Goal: Transaction & Acquisition: Purchase product/service

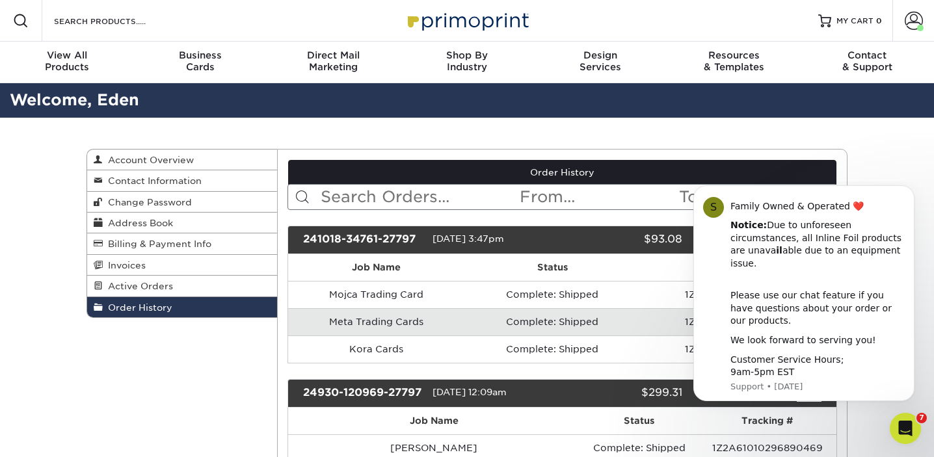
click at [89, 21] on input "Search Products" at bounding box center [116, 21] width 127 height 16
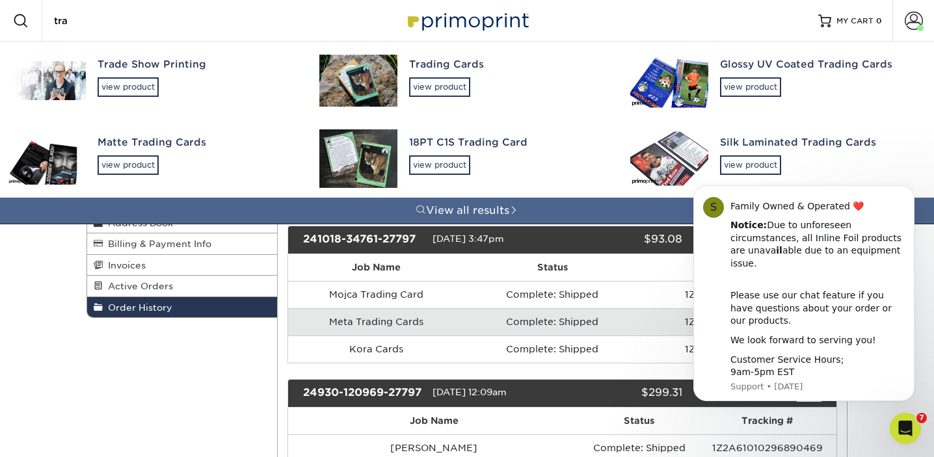
type input "trad"
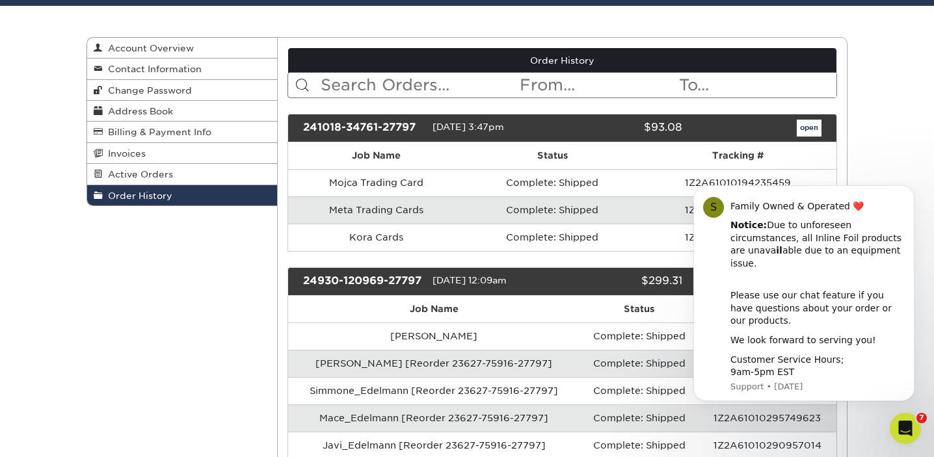
scroll to position [179, 0]
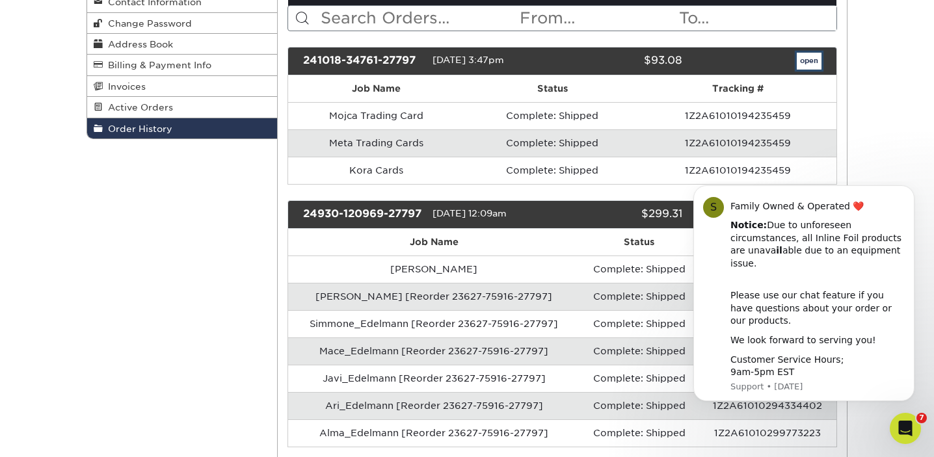
click at [817, 62] on link "open" at bounding box center [809, 61] width 25 height 17
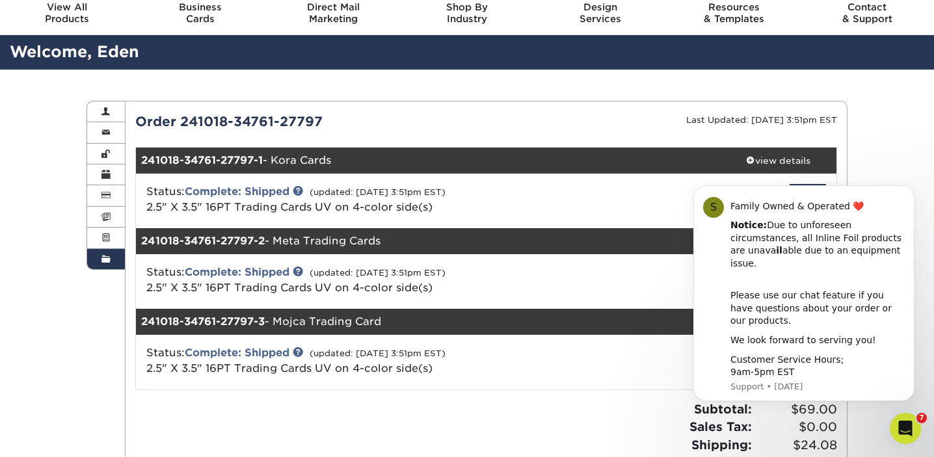
scroll to position [47, 0]
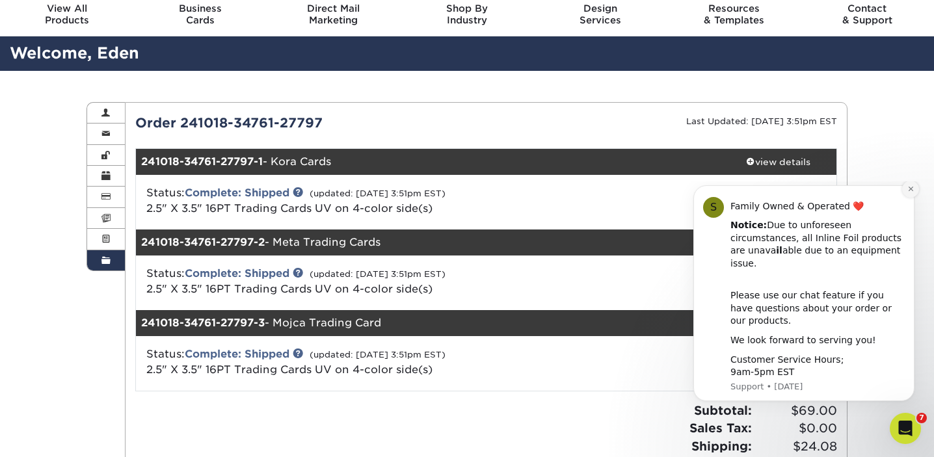
click at [907, 193] on icon "Dismiss notification" at bounding box center [910, 188] width 7 height 7
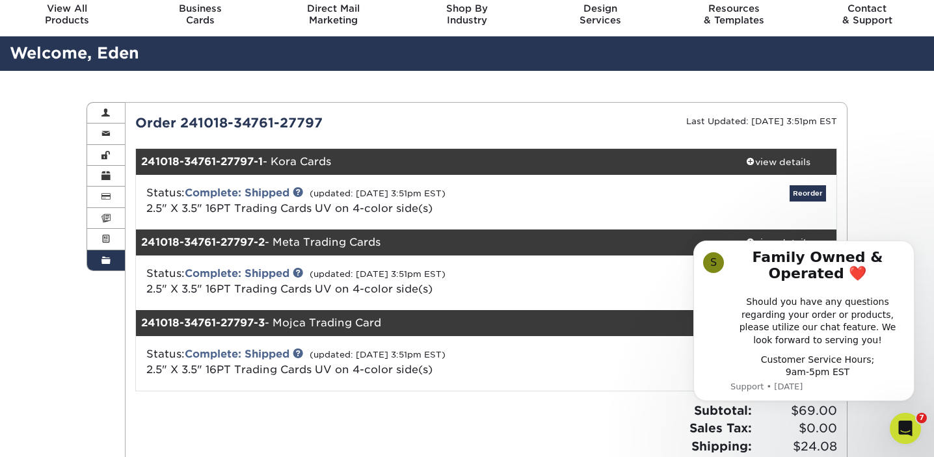
scroll to position [0, 0]
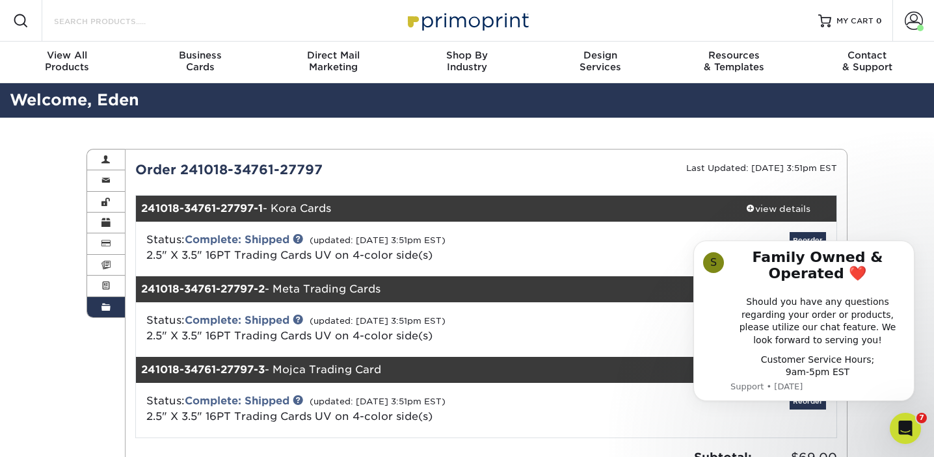
click at [118, 21] on input "Search Products" at bounding box center [116, 21] width 127 height 16
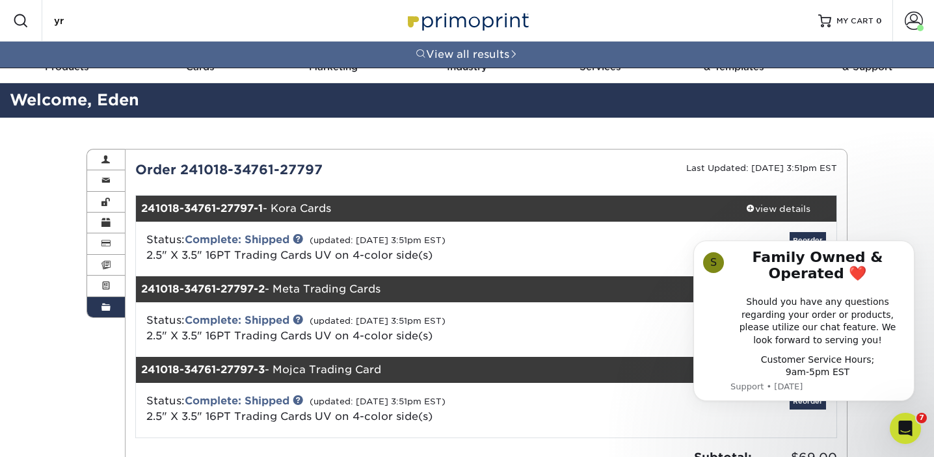
type input "y"
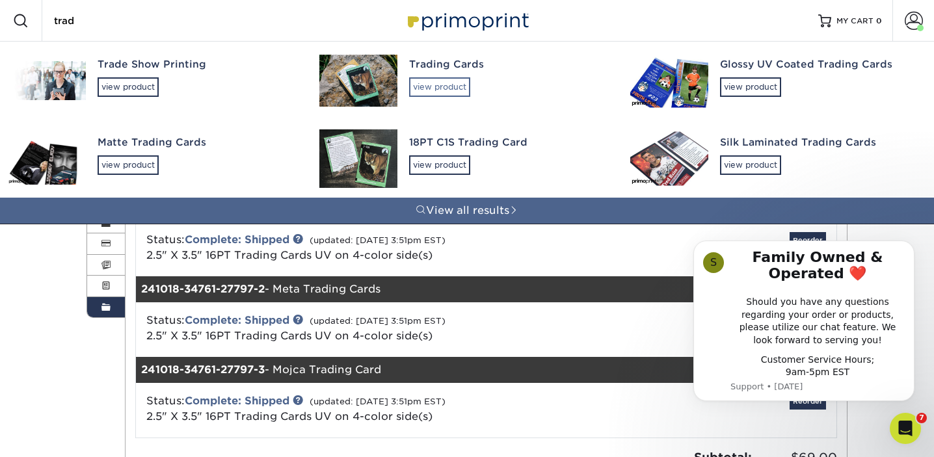
type input "trad"
click at [436, 88] on div "view product" at bounding box center [439, 87] width 61 height 20
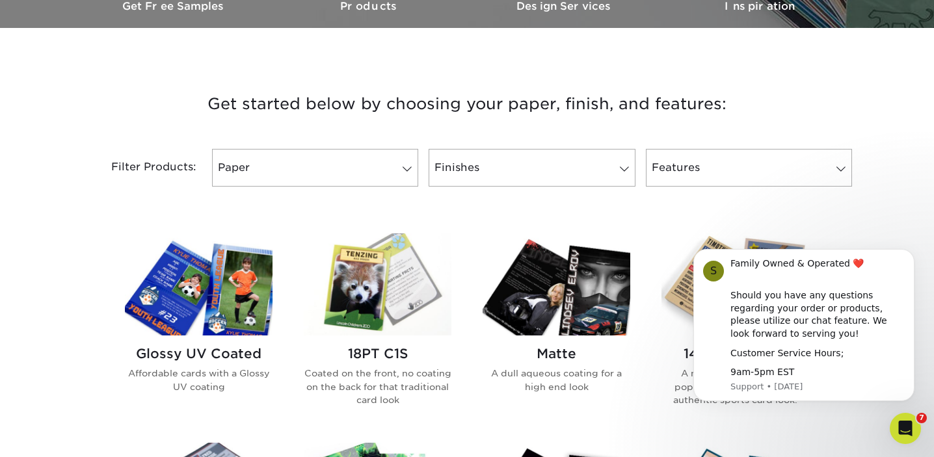
scroll to position [427, 0]
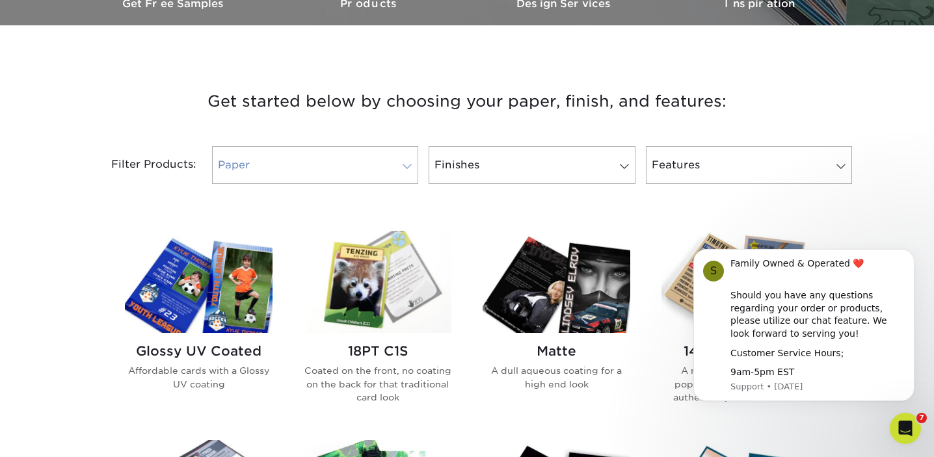
click at [388, 167] on link "Paper" at bounding box center [315, 165] width 206 height 38
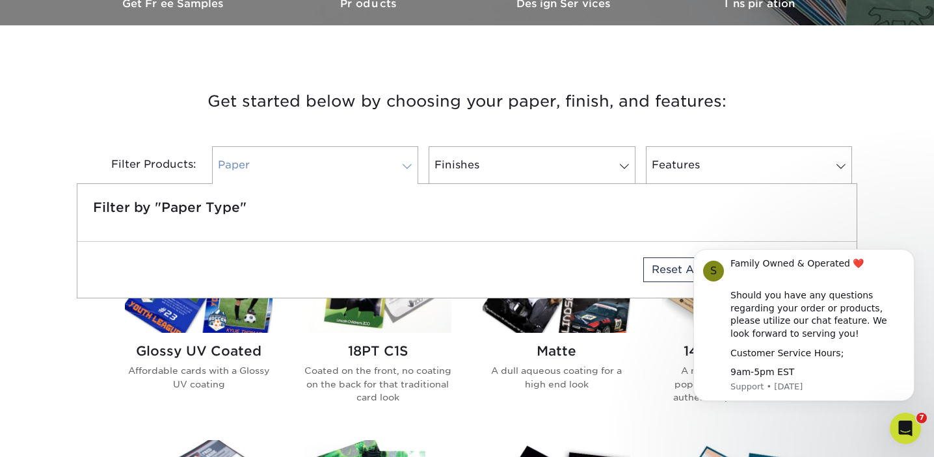
click at [388, 167] on link "Paper" at bounding box center [315, 165] width 206 height 38
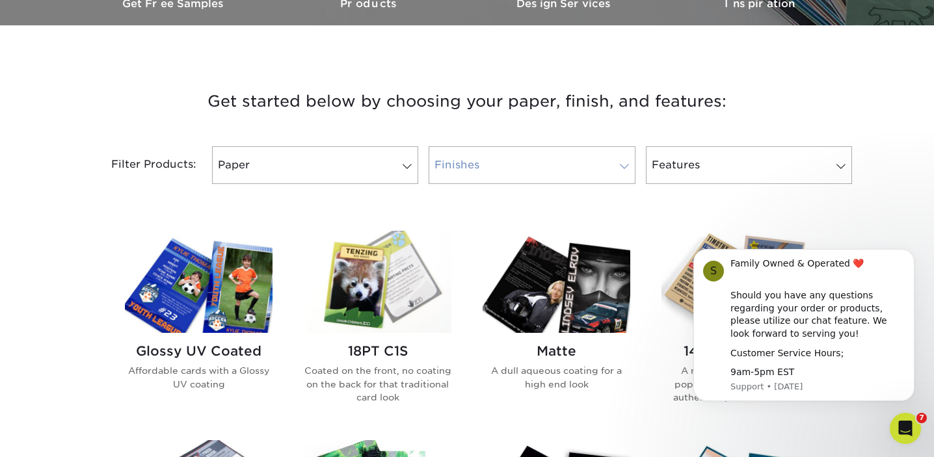
click at [487, 161] on link "Finishes" at bounding box center [532, 165] width 206 height 38
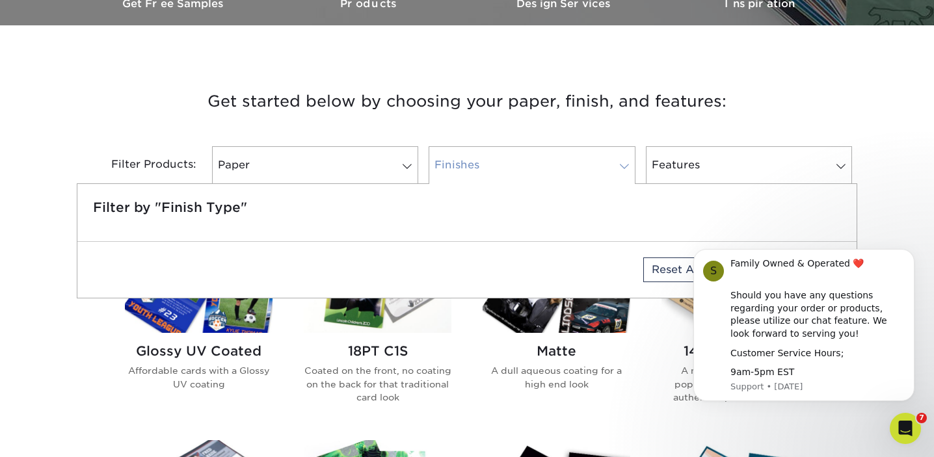
click at [487, 161] on link "Finishes" at bounding box center [532, 165] width 206 height 38
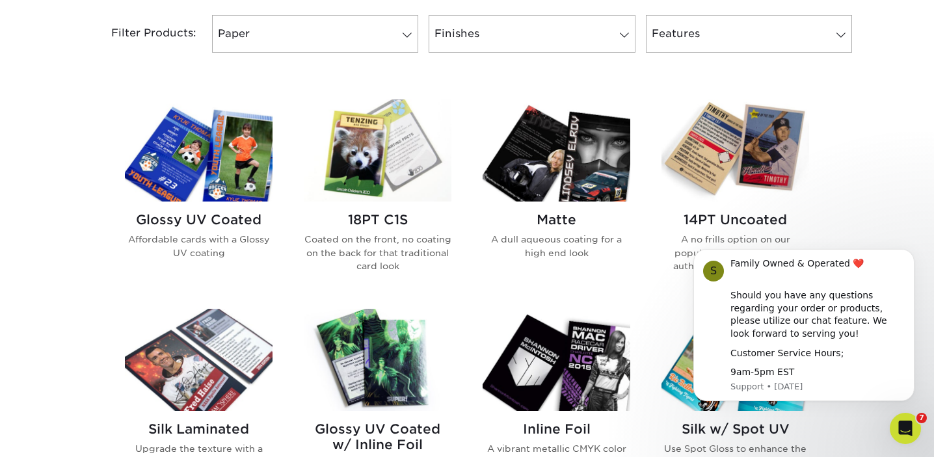
scroll to position [554, 0]
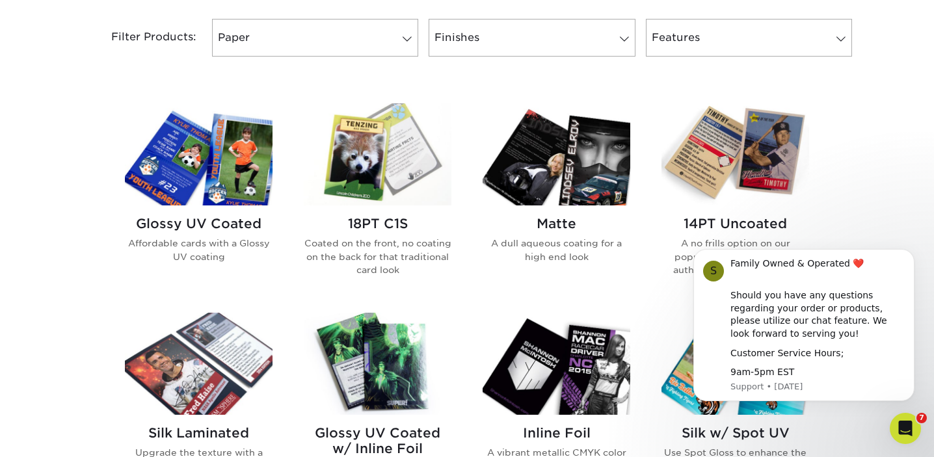
click at [213, 185] on img at bounding box center [199, 154] width 148 height 102
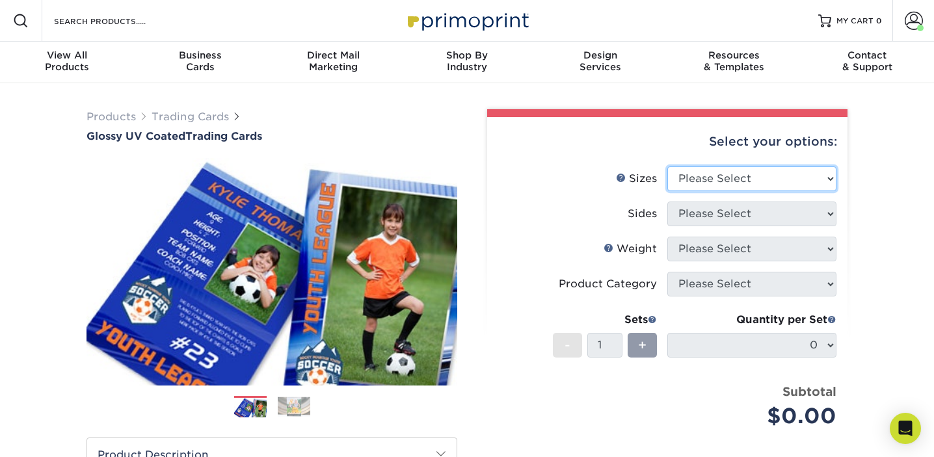
click at [756, 185] on select "Please Select 2.5" x 3.5"" at bounding box center [751, 178] width 169 height 25
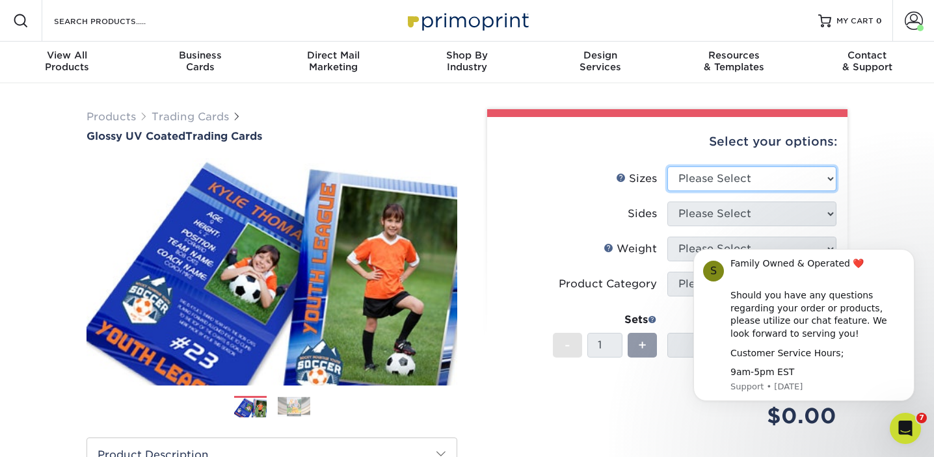
select select "2.50x3.50"
click at [667, 166] on select "Please Select 2.5" x 3.5"" at bounding box center [751, 178] width 169 height 25
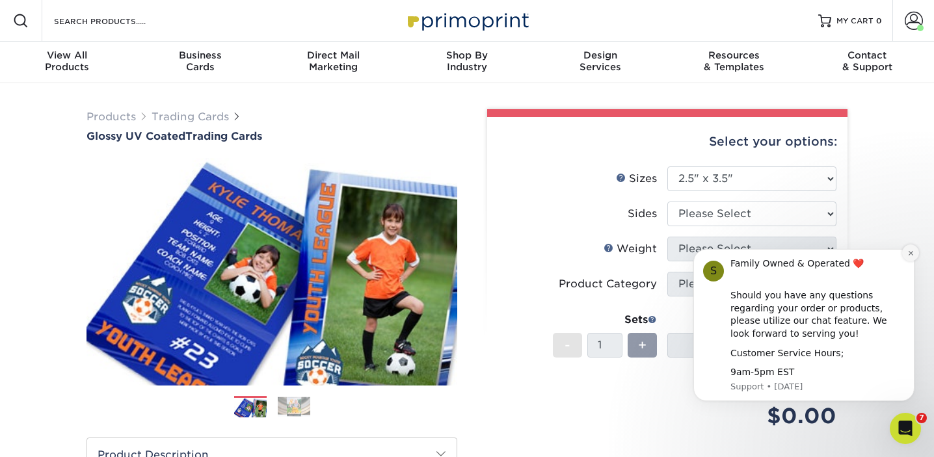
click at [912, 252] on icon "Dismiss notification" at bounding box center [910, 253] width 7 height 7
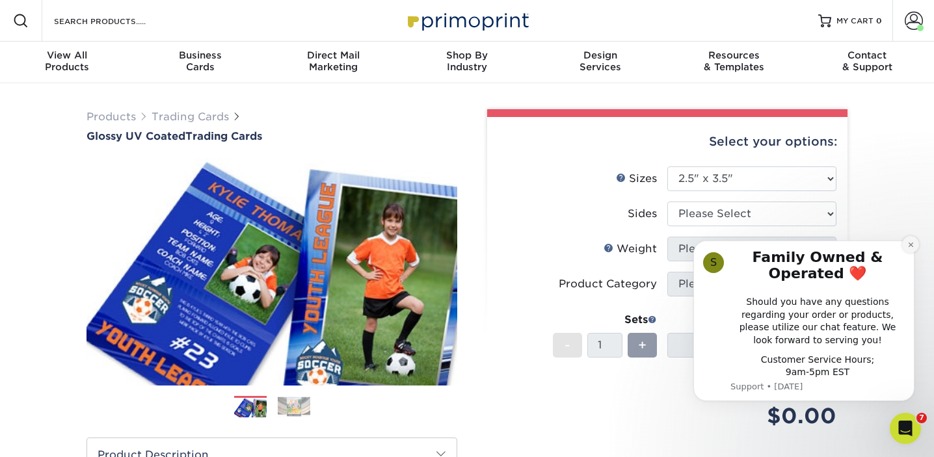
click at [910, 246] on icon "Dismiss notification" at bounding box center [910, 244] width 7 height 7
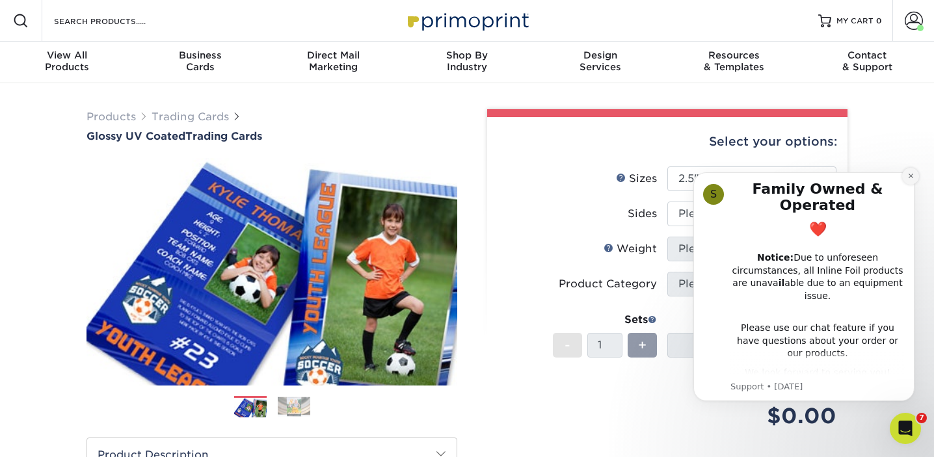
click at [908, 180] on icon "Dismiss notification" at bounding box center [910, 175] width 7 height 7
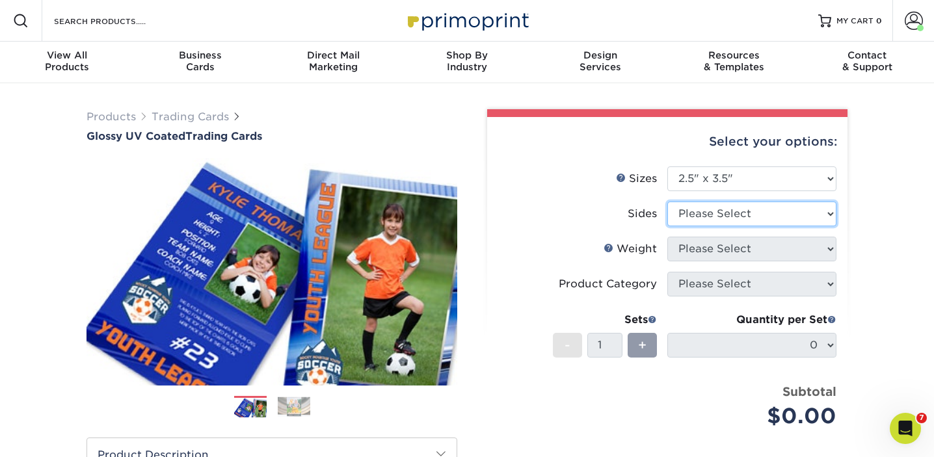
click at [785, 217] on select "Please Select Print Both Sides Print Front Only" at bounding box center [751, 214] width 169 height 25
select select "13abbda7-1d64-4f25-8bb2-c179b224825d"
click at [667, 202] on select "Please Select Print Both Sides Print Front Only" at bounding box center [751, 214] width 169 height 25
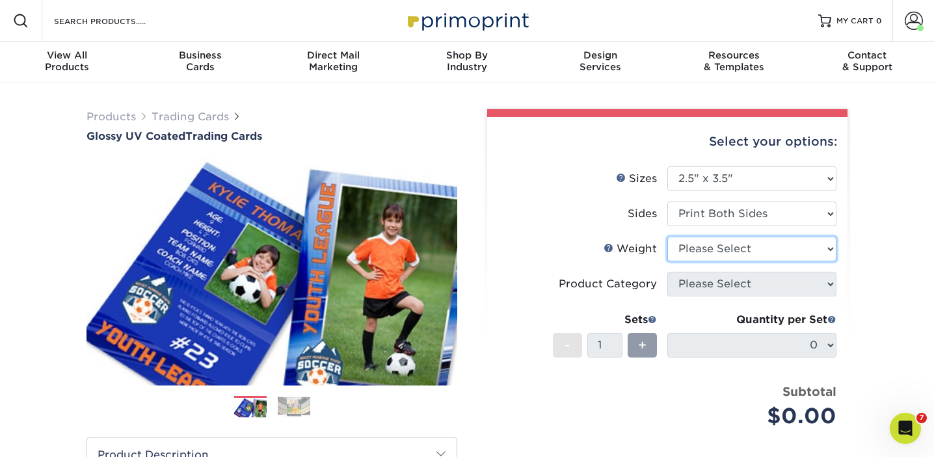
click at [819, 248] on select "Please Select 16PT 14PT 18PT C1S" at bounding box center [751, 249] width 169 height 25
select select "16PT"
click at [667, 237] on select "Please Select 16PT 14PT 18PT C1S" at bounding box center [751, 249] width 169 height 25
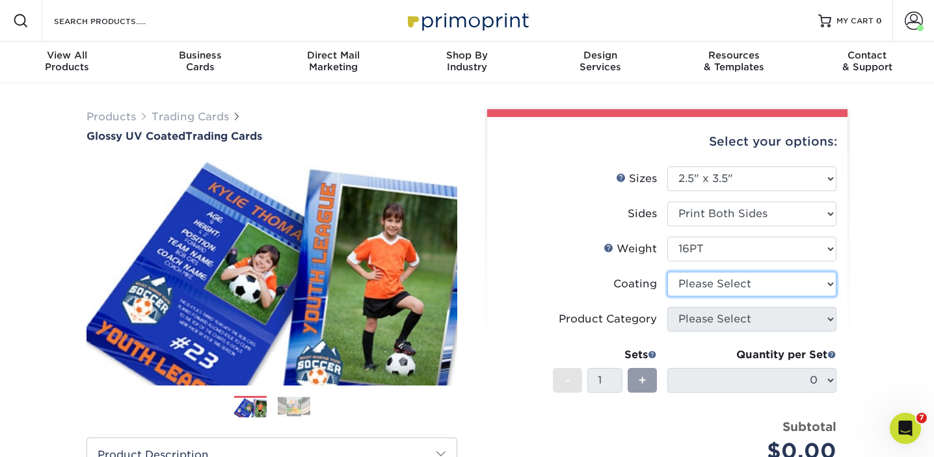
click at [764, 286] on select at bounding box center [751, 284] width 169 height 25
click at [667, 272] on select at bounding box center [751, 284] width 169 height 25
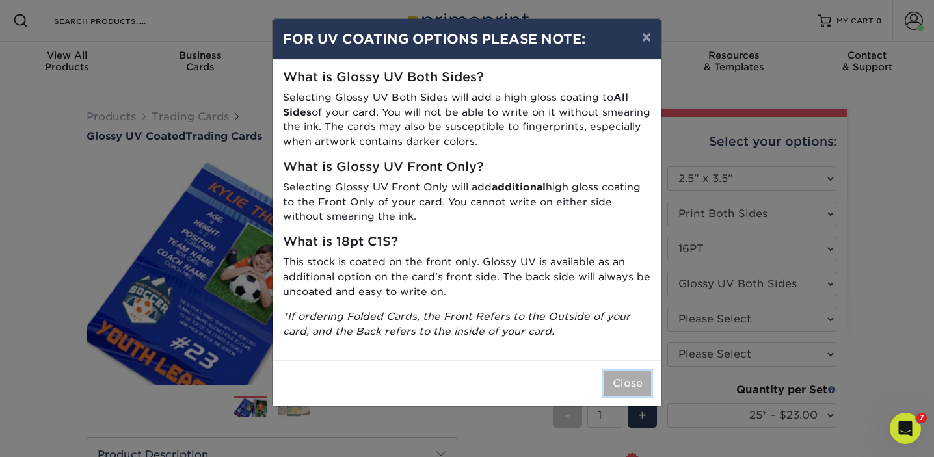
click at [620, 378] on button "Close" at bounding box center [627, 383] width 47 height 25
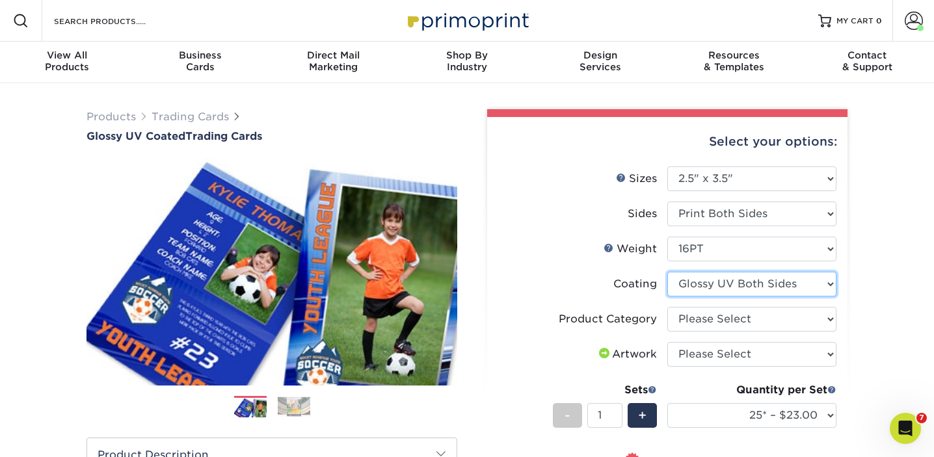
click at [745, 289] on select at bounding box center [751, 284] width 169 height 25
click at [667, 272] on select at bounding box center [751, 284] width 169 height 25
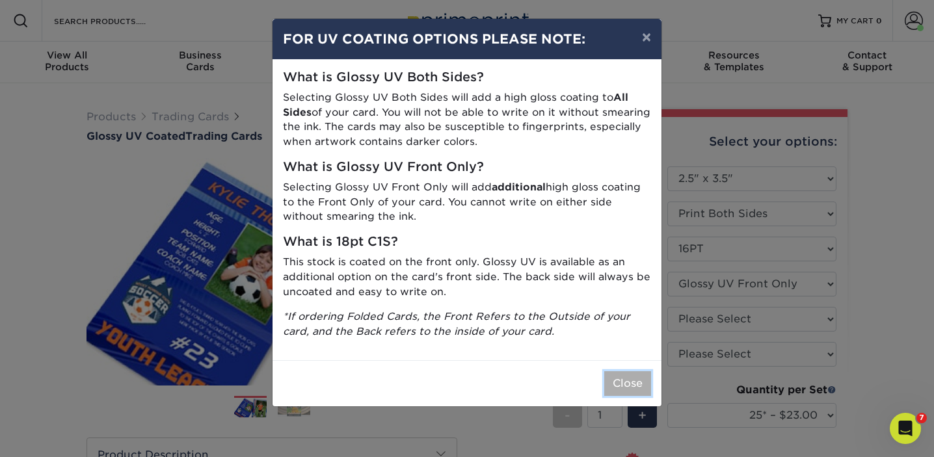
click at [629, 386] on button "Close" at bounding box center [627, 383] width 47 height 25
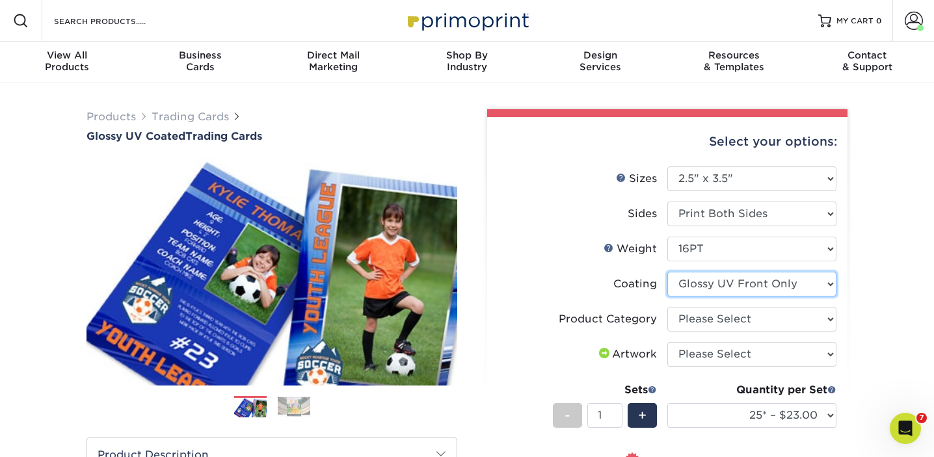
click at [729, 289] on select at bounding box center [751, 284] width 169 height 25
select select "ae367451-b2b8-45df-a344-0f05b6a12993"
click at [667, 272] on select at bounding box center [751, 284] width 169 height 25
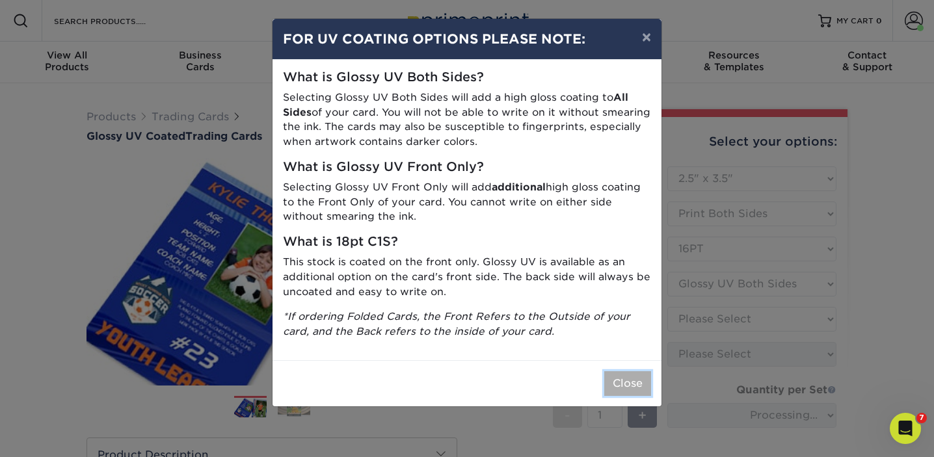
click at [630, 390] on button "Close" at bounding box center [627, 383] width 47 height 25
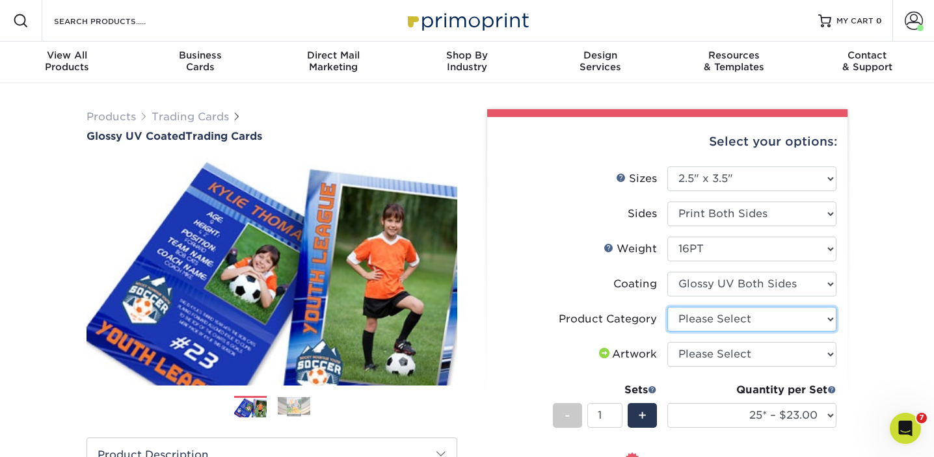
click at [757, 325] on select "Please Select Trading Cards" at bounding box center [751, 319] width 169 height 25
select select "c2f9bce9-36c2-409d-b101-c29d9d031e18"
click at [667, 307] on select "Please Select Trading Cards" at bounding box center [751, 319] width 169 height 25
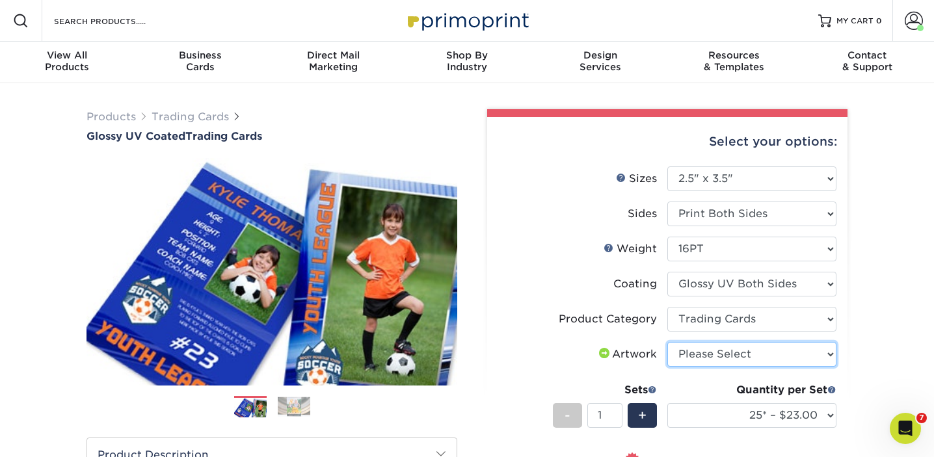
click at [765, 349] on select "Please Select I will upload files I need a design - $100" at bounding box center [751, 354] width 169 height 25
select select "upload"
click at [667, 342] on select "Please Select I will upload files I need a design - $100" at bounding box center [751, 354] width 169 height 25
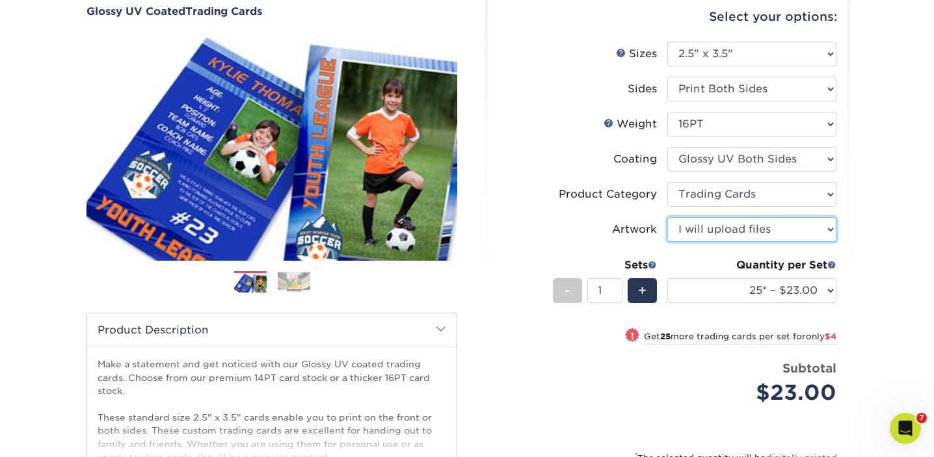
scroll to position [103, 0]
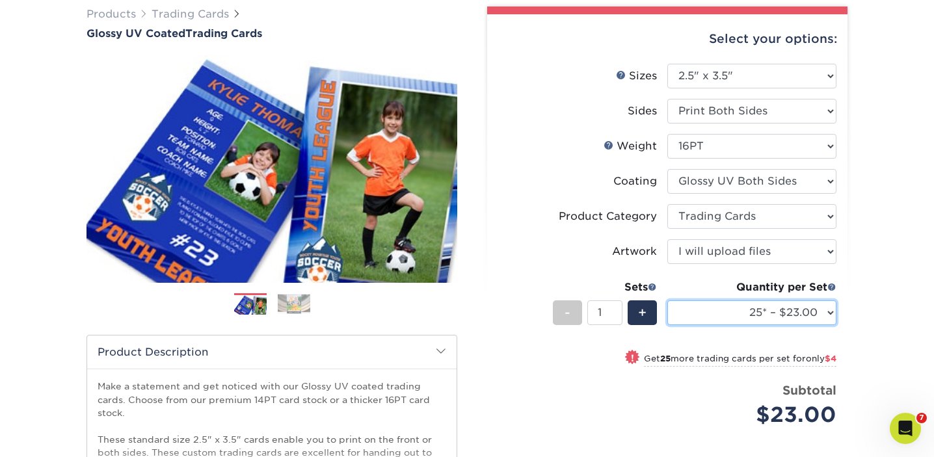
click at [828, 310] on select "25* – $23.00 50* – $27.00 75* – $33.00 100* – $37.00 250* – $47.00 500 – $58.00…" at bounding box center [751, 312] width 169 height 25
select select "50* – $27.00"
click at [667, 300] on select "25* – $23.00 50* – $27.00 75* – $33.00 100* – $37.00 250* – $47.00 500 – $58.00…" at bounding box center [751, 312] width 169 height 25
click at [634, 308] on div "+" at bounding box center [642, 312] width 29 height 25
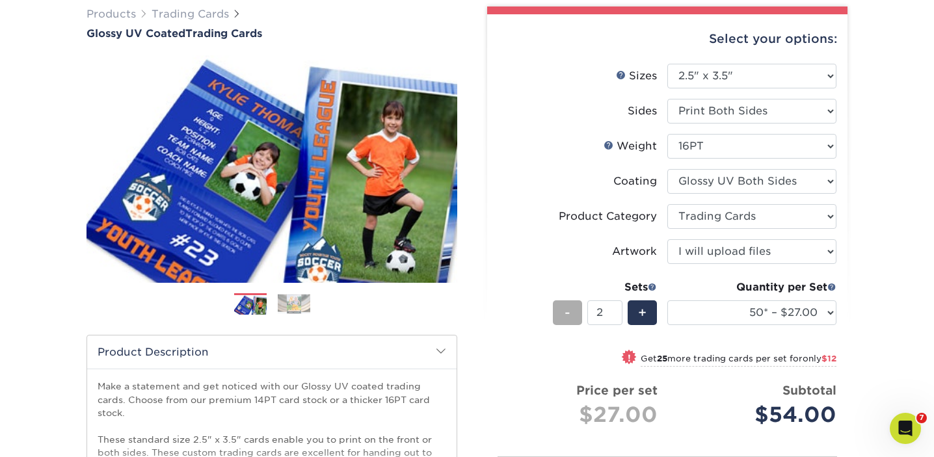
click at [567, 315] on span "-" at bounding box center [568, 313] width 6 height 20
click at [572, 314] on div "-" at bounding box center [567, 312] width 29 height 25
click at [642, 318] on span "+" at bounding box center [642, 313] width 8 height 20
click at [645, 314] on span "+" at bounding box center [642, 313] width 8 height 20
click at [643, 315] on span "+" at bounding box center [642, 313] width 8 height 20
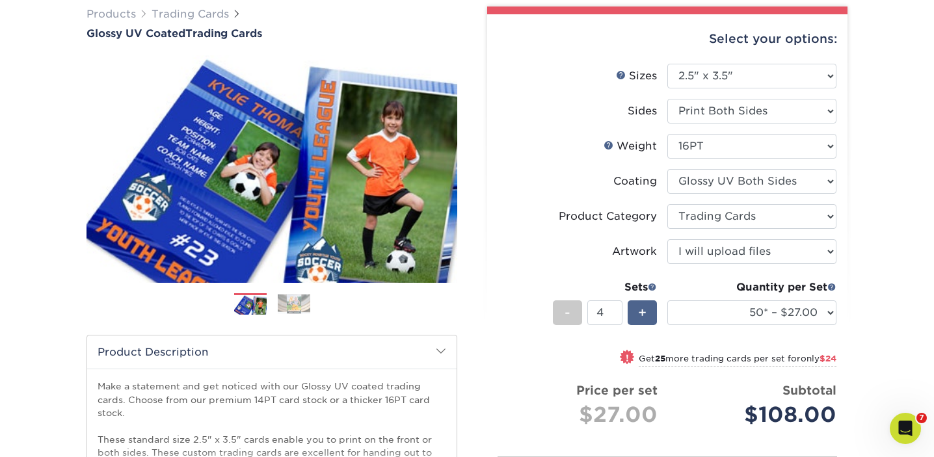
click at [643, 315] on span "+" at bounding box center [642, 313] width 8 height 20
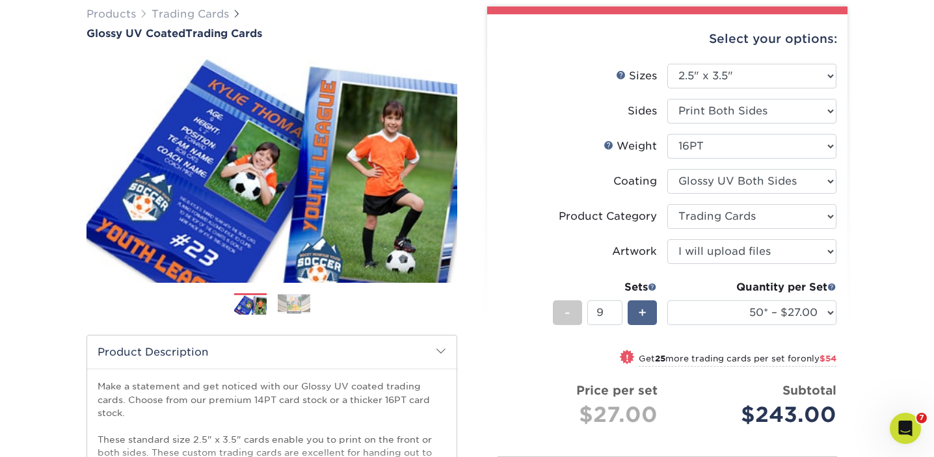
click at [643, 315] on span "+" at bounding box center [642, 313] width 8 height 20
click at [644, 313] on span "+" at bounding box center [642, 313] width 8 height 20
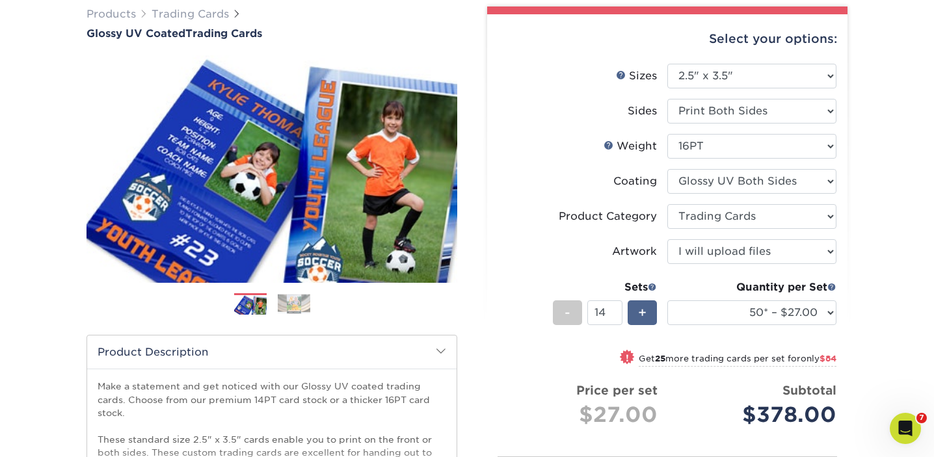
click at [644, 313] on span "+" at bounding box center [642, 313] width 8 height 20
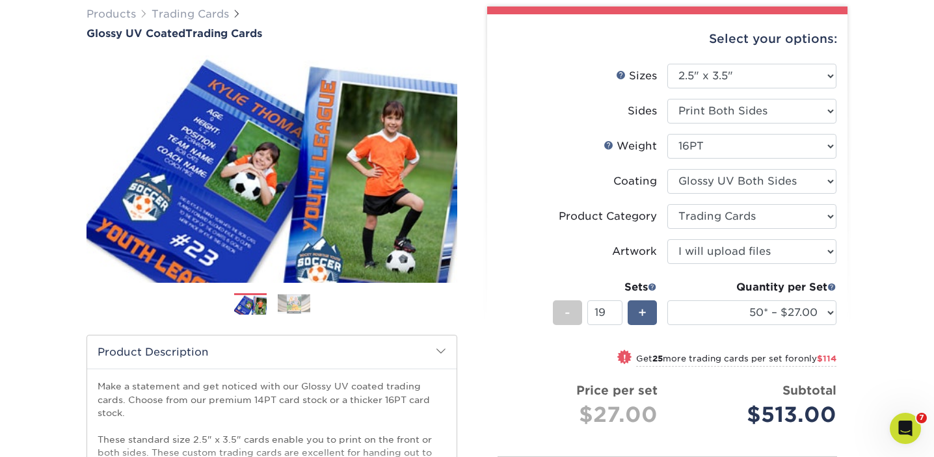
click at [644, 313] on span "+" at bounding box center [642, 313] width 8 height 20
type input "23"
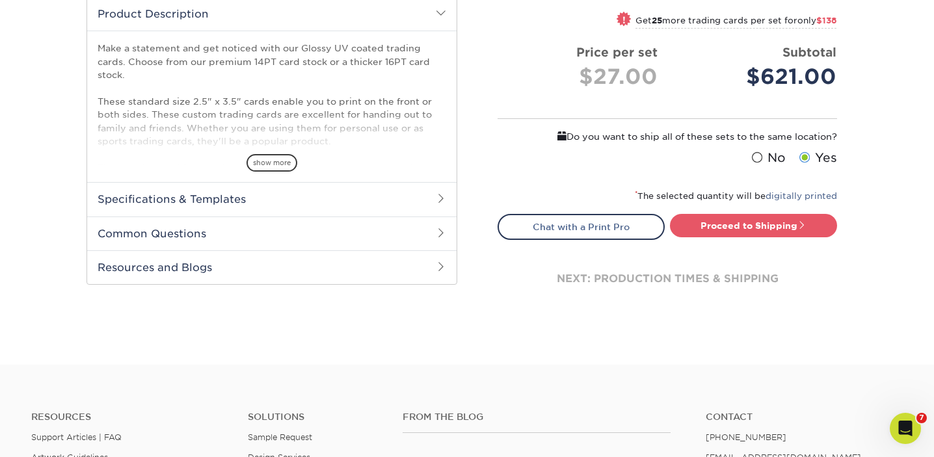
scroll to position [438, 0]
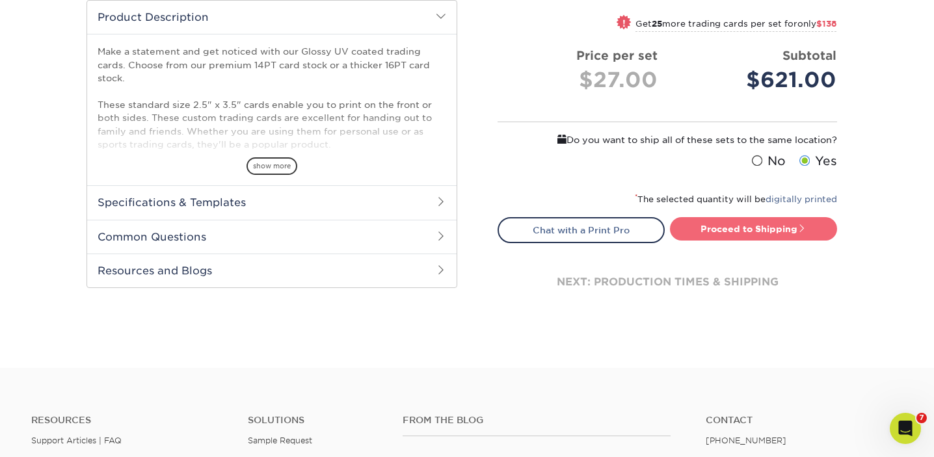
click at [763, 234] on link "Proceed to Shipping" at bounding box center [753, 228] width 167 height 23
type input "Set 1"
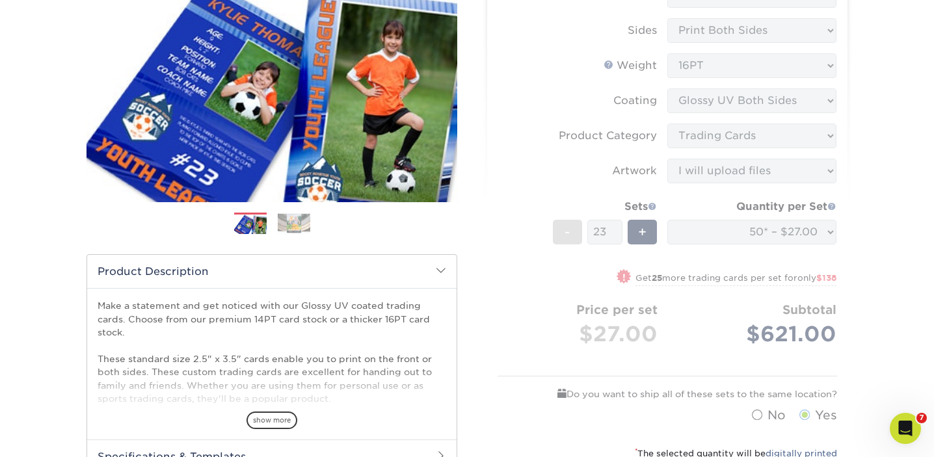
scroll to position [176, 0]
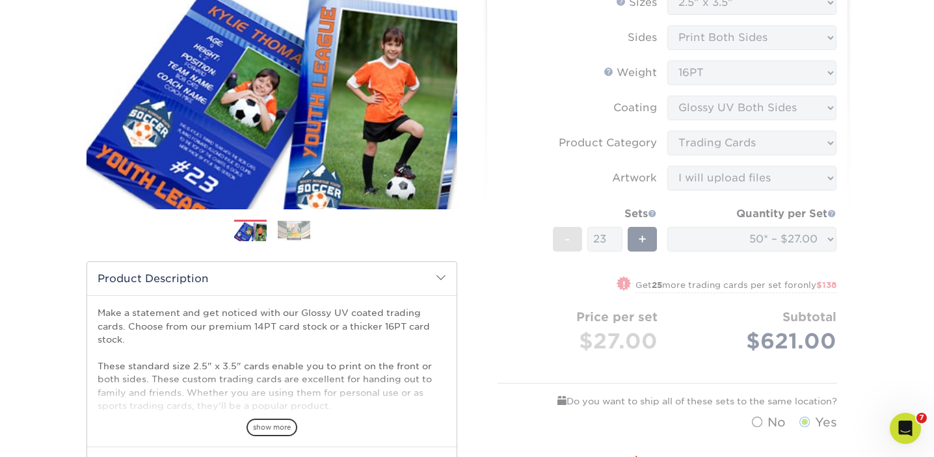
click at [562, 245] on form "Sizes Help Sizes Please Select 2.5" x 3.5" Sides Please Select 16PT - +" at bounding box center [667, 213] width 339 height 447
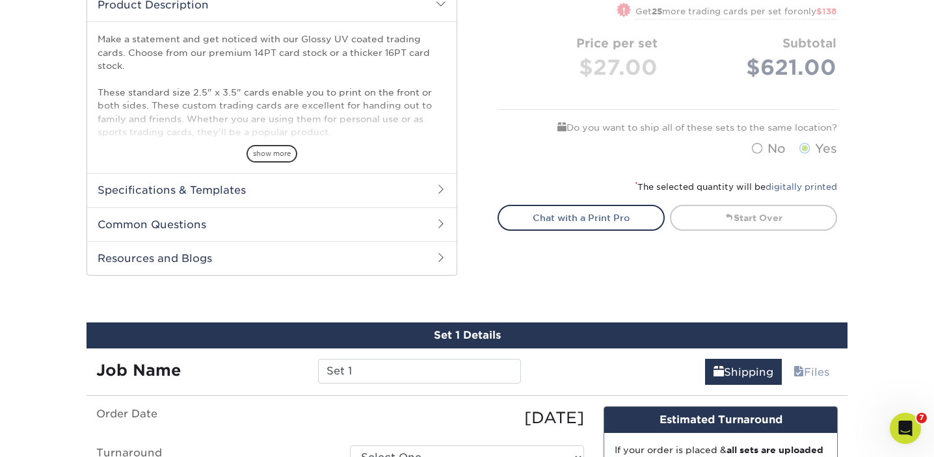
scroll to position [0, 0]
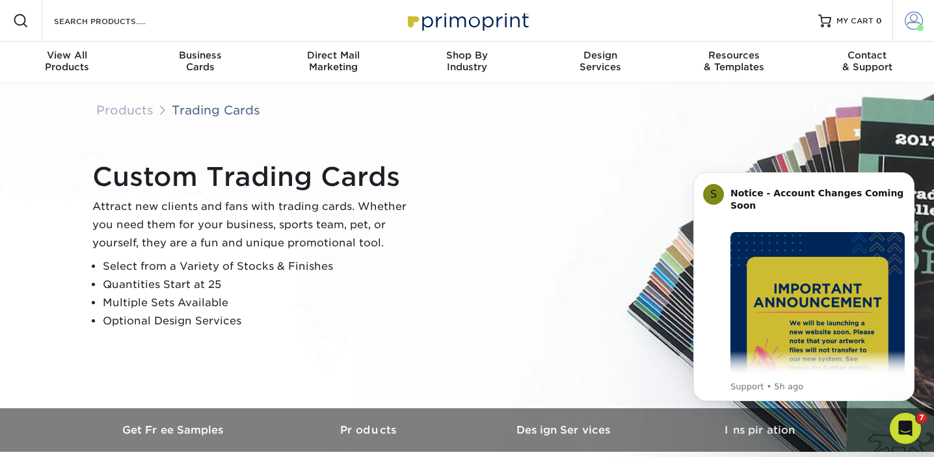
click at [918, 21] on span at bounding box center [914, 21] width 18 height 18
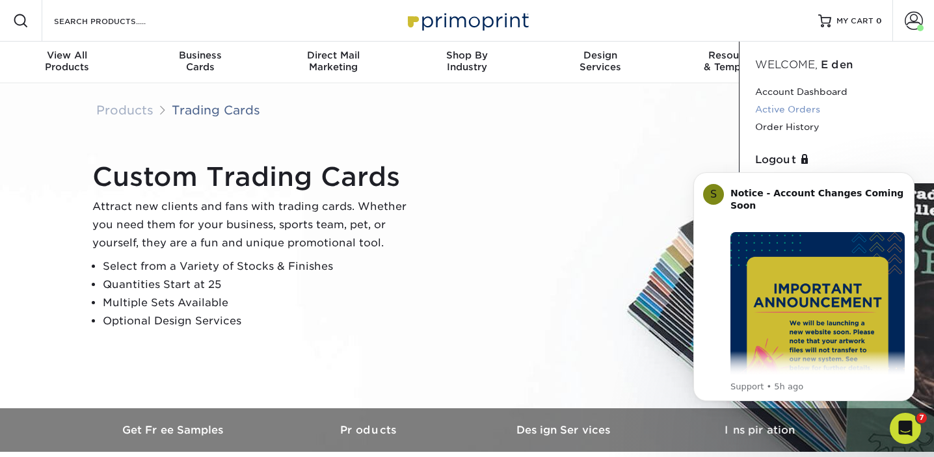
click at [794, 109] on link "Active Orders" at bounding box center [836, 110] width 163 height 18
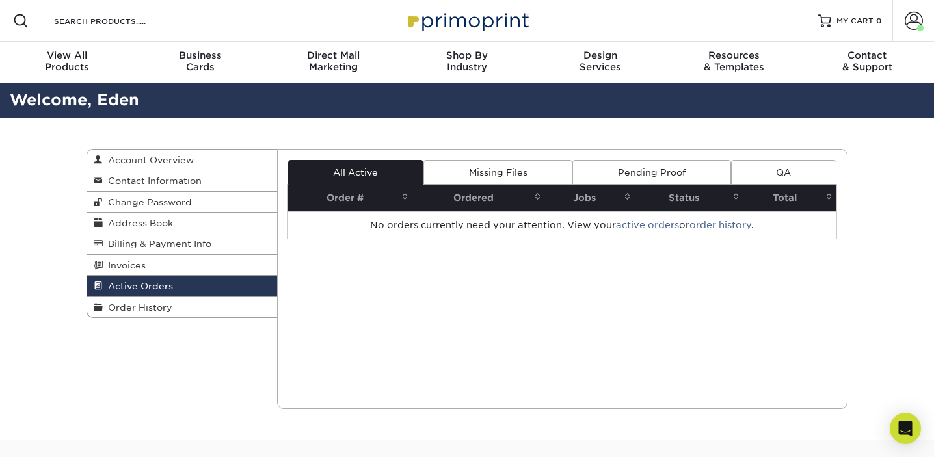
click at [490, 174] on link "Missing Files" at bounding box center [497, 172] width 149 height 25
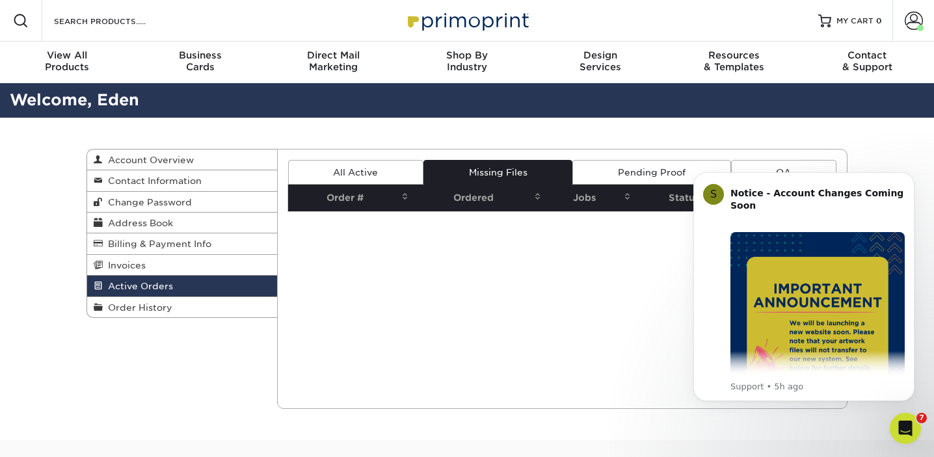
click at [629, 172] on link "Pending Proof" at bounding box center [651, 172] width 158 height 25
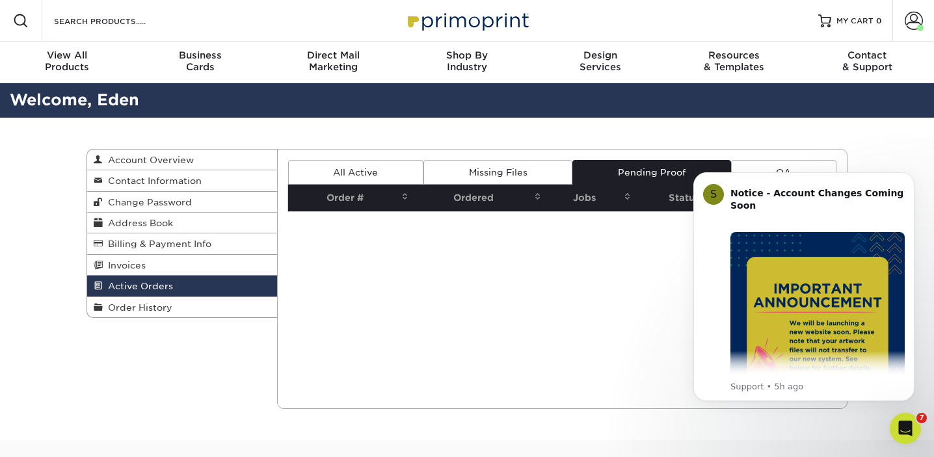
click at [344, 178] on link "All Active" at bounding box center [355, 172] width 135 height 25
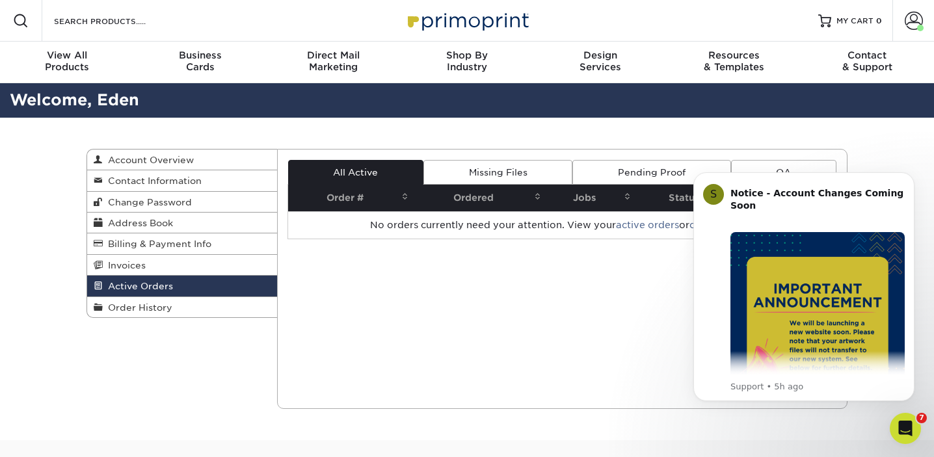
click at [873, 155] on div "Active Orders Account Overview Contact Information Change Password Address Book…" at bounding box center [467, 279] width 934 height 323
click at [909, 174] on icon "Dismiss notification" at bounding box center [910, 175] width 7 height 7
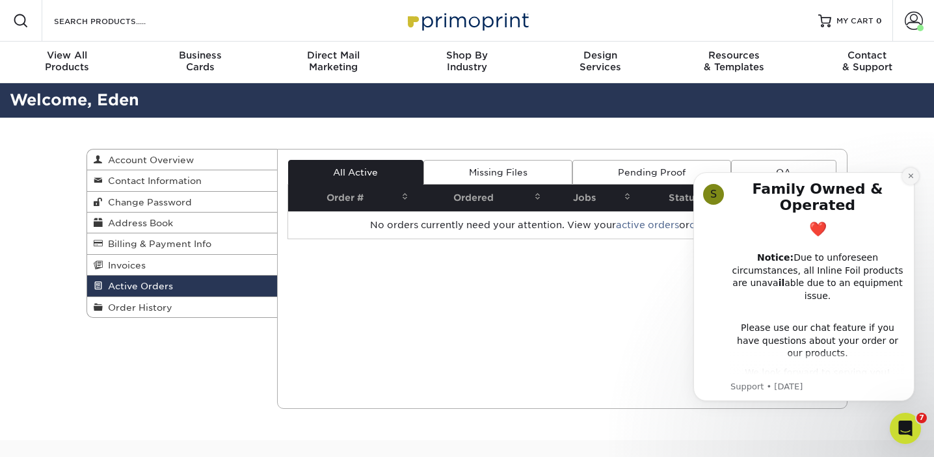
click at [907, 174] on icon "Dismiss notification" at bounding box center [910, 175] width 7 height 7
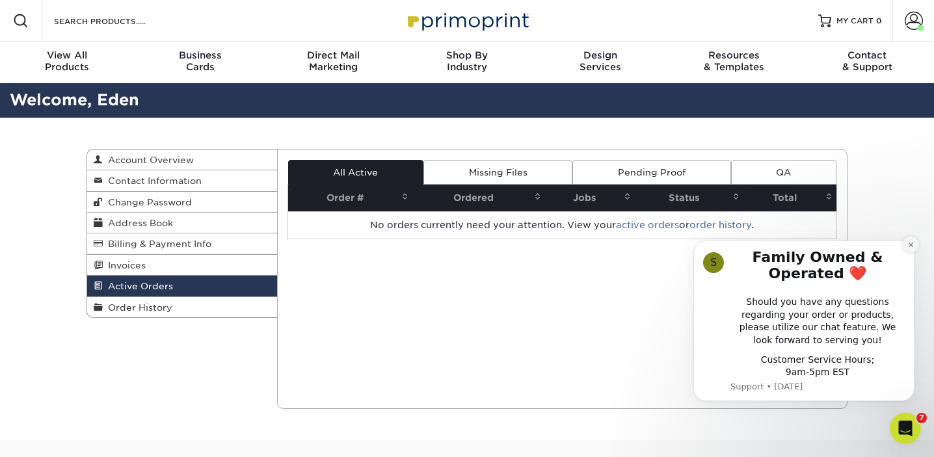
click at [908, 248] on button "Dismiss notification" at bounding box center [910, 244] width 17 height 17
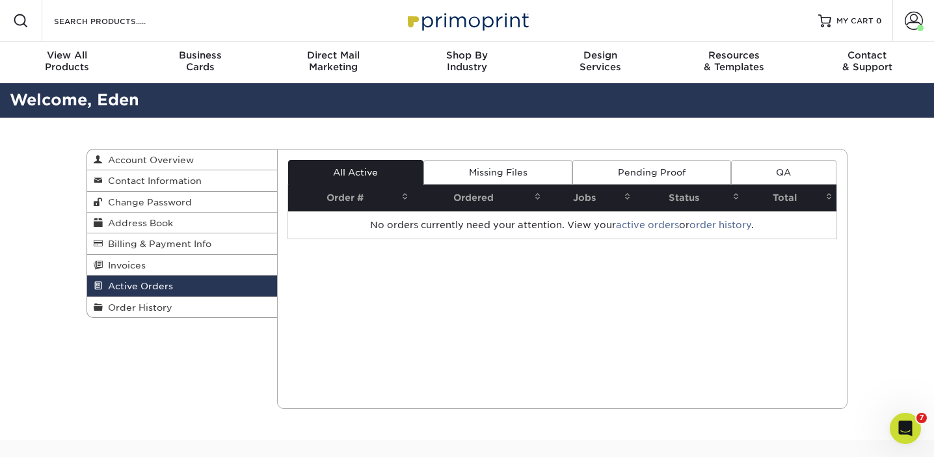
click at [191, 14] on div "Resources Menu Search Products Account Welcome, Eden Account Dashboard Active O…" at bounding box center [467, 21] width 934 height 42
click at [21, 17] on span at bounding box center [21, 21] width 16 height 16
click at [87, 19] on input "Search Products" at bounding box center [116, 21] width 127 height 16
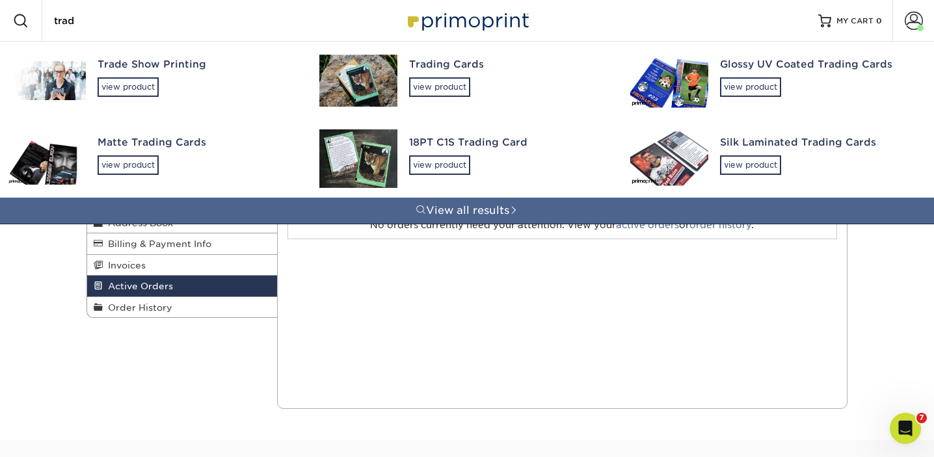
type input "trad"
click at [436, 70] on div "Trading Cards" at bounding box center [508, 64] width 198 height 15
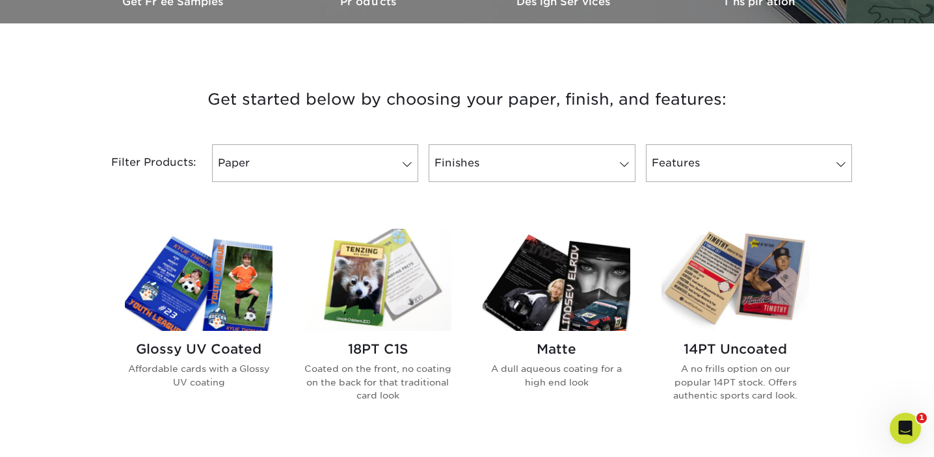
scroll to position [488, 0]
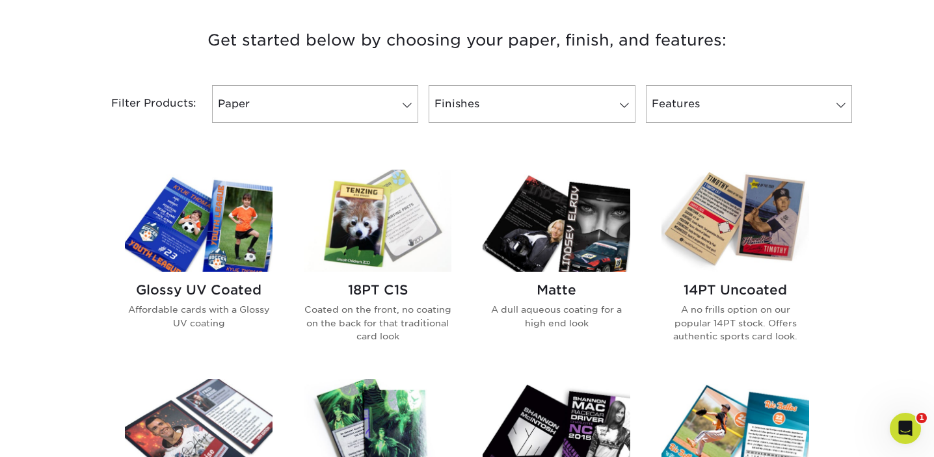
click at [235, 243] on img at bounding box center [199, 221] width 148 height 102
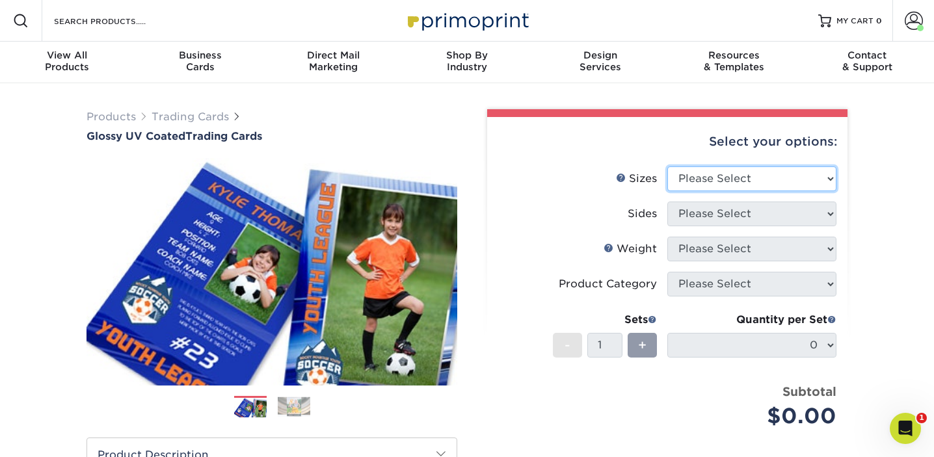
click at [746, 180] on select "Please Select 2.5" x 3.5"" at bounding box center [751, 178] width 169 height 25
select select "2.50x3.50"
click at [667, 166] on select "Please Select 2.5" x 3.5"" at bounding box center [751, 178] width 169 height 25
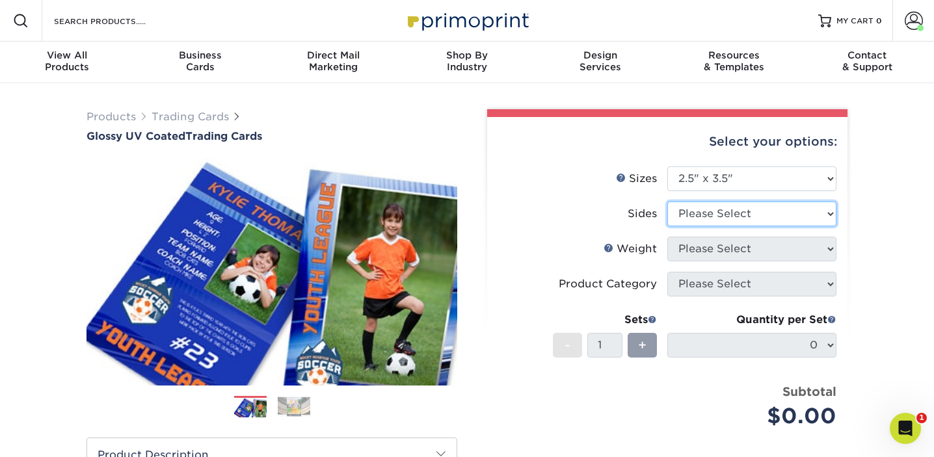
click at [767, 210] on select "Please Select Print Both Sides Print Front Only" at bounding box center [751, 214] width 169 height 25
select select "13abbda7-1d64-4f25-8bb2-c179b224825d"
click at [667, 202] on select "Please Select Print Both Sides Print Front Only" at bounding box center [751, 214] width 169 height 25
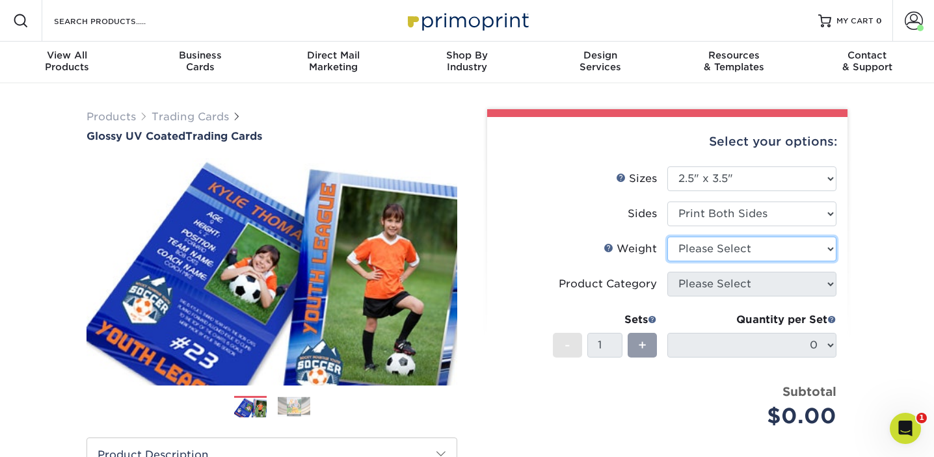
click at [780, 248] on select "Please Select 16PT 14PT 18PT C1S" at bounding box center [751, 249] width 169 height 25
select select "16PT"
click at [667, 237] on select "Please Select 16PT 14PT 18PT C1S" at bounding box center [751, 249] width 169 height 25
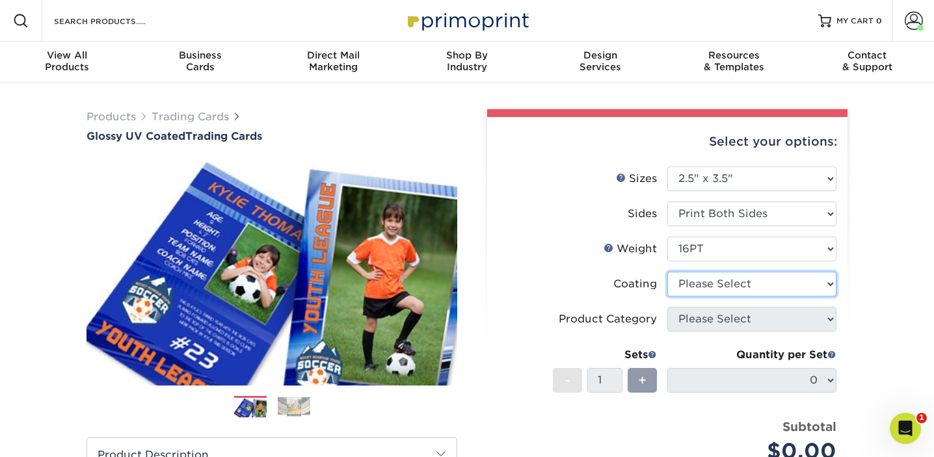
click at [771, 286] on select at bounding box center [751, 284] width 169 height 25
select select "ae367451-b2b8-45df-a344-0f05b6a12993"
click at [667, 272] on select at bounding box center [751, 284] width 169 height 25
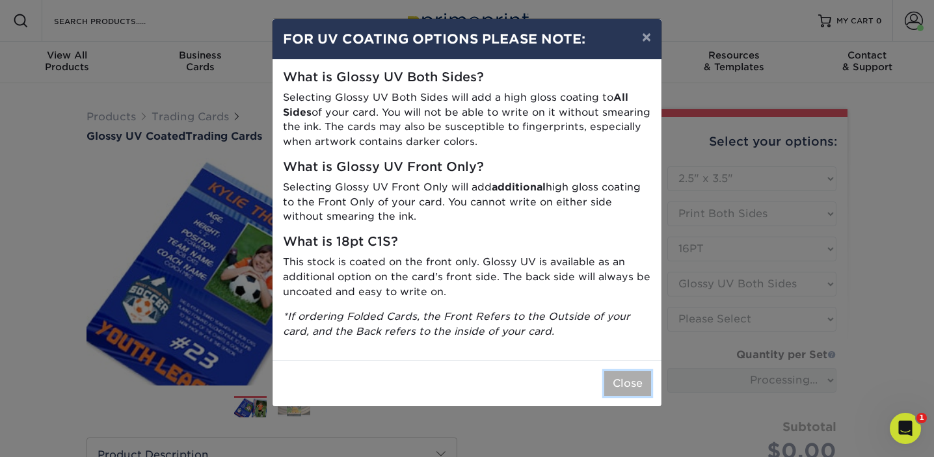
click at [623, 382] on button "Close" at bounding box center [627, 383] width 47 height 25
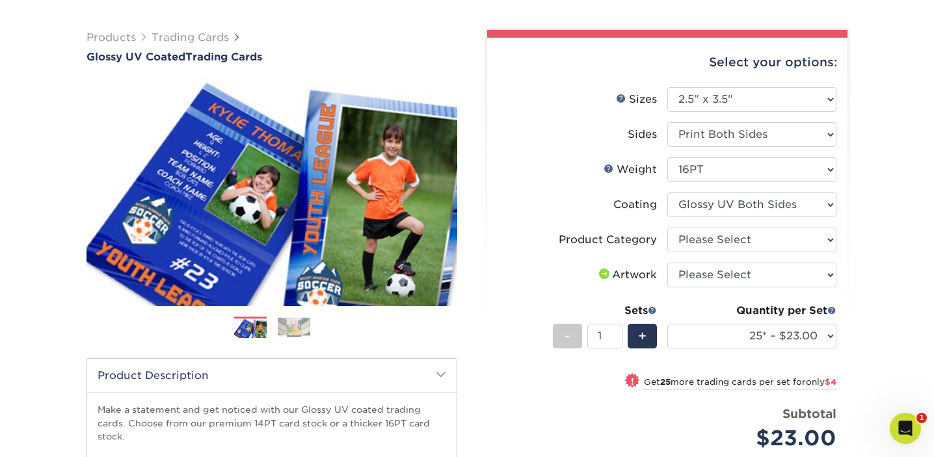
scroll to position [83, 0]
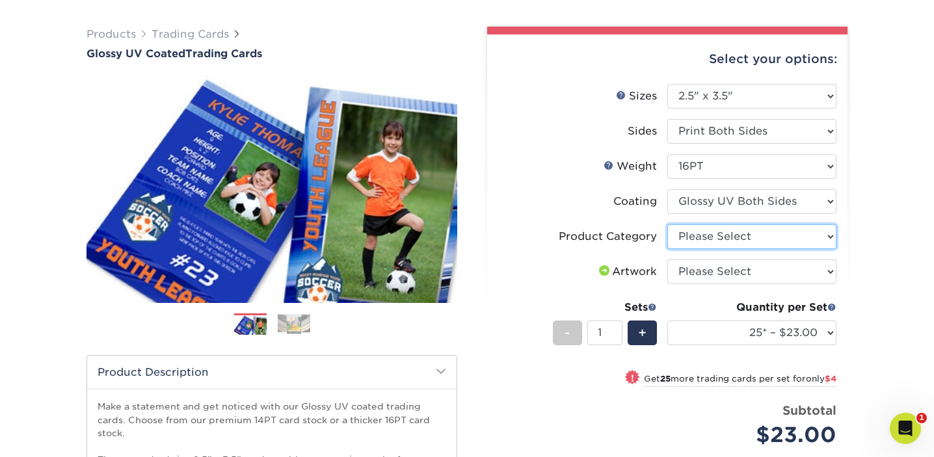
click at [749, 238] on select "Please Select Trading Cards" at bounding box center [751, 236] width 169 height 25
select select "c2f9bce9-36c2-409d-b101-c29d9d031e18"
click at [667, 224] on select "Please Select Trading Cards" at bounding box center [751, 236] width 169 height 25
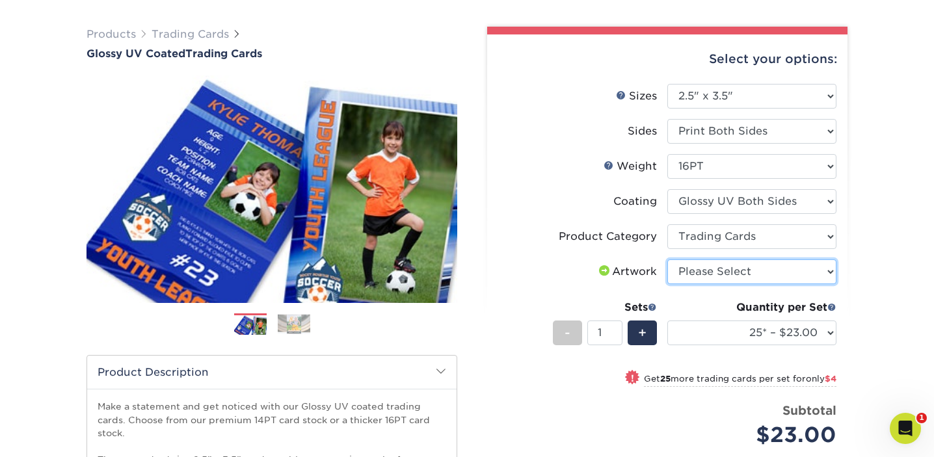
click at [775, 272] on select "Please Select I will upload files I need a design - $100" at bounding box center [751, 272] width 169 height 25
select select "upload"
click at [667, 260] on select "Please Select I will upload files I need a design - $100" at bounding box center [751, 272] width 169 height 25
click at [643, 338] on span "+" at bounding box center [642, 333] width 8 height 20
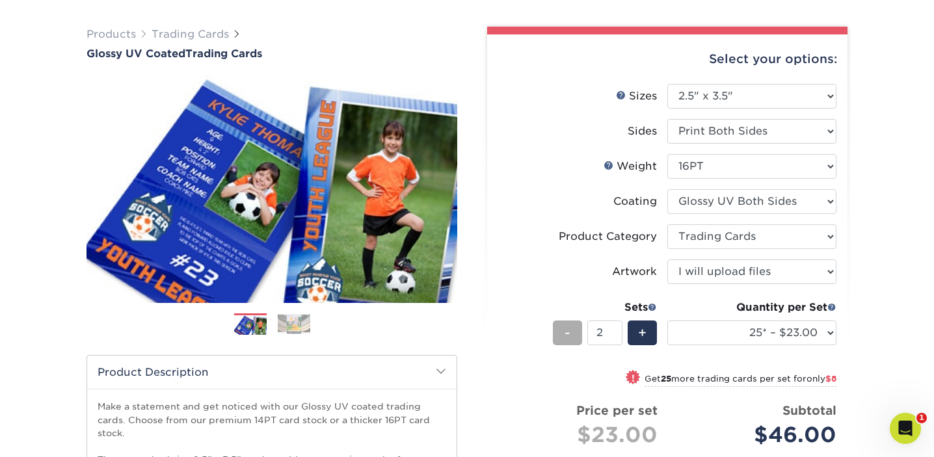
click at [564, 338] on div "-" at bounding box center [567, 333] width 29 height 25
type input "1"
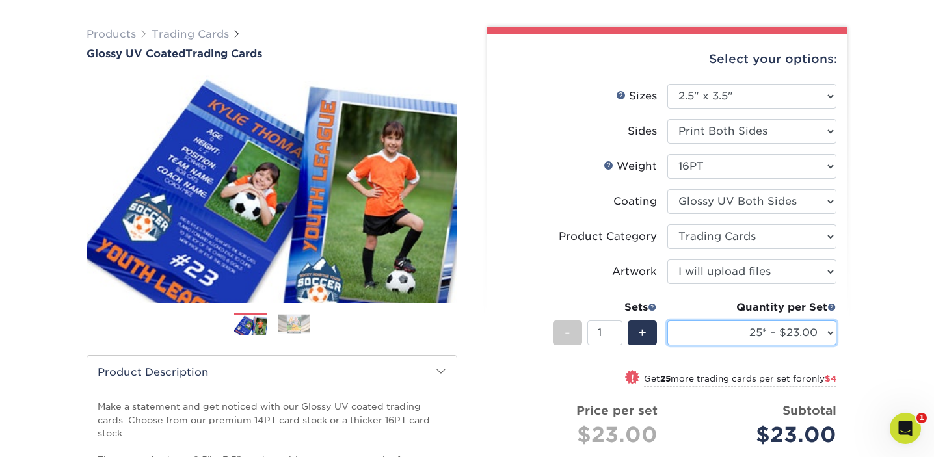
click at [828, 330] on select "25* – $23.00 50* – $27.00 75* – $33.00 100* – $37.00 250* – $47.00 500 – $58.00…" at bounding box center [751, 333] width 169 height 25
select select "50* – $27.00"
click at [667, 321] on select "25* – $23.00 50* – $27.00 75* – $33.00 100* – $37.00 250* – $47.00 500 – $58.00…" at bounding box center [751, 333] width 169 height 25
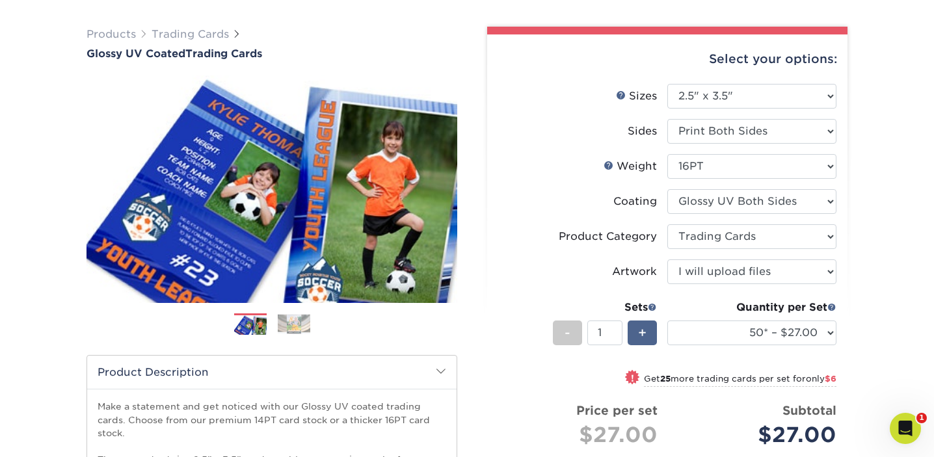
click at [639, 337] on span "+" at bounding box center [642, 333] width 8 height 20
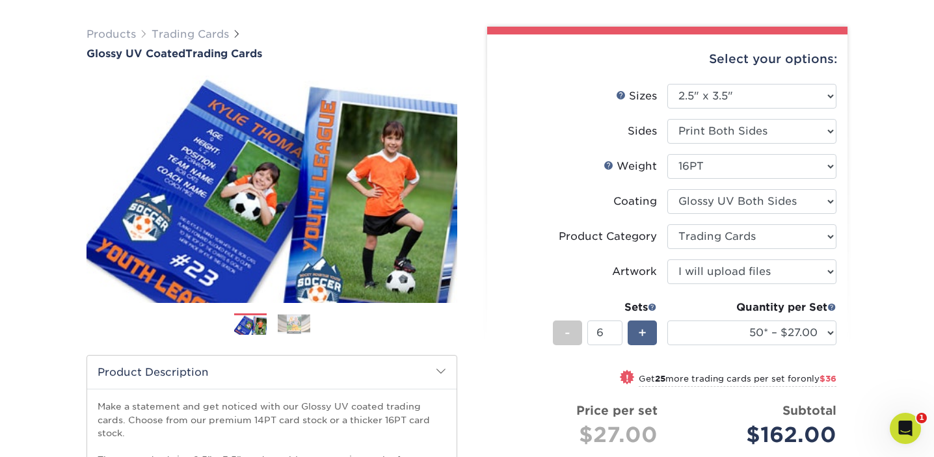
click at [639, 337] on span "+" at bounding box center [642, 333] width 8 height 20
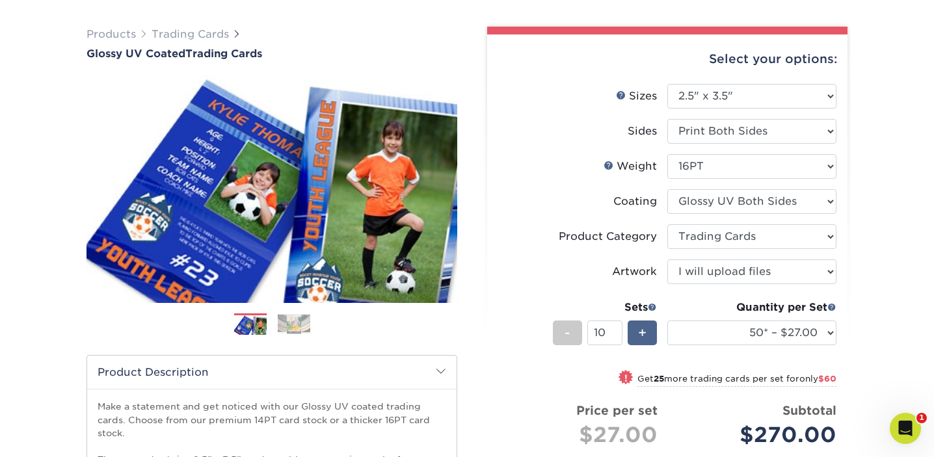
type input "11"
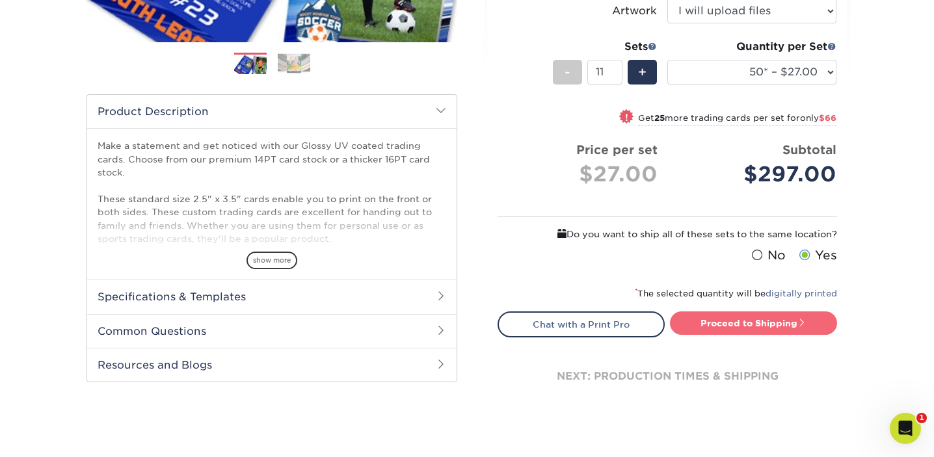
scroll to position [340, 0]
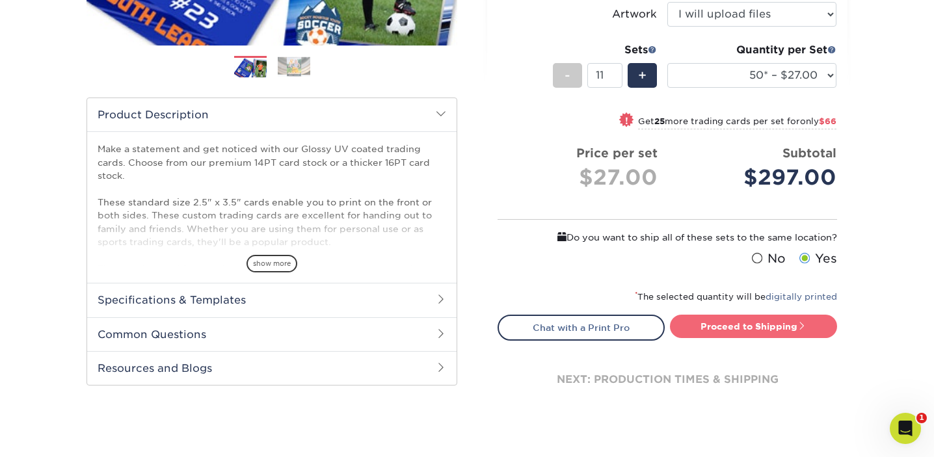
click at [768, 330] on link "Proceed to Shipping" at bounding box center [753, 326] width 167 height 23
type input "Set 1"
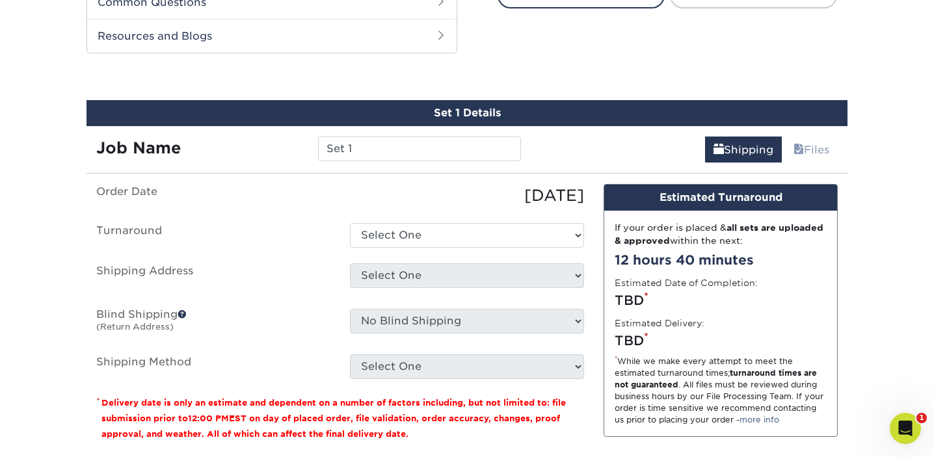
scroll to position [689, 0]
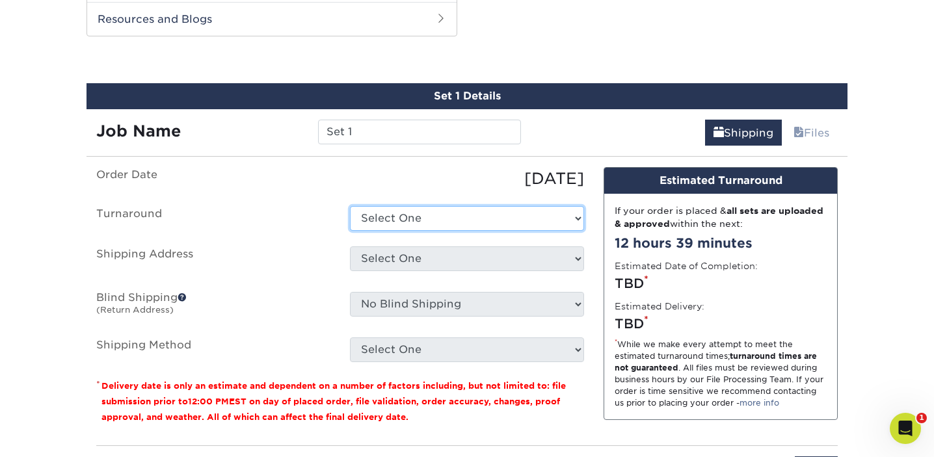
click at [449, 218] on select "Select One 2-4 Business Days 2 Day Next Business Day" at bounding box center [467, 218] width 234 height 25
select select "39596162-017c-462f-bc43-9f550c8c2591"
click at [350, 206] on select "Select One 2-4 Business Days 2 Day Next Business Day" at bounding box center [467, 218] width 234 height 25
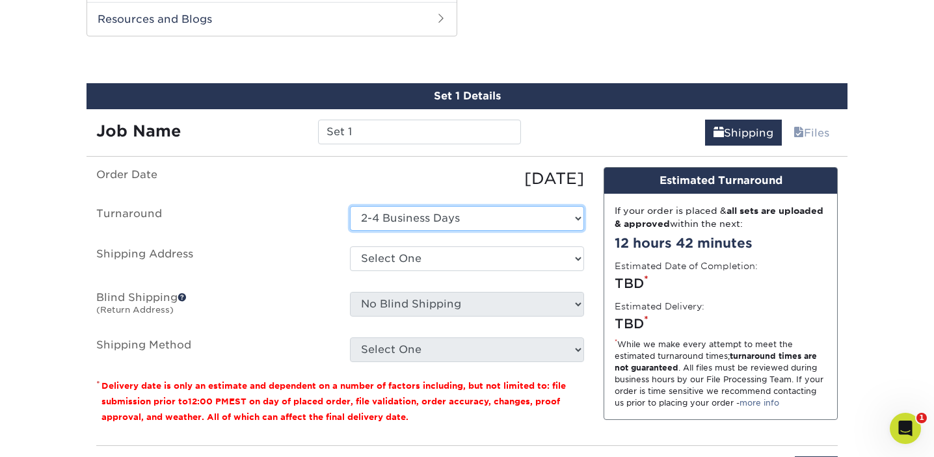
click at [483, 220] on select "Select One 2-4 Business Days 2 Day Next Business Day" at bounding box center [467, 218] width 234 height 25
click at [350, 206] on select "Select One 2-4 Business Days 2 Day Next Business Day" at bounding box center [467, 218] width 234 height 25
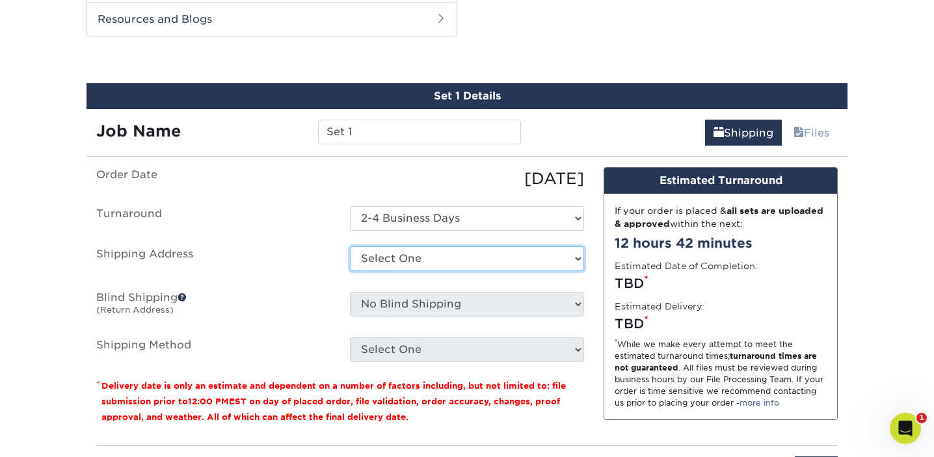
click at [496, 257] on select "Select One MLI Office + Add New Address" at bounding box center [467, 258] width 234 height 25
select select "250954"
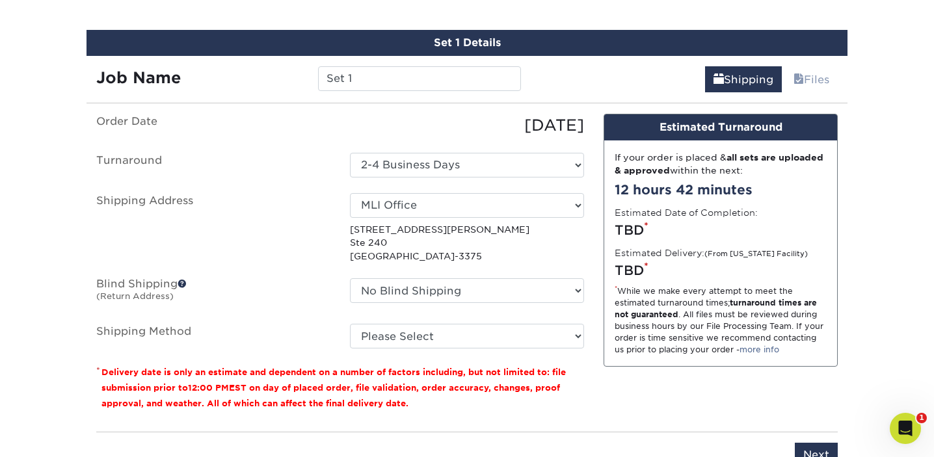
scroll to position [760, 0]
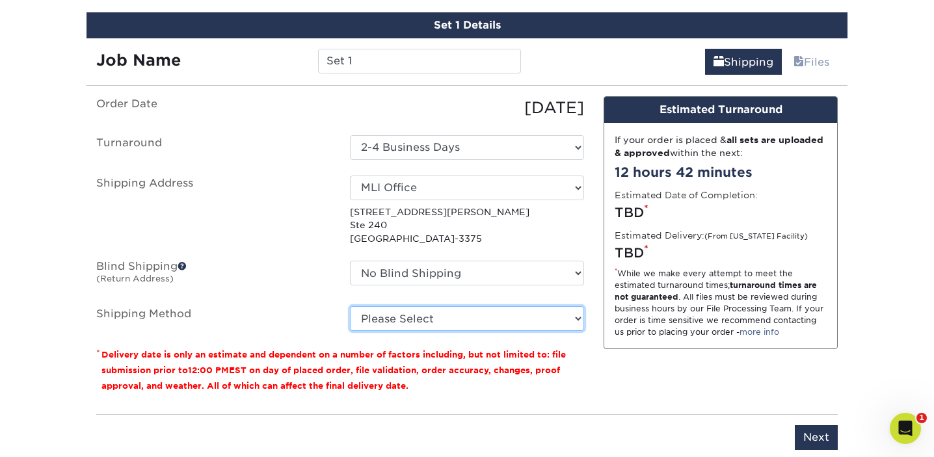
click at [472, 318] on select "Please Select Ground Shipping (+$11.59) 3 Day Shipping Service (+$12.62) 2 Day …" at bounding box center [467, 318] width 234 height 25
select select "12"
click at [350, 306] on select "Please Select Ground Shipping (+$11.59) 3 Day Shipping Service (+$12.62) 2 Day …" at bounding box center [467, 318] width 234 height 25
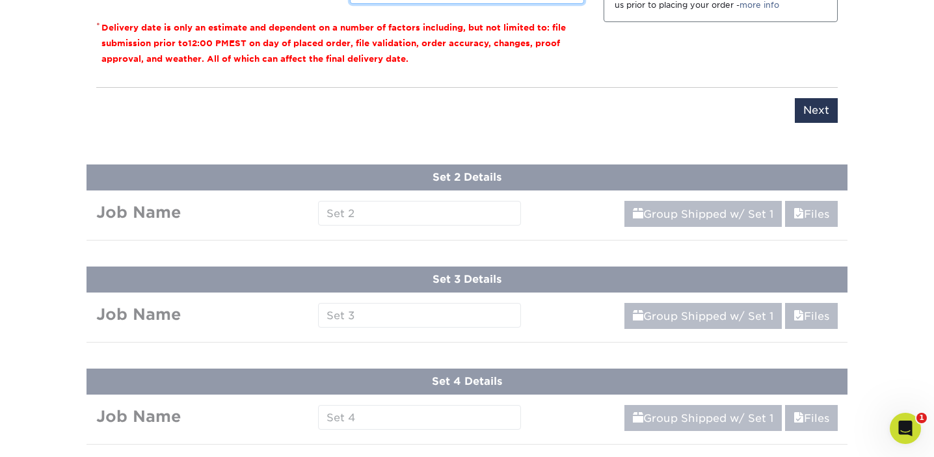
scroll to position [1152, 0]
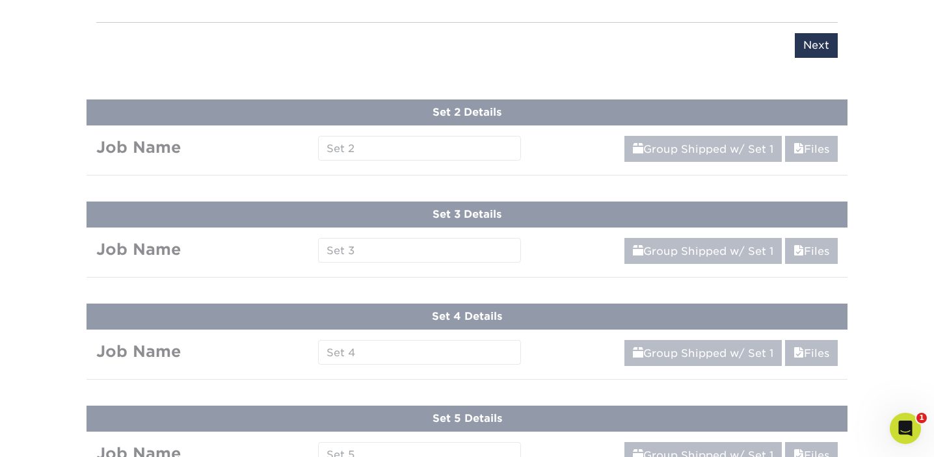
click at [482, 147] on div "Products Trading Cards Glossy UV Coated Trading Cards Previous Next /" at bounding box center [467, 20] width 934 height 2179
click at [811, 40] on input "Next" at bounding box center [816, 45] width 43 height 25
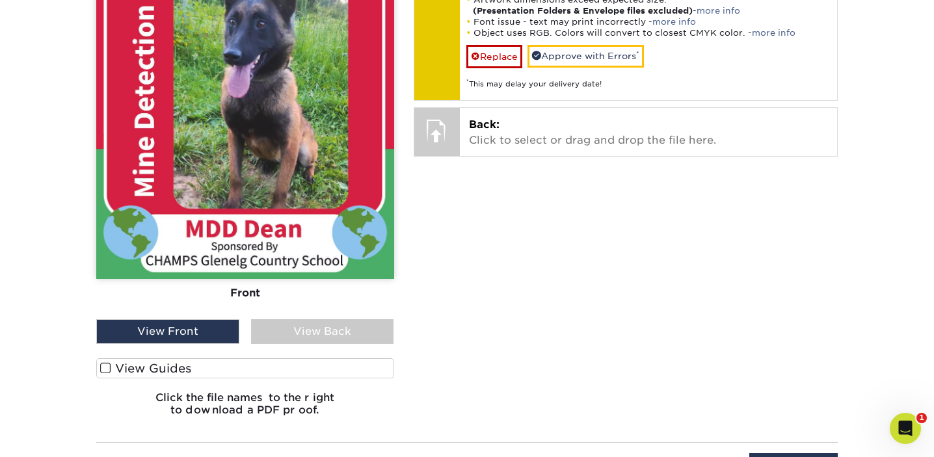
scroll to position [989, 0]
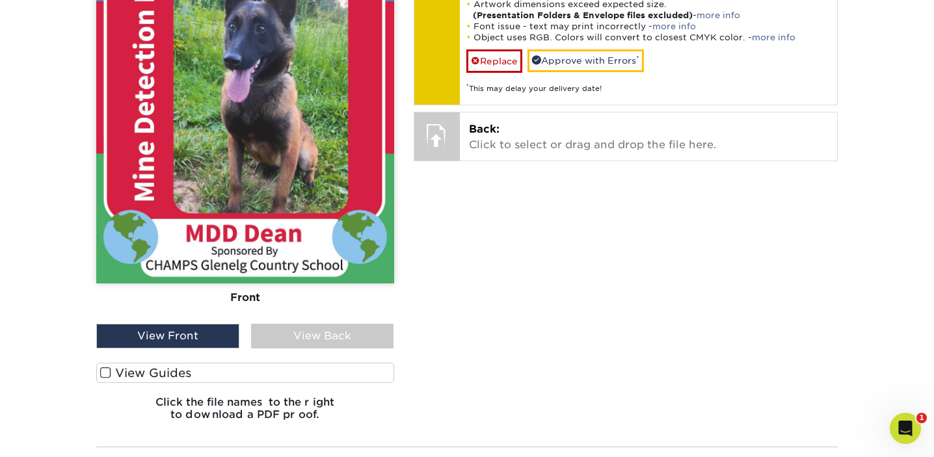
click at [103, 372] on span at bounding box center [105, 373] width 11 height 12
click at [0, 0] on input "View Guides" at bounding box center [0, 0] width 0 height 0
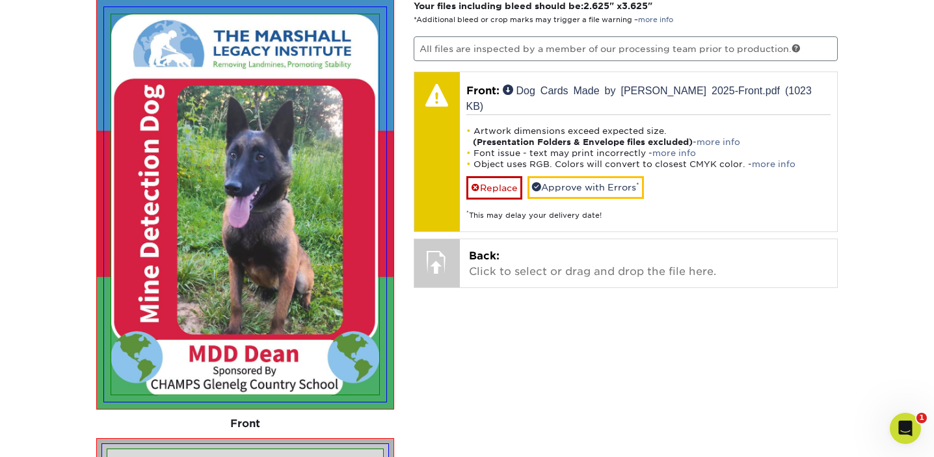
scroll to position [862, 0]
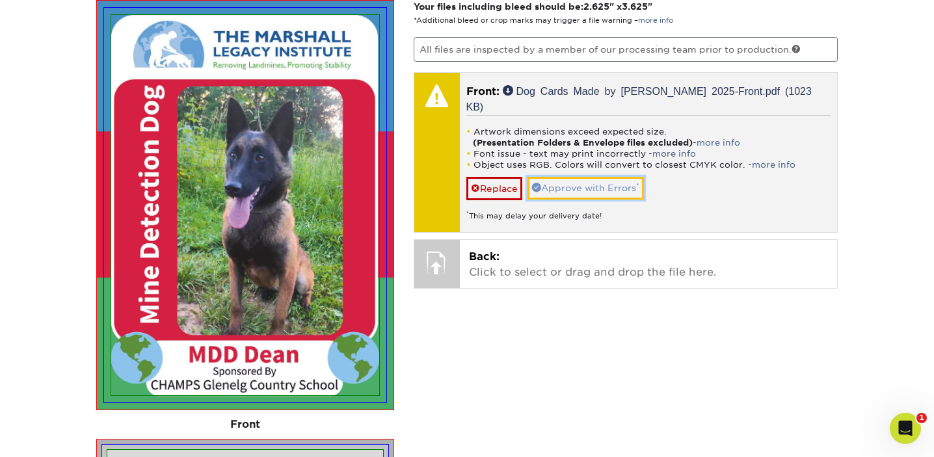
click at [611, 177] on link "Approve with Errors *" at bounding box center [585, 188] width 116 height 22
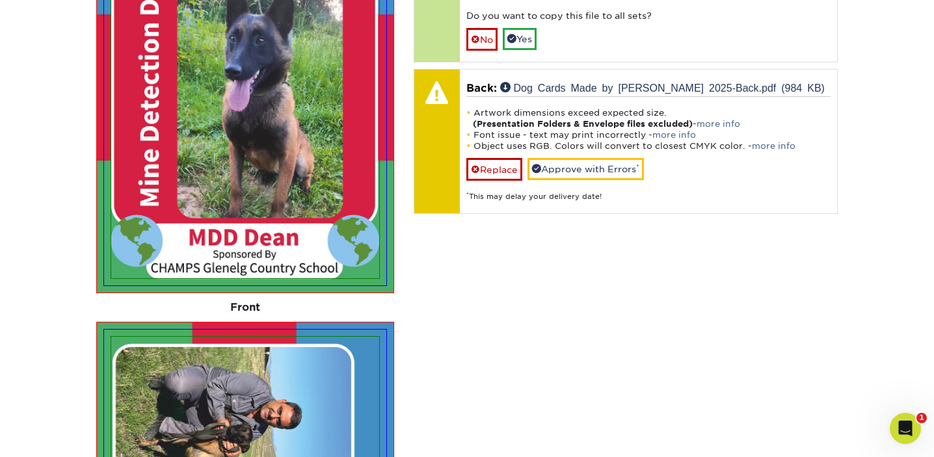
scroll to position [971, 0]
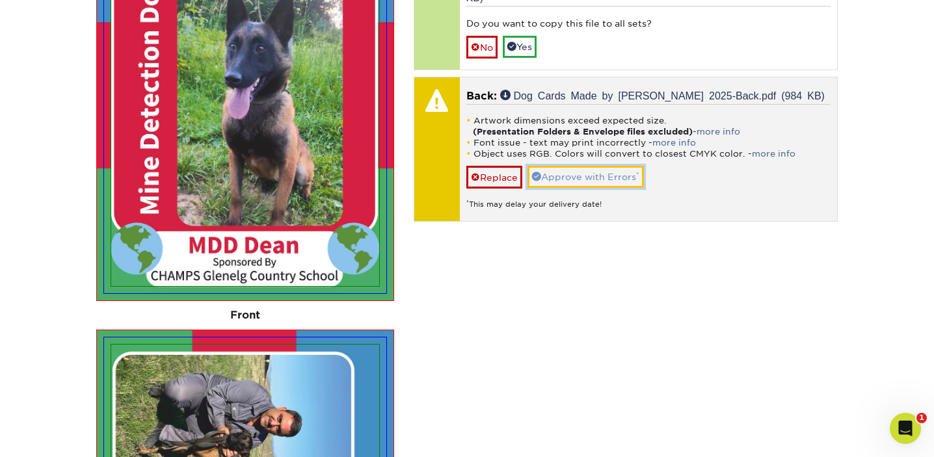
click at [581, 166] on link "Approve with Errors *" at bounding box center [585, 177] width 116 height 22
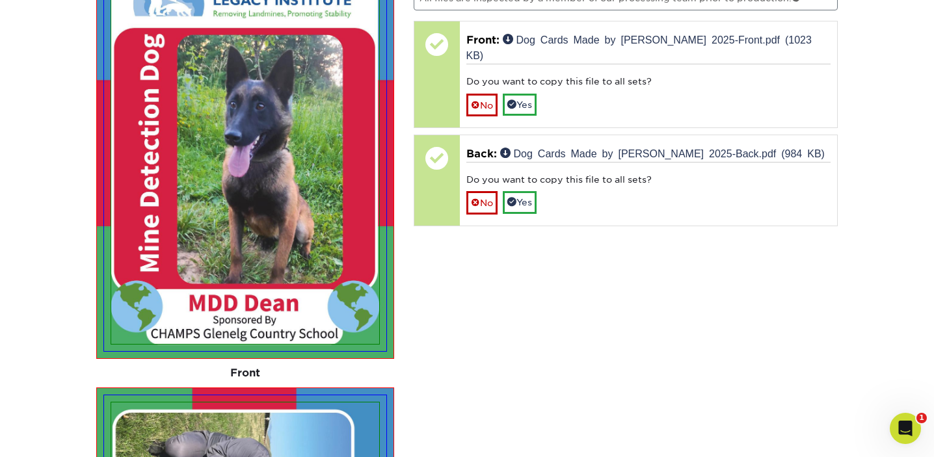
scroll to position [890, 0]
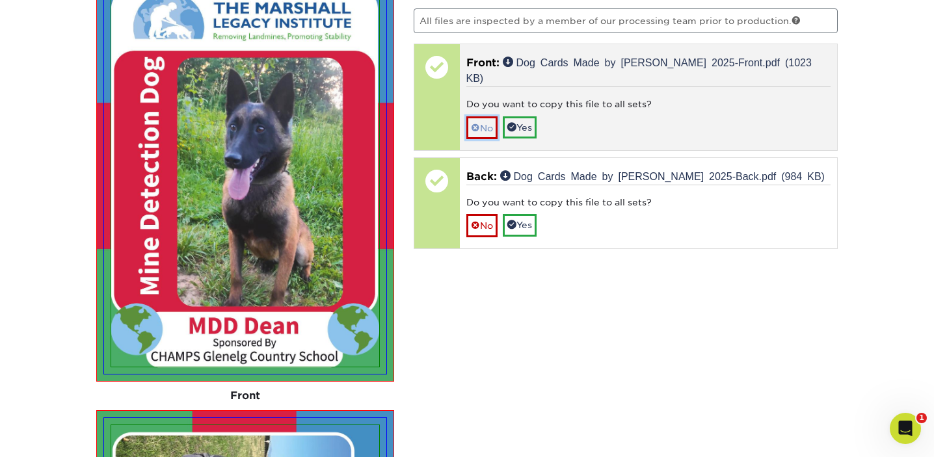
click at [483, 116] on link "No" at bounding box center [481, 127] width 31 height 23
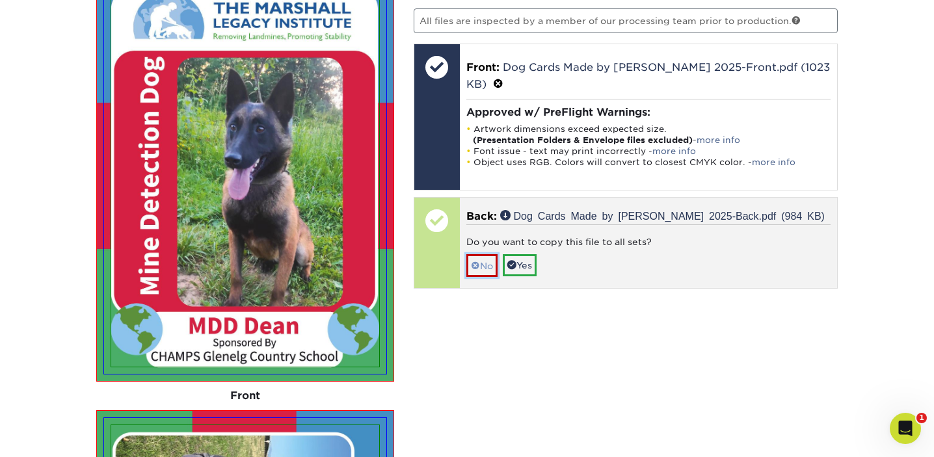
click at [482, 254] on link "No" at bounding box center [481, 265] width 31 height 23
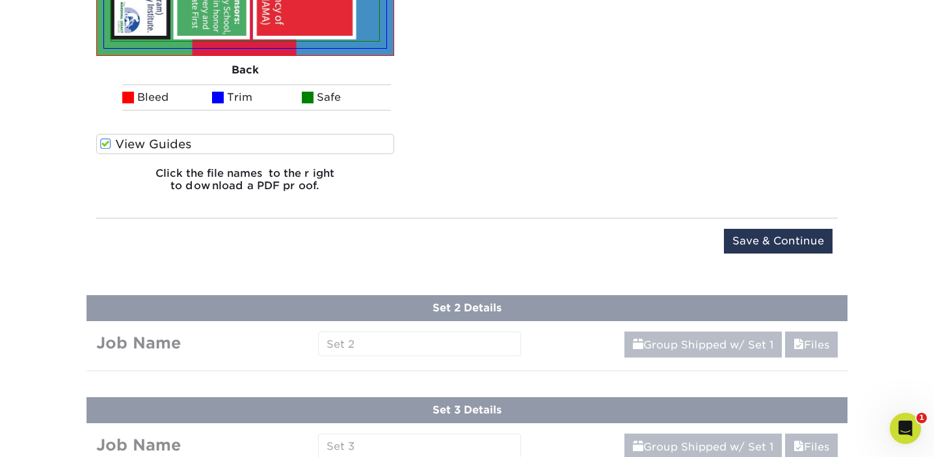
scroll to position [1664, 0]
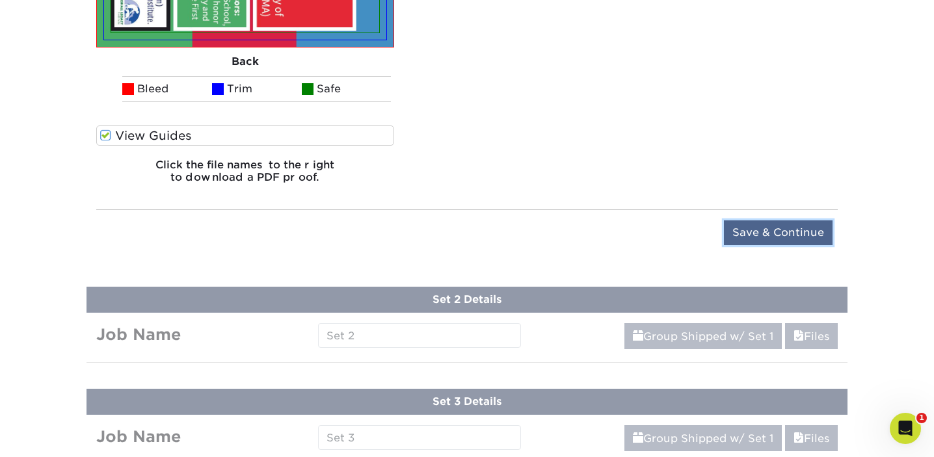
click at [784, 228] on input "Save & Continue" at bounding box center [778, 232] width 109 height 25
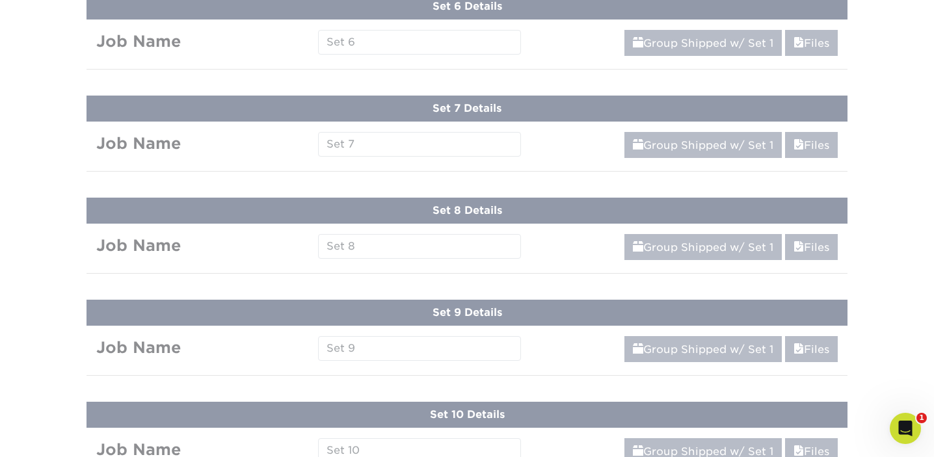
scroll to position [691, 0]
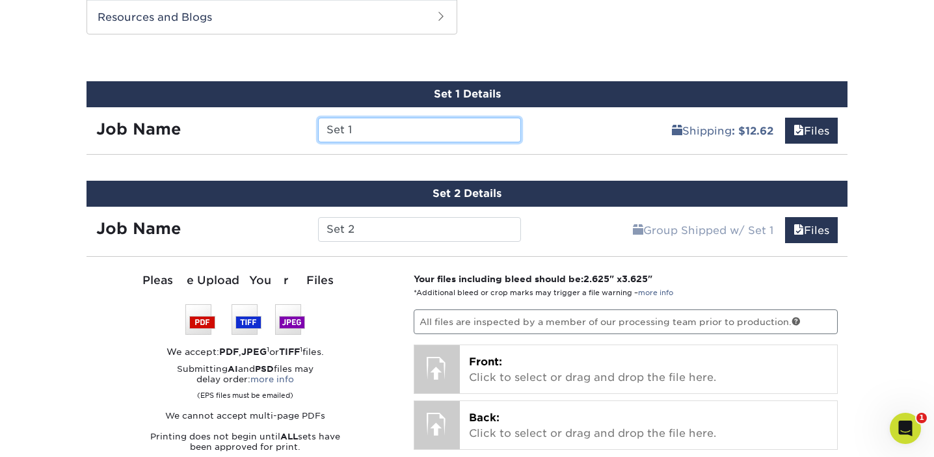
click at [367, 132] on input "Set 1" at bounding box center [419, 130] width 202 height 25
drag, startPoint x: 366, startPoint y: 130, endPoint x: 311, endPoint y: 129, distance: 55.3
click at [311, 129] on div "Set 1" at bounding box center [419, 130] width 222 height 25
type input "MDD Dean"
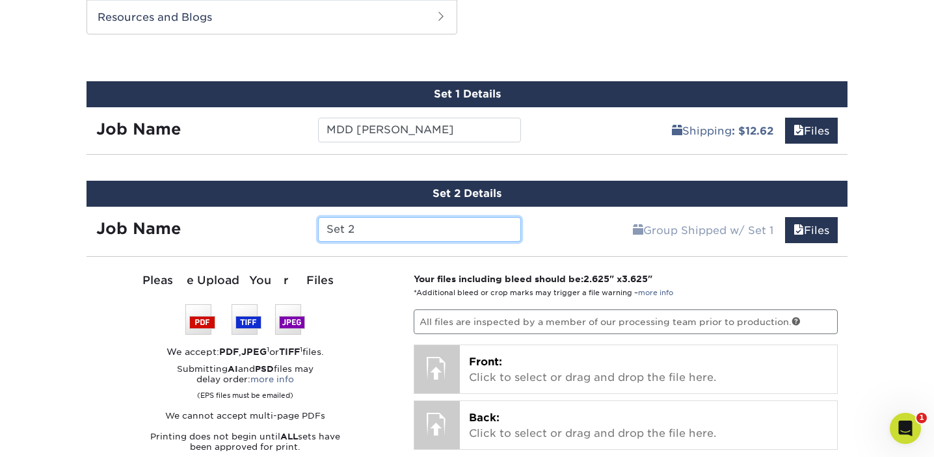
click at [371, 231] on input "Set 2" at bounding box center [419, 229] width 202 height 25
drag, startPoint x: 364, startPoint y: 233, endPoint x: 319, endPoint y: 232, distance: 44.9
click at [319, 233] on input "Set 2" at bounding box center [419, 229] width 202 height 25
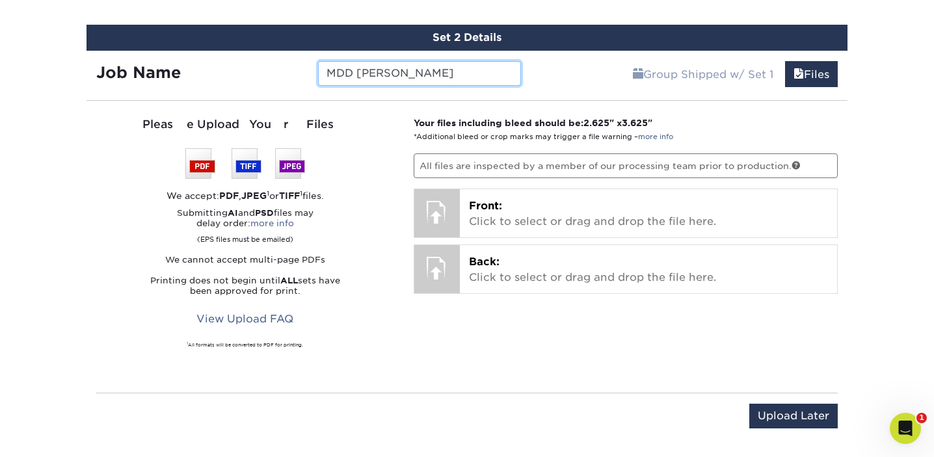
scroll to position [850, 0]
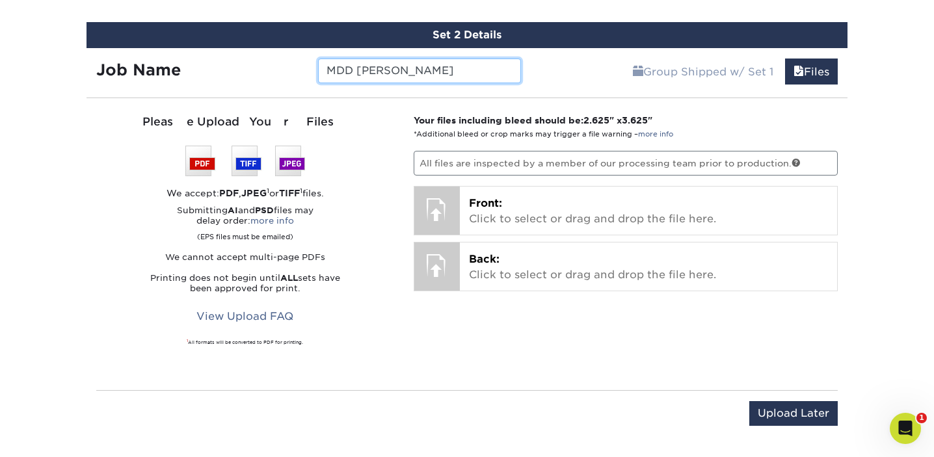
type input "MDD Perry"
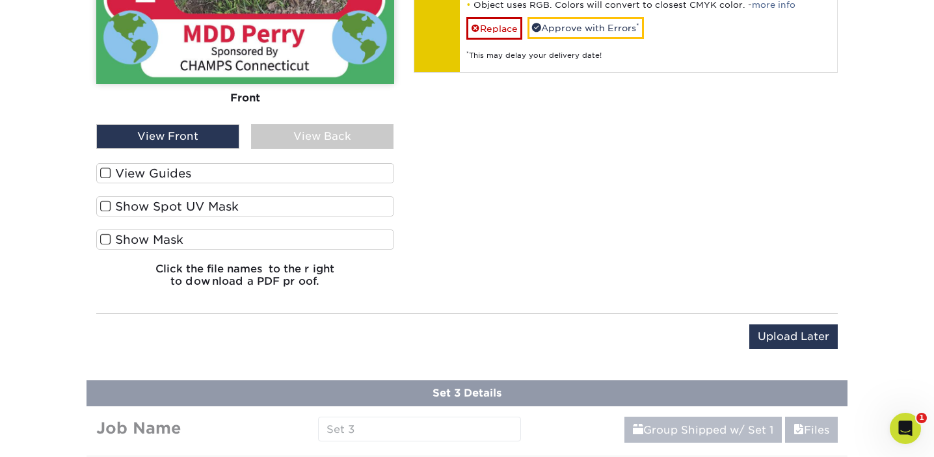
scroll to position [1191, 0]
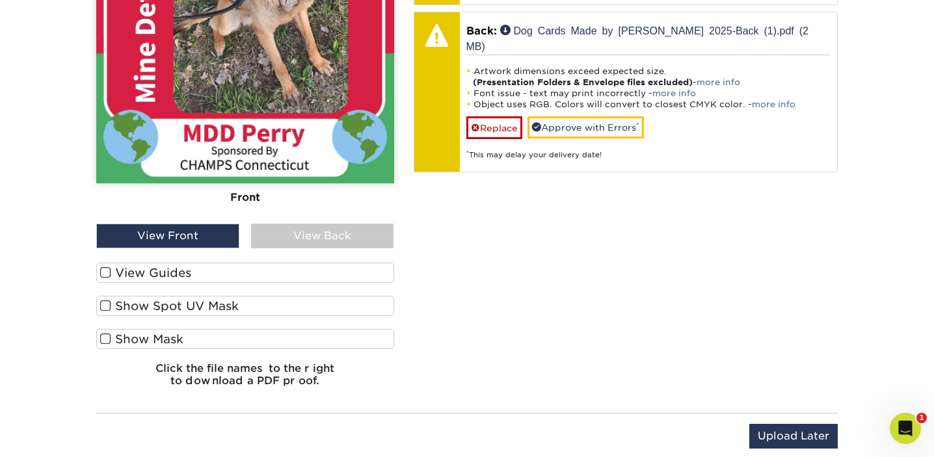
click at [103, 270] on span at bounding box center [105, 273] width 11 height 12
click at [0, 0] on input "View Guides" at bounding box center [0, 0] width 0 height 0
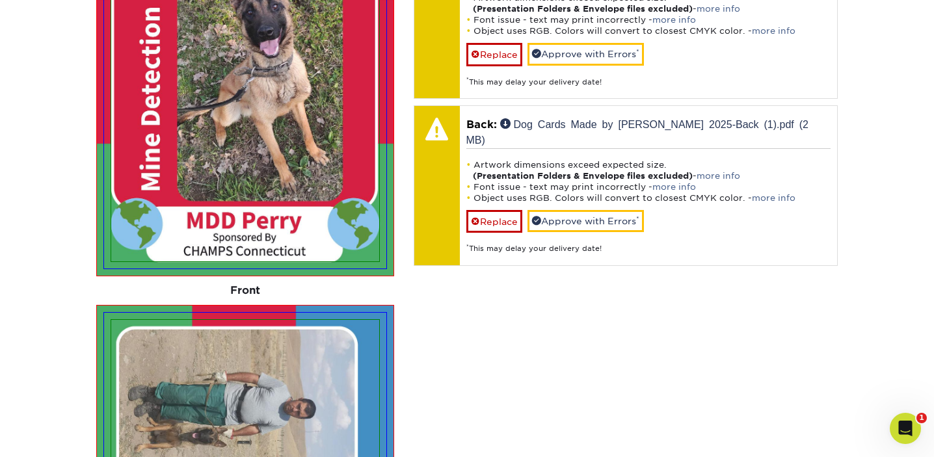
scroll to position [1089, 0]
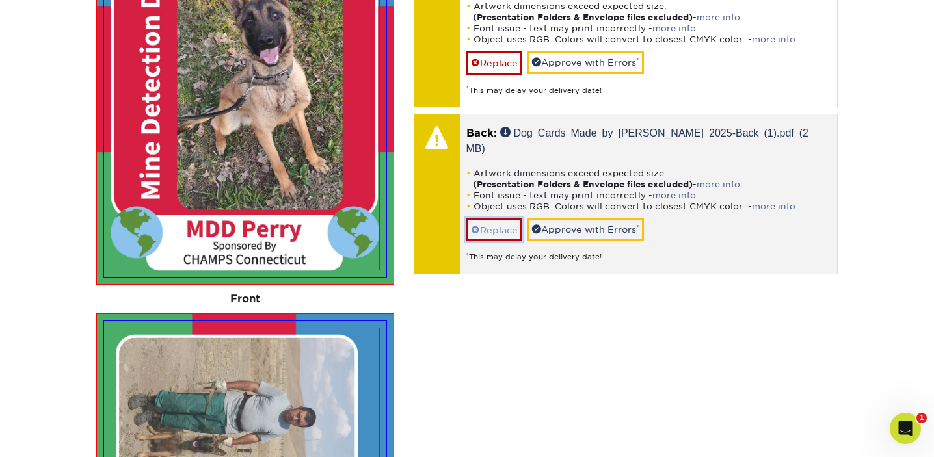
click at [487, 219] on link "Replace" at bounding box center [494, 230] width 56 height 23
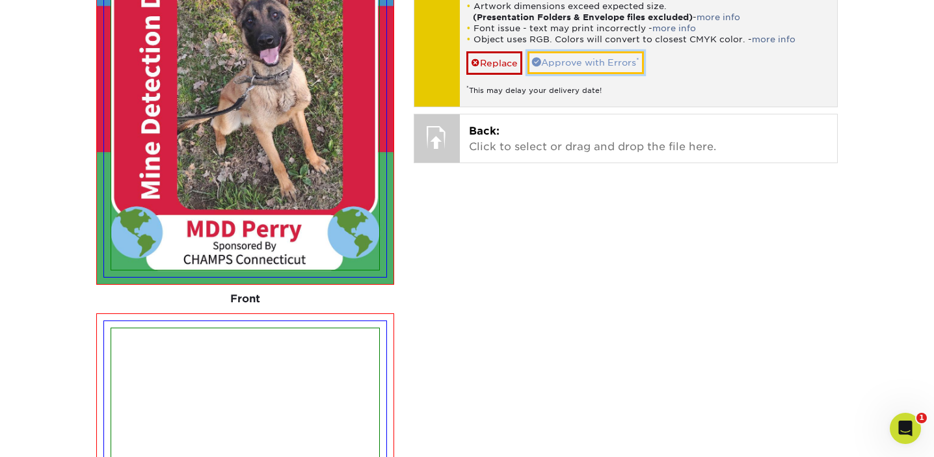
click at [573, 51] on link "Approve with Errors *" at bounding box center [585, 62] width 116 height 22
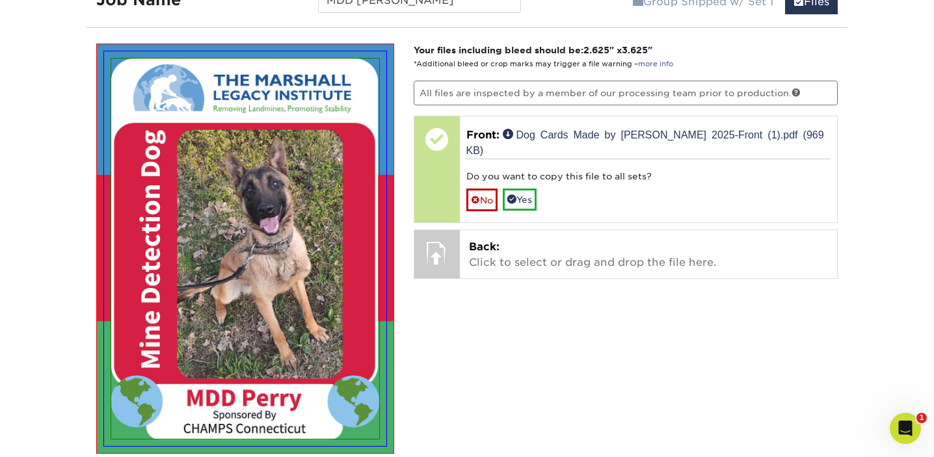
scroll to position [920, 0]
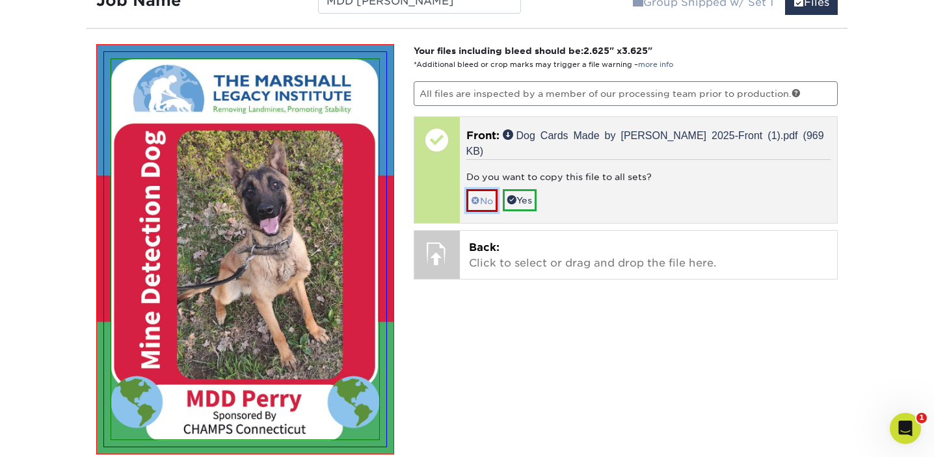
click at [481, 189] on link "No" at bounding box center [481, 200] width 31 height 23
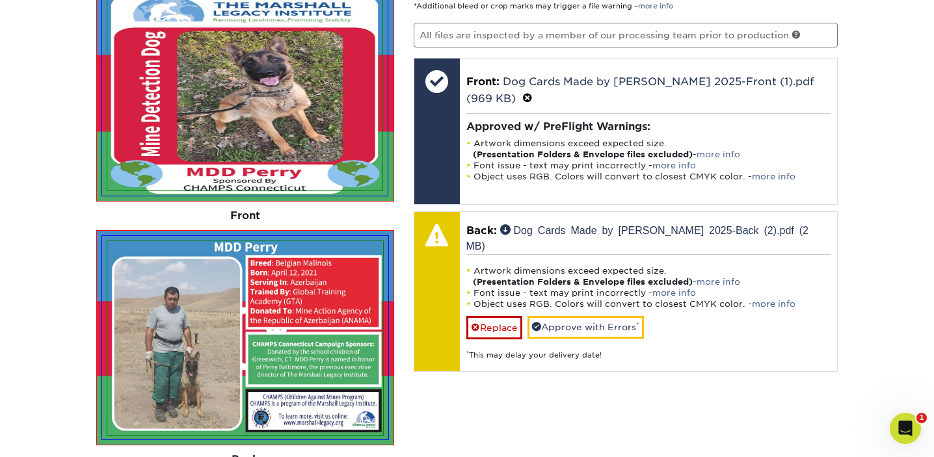
scroll to position [978, 0]
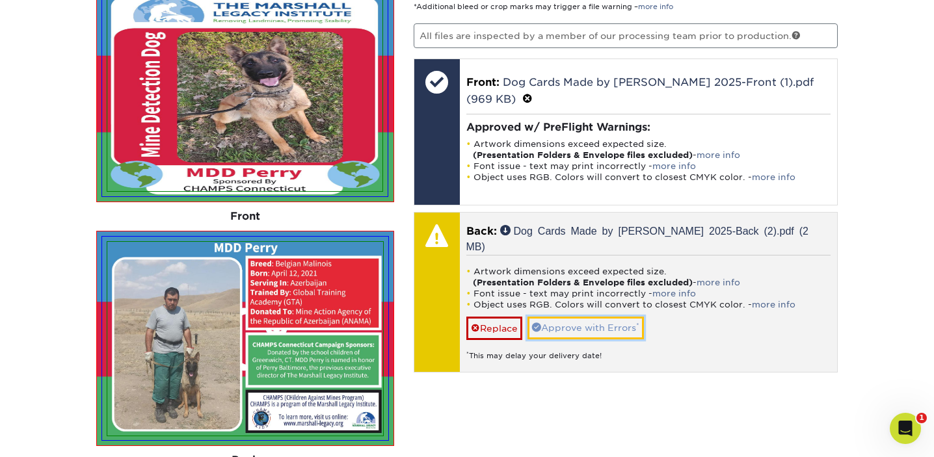
click at [590, 317] on link "Approve with Errors *" at bounding box center [585, 328] width 116 height 22
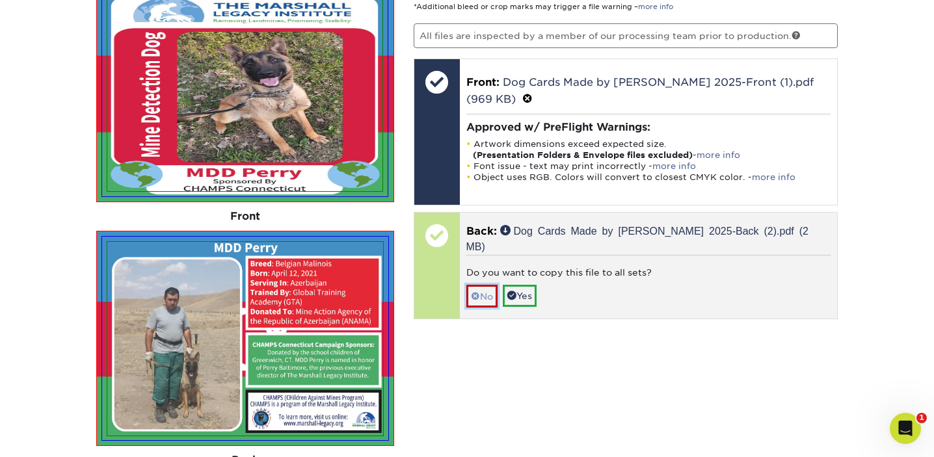
click at [486, 285] on link "No" at bounding box center [481, 296] width 31 height 23
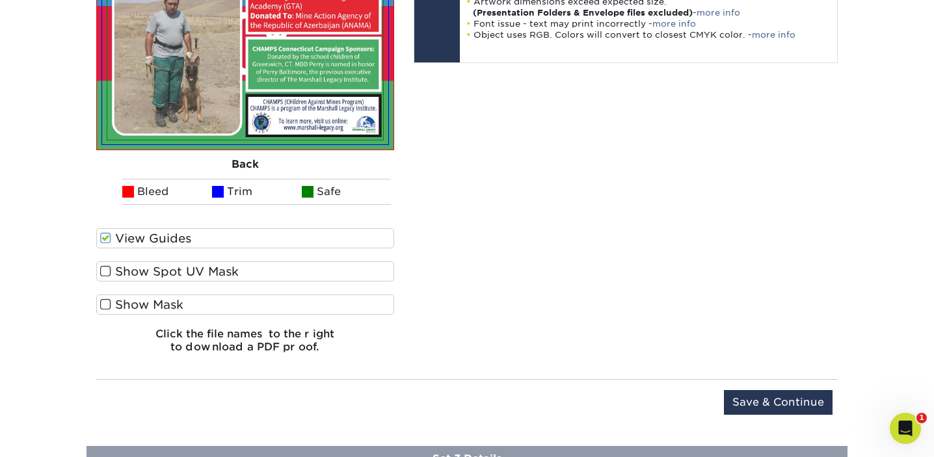
scroll to position [1400, 0]
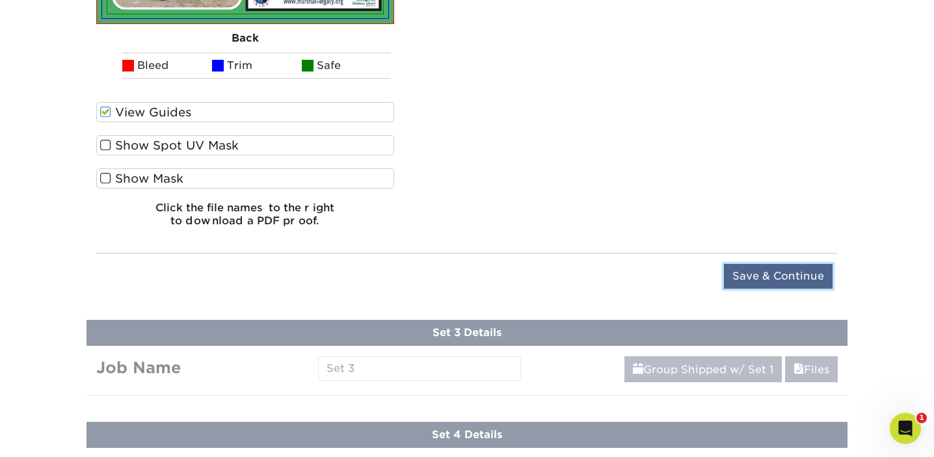
click at [788, 273] on input "Save & Continue" at bounding box center [778, 276] width 109 height 25
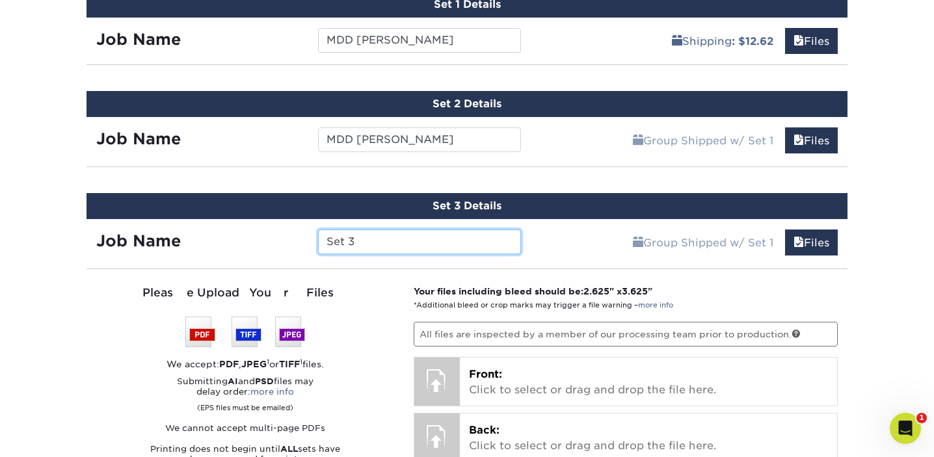
scroll to position [793, 0]
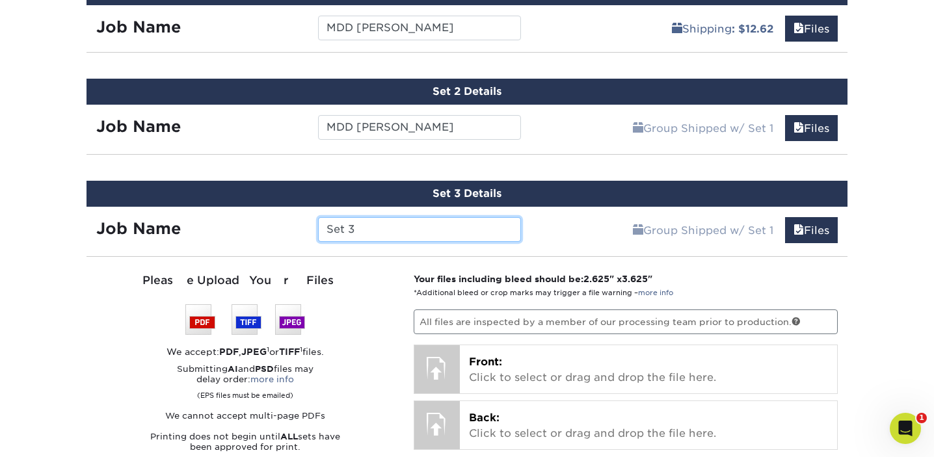
drag, startPoint x: 379, startPoint y: 224, endPoint x: 317, endPoint y: 222, distance: 61.8
click at [317, 223] on div "Set 3" at bounding box center [419, 229] width 222 height 25
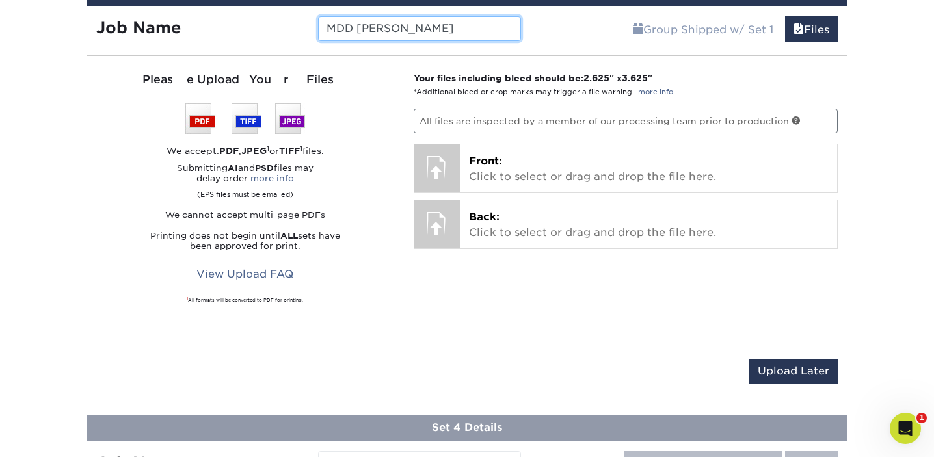
scroll to position [990, 0]
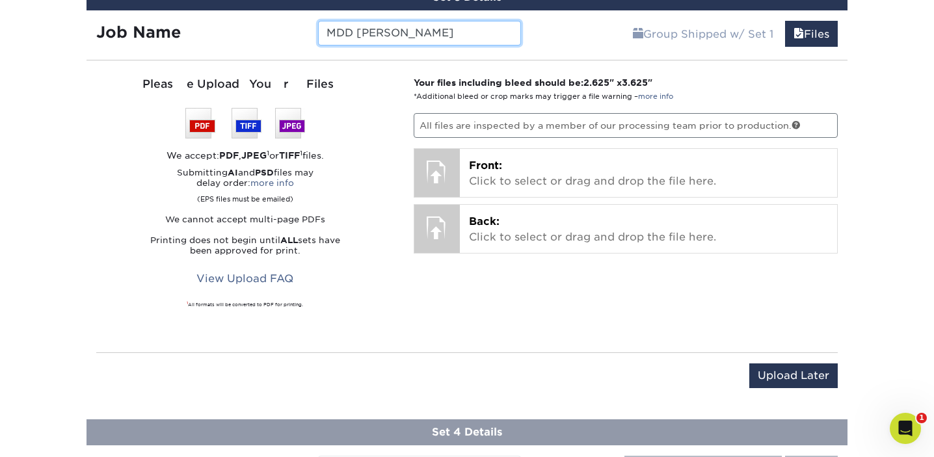
type input "MDD Cauldwell"
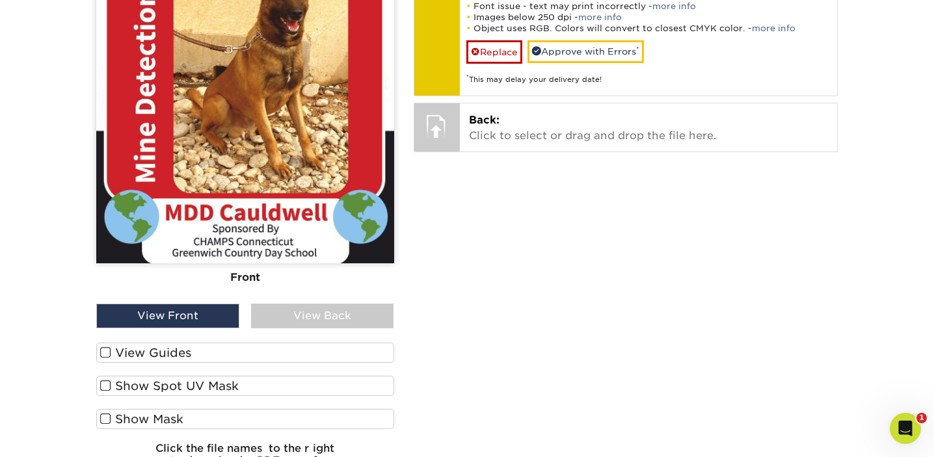
scroll to position [1209, 0]
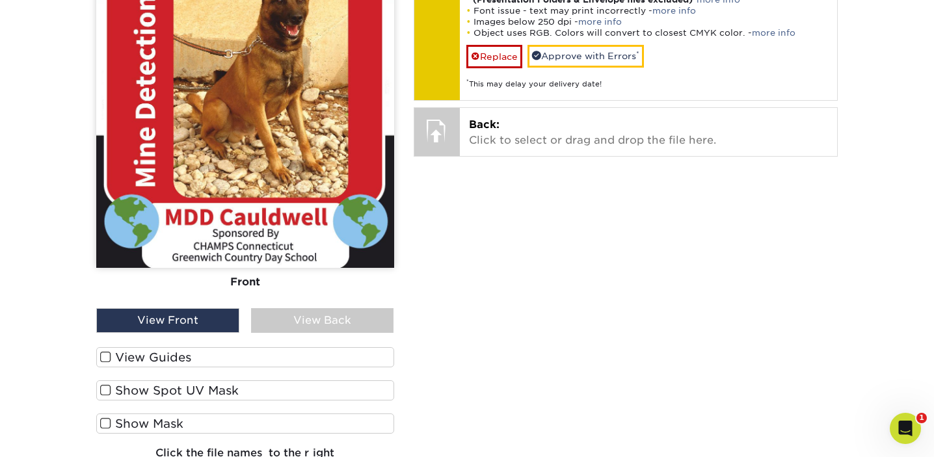
click at [103, 357] on span at bounding box center [105, 357] width 11 height 12
click at [0, 0] on input "View Guides" at bounding box center [0, 0] width 0 height 0
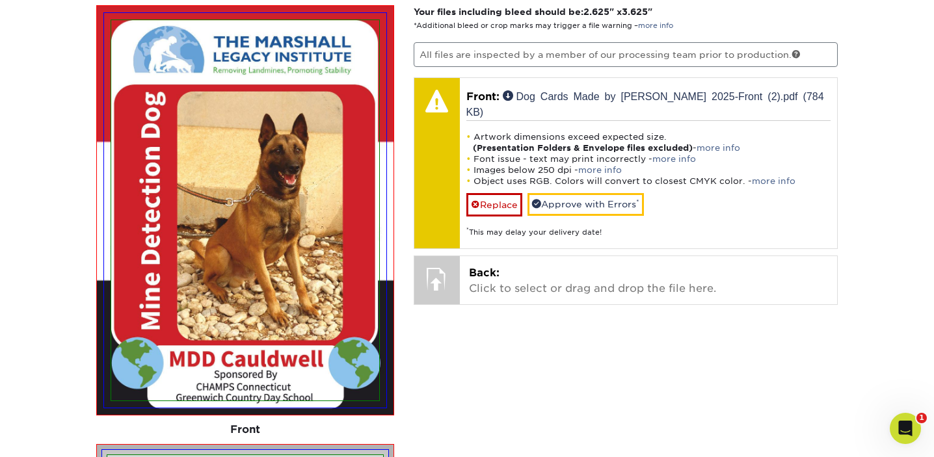
scroll to position [1063, 0]
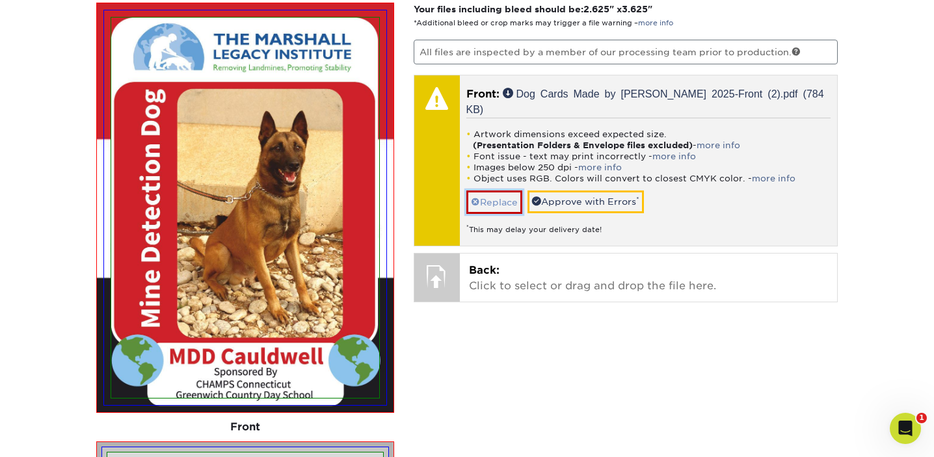
click at [488, 191] on link "Replace" at bounding box center [494, 202] width 56 height 23
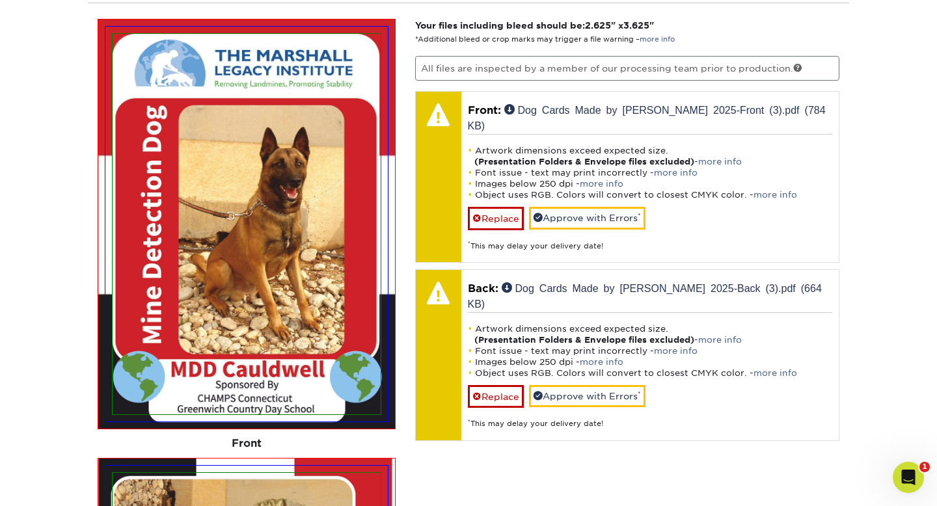
scroll to position [1048, 0]
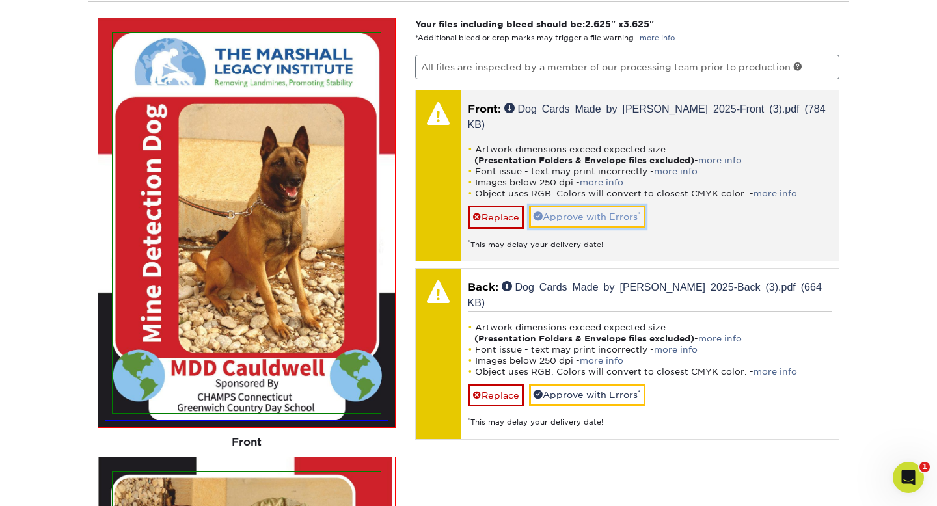
click at [600, 206] on link "Approve with Errors *" at bounding box center [587, 217] width 116 height 22
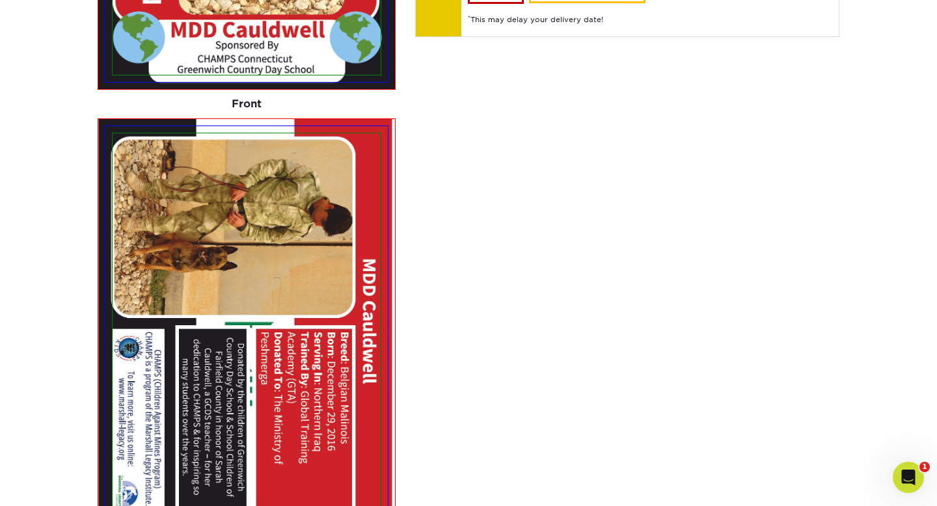
scroll to position [1182, 0]
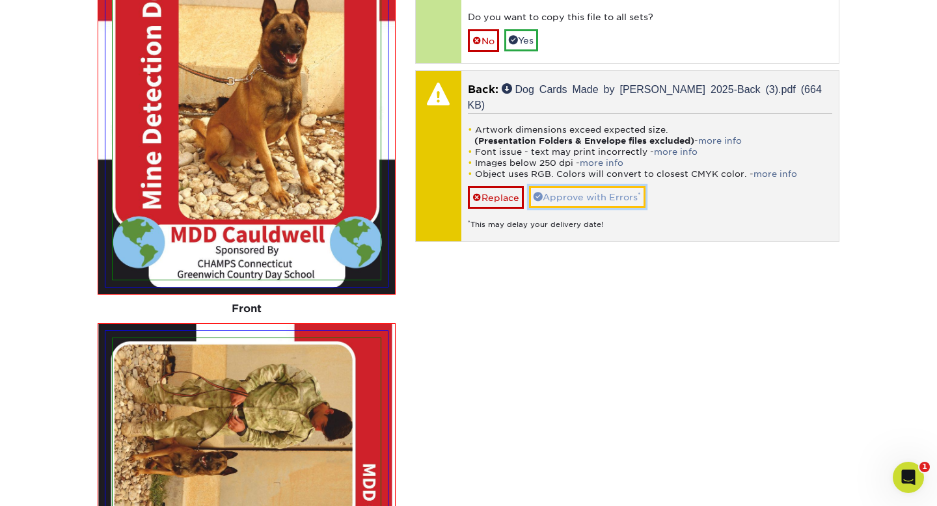
click at [590, 186] on link "Approve with Errors *" at bounding box center [587, 197] width 116 height 22
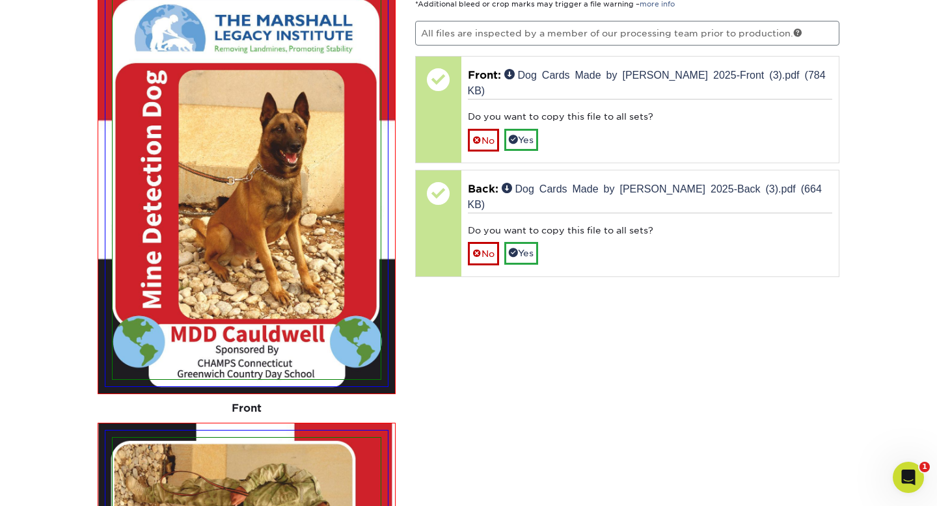
scroll to position [1081, 0]
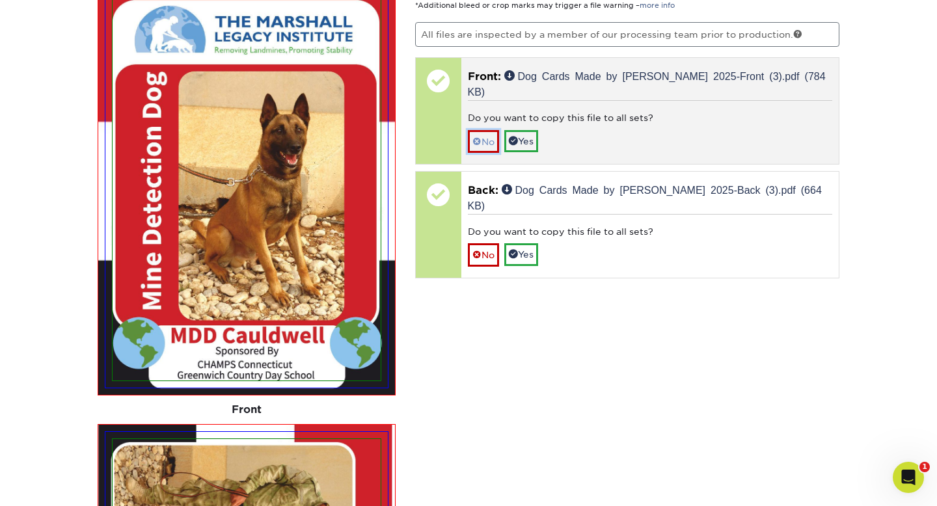
click at [487, 130] on link "No" at bounding box center [483, 141] width 31 height 23
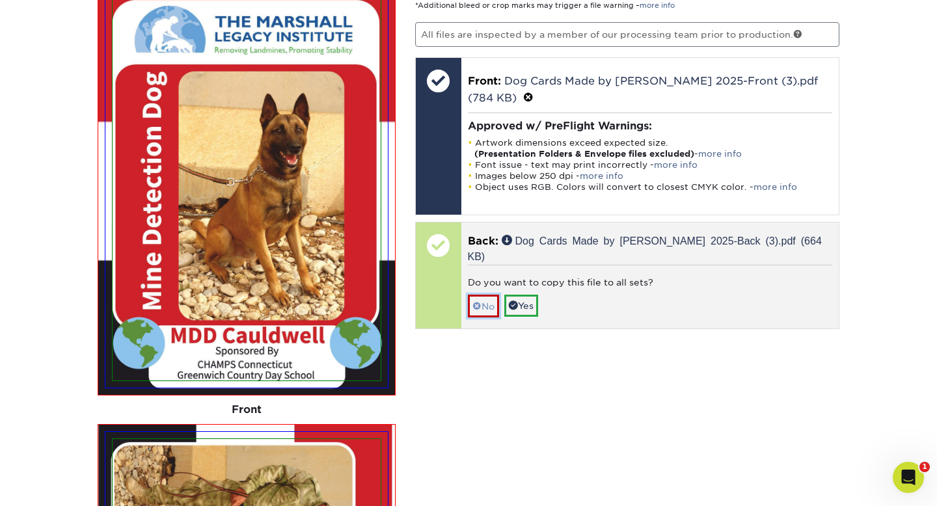
click at [488, 295] on link "No" at bounding box center [483, 306] width 31 height 23
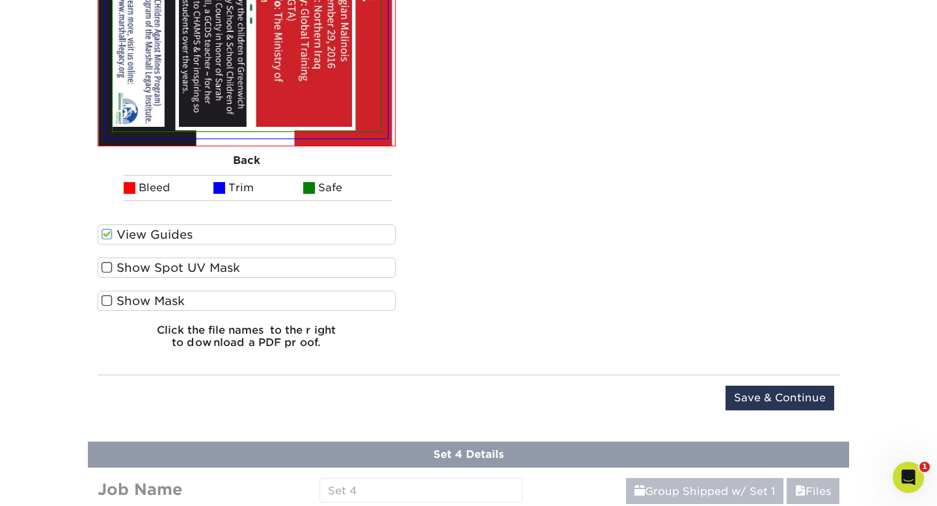
scroll to position [1775, 0]
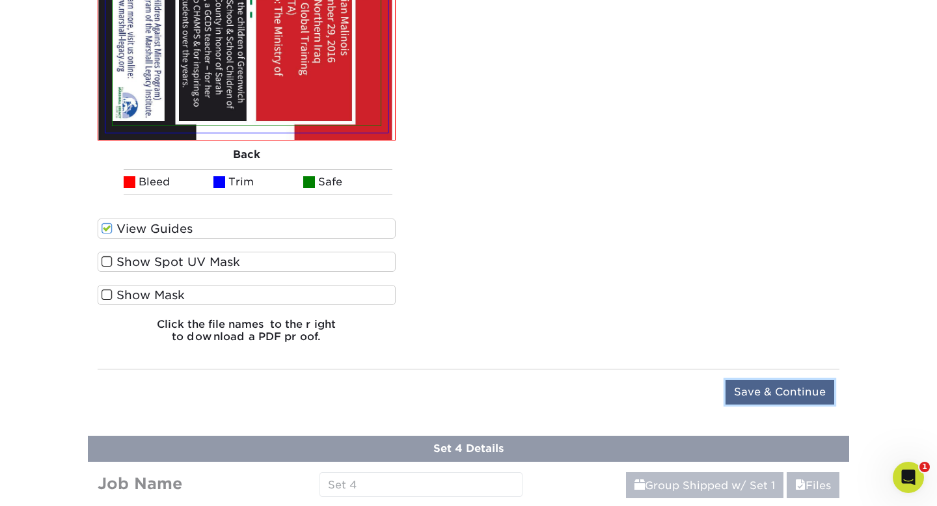
click at [771, 392] on input "Save & Continue" at bounding box center [779, 392] width 109 height 25
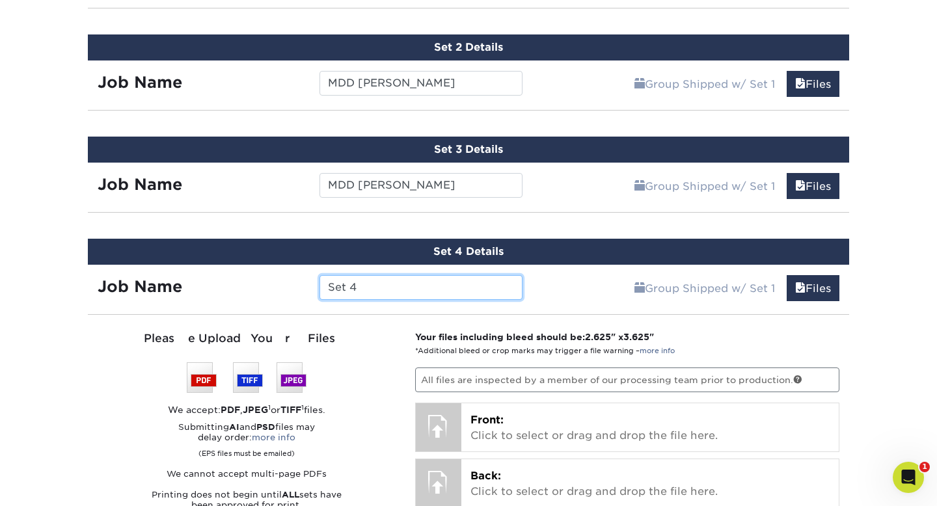
scroll to position [839, 0]
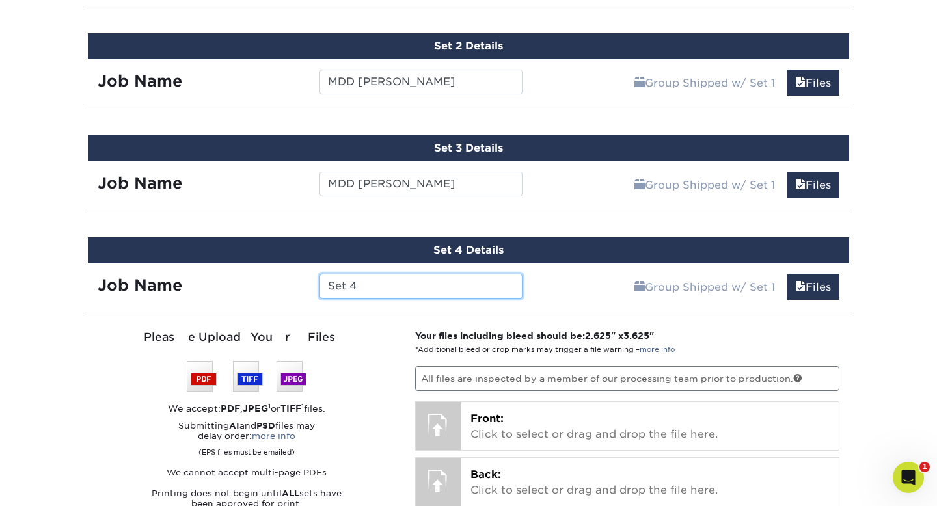
drag, startPoint x: 366, startPoint y: 287, endPoint x: 327, endPoint y: 285, distance: 39.1
click at [327, 286] on input "Set 4" at bounding box center [420, 286] width 202 height 25
type input "B"
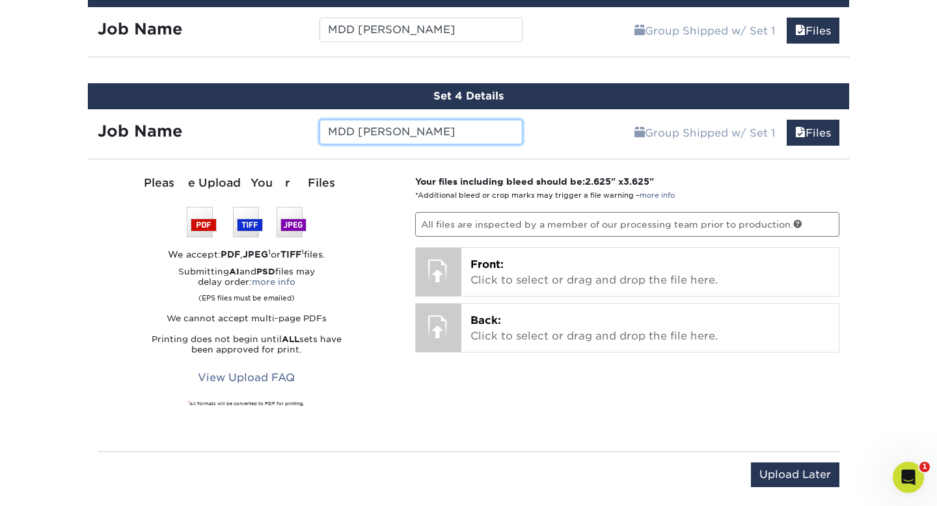
scroll to position [991, 0]
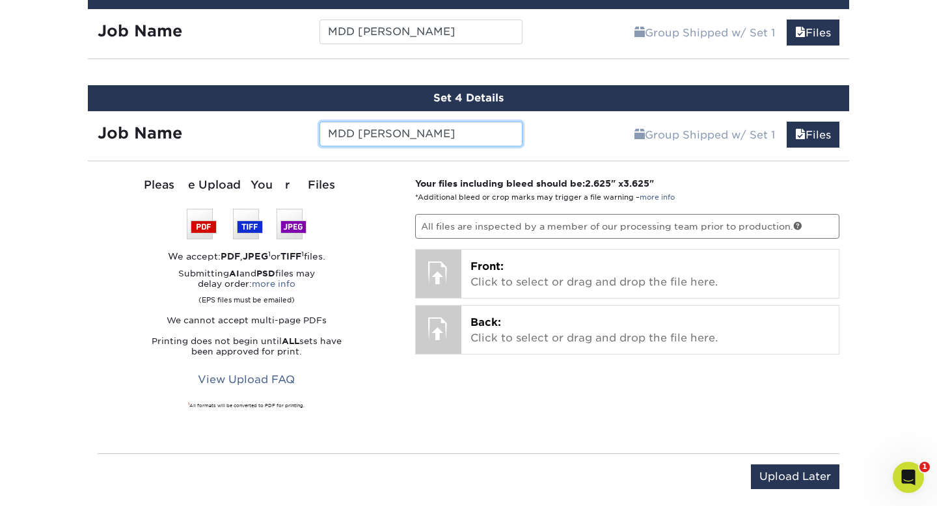
type input "MDD Bila"
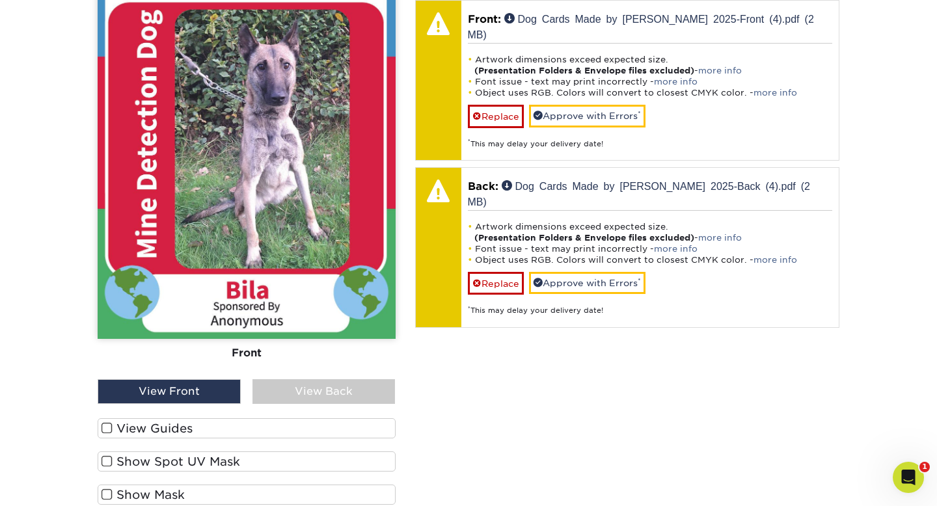
scroll to position [1253, 0]
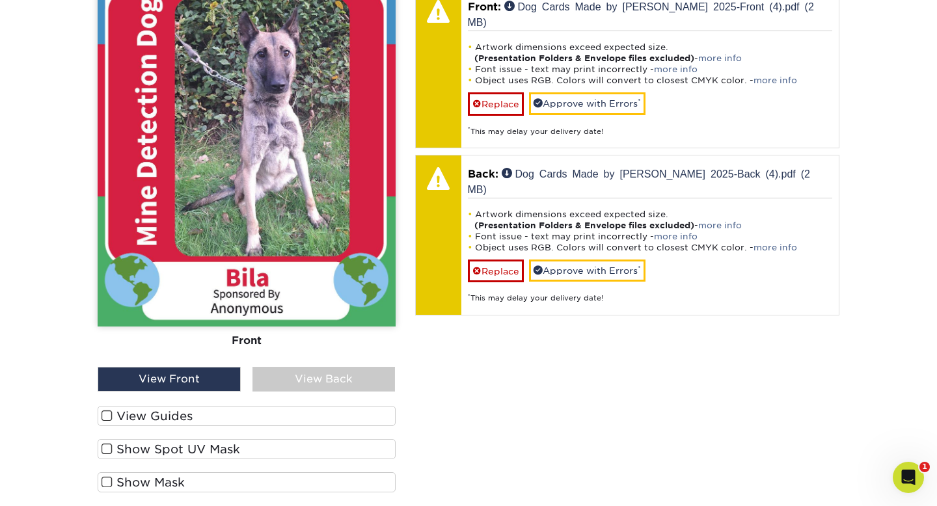
click at [107, 413] on span at bounding box center [106, 416] width 11 height 12
click at [0, 0] on input "View Guides" at bounding box center [0, 0] width 0 height 0
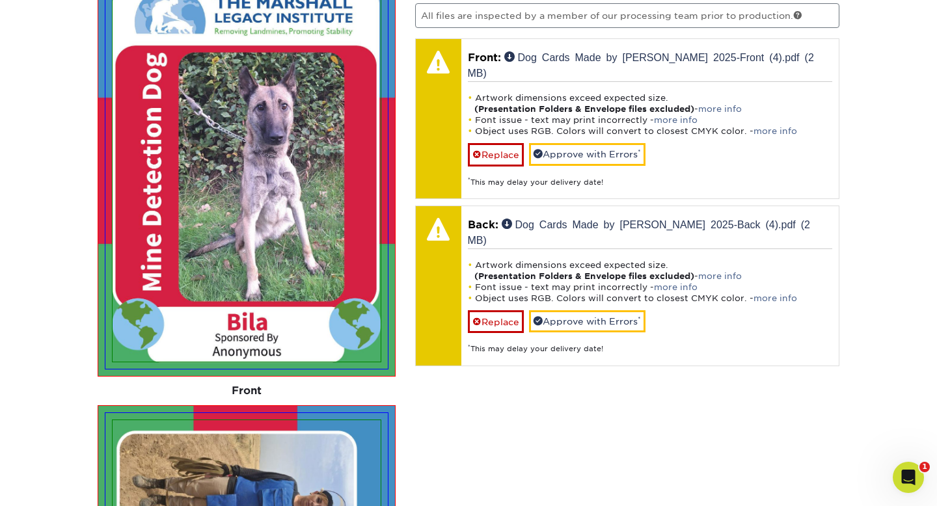
scroll to position [1201, 0]
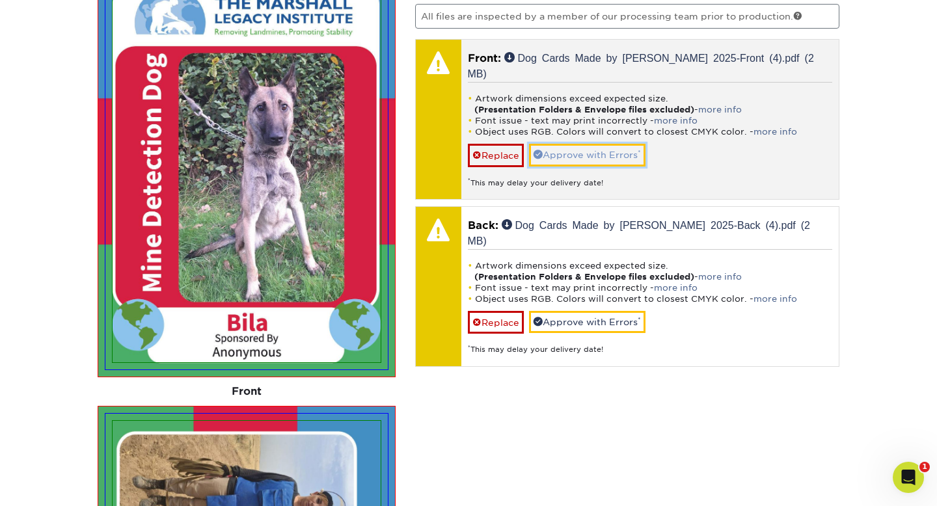
click at [571, 144] on link "Approve with Errors *" at bounding box center [587, 155] width 116 height 22
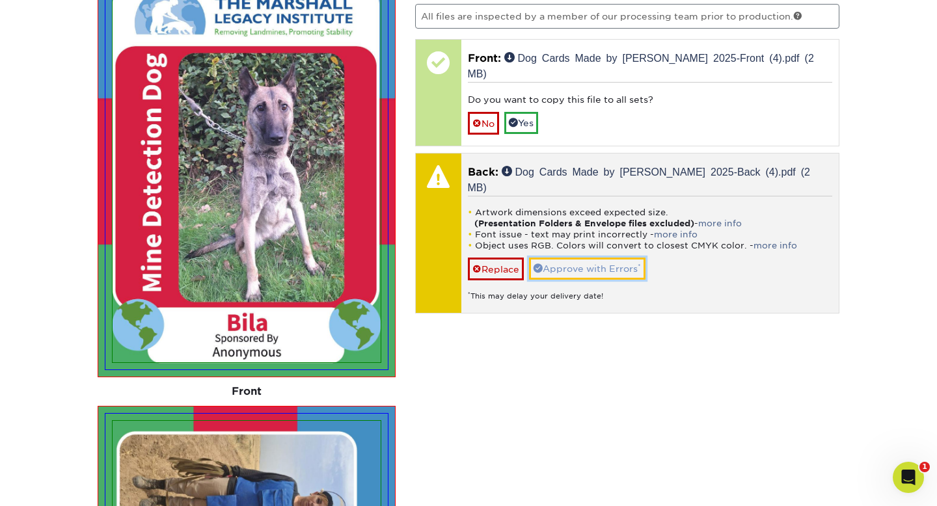
click at [577, 258] on link "Approve with Errors *" at bounding box center [587, 269] width 116 height 22
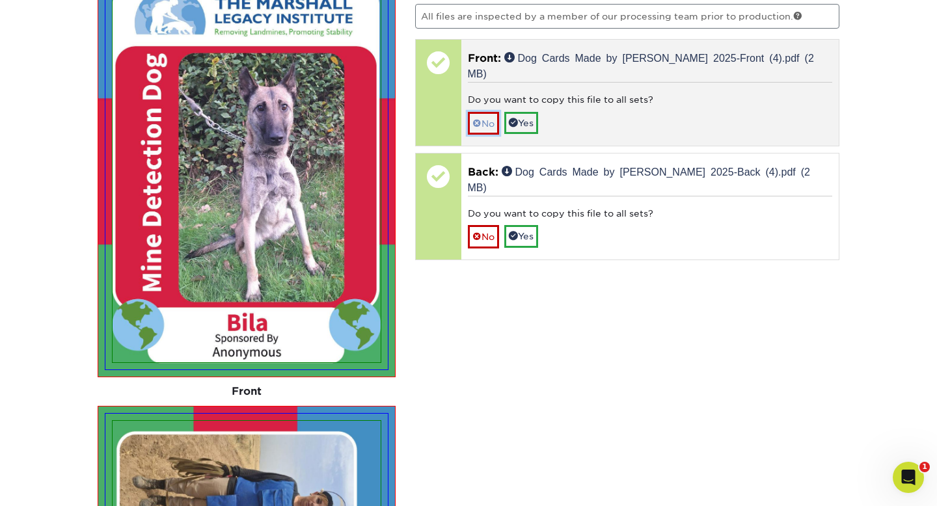
click at [488, 112] on link "No" at bounding box center [483, 123] width 31 height 23
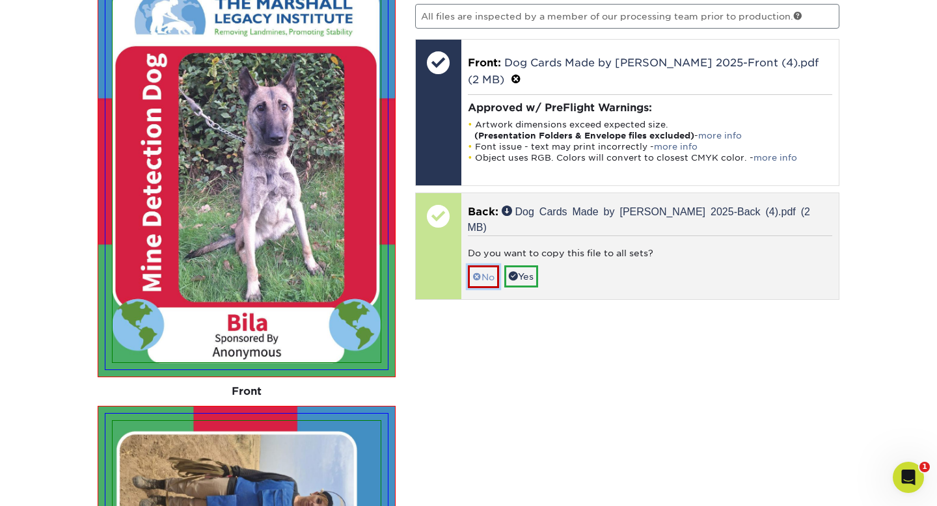
click at [486, 265] on link "No" at bounding box center [483, 276] width 31 height 23
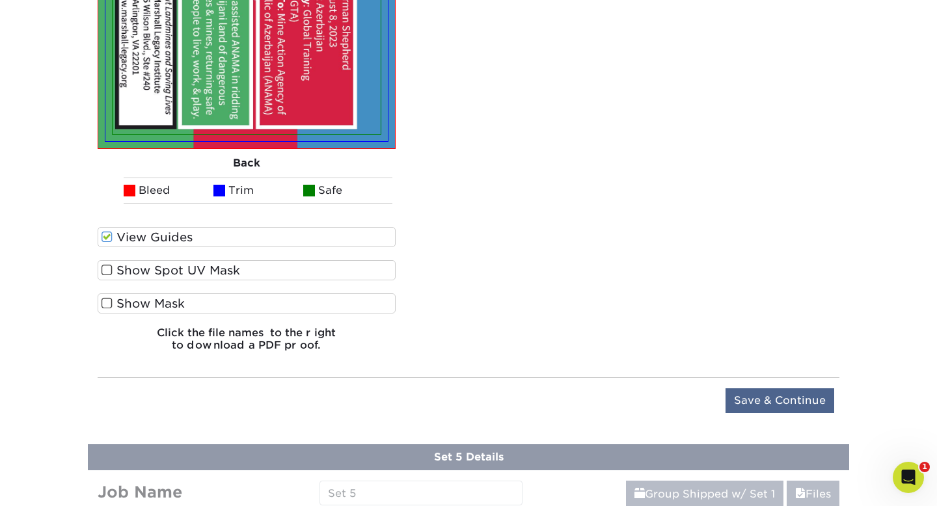
scroll to position [1872, 0]
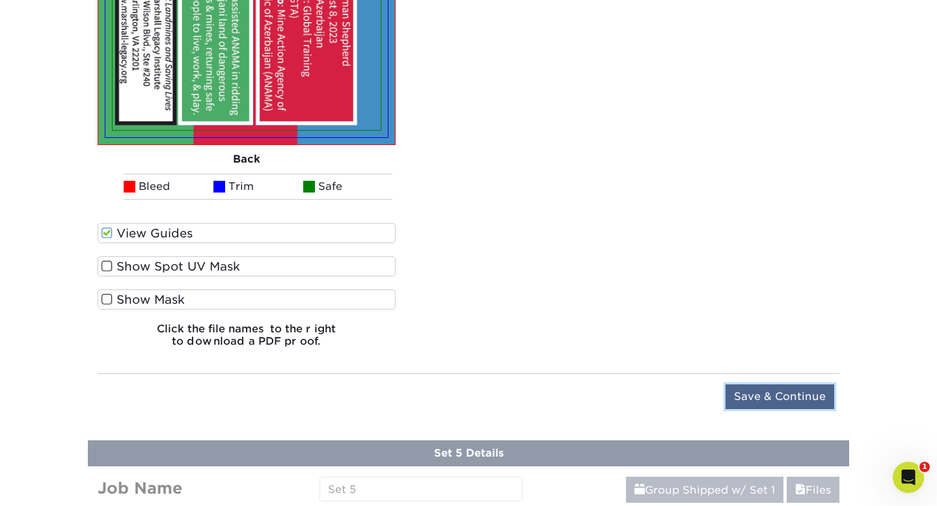
click at [771, 394] on input "Save & Continue" at bounding box center [779, 396] width 109 height 25
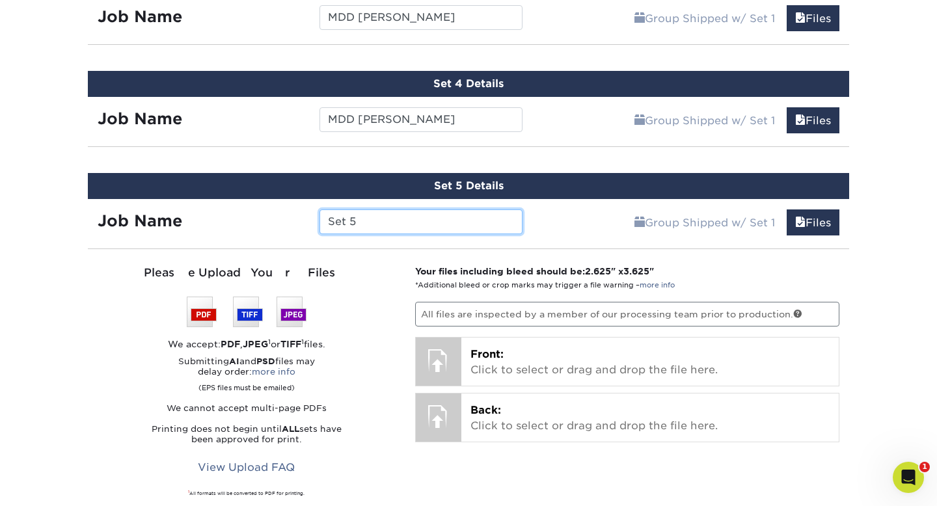
scroll to position [1008, 0]
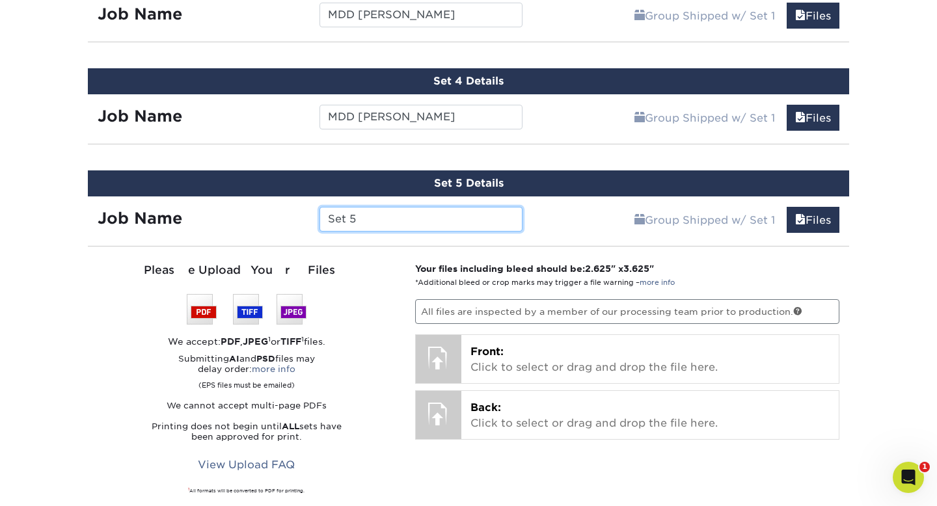
drag, startPoint x: 366, startPoint y: 224, endPoint x: 318, endPoint y: 218, distance: 48.5
click at [317, 218] on div "Set 5" at bounding box center [421, 219] width 222 height 25
type input "M"
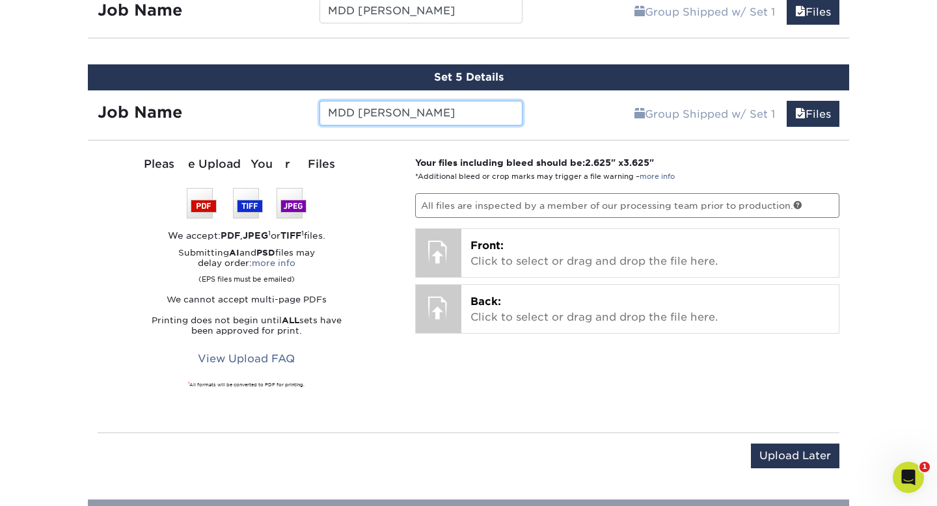
scroll to position [1113, 0]
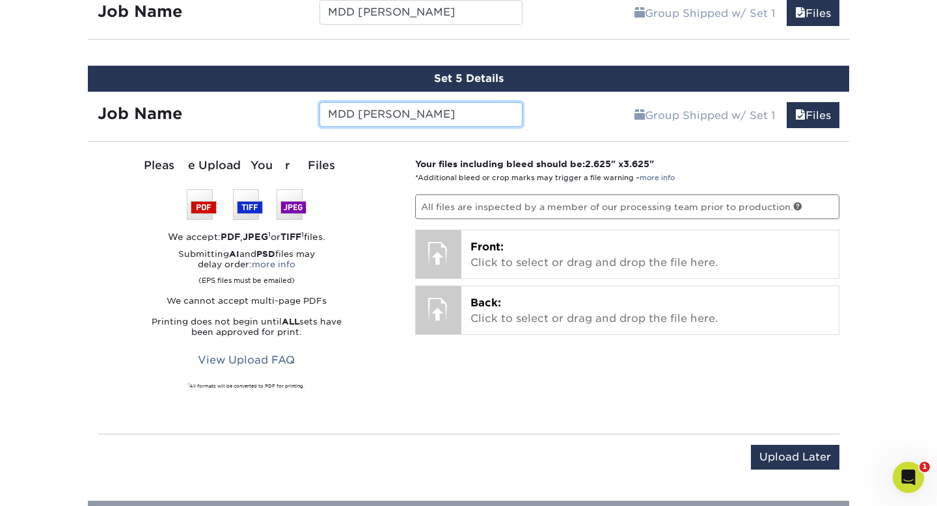
type input "MDD Shelby"
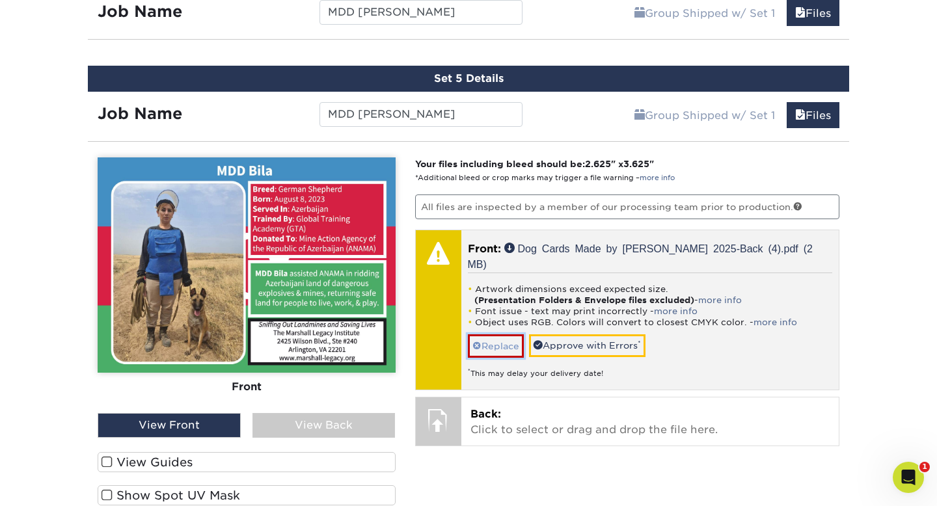
click at [493, 334] on link "Replace" at bounding box center [496, 345] width 56 height 23
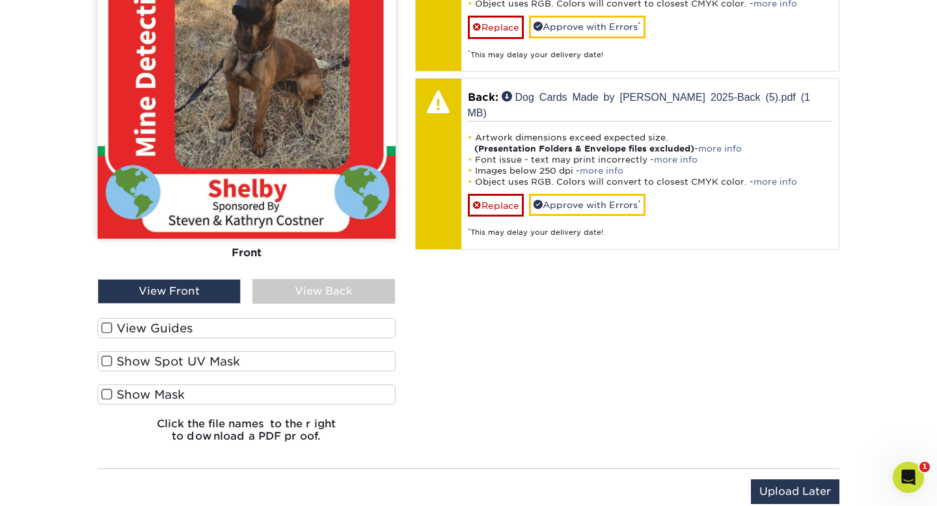
scroll to position [1436, 0]
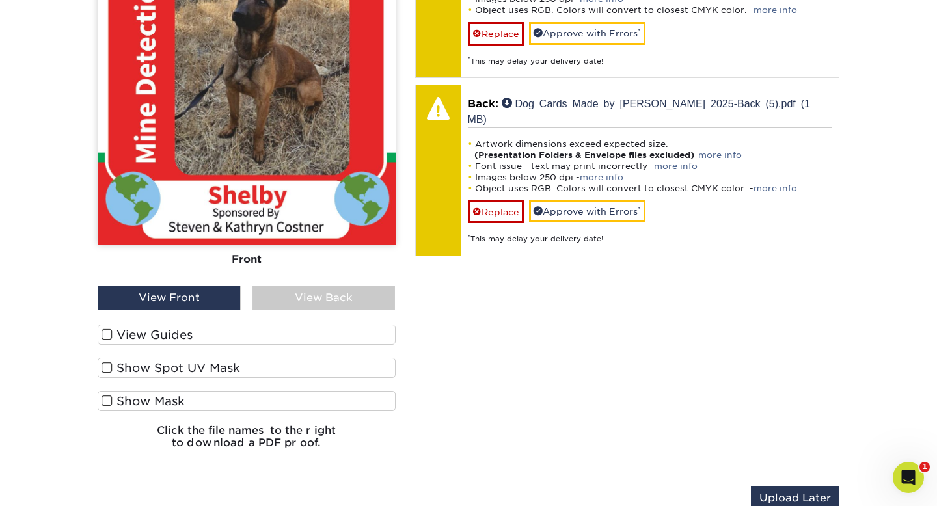
click at [105, 331] on span at bounding box center [106, 334] width 11 height 12
click at [0, 0] on input "View Guides" at bounding box center [0, 0] width 0 height 0
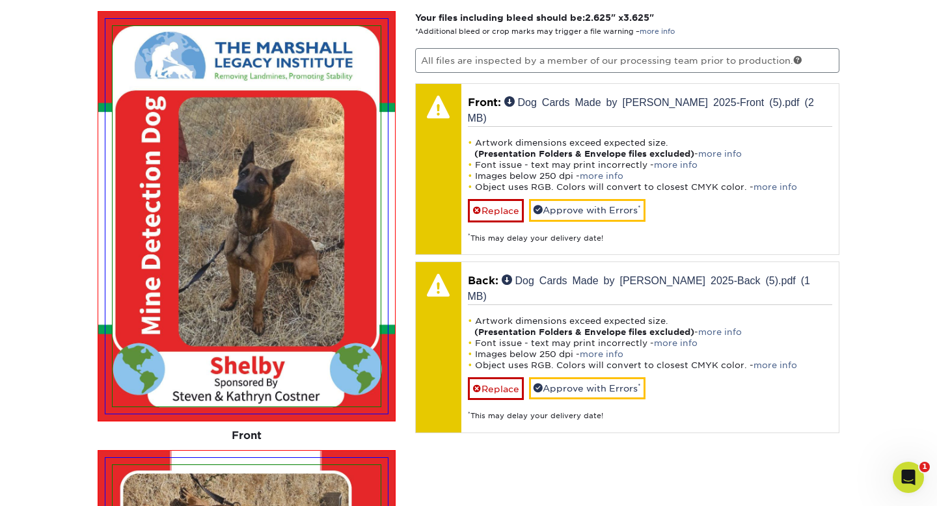
scroll to position [1240, 0]
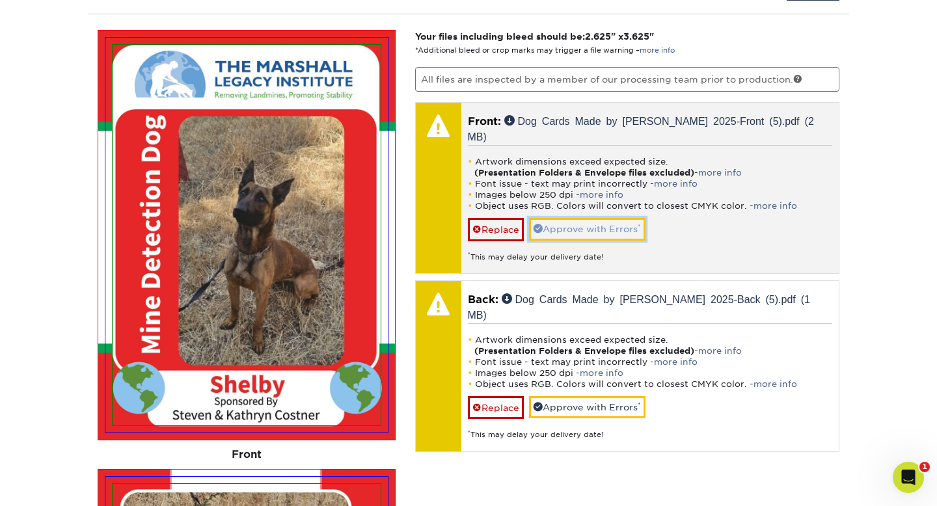
click at [595, 218] on link "Approve with Errors *" at bounding box center [587, 229] width 116 height 22
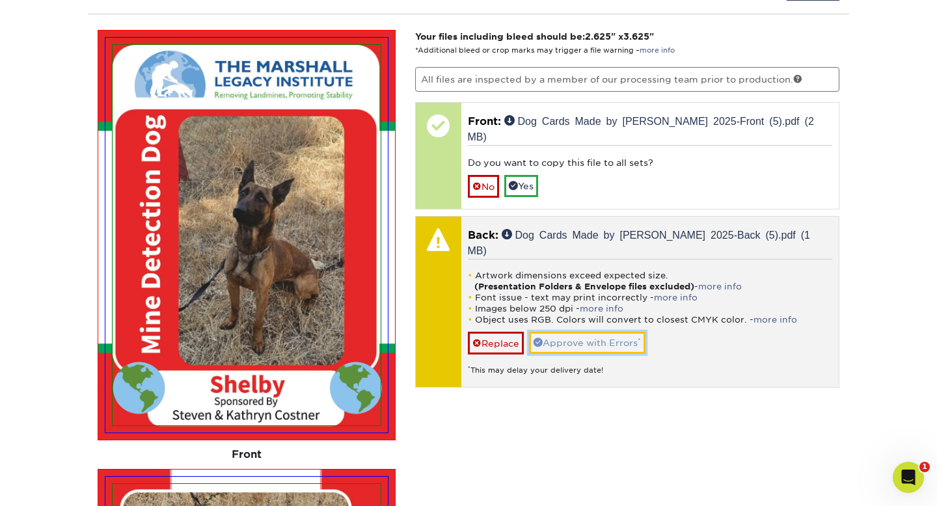
click at [579, 332] on link "Approve with Errors *" at bounding box center [587, 343] width 116 height 22
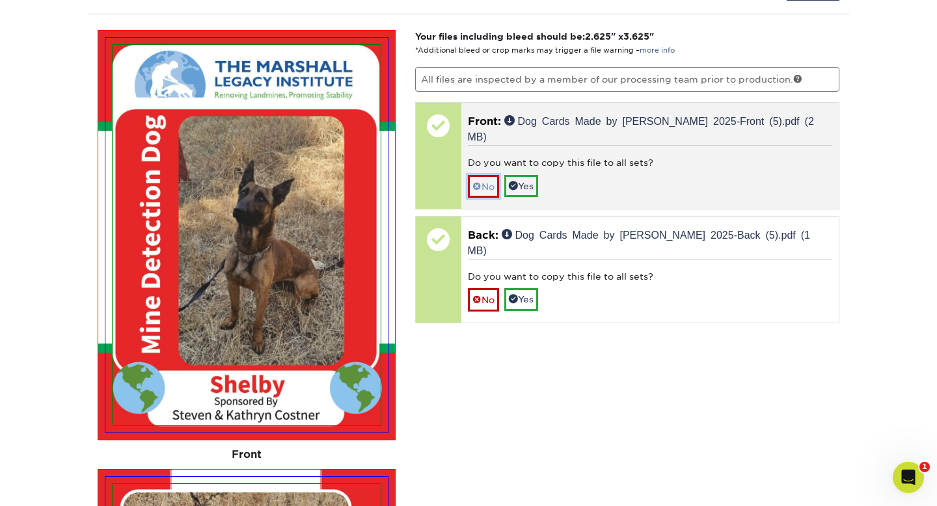
click at [486, 175] on link "No" at bounding box center [483, 186] width 31 height 23
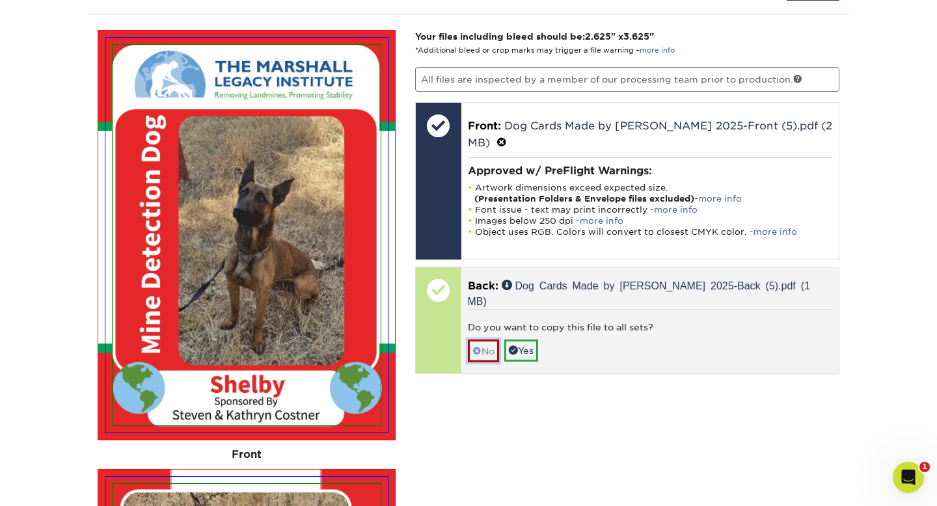
click at [491, 339] on link "No" at bounding box center [483, 350] width 31 height 23
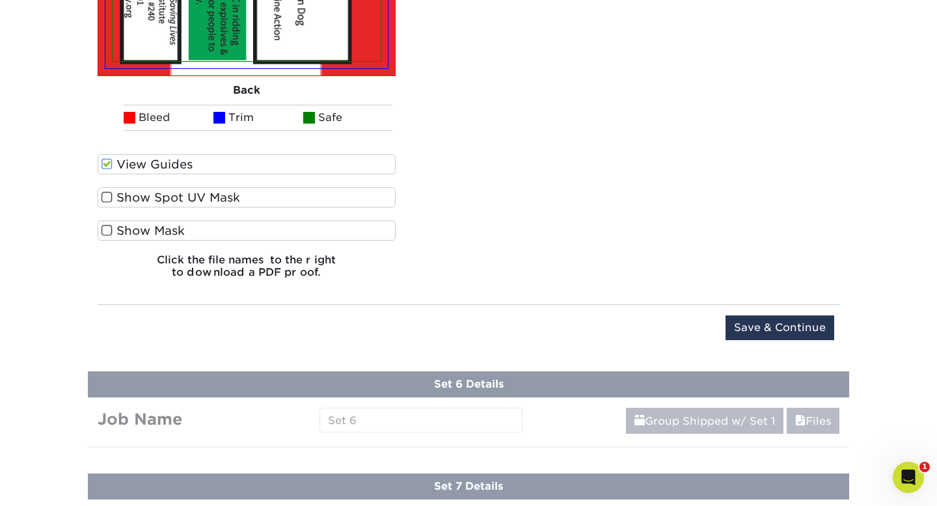
scroll to position [2042, 0]
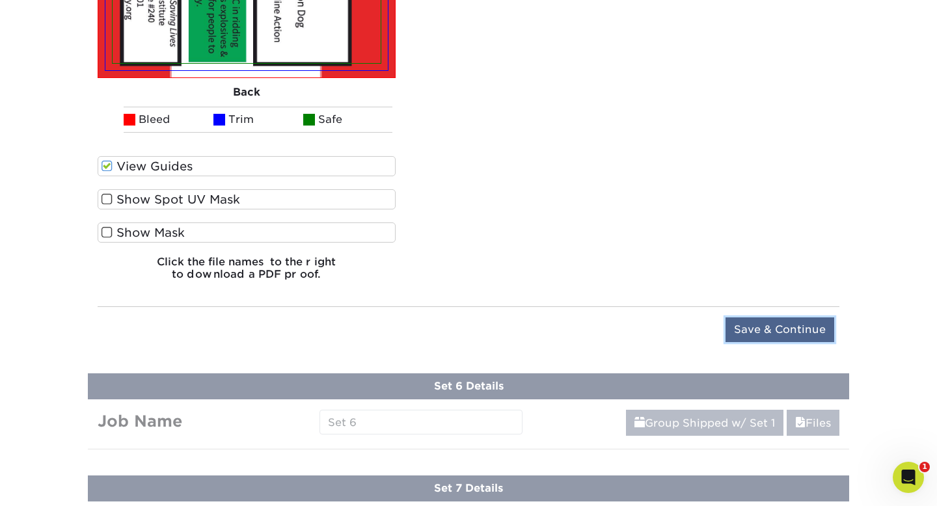
click at [778, 330] on input "Save & Continue" at bounding box center [779, 329] width 109 height 25
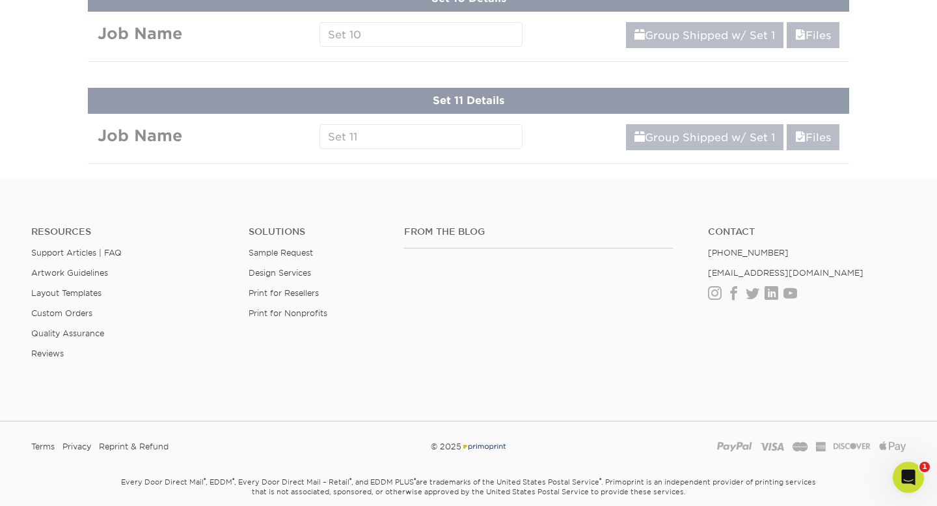
scroll to position [1074, 0]
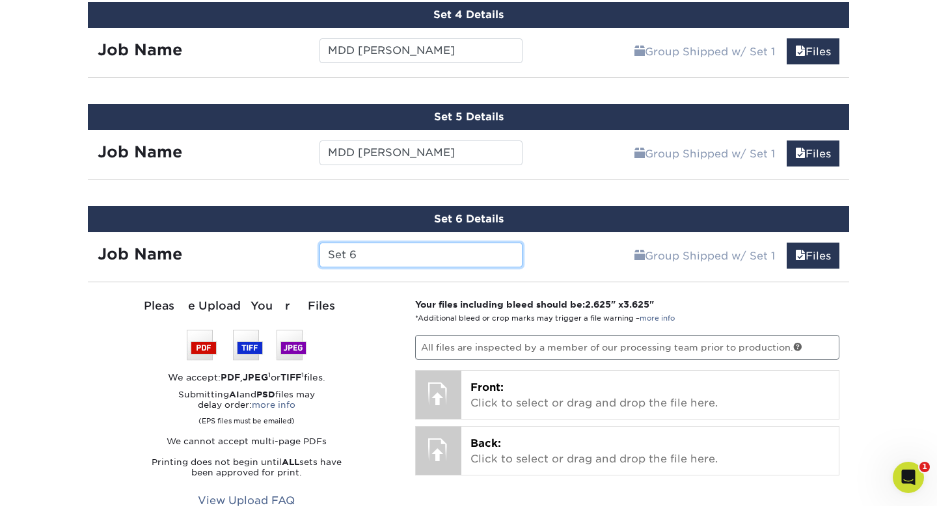
drag, startPoint x: 369, startPoint y: 254, endPoint x: 315, endPoint y: 252, distance: 54.0
click at [315, 252] on div "Set 6" at bounding box center [421, 255] width 222 height 25
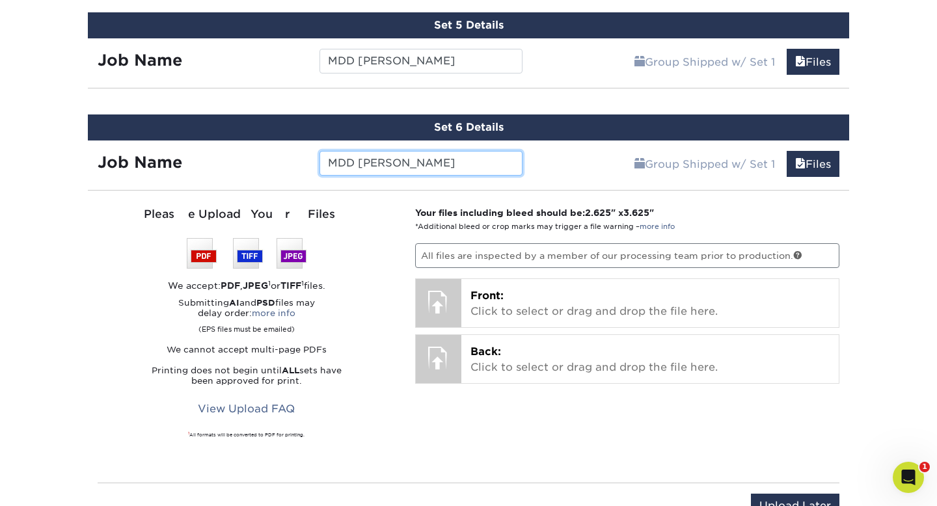
scroll to position [1165, 0]
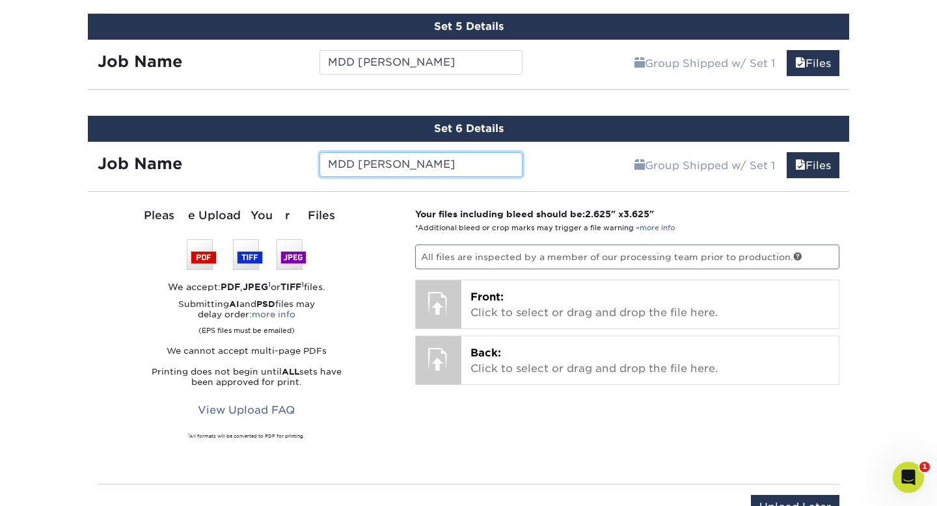
type input "MDD Mace"
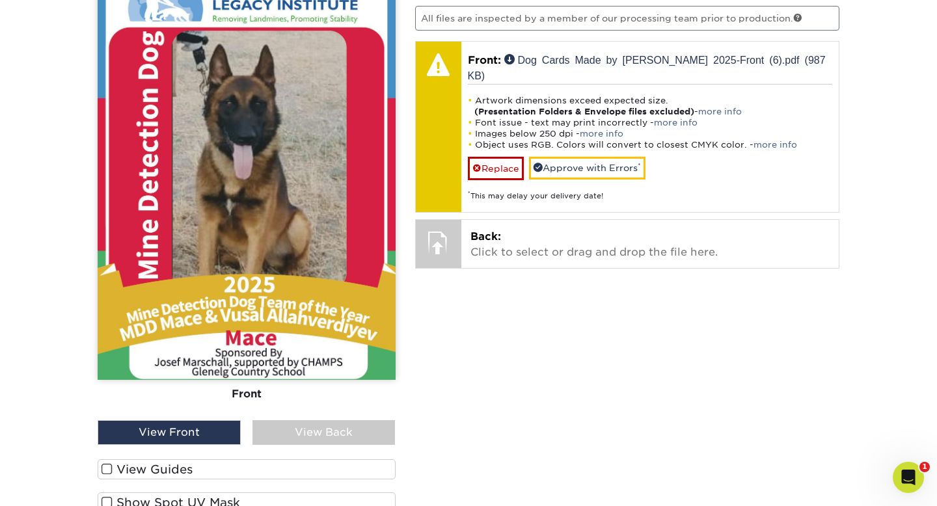
scroll to position [1403, 0]
click at [104, 457] on span at bounding box center [106, 470] width 11 height 12
click at [0, 0] on input "View Guides" at bounding box center [0, 0] width 0 height 0
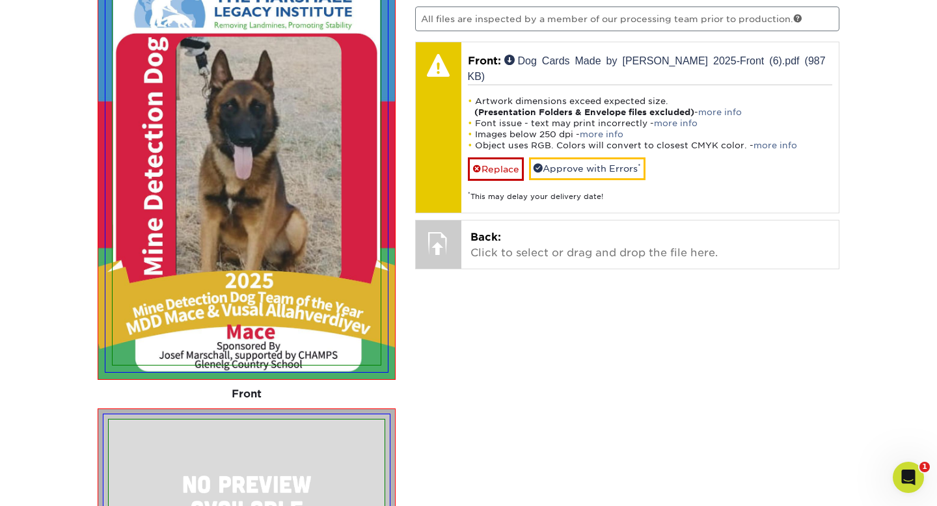
scroll to position [1405, 0]
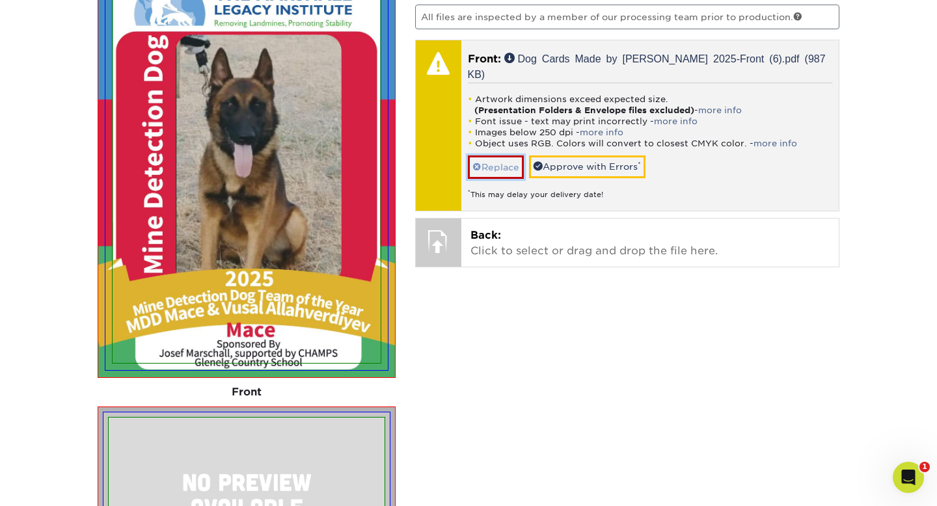
click at [502, 155] on link "Replace" at bounding box center [496, 166] width 56 height 23
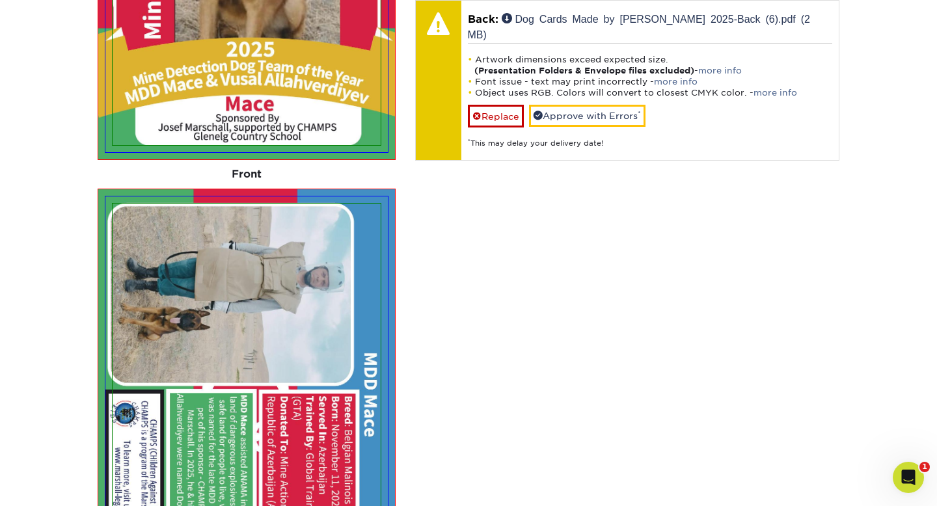
scroll to position [1521, 0]
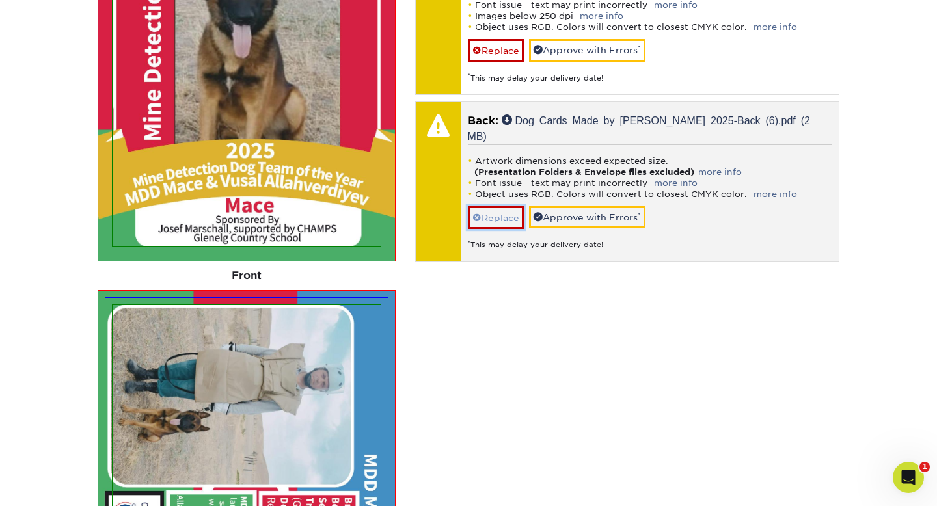
click at [496, 206] on link "Replace" at bounding box center [496, 217] width 56 height 23
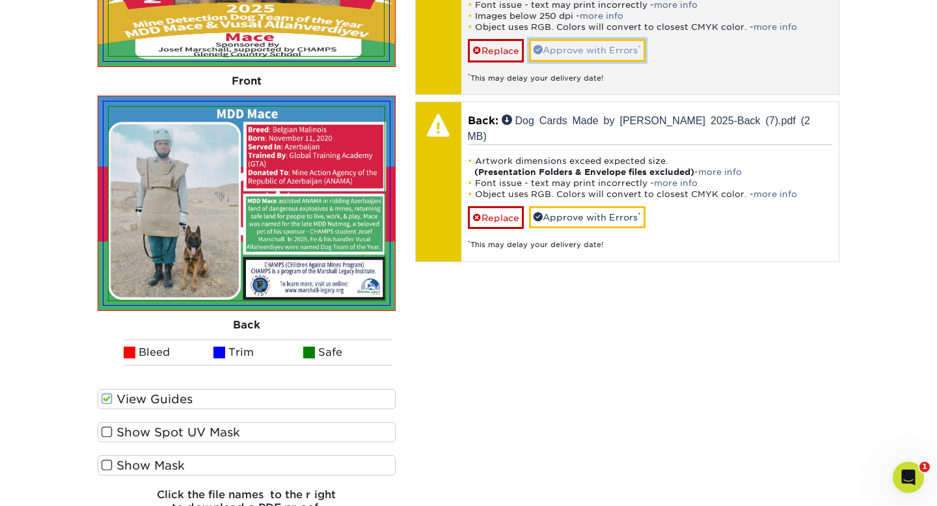
click at [571, 39] on link "Approve with Errors *" at bounding box center [587, 50] width 116 height 22
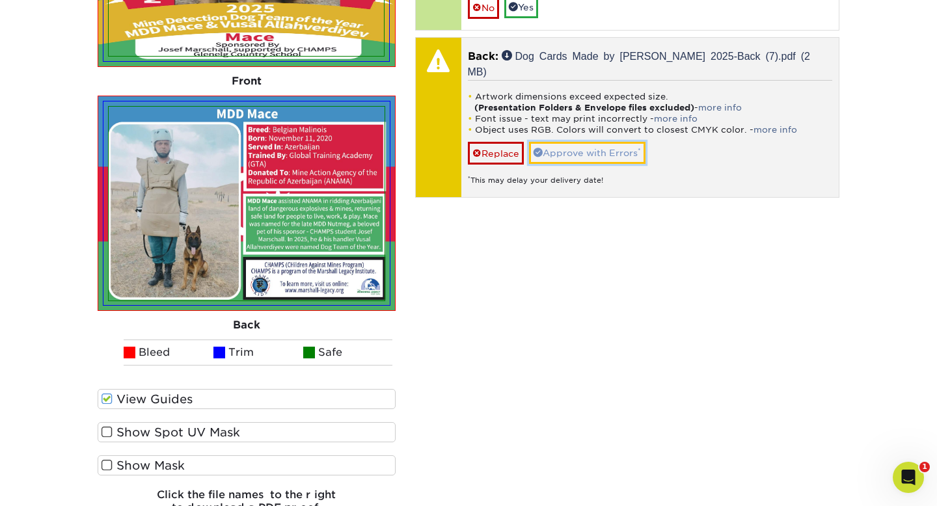
click at [562, 142] on link "Approve with Errors *" at bounding box center [587, 153] width 116 height 22
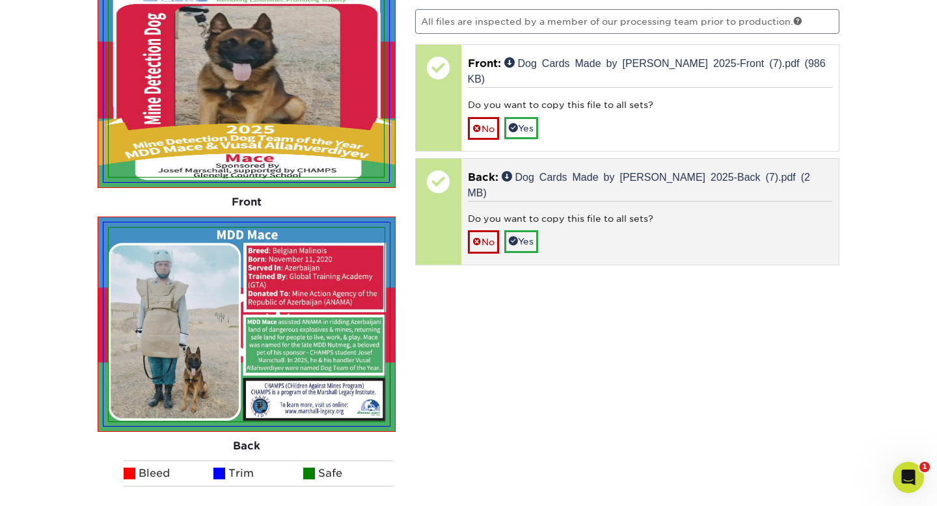
scroll to position [1398, 0]
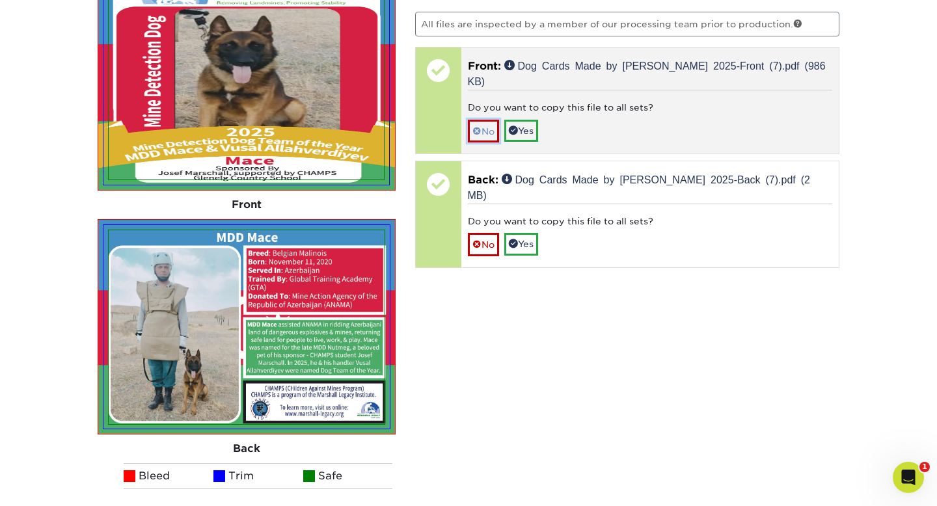
click at [484, 120] on link "No" at bounding box center [483, 131] width 31 height 23
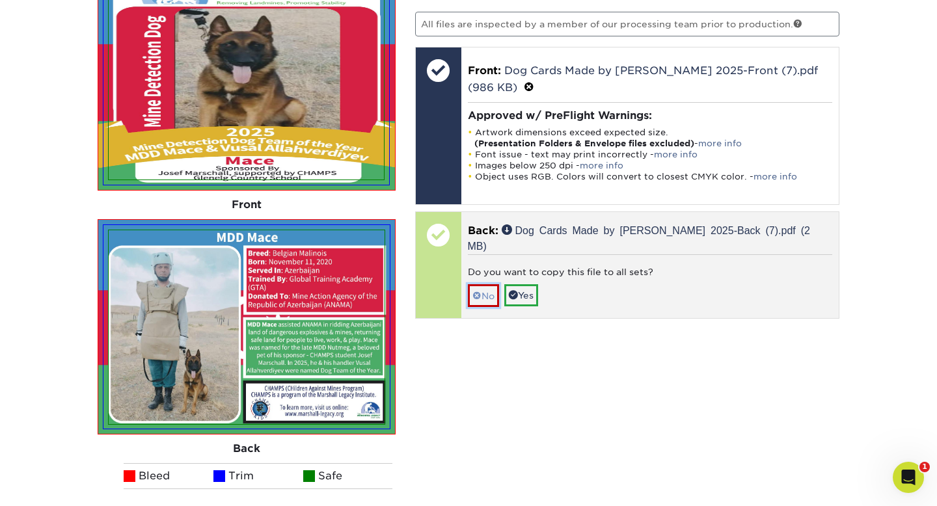
click at [479, 291] on span at bounding box center [476, 296] width 9 height 10
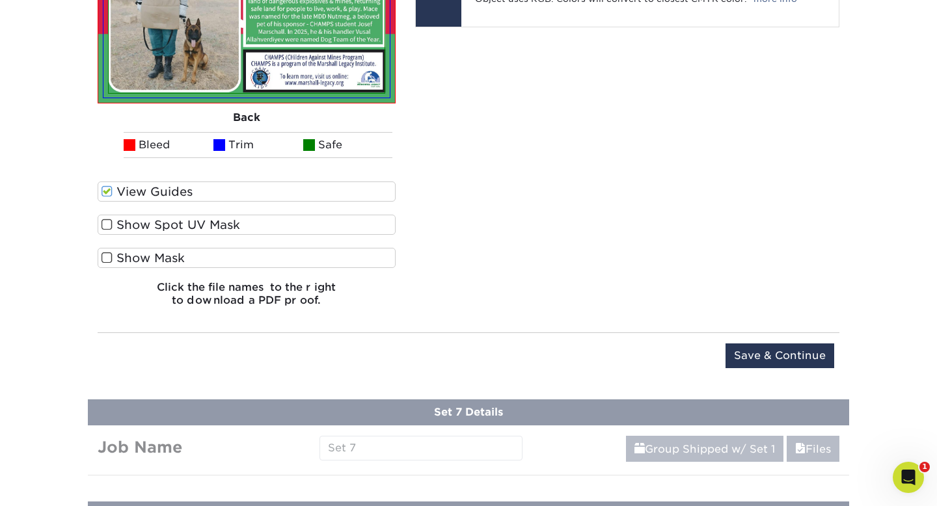
scroll to position [1743, 0]
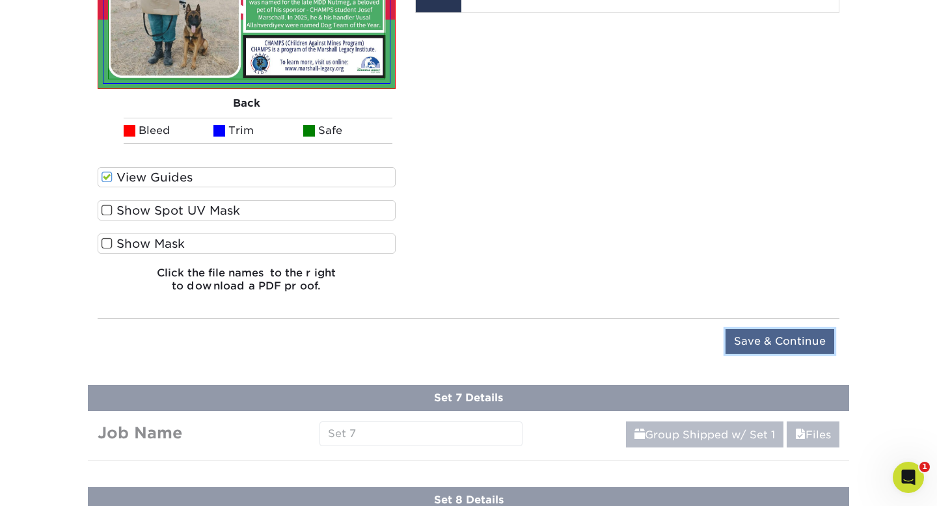
click at [769, 345] on input "Save & Continue" at bounding box center [779, 341] width 109 height 25
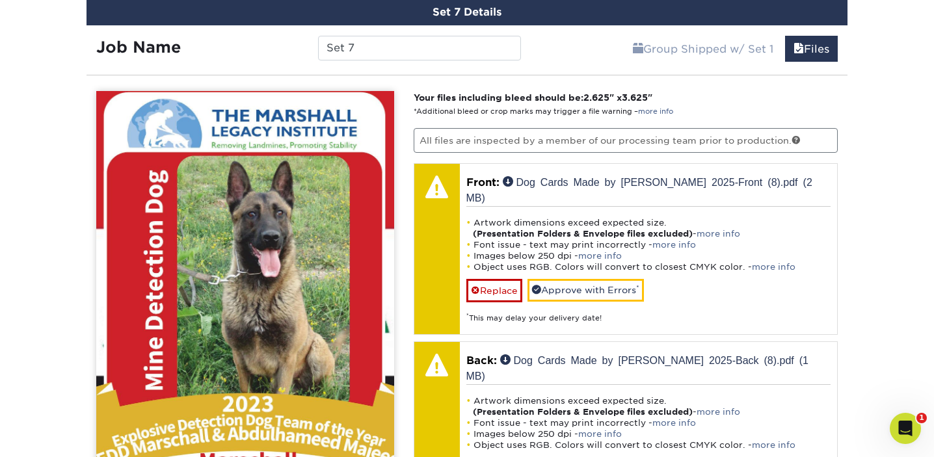
scroll to position [1599, 0]
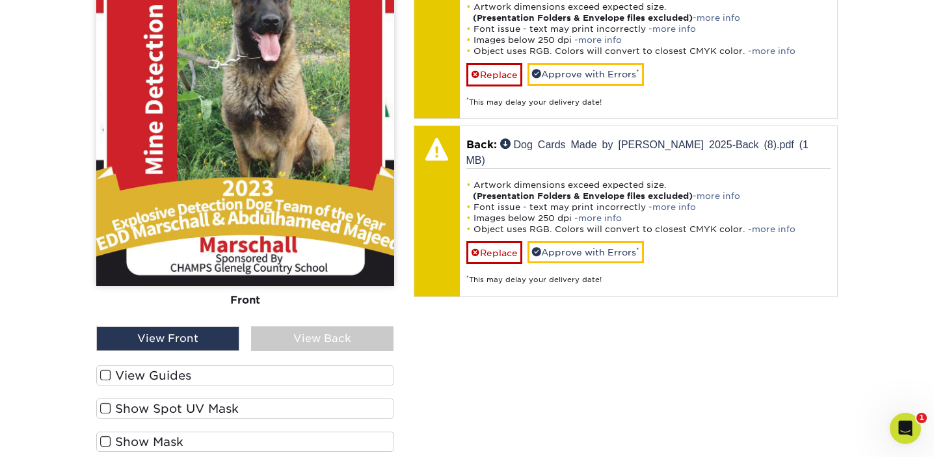
click at [105, 373] on span at bounding box center [105, 375] width 11 height 12
click at [0, 0] on input "View Guides" at bounding box center [0, 0] width 0 height 0
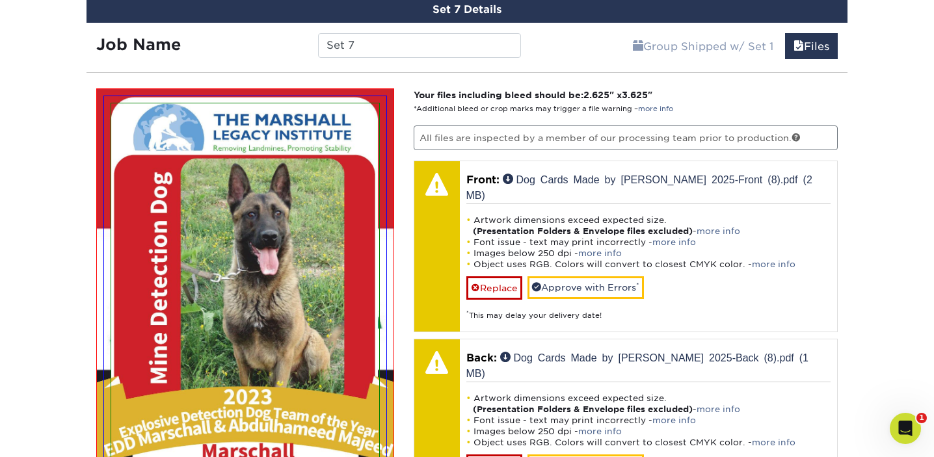
scroll to position [1387, 0]
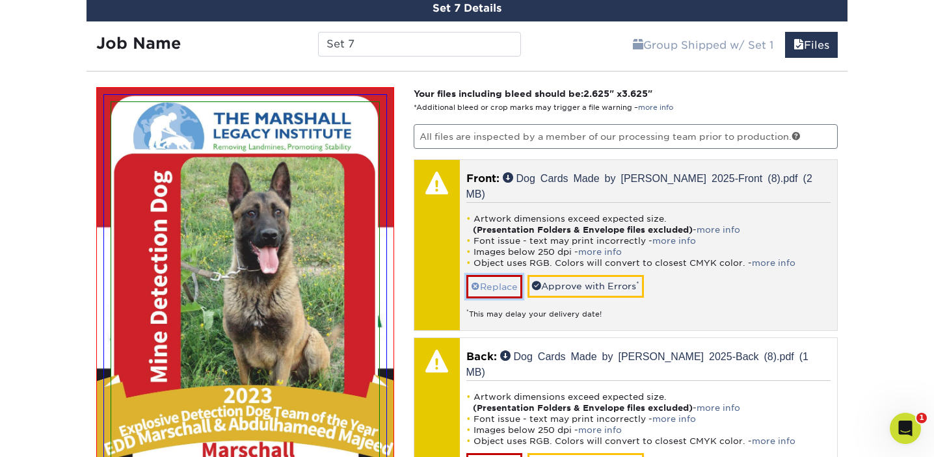
click at [481, 275] on link "Replace" at bounding box center [494, 286] width 56 height 23
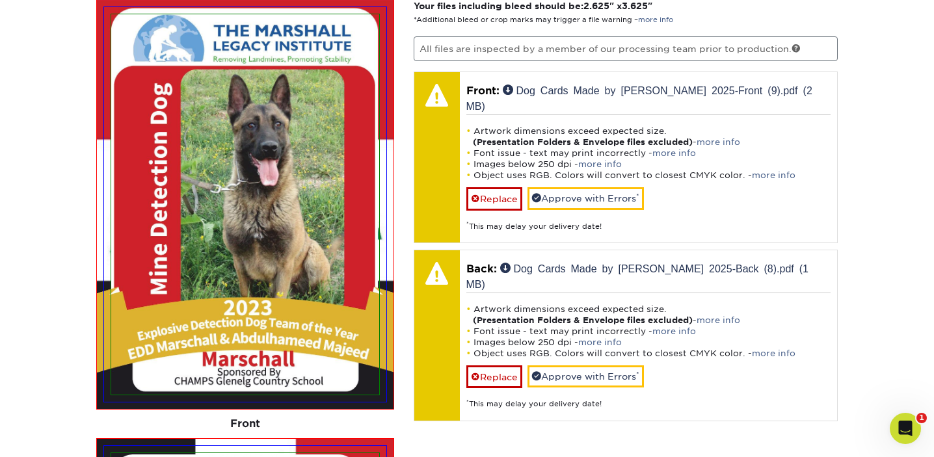
scroll to position [1462, 0]
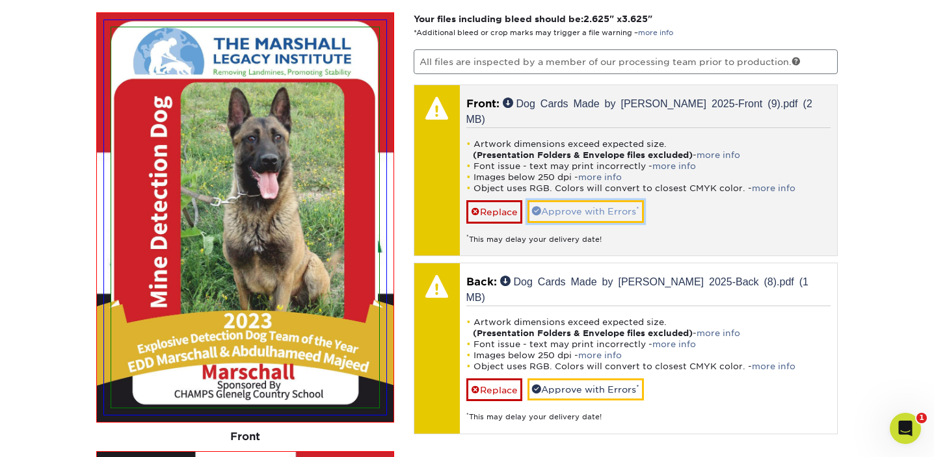
click at [592, 200] on link "Approve with Errors *" at bounding box center [585, 211] width 116 height 22
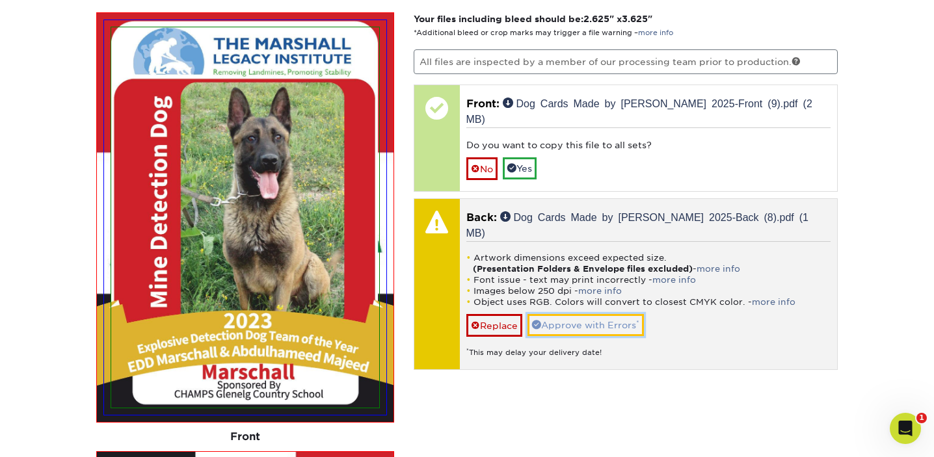
click at [590, 314] on link "Approve with Errors *" at bounding box center [585, 325] width 116 height 22
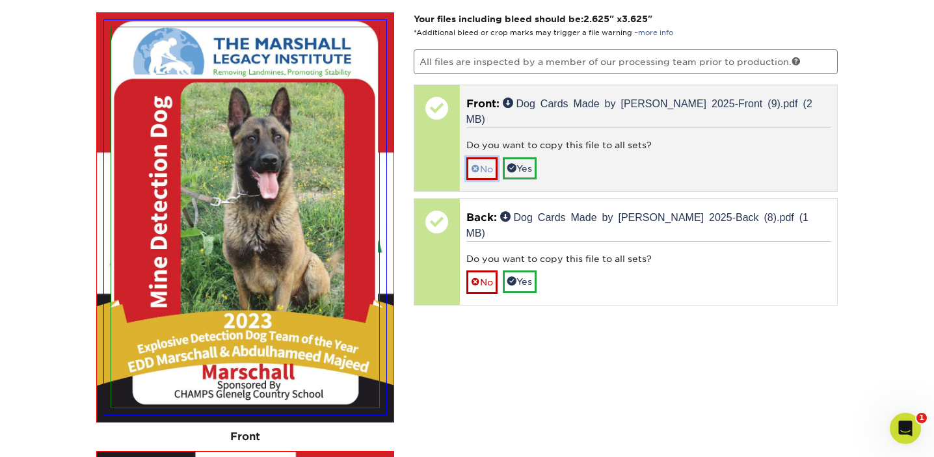
click at [484, 157] on link "No" at bounding box center [481, 168] width 31 height 23
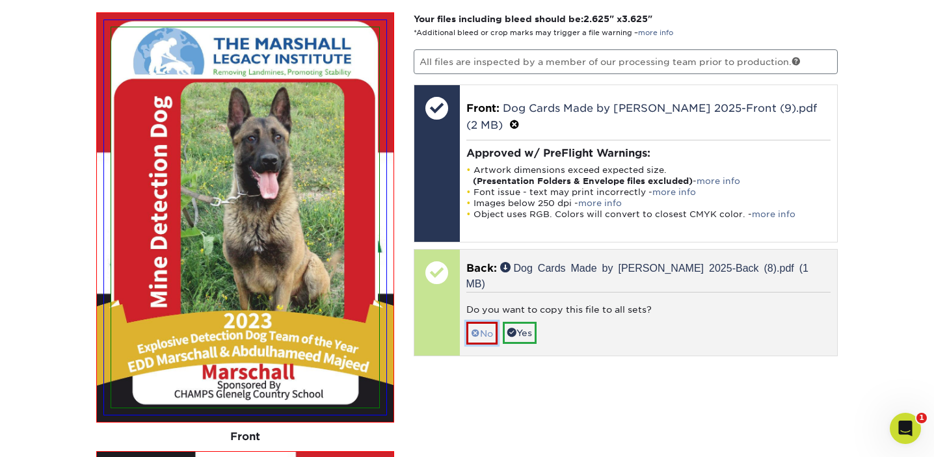
click at [483, 322] on link "No" at bounding box center [481, 333] width 31 height 23
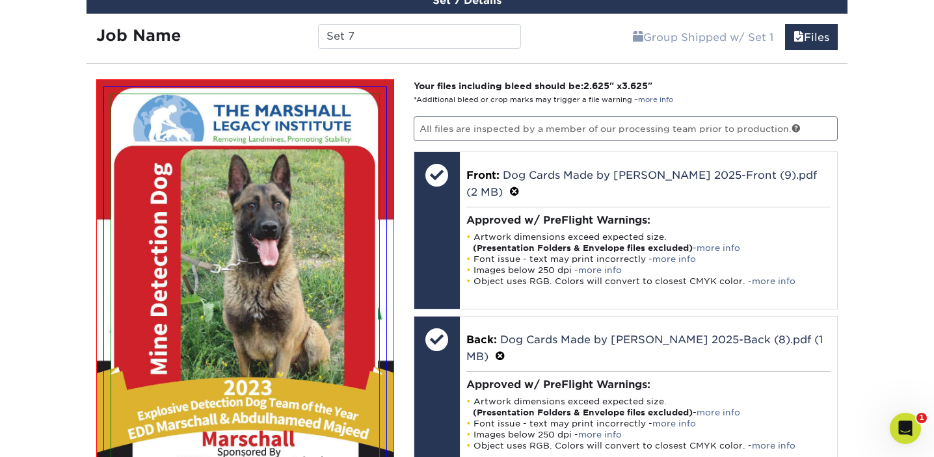
scroll to position [1351, 0]
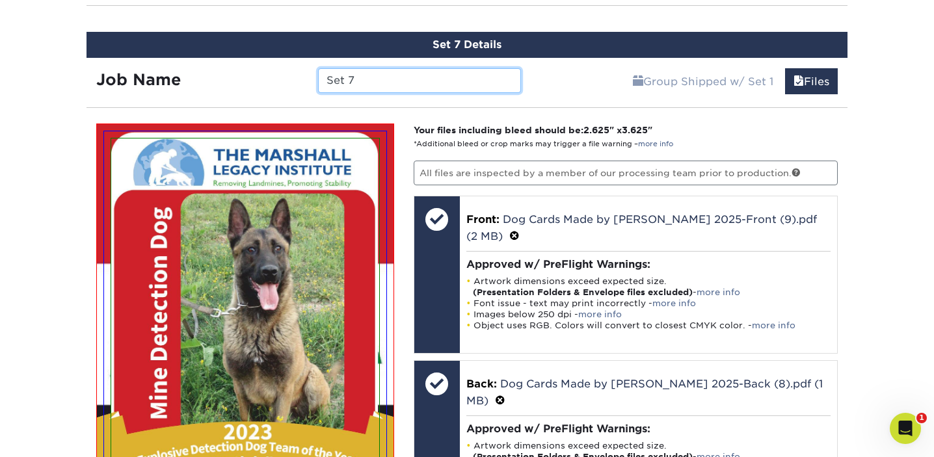
click at [365, 83] on input "Set 7" at bounding box center [419, 80] width 202 height 25
drag, startPoint x: 365, startPoint y: 79, endPoint x: 311, endPoint y: 78, distance: 54.0
click at [311, 79] on div "Set 7" at bounding box center [419, 80] width 222 height 25
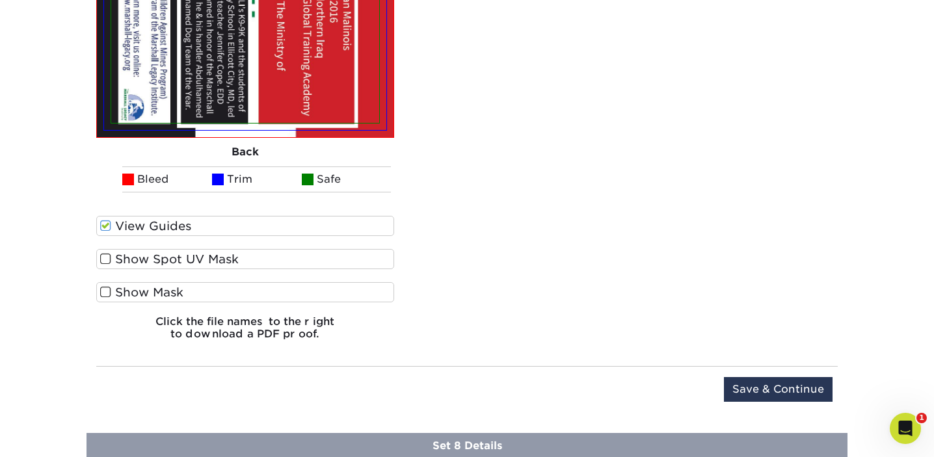
scroll to position [2189, 0]
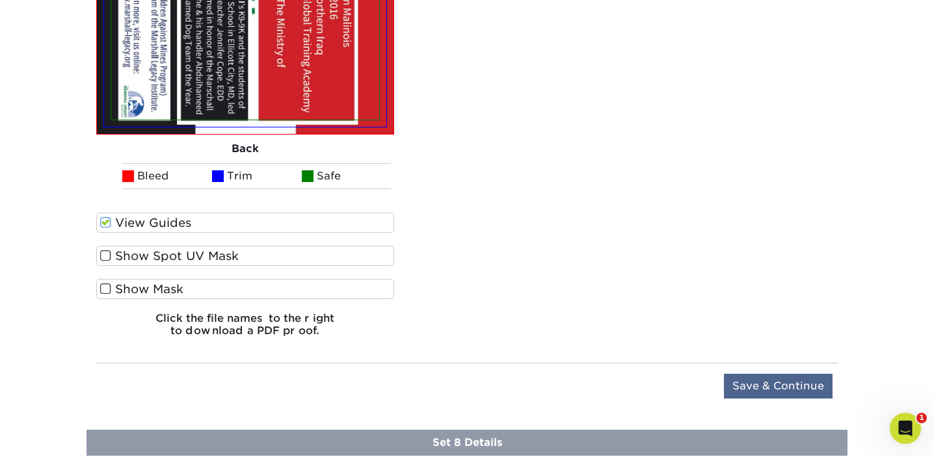
type input "MDD Marschall"
click at [773, 382] on input "Save & Continue" at bounding box center [778, 386] width 109 height 25
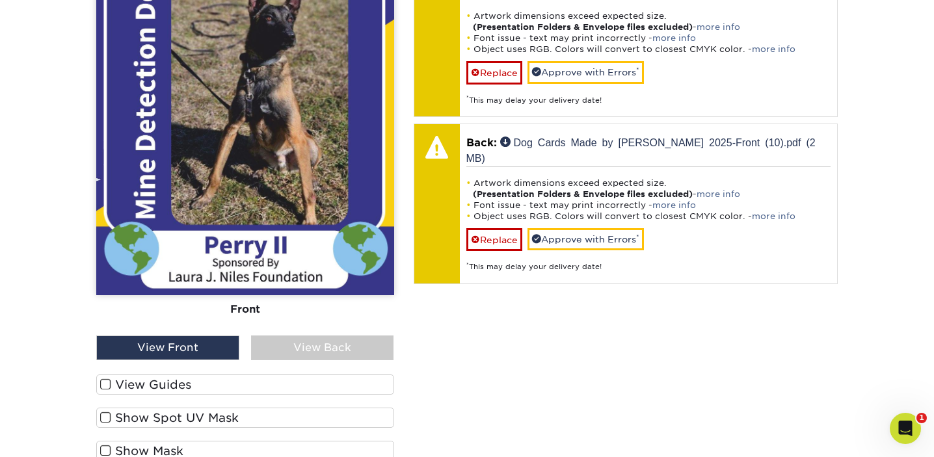
scroll to position [1785, 0]
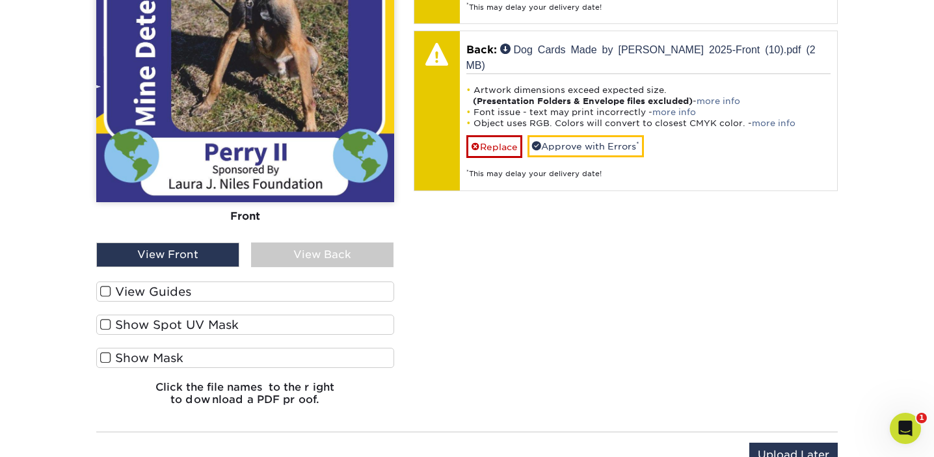
click at [105, 289] on span at bounding box center [105, 292] width 11 height 12
click at [0, 0] on input "View Guides" at bounding box center [0, 0] width 0 height 0
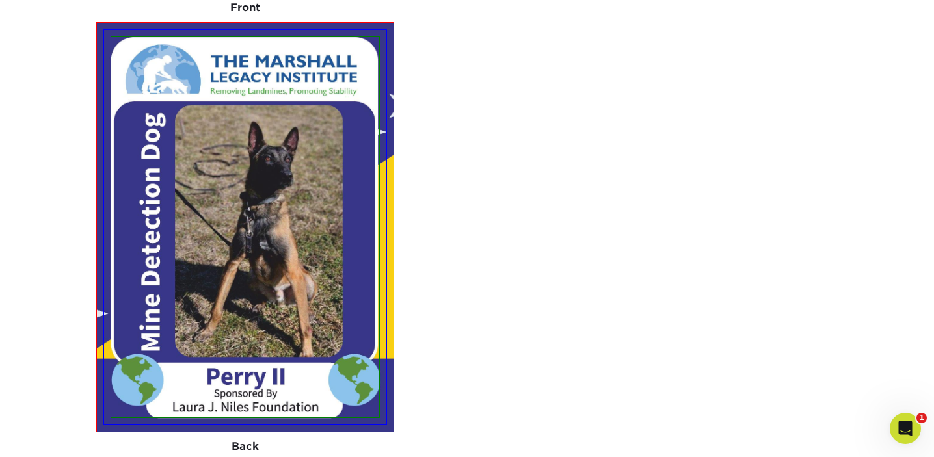
scroll to position [1850, 0]
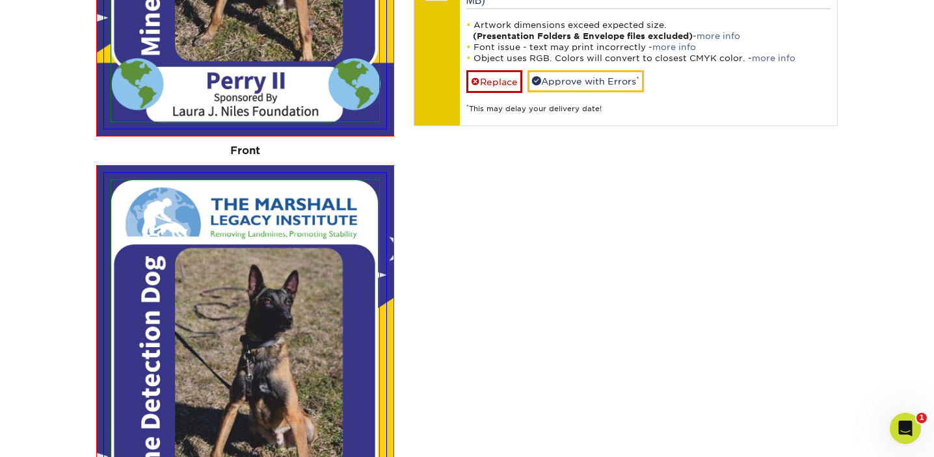
click at [379, 173] on img at bounding box center [245, 370] width 282 height 395
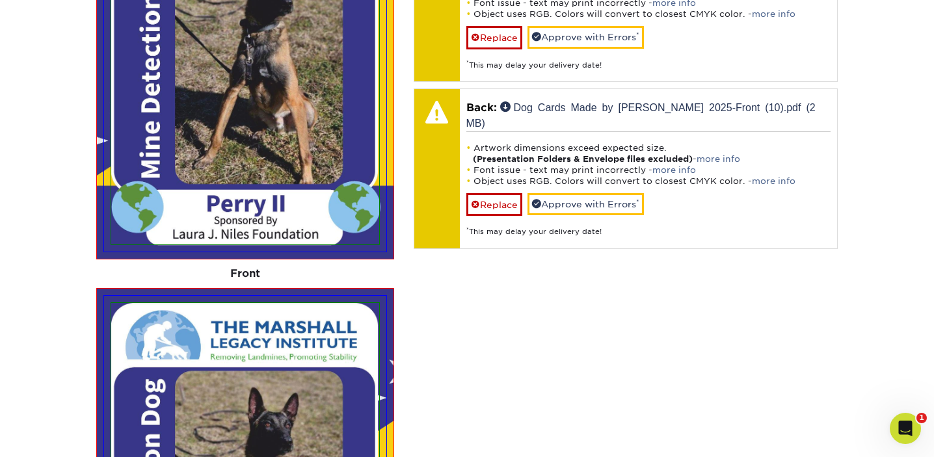
scroll to position [1883, 0]
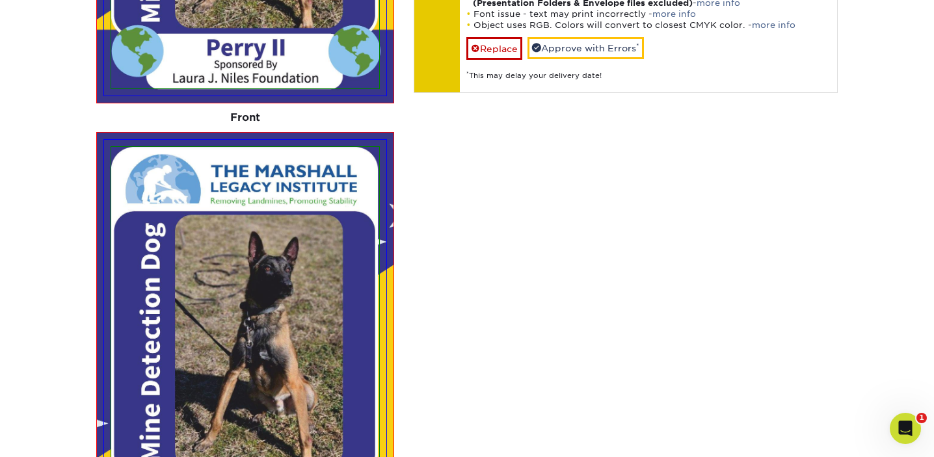
click at [356, 211] on img at bounding box center [245, 337] width 268 height 380
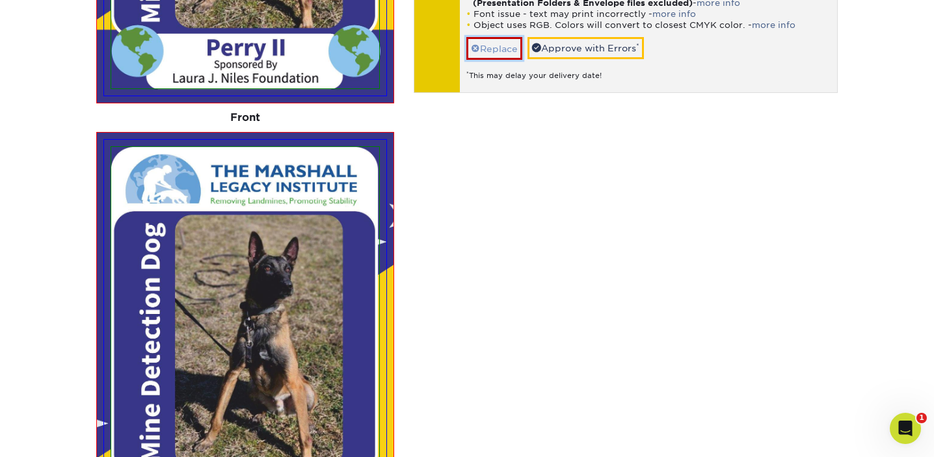
click at [499, 37] on link "Replace" at bounding box center [494, 48] width 56 height 23
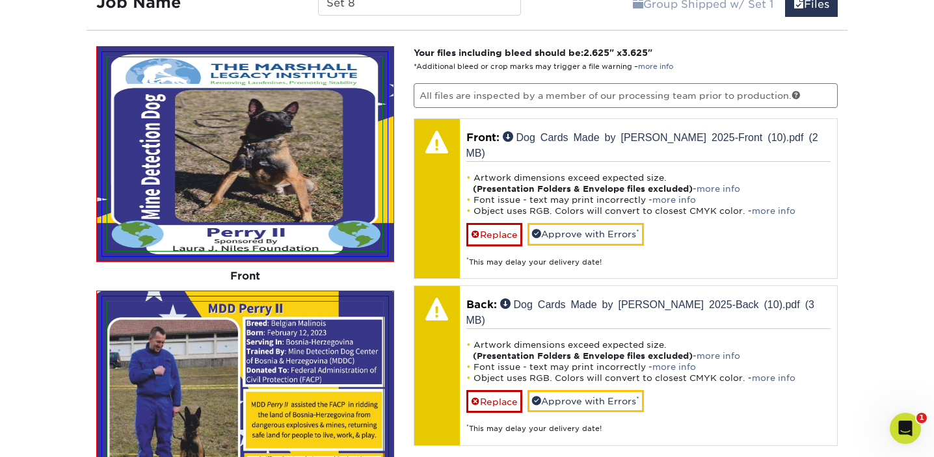
scroll to position [1539, 0]
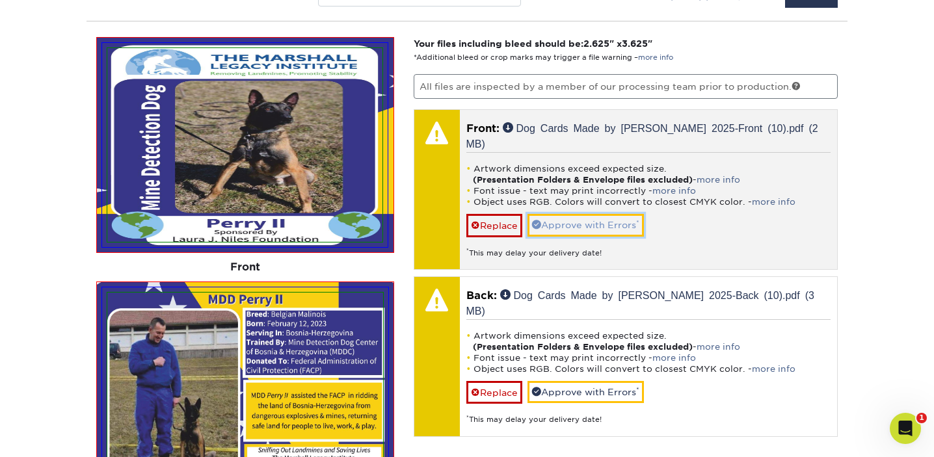
click at [589, 214] on link "Approve with Errors *" at bounding box center [585, 225] width 116 height 22
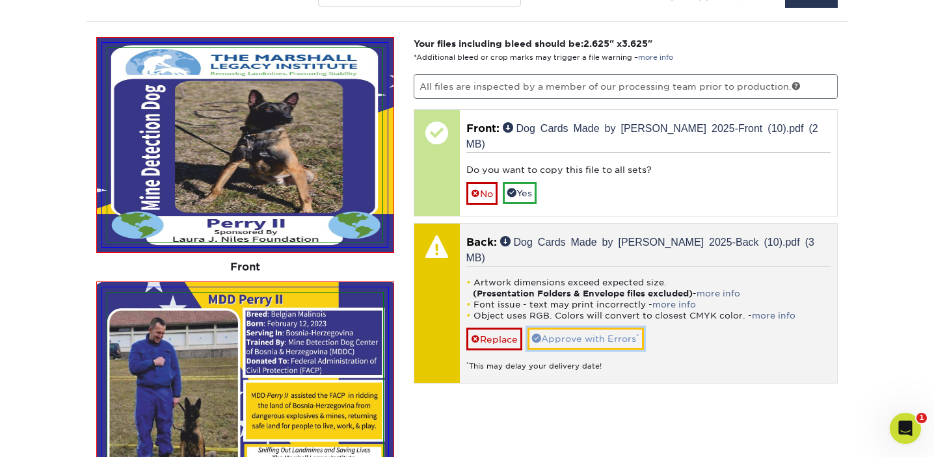
click at [574, 328] on link "Approve with Errors *" at bounding box center [585, 339] width 116 height 22
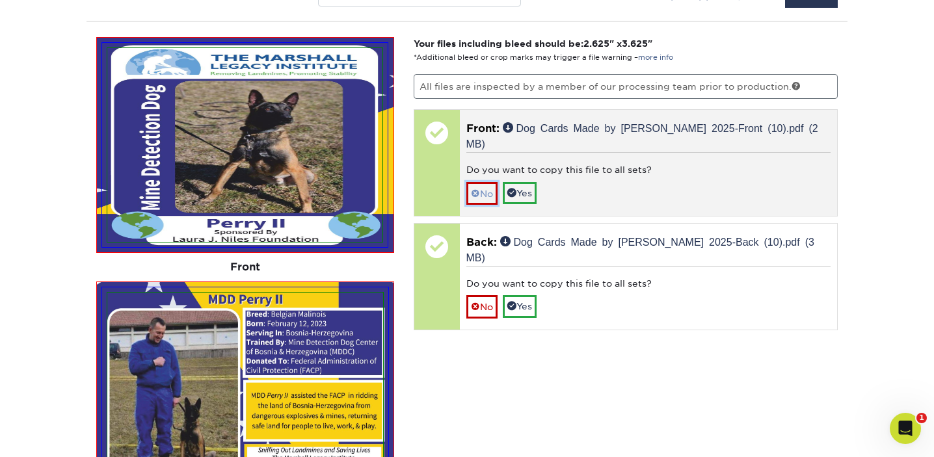
click at [487, 182] on link "No" at bounding box center [481, 193] width 31 height 23
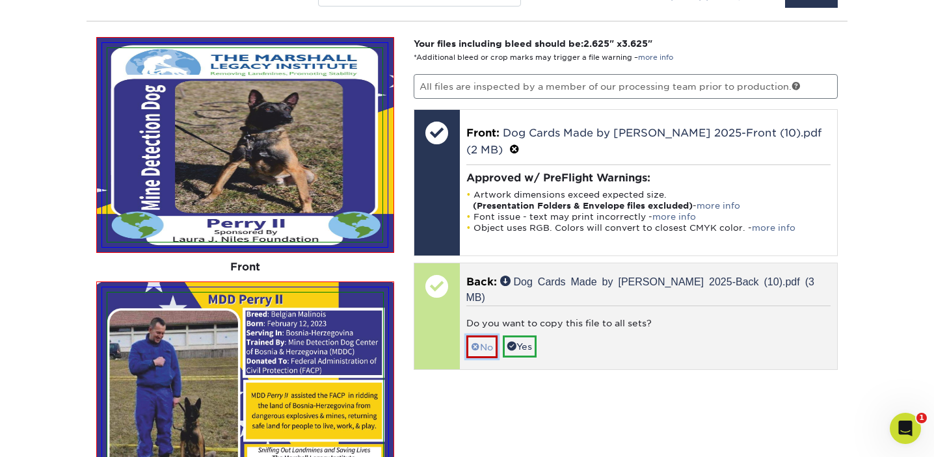
click at [479, 336] on link "No" at bounding box center [481, 347] width 31 height 23
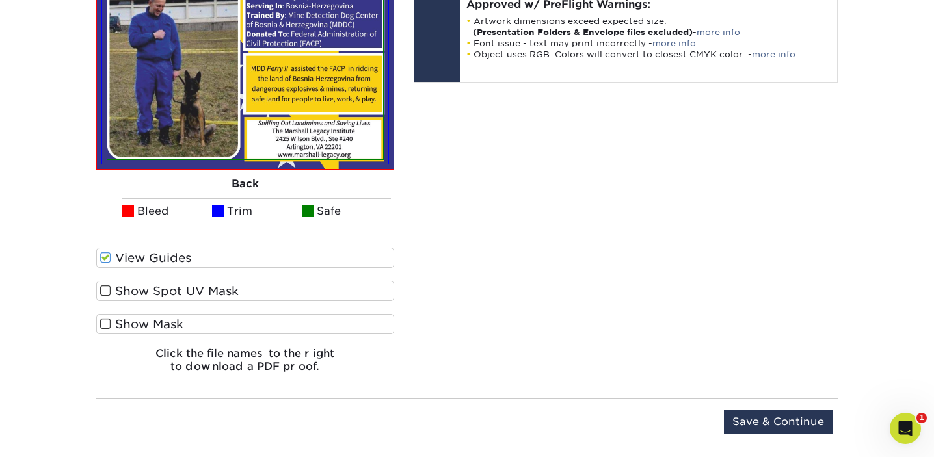
scroll to position [1944, 0]
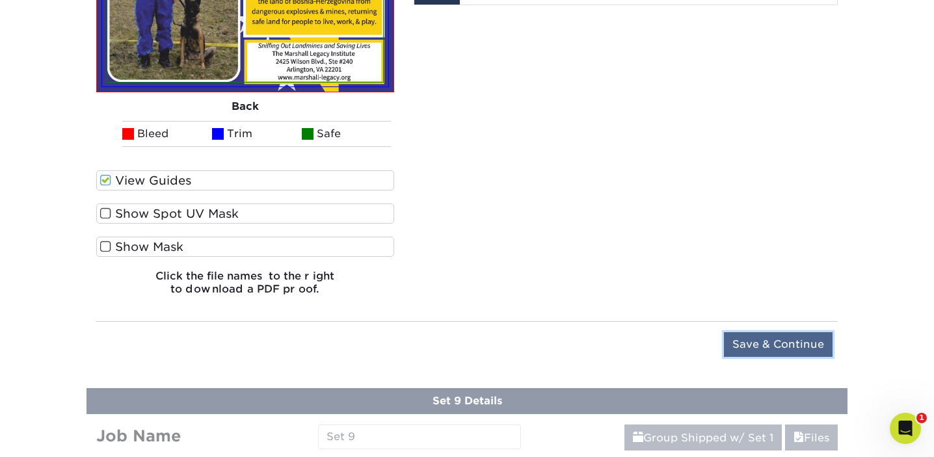
click at [756, 344] on input "Save & Continue" at bounding box center [778, 344] width 109 height 25
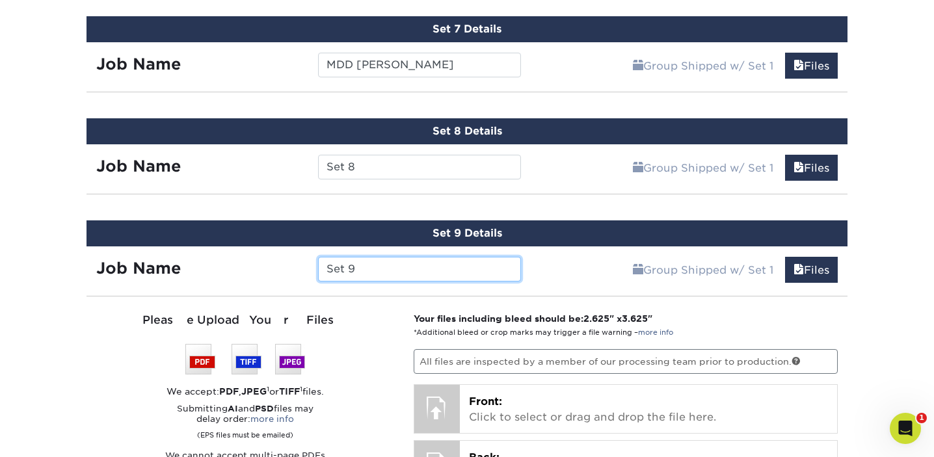
scroll to position [1364, 0]
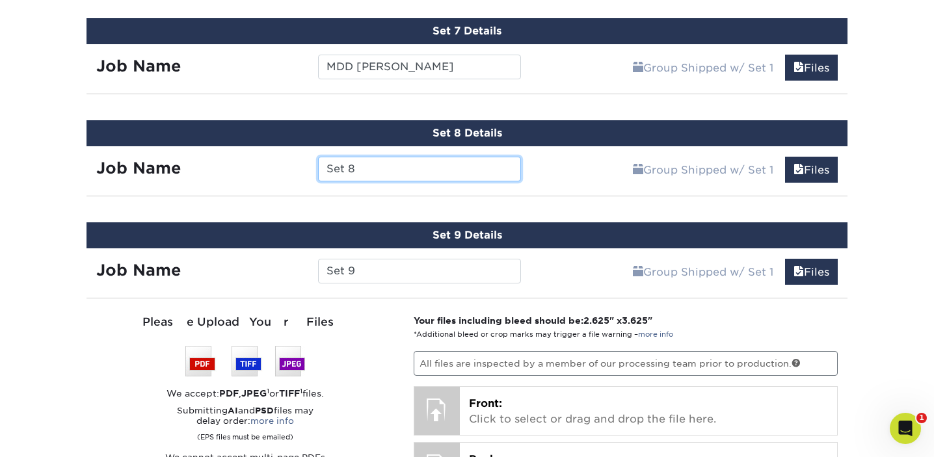
click at [372, 167] on input "Set 8" at bounding box center [419, 169] width 202 height 25
drag, startPoint x: 372, startPoint y: 167, endPoint x: 328, endPoint y: 162, distance: 44.5
click at [327, 163] on input "Set 8" at bounding box center [419, 169] width 202 height 25
click at [326, 166] on input "Perry II" at bounding box center [419, 169] width 202 height 25
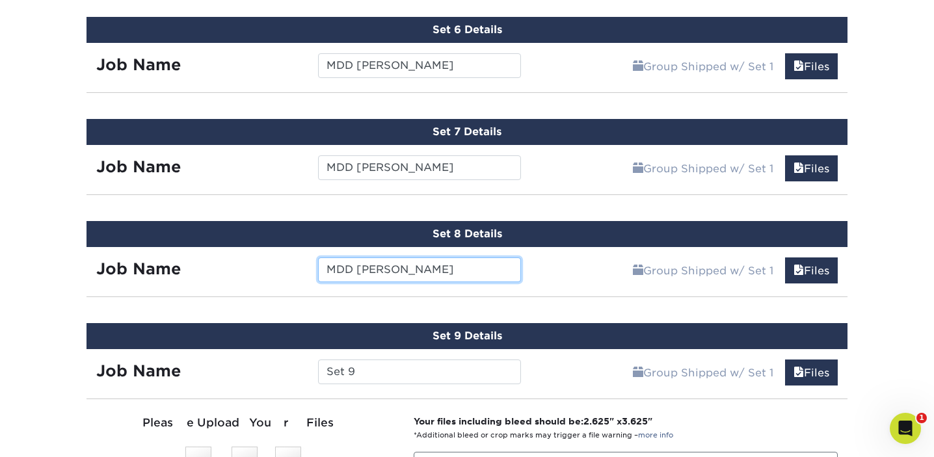
scroll to position [1375, 0]
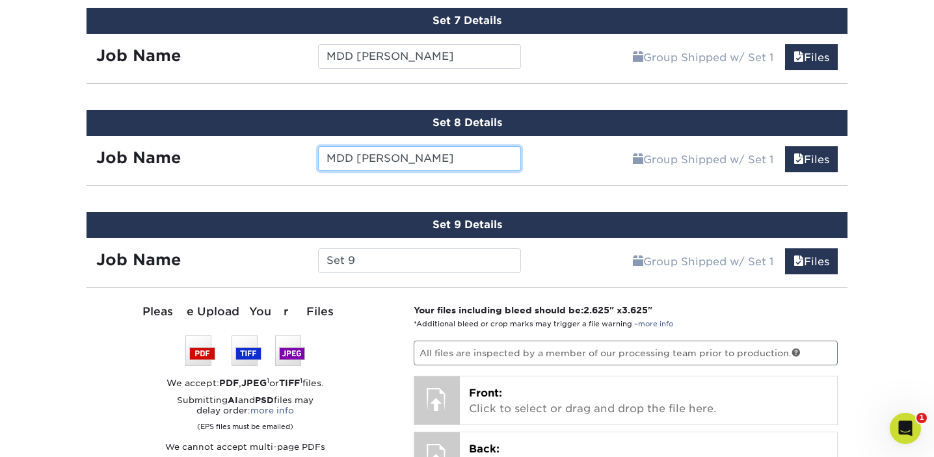
type input "MDD Perry II"
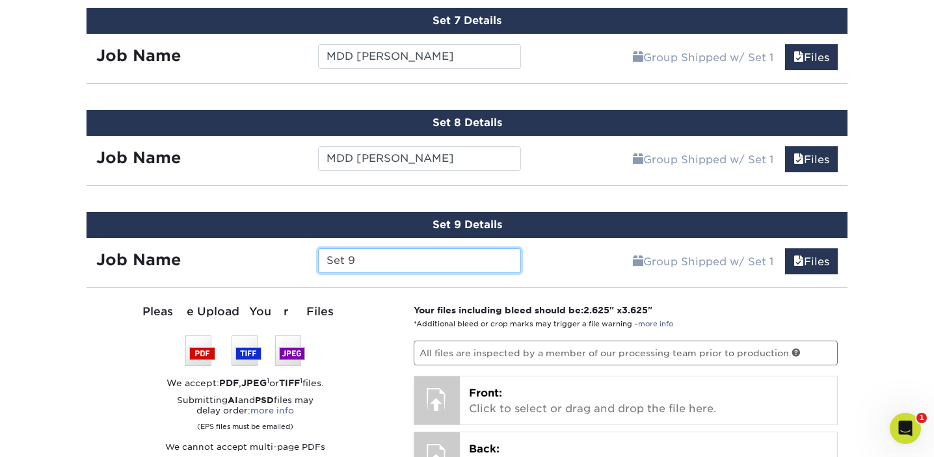
click at [372, 260] on input "Set 9" at bounding box center [419, 260] width 202 height 25
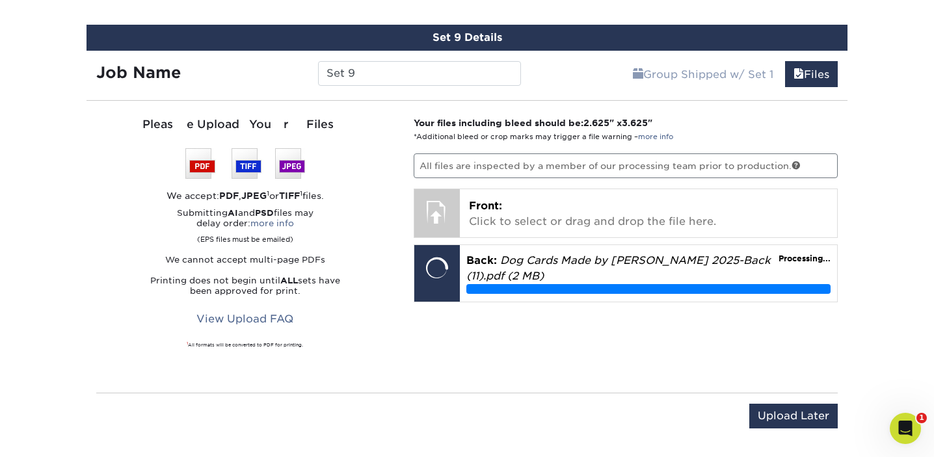
scroll to position [1573, 0]
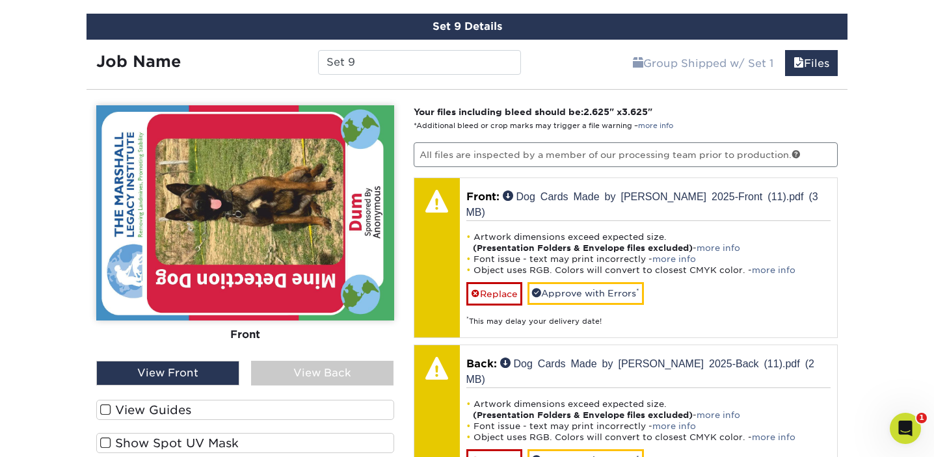
click at [105, 406] on span at bounding box center [105, 410] width 11 height 12
click at [0, 0] on input "View Guides" at bounding box center [0, 0] width 0 height 0
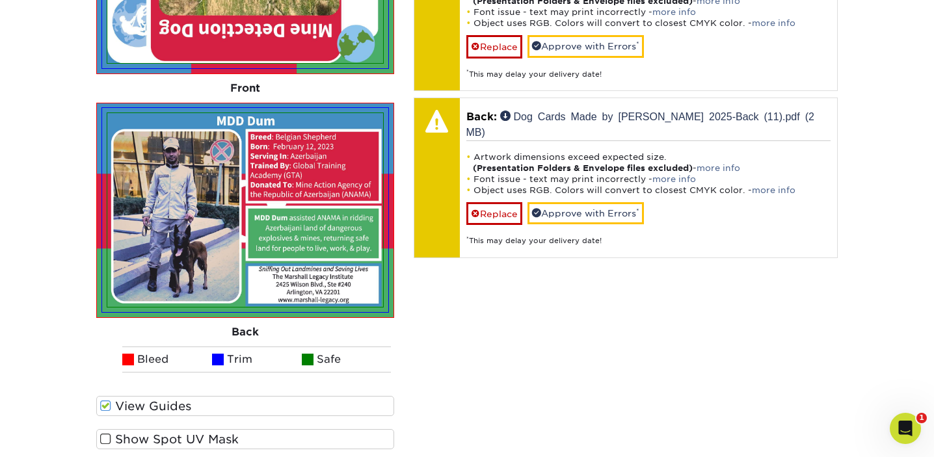
scroll to position [1725, 0]
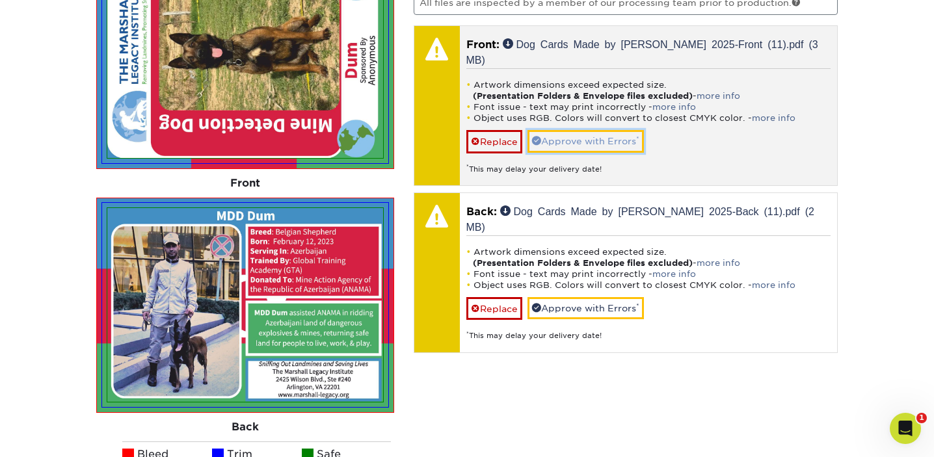
click at [560, 130] on link "Approve with Errors *" at bounding box center [585, 141] width 116 height 22
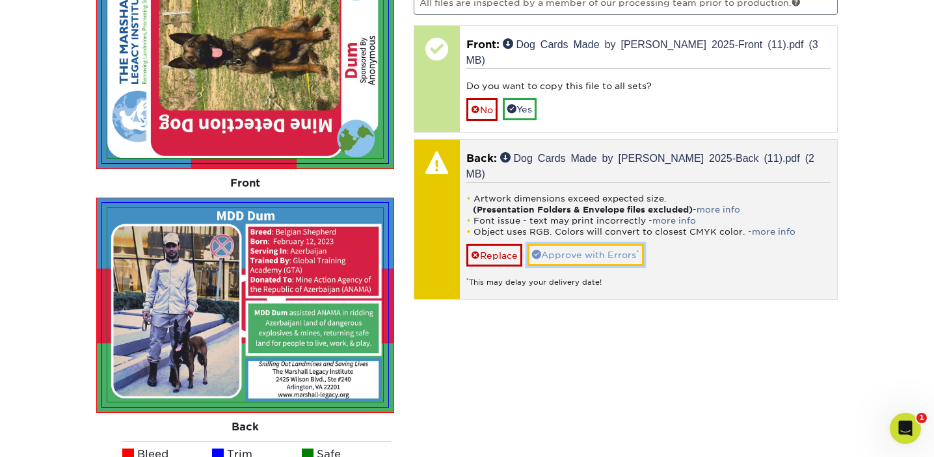
click at [576, 244] on link "Approve with Errors *" at bounding box center [585, 255] width 116 height 22
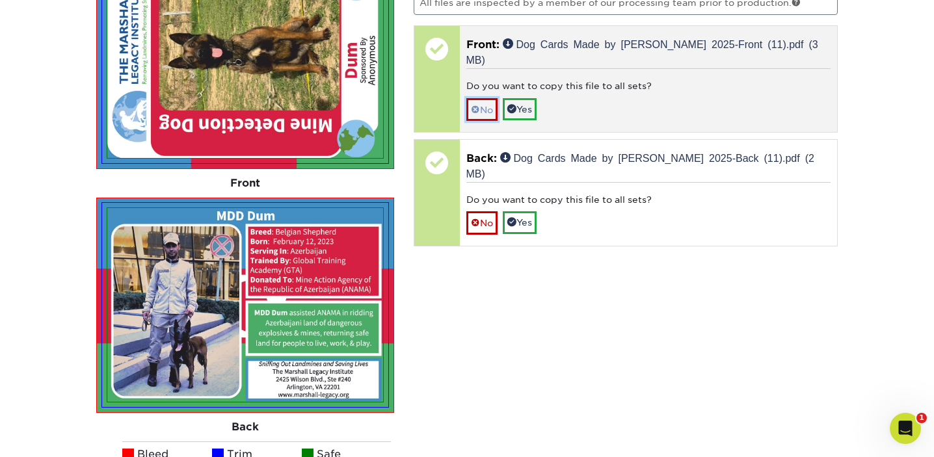
click at [482, 98] on link "No" at bounding box center [481, 109] width 31 height 23
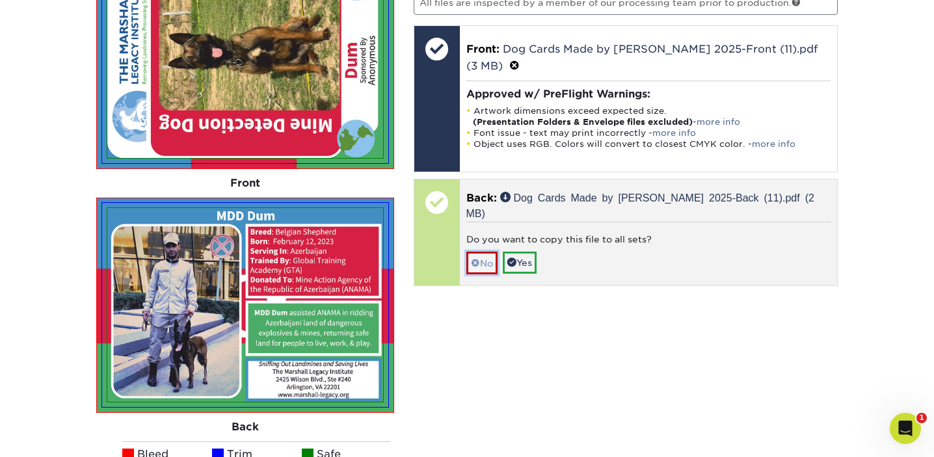
click at [487, 252] on link "No" at bounding box center [481, 263] width 31 height 23
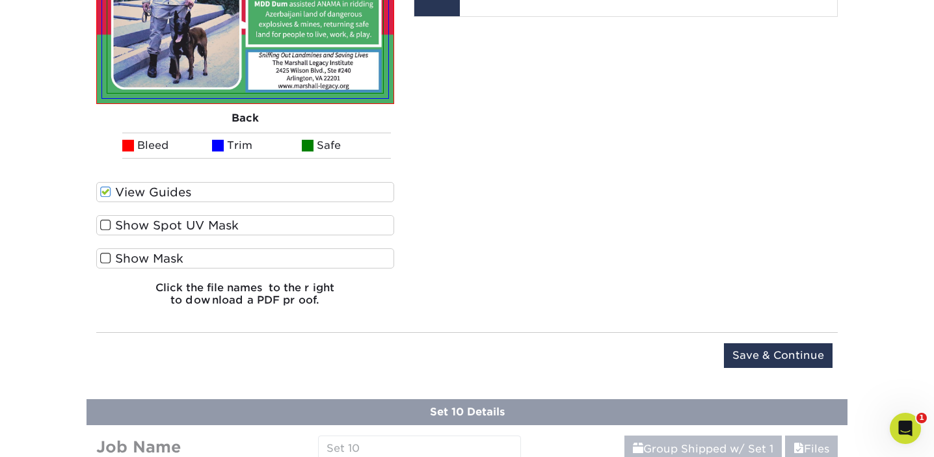
scroll to position [2037, 0]
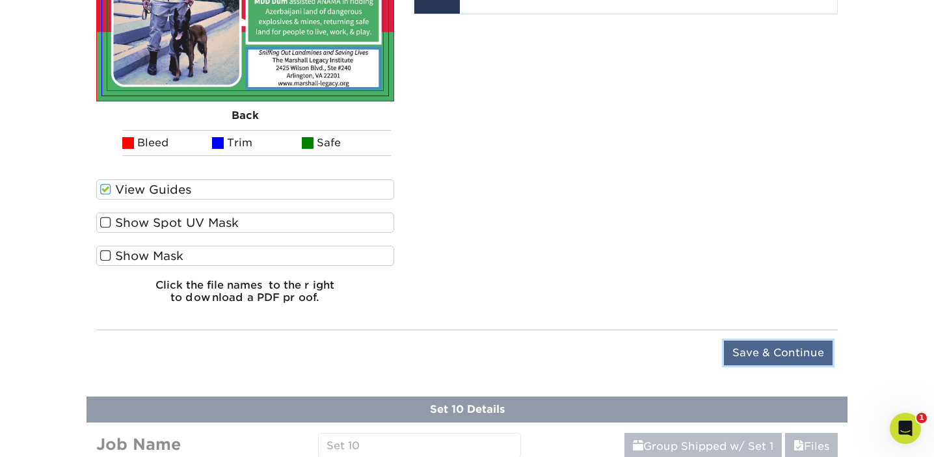
click at [765, 353] on input "Save & Continue" at bounding box center [778, 353] width 109 height 25
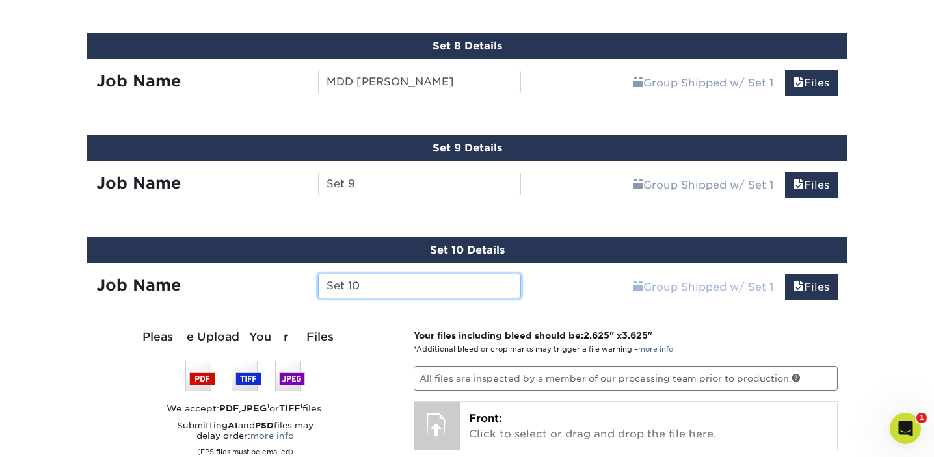
scroll to position [1428, 0]
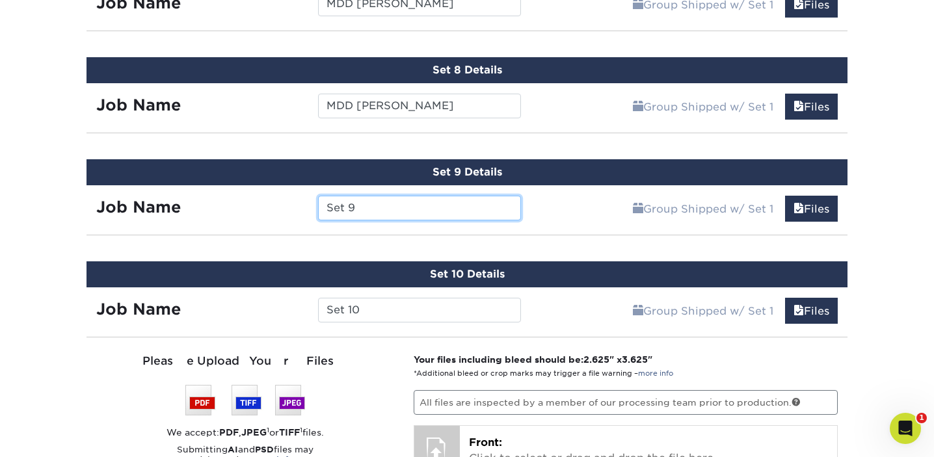
click at [357, 200] on input "Set 9" at bounding box center [419, 208] width 202 height 25
drag, startPoint x: 369, startPoint y: 201, endPoint x: 317, endPoint y: 196, distance: 52.9
click at [317, 198] on div "Set 9" at bounding box center [419, 208] width 222 height 25
type input "MDD Dum"
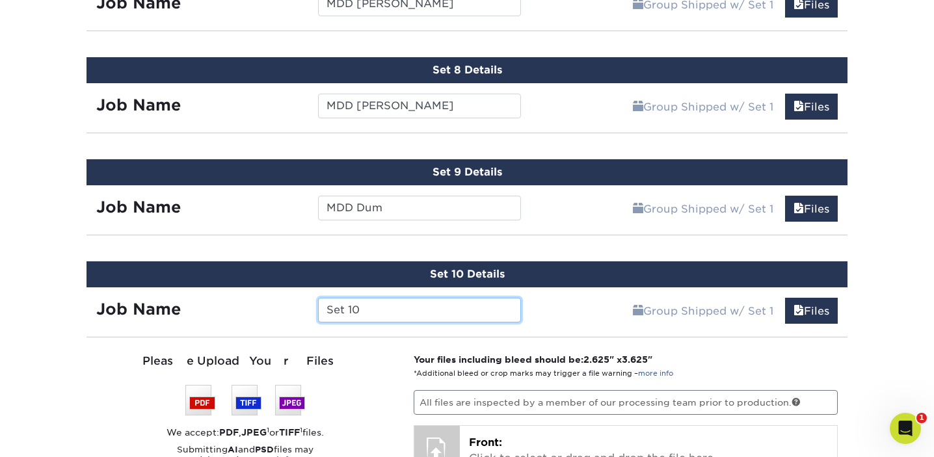
click at [382, 317] on input "Set 10" at bounding box center [419, 310] width 202 height 25
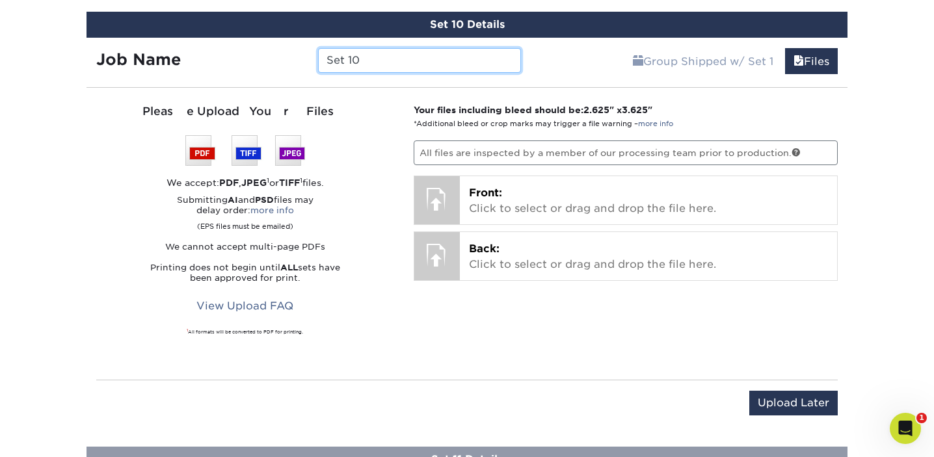
scroll to position [1666, 0]
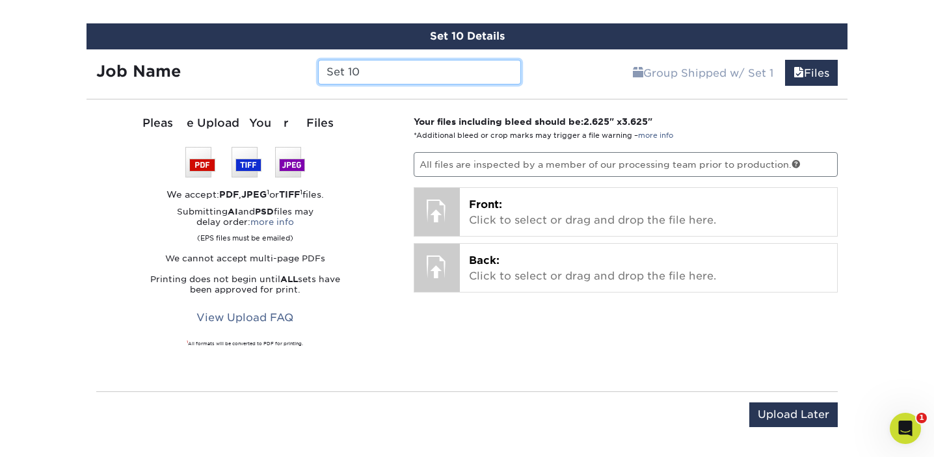
drag, startPoint x: 371, startPoint y: 71, endPoint x: 315, endPoint y: 66, distance: 56.1
click at [314, 67] on div "Set 10" at bounding box center [419, 72] width 222 height 25
type input "MDD Nick"
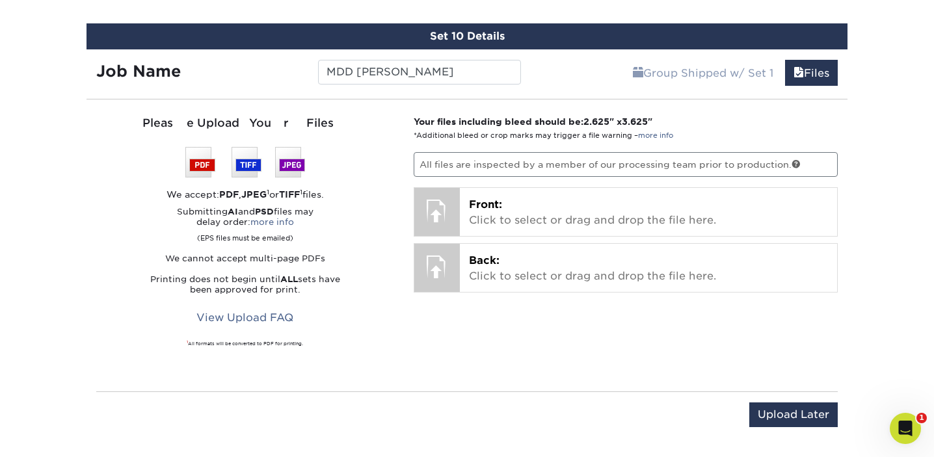
click at [518, 392] on div "Upload Later Save & Continue Continue" at bounding box center [466, 417] width 741 height 51
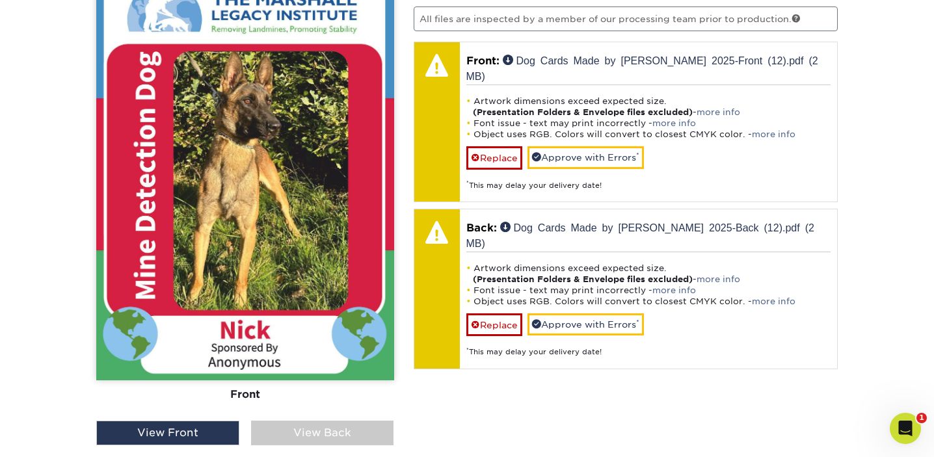
scroll to position [1863, 0]
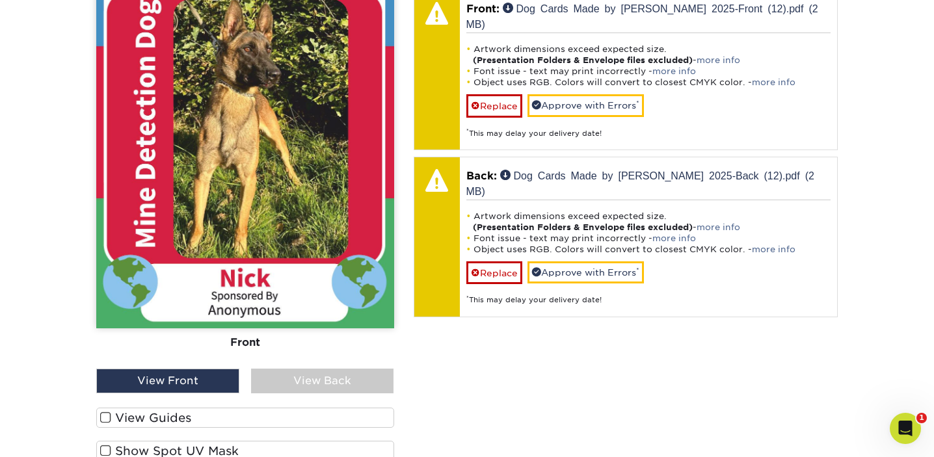
click at [105, 412] on span at bounding box center [105, 418] width 11 height 12
click at [0, 0] on input "View Guides" at bounding box center [0, 0] width 0 height 0
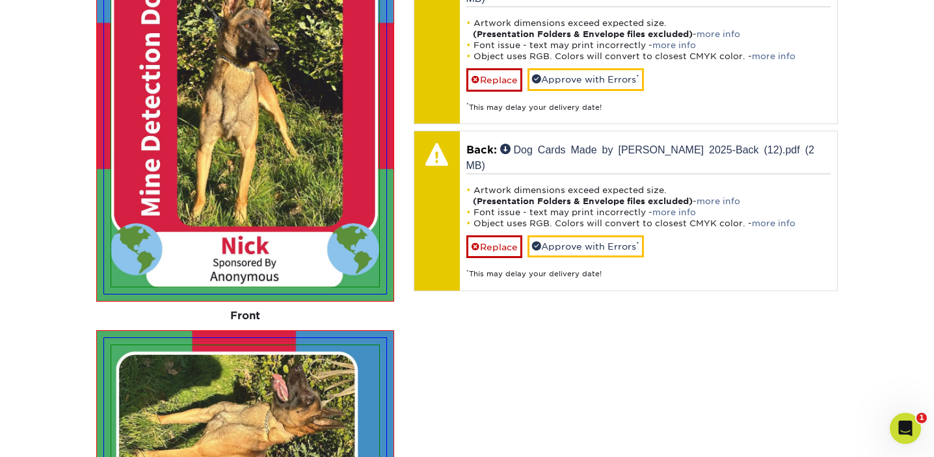
scroll to position [1839, 0]
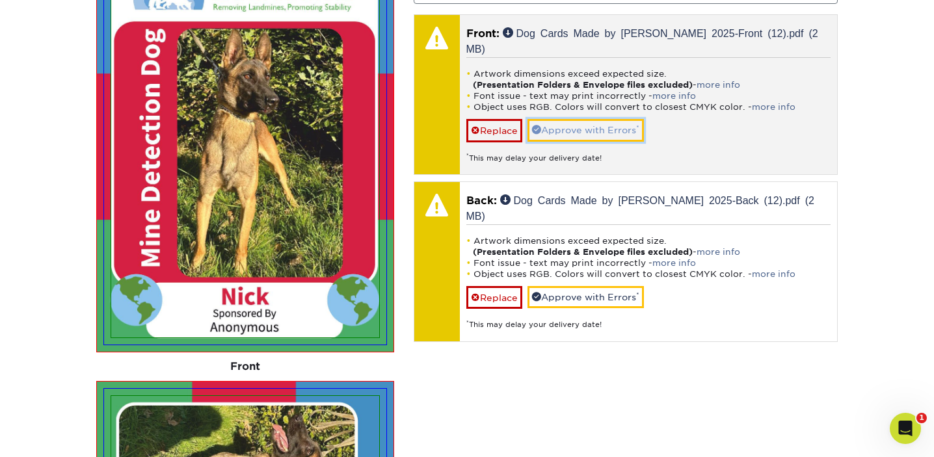
click at [600, 119] on link "Approve with Errors *" at bounding box center [585, 130] width 116 height 22
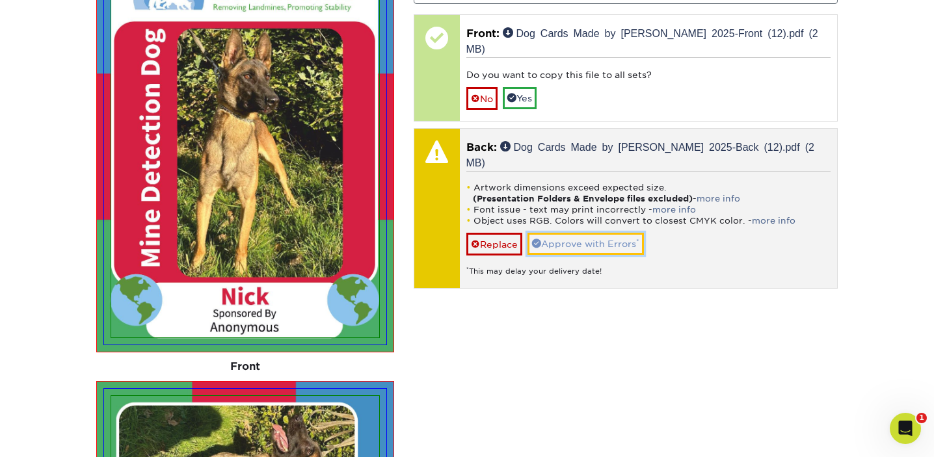
click at [572, 233] on link "Approve with Errors *" at bounding box center [585, 244] width 116 height 22
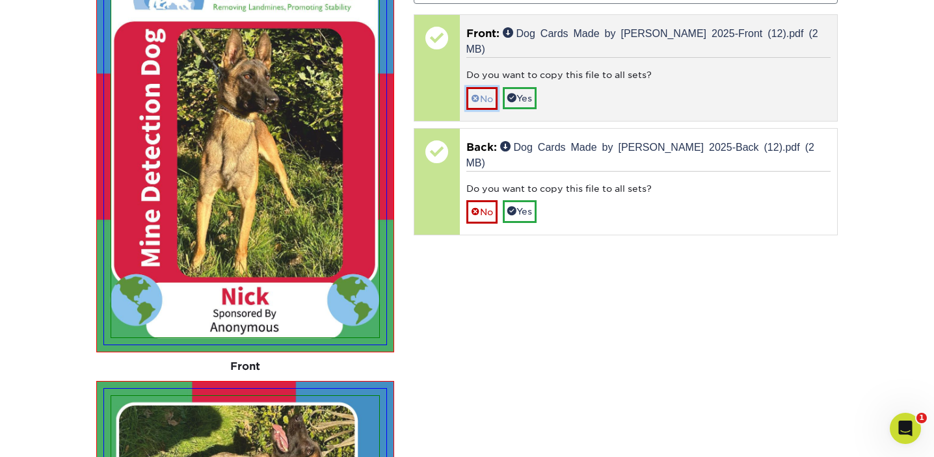
click at [484, 87] on link "No" at bounding box center [481, 98] width 31 height 23
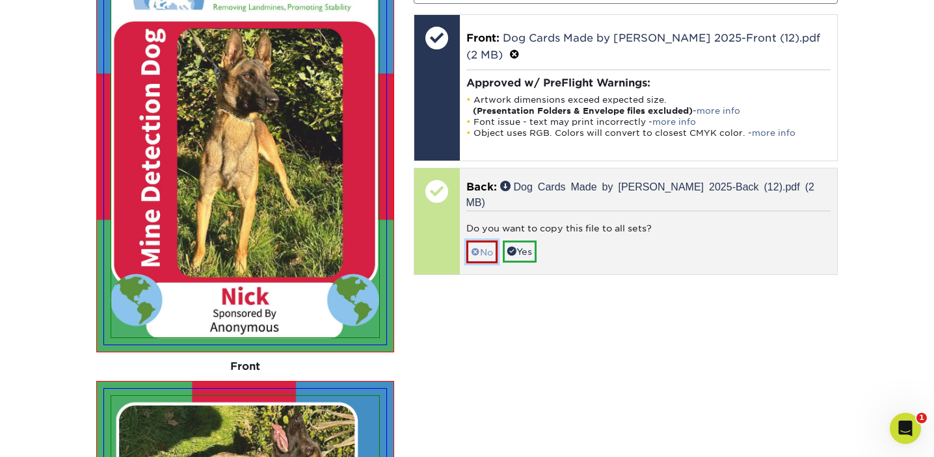
click at [491, 241] on link "No" at bounding box center [481, 252] width 31 height 23
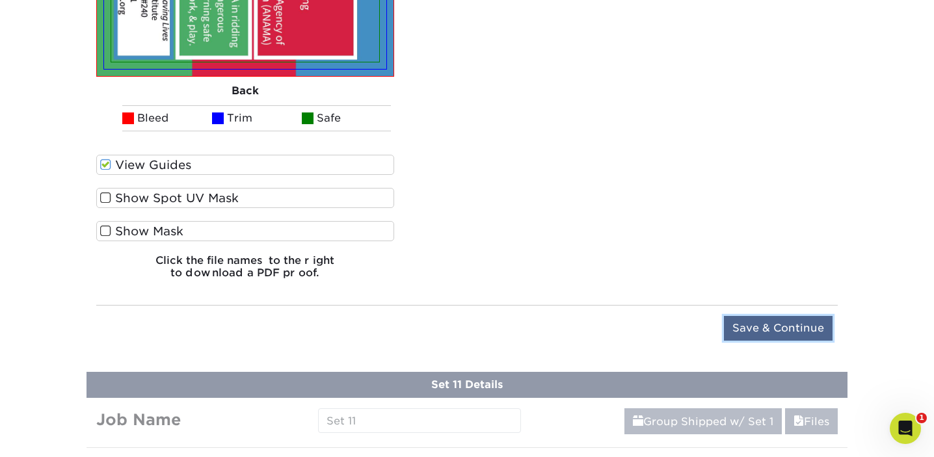
click at [779, 316] on input "Save & Continue" at bounding box center [778, 328] width 109 height 25
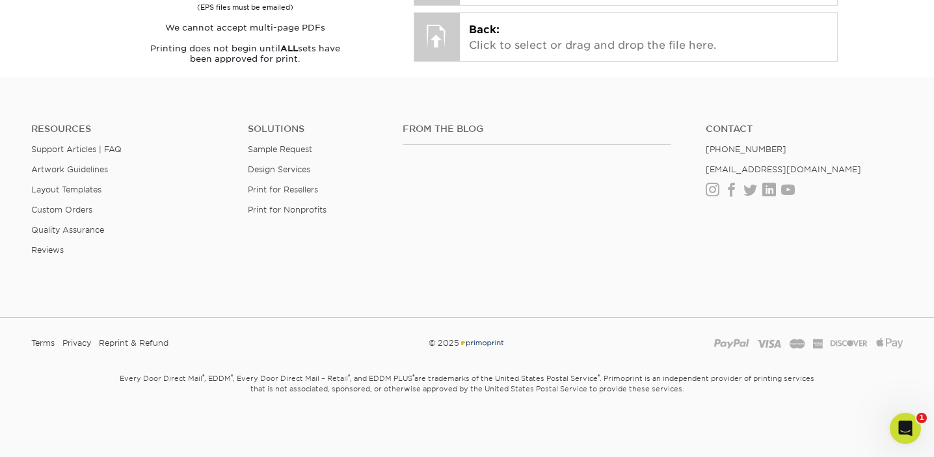
scroll to position [1608, 0]
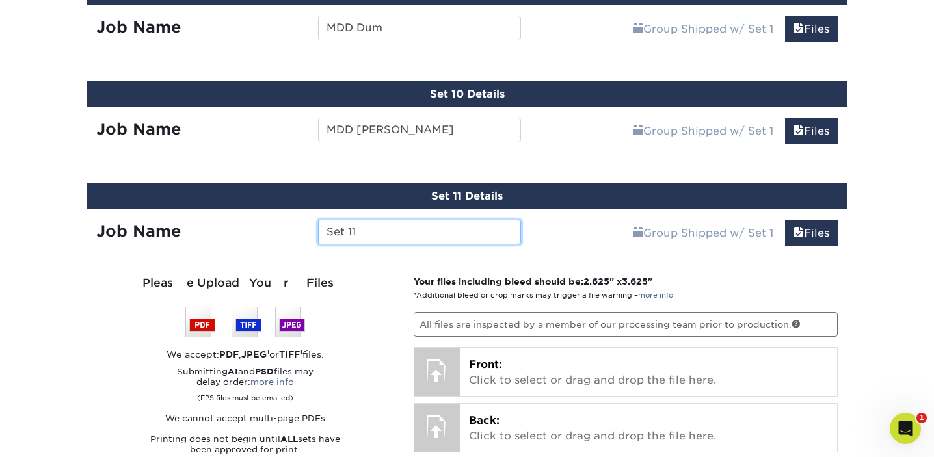
drag, startPoint x: 367, startPoint y: 231, endPoint x: 321, endPoint y: 231, distance: 46.2
click at [321, 231] on input "Set 11" at bounding box center [419, 232] width 202 height 25
type input "MDD Mala"
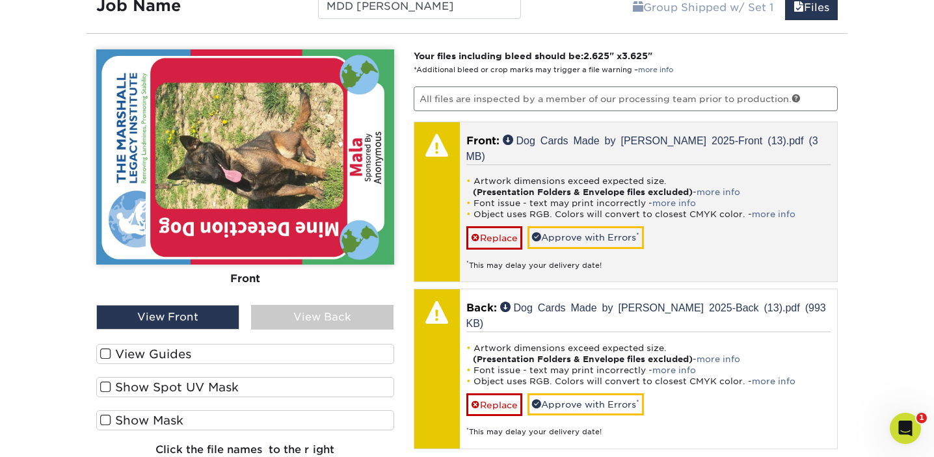
scroll to position [1838, 0]
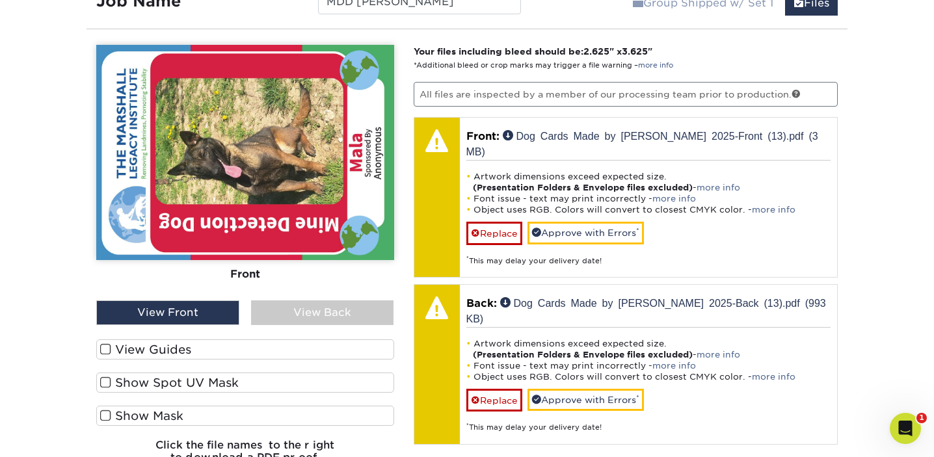
click at [104, 343] on span at bounding box center [105, 349] width 11 height 12
click at [0, 0] on input "View Guides" at bounding box center [0, 0] width 0 height 0
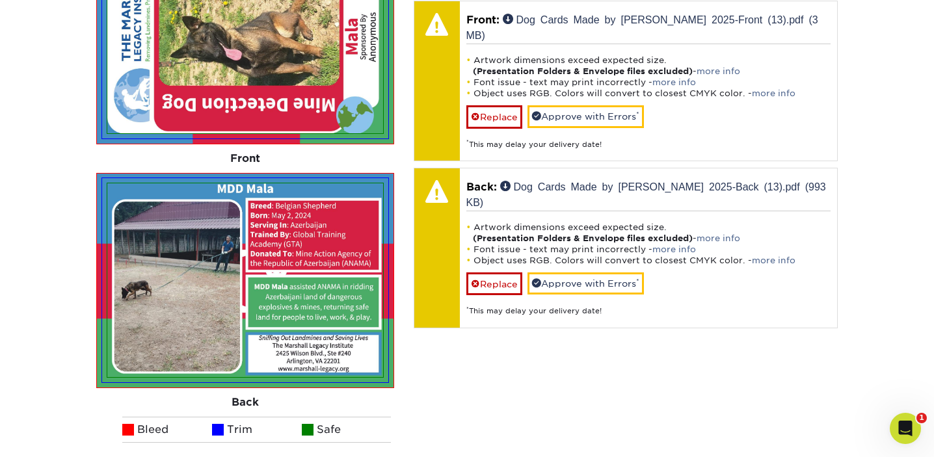
scroll to position [1952, 0]
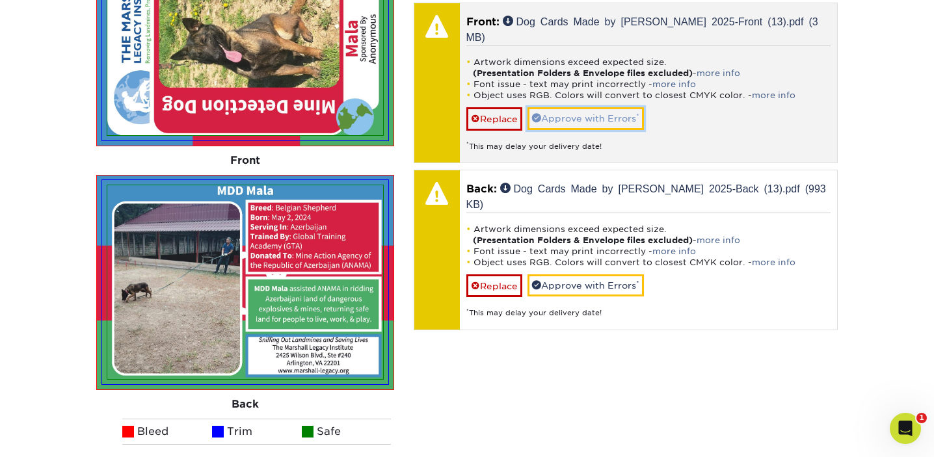
click at [557, 107] on link "Approve with Errors *" at bounding box center [585, 118] width 116 height 22
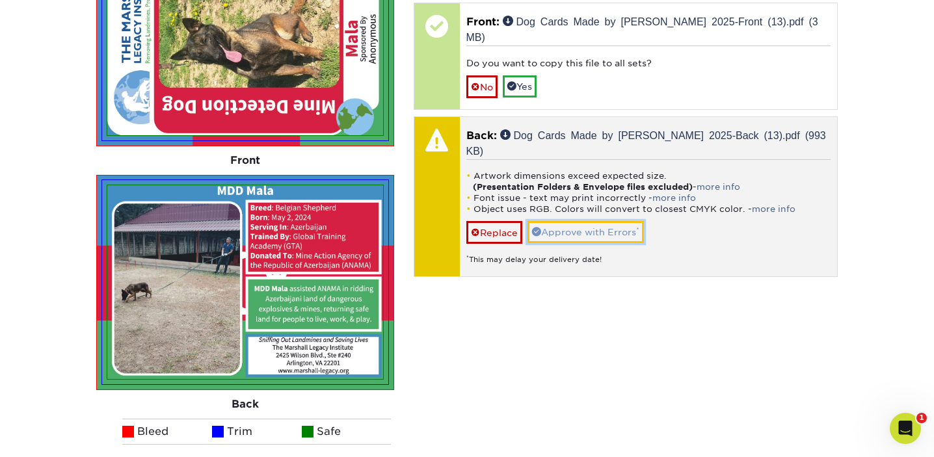
click at [583, 221] on link "Approve with Errors *" at bounding box center [585, 232] width 116 height 22
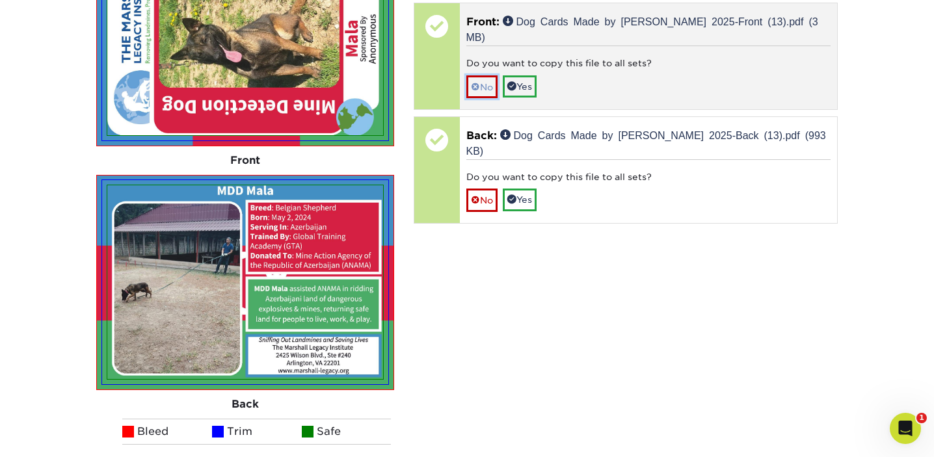
click at [490, 75] on link "No" at bounding box center [481, 86] width 31 height 23
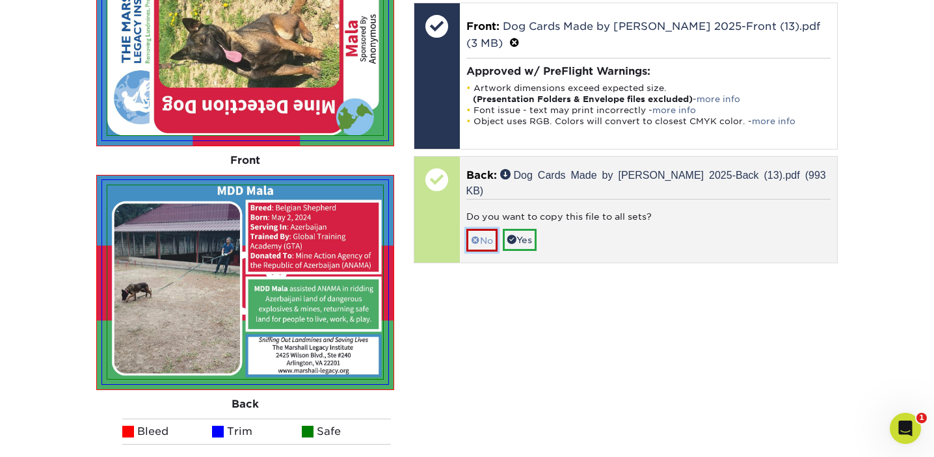
click at [492, 229] on link "No" at bounding box center [481, 240] width 31 height 23
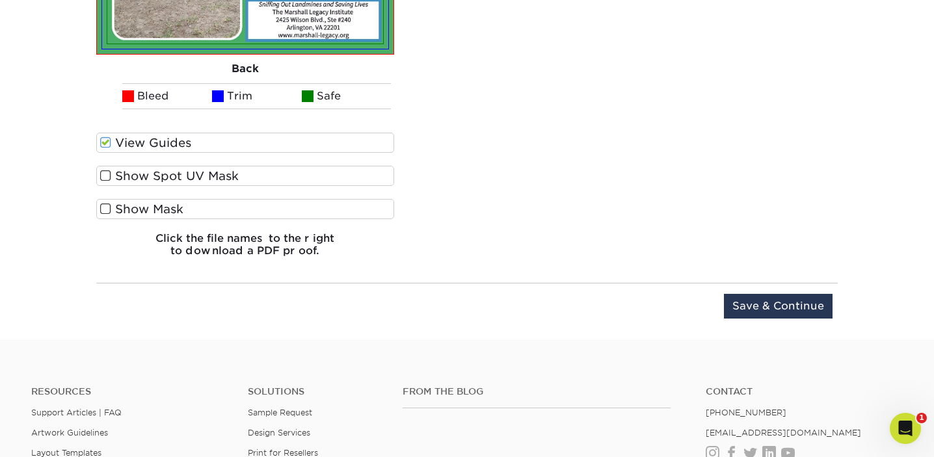
scroll to position [2361, 0]
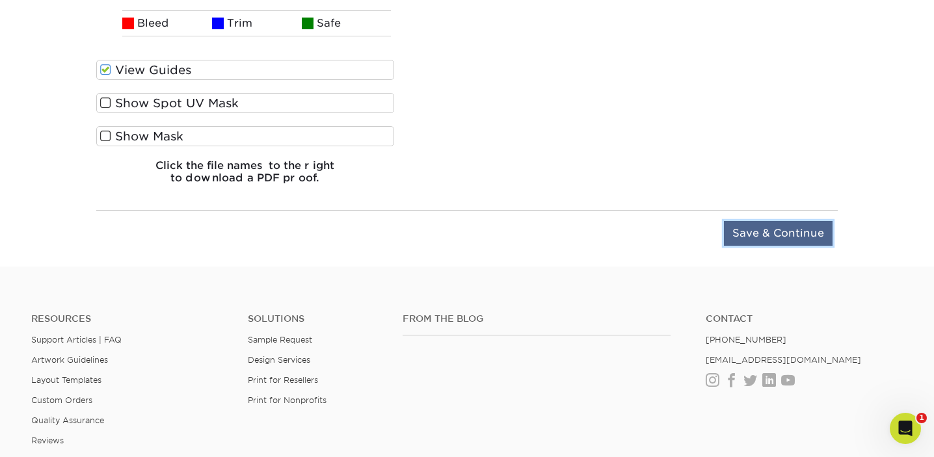
click at [756, 230] on input "Save & Continue" at bounding box center [778, 233] width 109 height 25
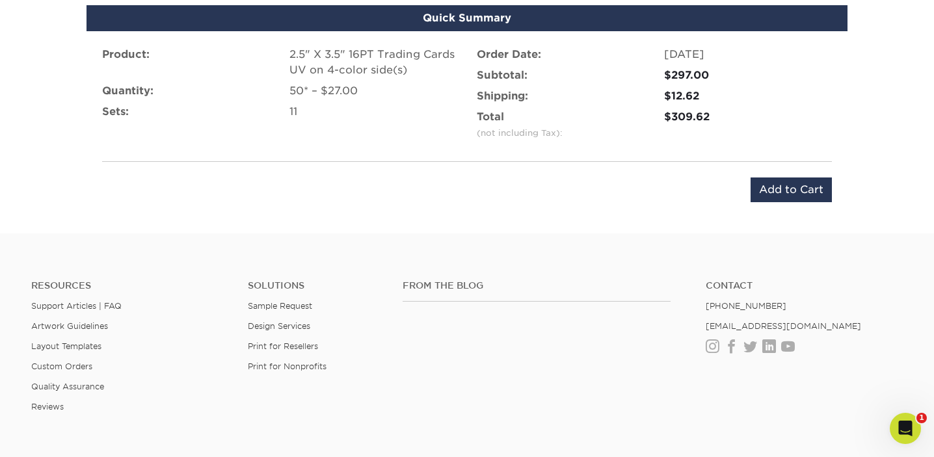
scroll to position [1754, 0]
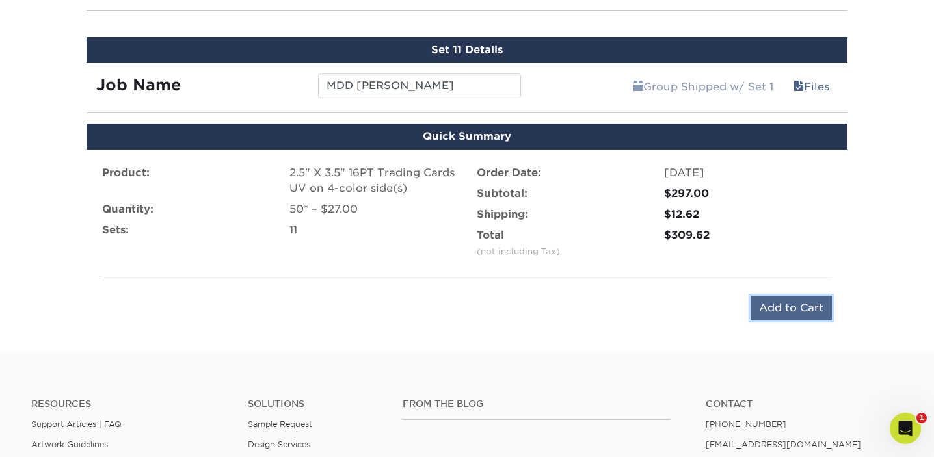
click at [767, 308] on input "Add to Cart" at bounding box center [791, 308] width 81 height 25
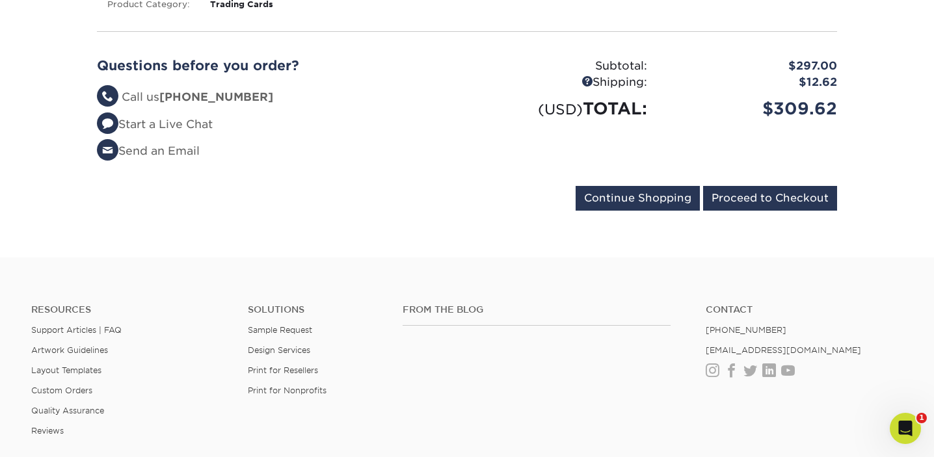
scroll to position [1457, 0]
click at [756, 187] on input "Proceed to Checkout" at bounding box center [770, 199] width 134 height 25
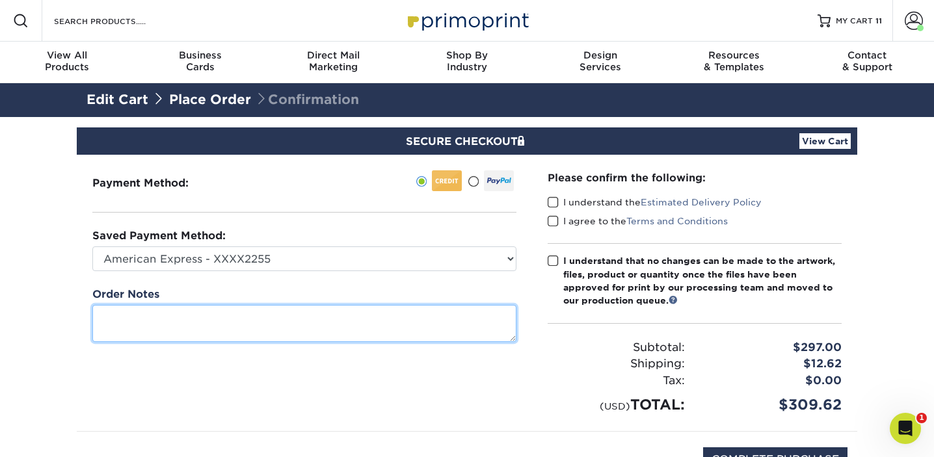
click at [185, 319] on textarea at bounding box center [304, 323] width 424 height 37
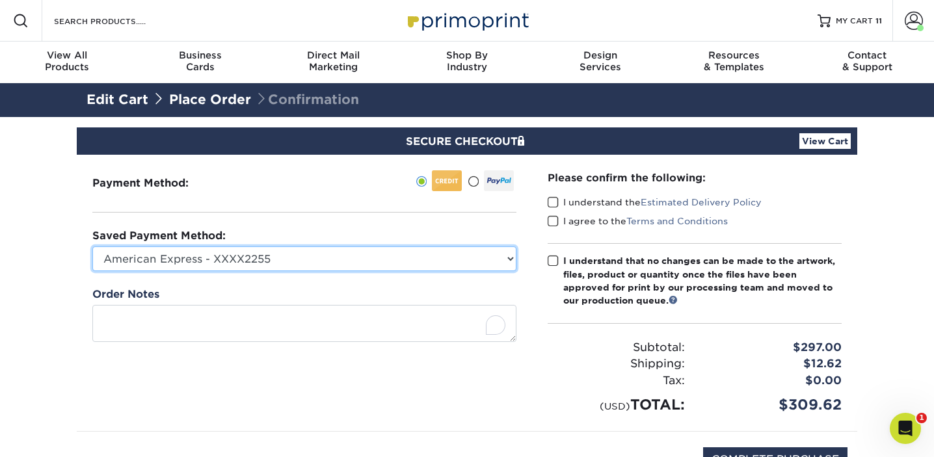
click at [334, 267] on select "American Express - XXXX2255 American Express - XXXX1140 New Credit Card" at bounding box center [304, 258] width 424 height 25
select select "66309"
click at [92, 246] on select "American Express - XXXX2255 American Express - XXXX1140 New Credit Card" at bounding box center [304, 258] width 424 height 25
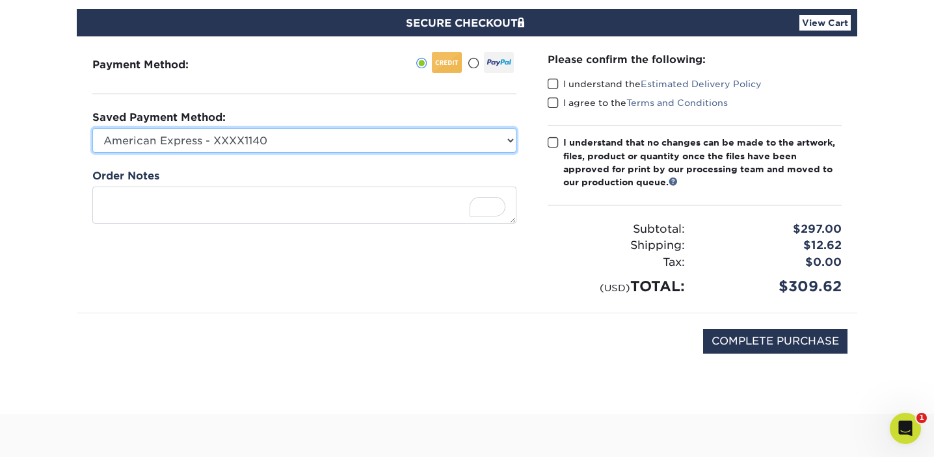
scroll to position [117, 0]
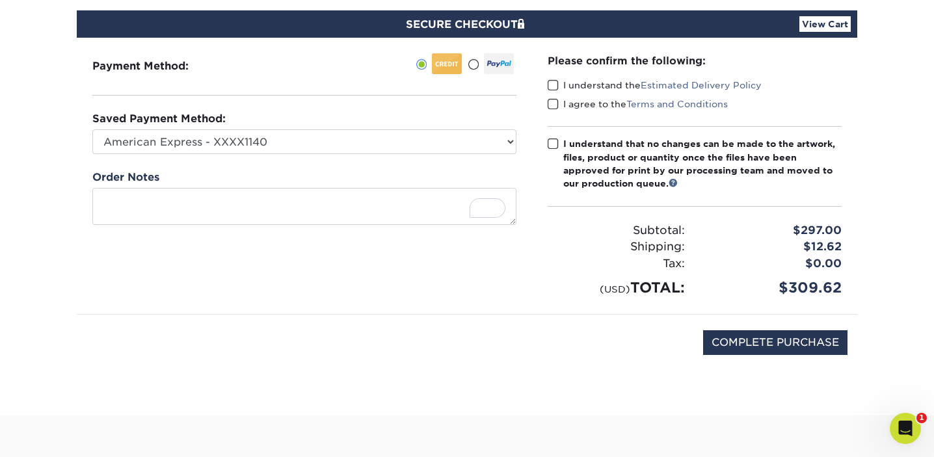
click at [552, 85] on span at bounding box center [553, 85] width 11 height 12
click at [0, 0] on input "I understand the Estimated Delivery Policy" at bounding box center [0, 0] width 0 height 0
click at [553, 105] on span at bounding box center [553, 104] width 11 height 12
click at [0, 0] on input "I agree to the Terms and Conditions" at bounding box center [0, 0] width 0 height 0
click at [555, 144] on span at bounding box center [553, 144] width 11 height 12
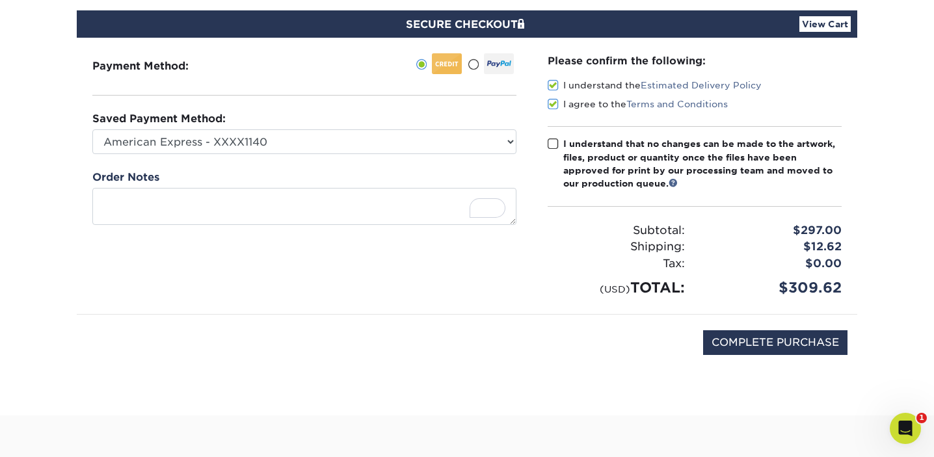
click at [0, 0] on input "I understand that no changes can be made to the artwork, files, product or quan…" at bounding box center [0, 0] width 0 height 0
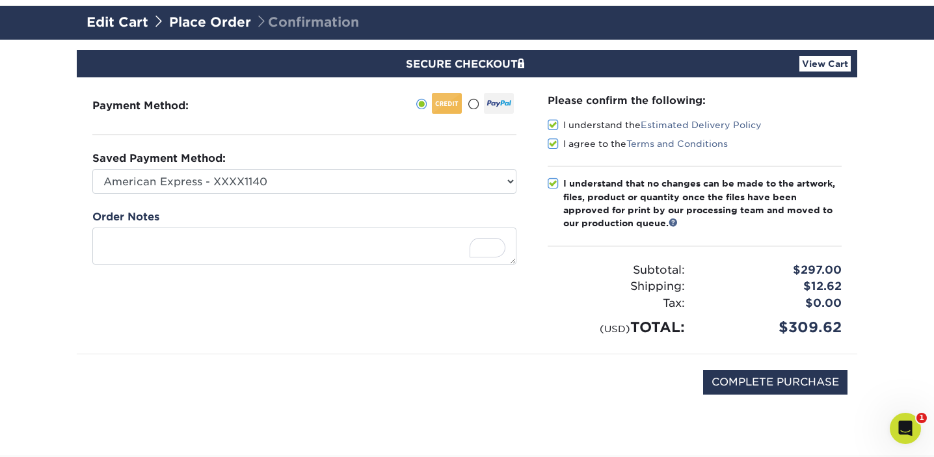
scroll to position [116, 0]
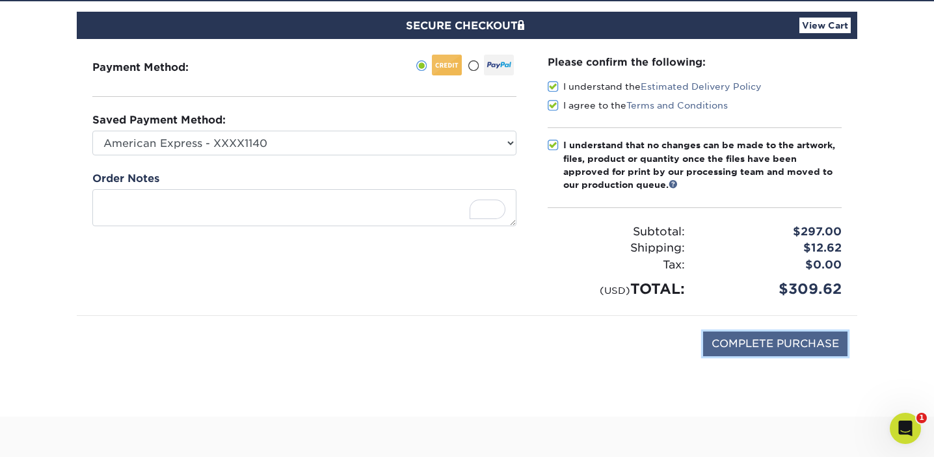
click at [773, 346] on input "COMPLETE PURCHASE" at bounding box center [775, 344] width 144 height 25
type input "PROCESSING, PLEASE WAIT..."
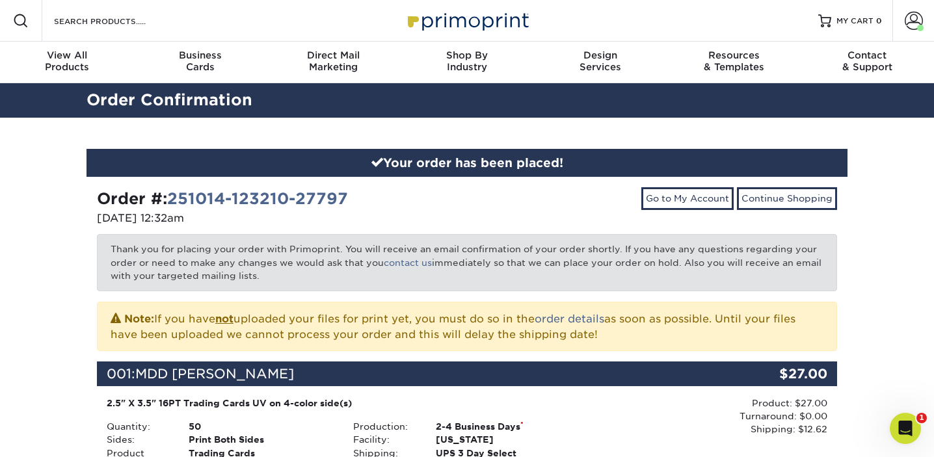
scroll to position [3, 0]
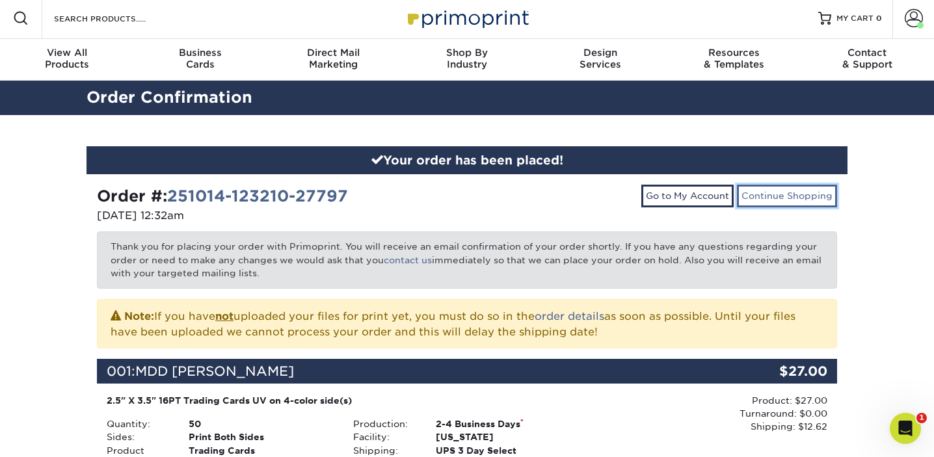
click at [769, 196] on link "Continue Shopping" at bounding box center [787, 196] width 100 height 22
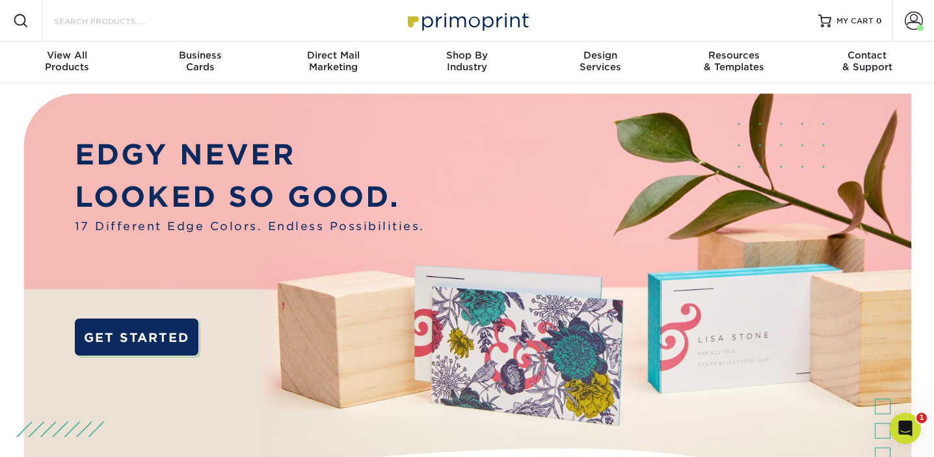
click at [76, 16] on input "Search Products" at bounding box center [116, 21] width 127 height 16
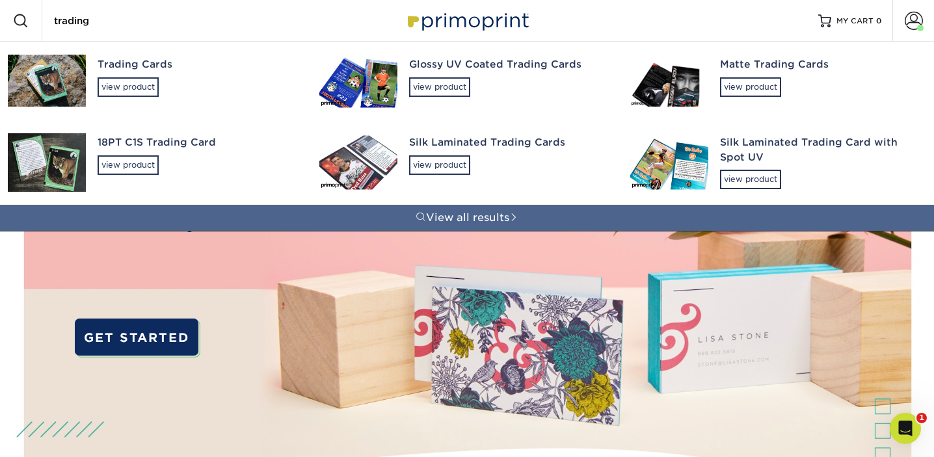
type input "trading"
click at [59, 77] on img at bounding box center [47, 81] width 78 height 52
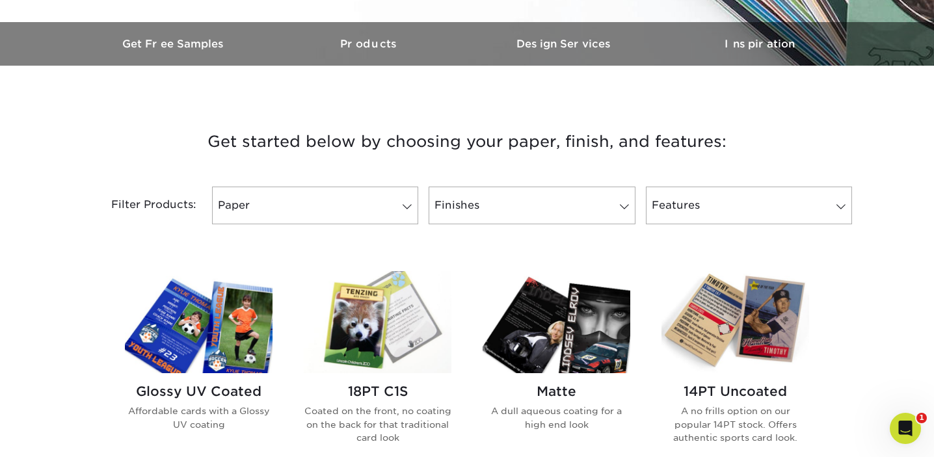
scroll to position [395, 0]
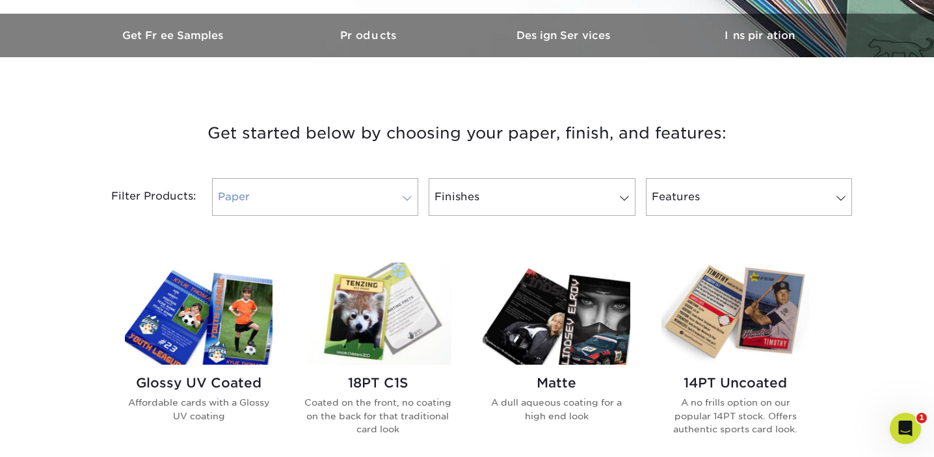
click at [392, 192] on link "Paper" at bounding box center [315, 197] width 206 height 38
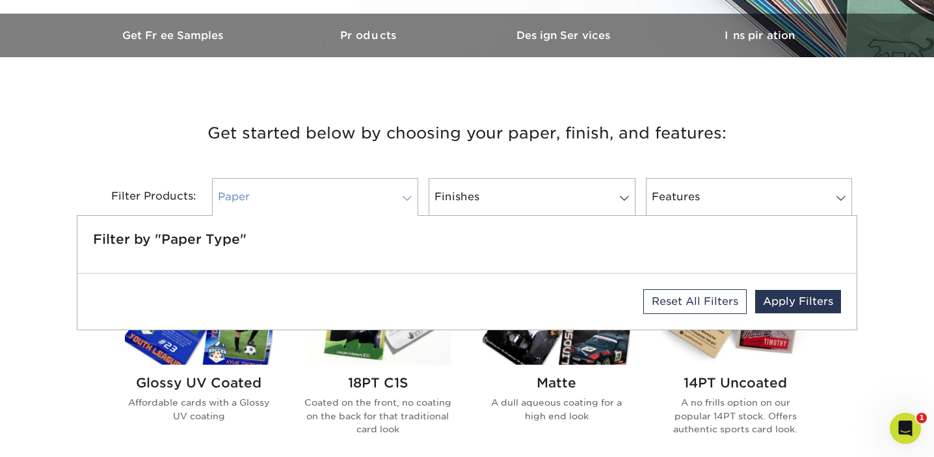
click at [392, 192] on link "Paper" at bounding box center [315, 197] width 206 height 38
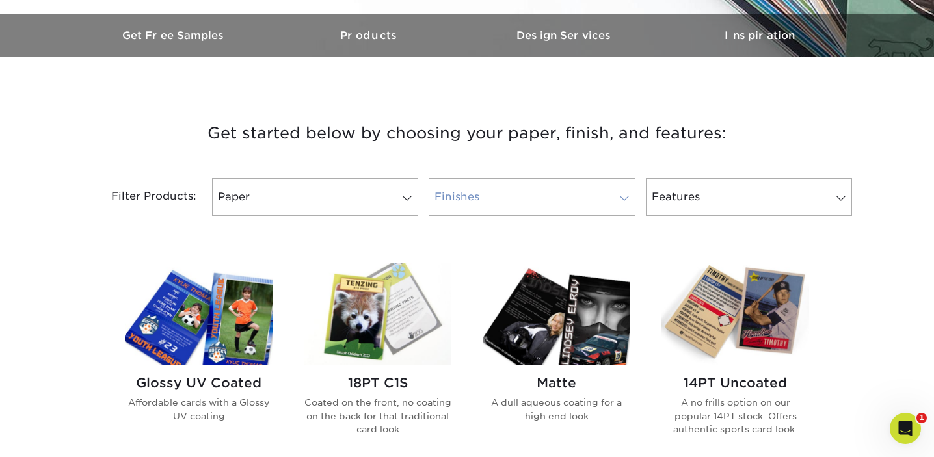
click at [549, 187] on link "Finishes" at bounding box center [532, 197] width 206 height 38
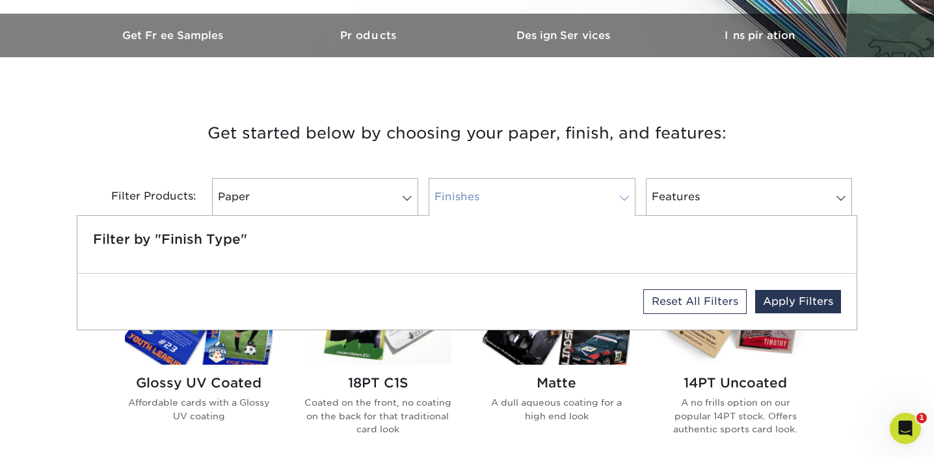
click at [549, 187] on link "Finishes" at bounding box center [532, 197] width 206 height 38
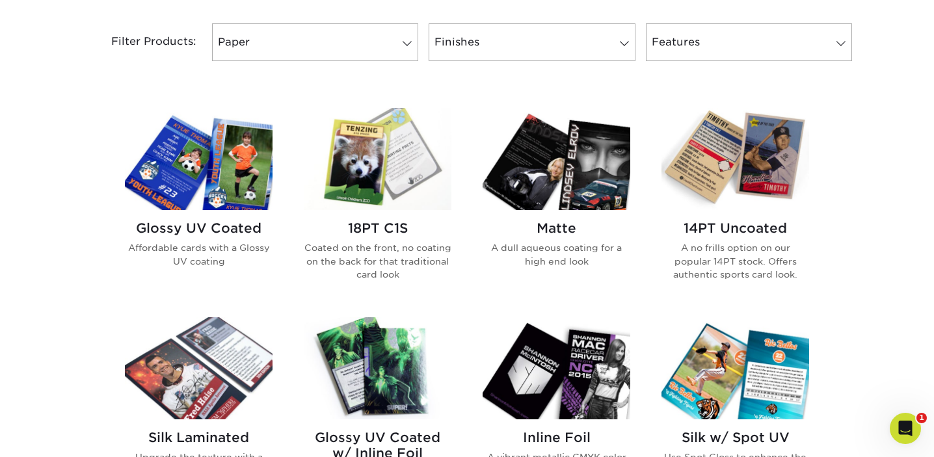
scroll to position [562, 0]
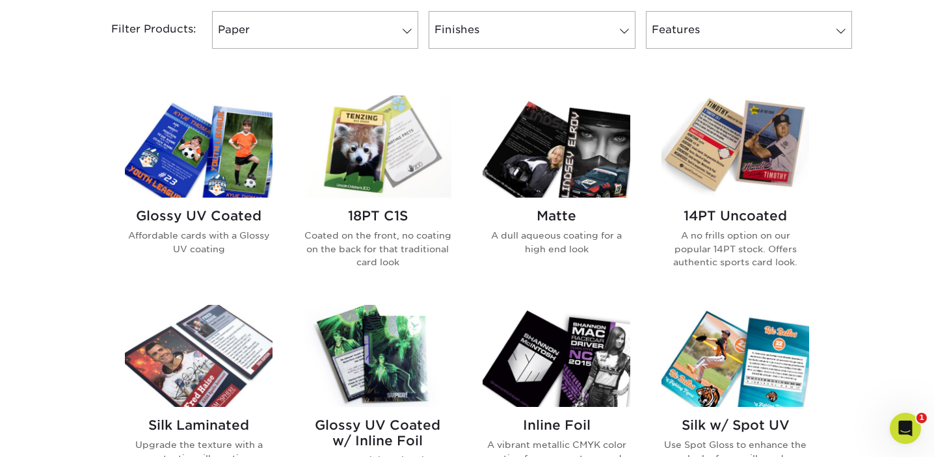
click at [202, 152] on img at bounding box center [199, 147] width 148 height 102
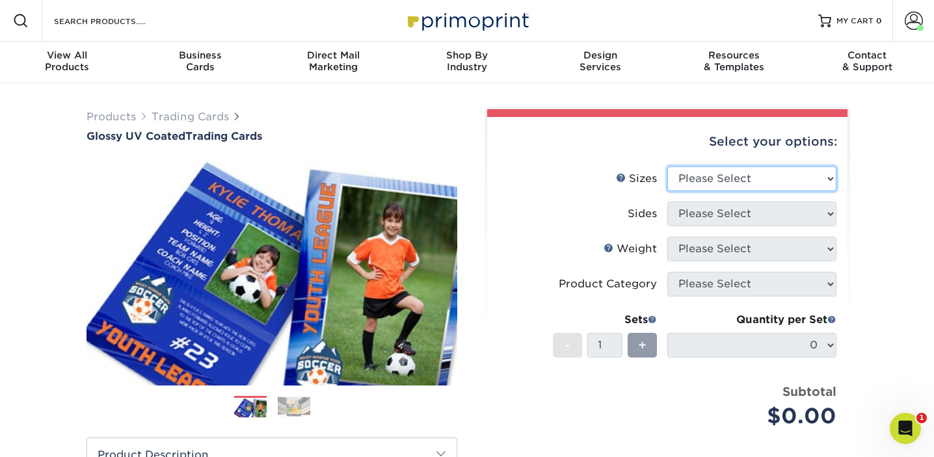
click at [737, 181] on select "Please Select 2.5" x 3.5"" at bounding box center [751, 178] width 169 height 25
select select "2.50x3.50"
click at [667, 166] on select "Please Select 2.5" x 3.5"" at bounding box center [751, 178] width 169 height 25
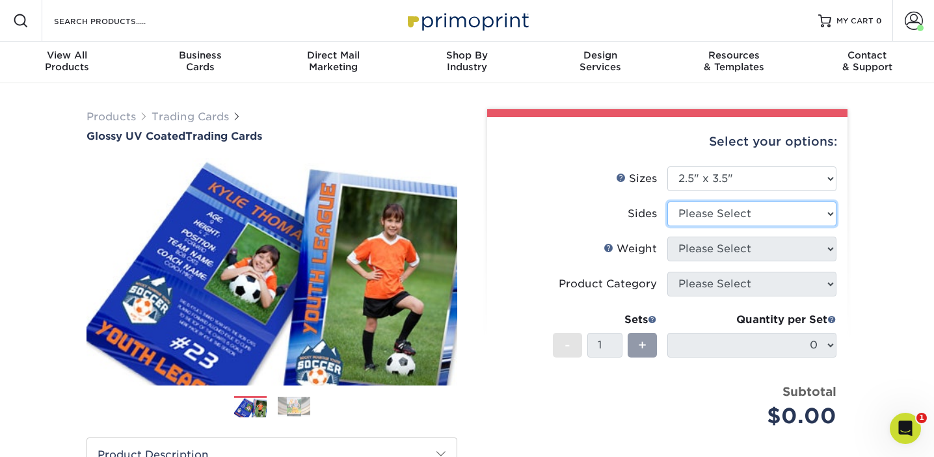
click at [738, 206] on select "Please Select Print Both Sides Print Front Only" at bounding box center [751, 214] width 169 height 25
select select "13abbda7-1d64-4f25-8bb2-c179b224825d"
click at [667, 202] on select "Please Select Print Both Sides Print Front Only" at bounding box center [751, 214] width 169 height 25
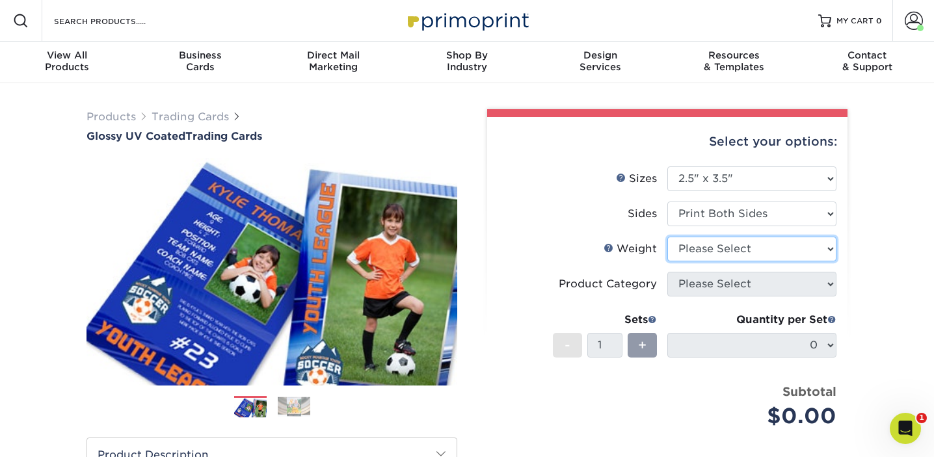
click at [756, 243] on select "Please Select 16PT 14PT 18PT C1S" at bounding box center [751, 249] width 169 height 25
select select "16PT"
click at [667, 237] on select "Please Select 16PT 14PT 18PT C1S" at bounding box center [751, 249] width 169 height 25
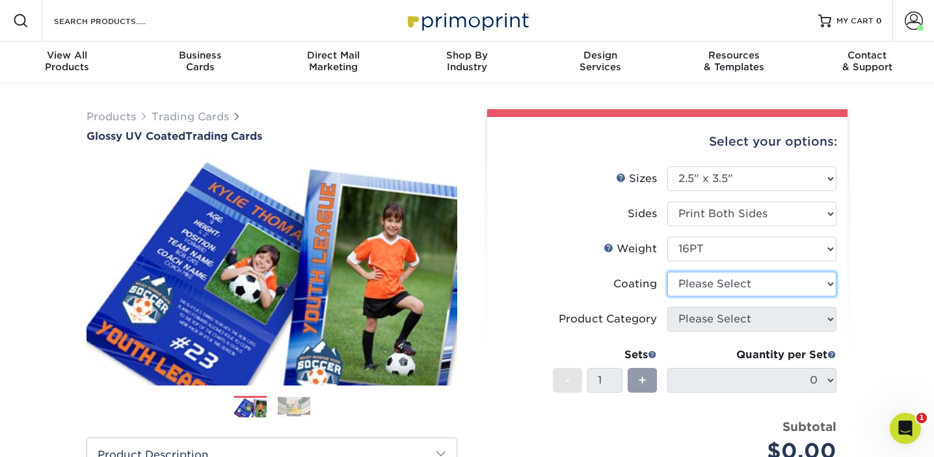
click at [738, 287] on select at bounding box center [751, 284] width 169 height 25
select select "ae367451-b2b8-45df-a344-0f05b6a12993"
click at [667, 272] on select at bounding box center [751, 284] width 169 height 25
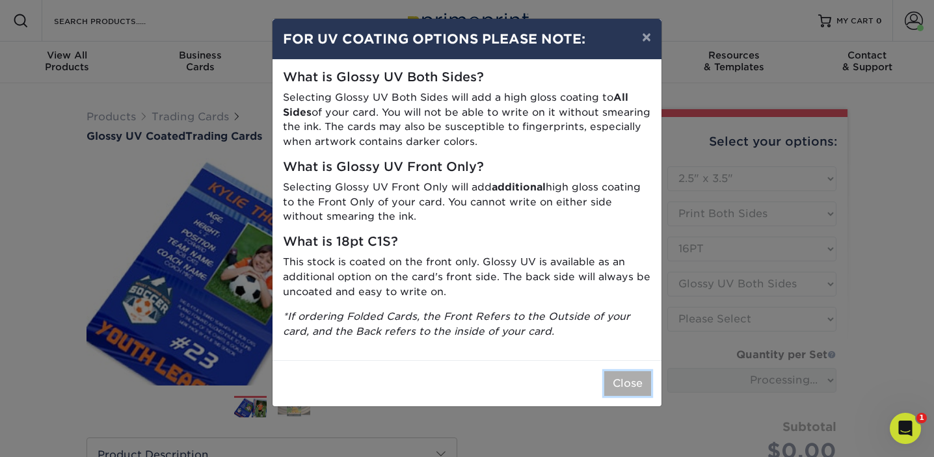
click at [637, 384] on button "Close" at bounding box center [627, 383] width 47 height 25
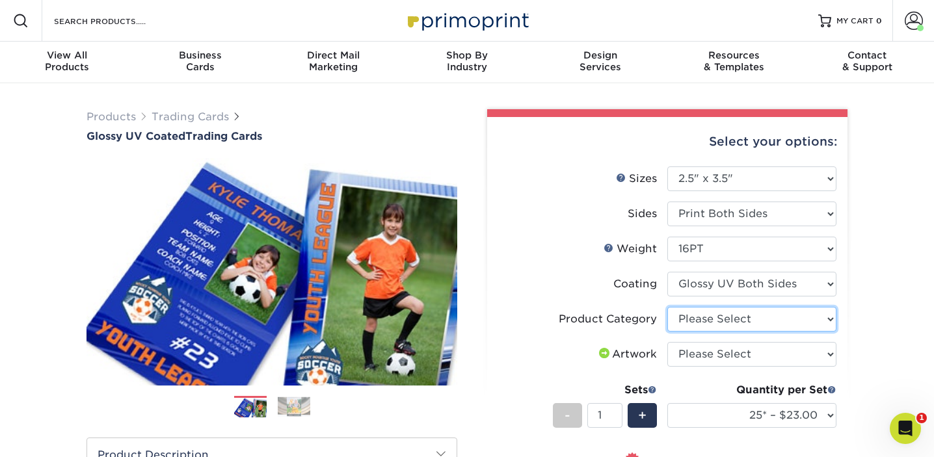
click at [738, 321] on select "Please Select Trading Cards" at bounding box center [751, 319] width 169 height 25
select select "c2f9bce9-36c2-409d-b101-c29d9d031e18"
click at [667, 307] on select "Please Select Trading Cards" at bounding box center [751, 319] width 169 height 25
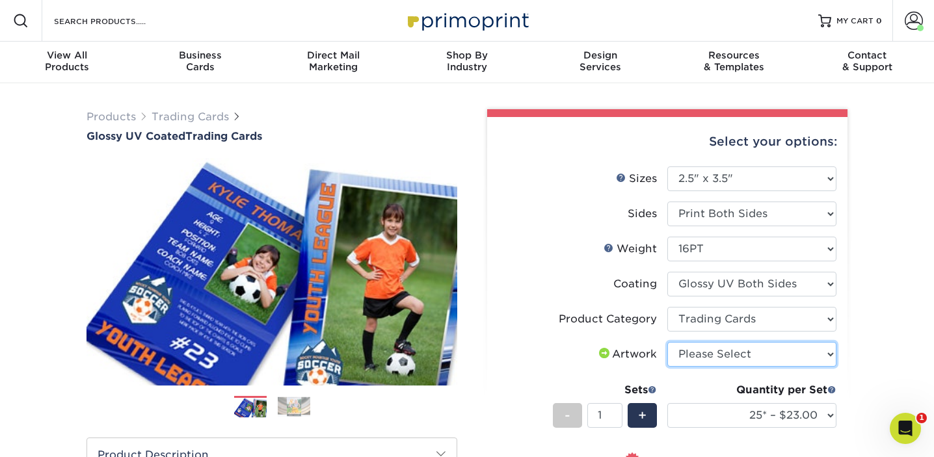
click at [727, 354] on select "Please Select I will upload files I need a design - $100" at bounding box center [751, 354] width 169 height 25
select select "upload"
click at [667, 342] on select "Please Select I will upload files I need a design - $100" at bounding box center [751, 354] width 169 height 25
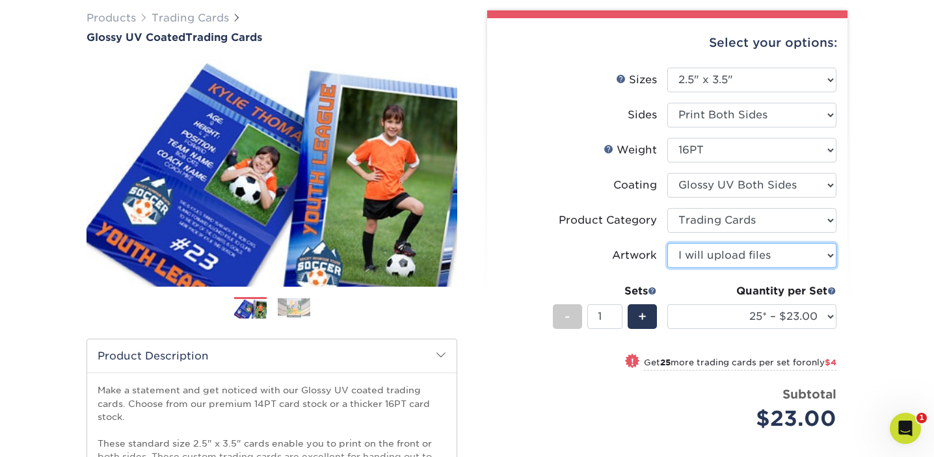
scroll to position [111, 0]
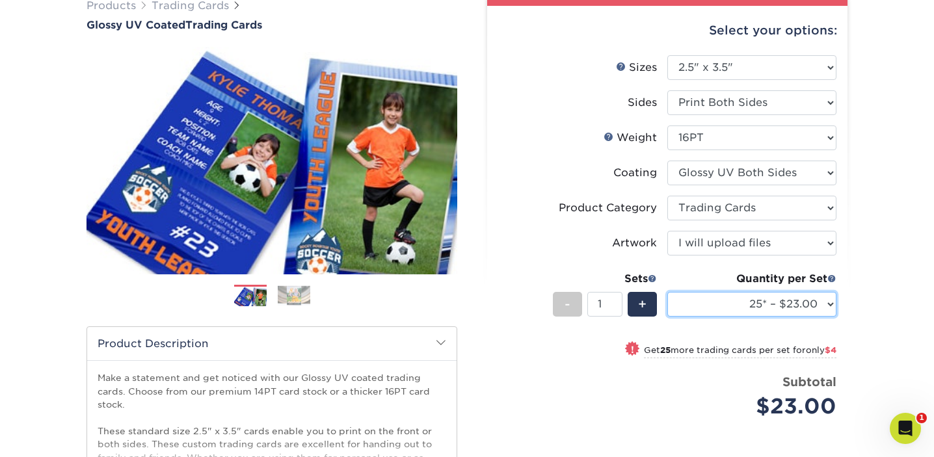
click at [828, 304] on select "25* – $23.00 50* – $27.00 75* – $33.00 100* – $37.00 250* – $47.00 500 – $58.00…" at bounding box center [751, 304] width 169 height 25
select select "250* – $47.00"
click at [667, 292] on select "25* – $23.00 50* – $27.00 75* – $33.00 100* – $37.00 250* – $47.00 500 – $58.00…" at bounding box center [751, 304] width 169 height 25
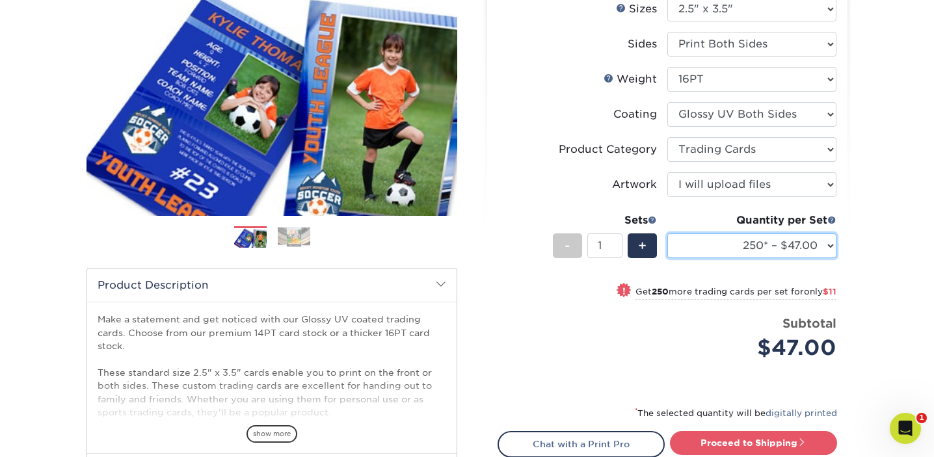
scroll to position [175, 0]
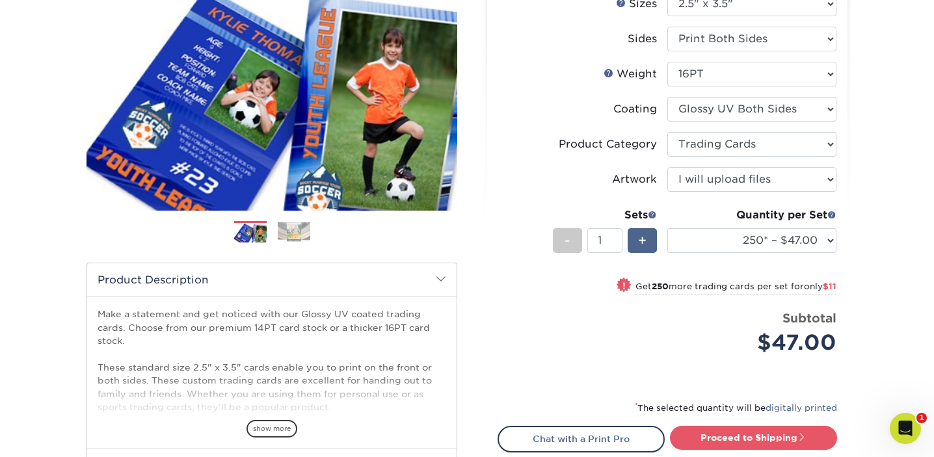
click at [647, 236] on div "+" at bounding box center [642, 240] width 29 height 25
type input "2"
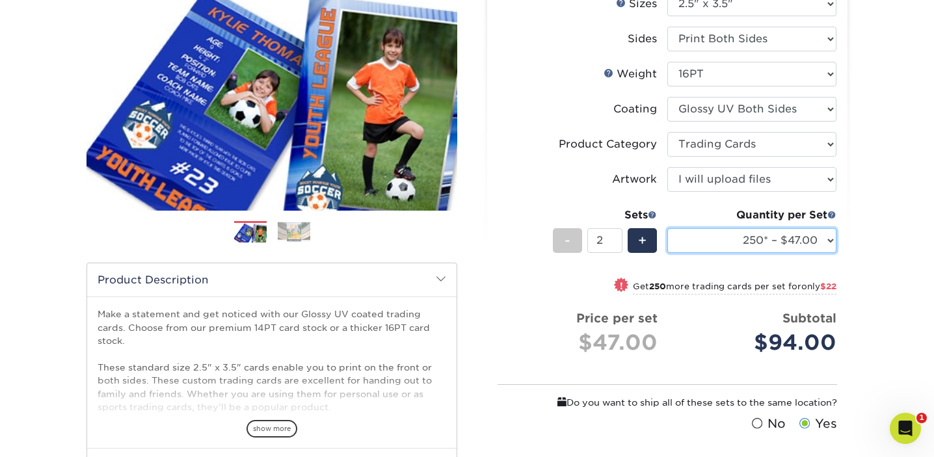
click at [819, 241] on select "25* – $23.00 50* – $27.00 75* – $33.00 100* – $37.00 250* – $47.00 500 – $58.00…" at bounding box center [751, 240] width 169 height 25
click at [667, 228] on select "25* – $23.00 50* – $27.00 75* – $33.00 100* – $37.00 250* – $47.00 500 – $58.00…" at bounding box center [751, 240] width 169 height 25
click at [803, 245] on select "25* – $23.00 50* – $27.00 75* – $33.00 100* – $37.00 250* – $47.00 500 – $58.00…" at bounding box center [751, 240] width 169 height 25
click at [667, 228] on select "25* – $23.00 50* – $27.00 75* – $33.00 100* – $37.00 250* – $47.00 500 – $58.00…" at bounding box center [751, 240] width 169 height 25
click at [791, 242] on select "25* – $23.00 50* – $27.00 75* – $33.00 100* – $37.00 250* – $47.00 500 – $58.00…" at bounding box center [751, 240] width 169 height 25
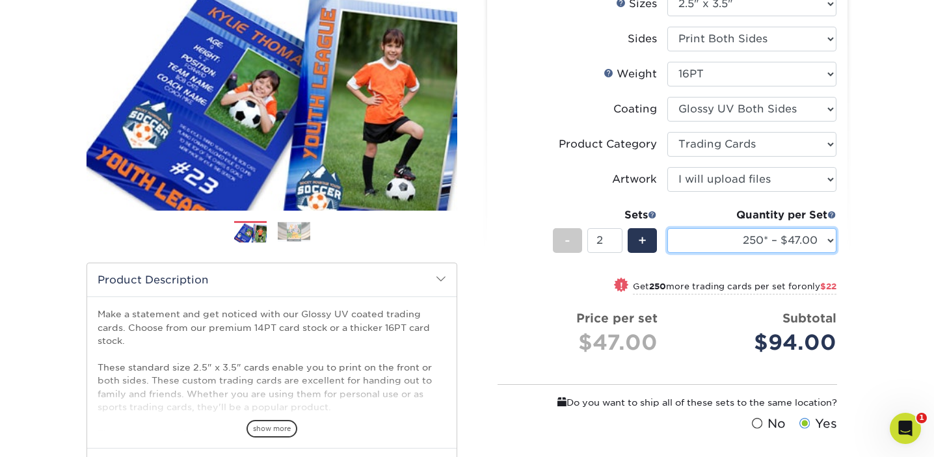
select select "500 – $58.00"
click at [667, 228] on select "25* – $23.00 50* – $27.00 75* – $33.00 100* – $37.00 250* – $47.00 500 – $58.00…" at bounding box center [751, 240] width 169 height 25
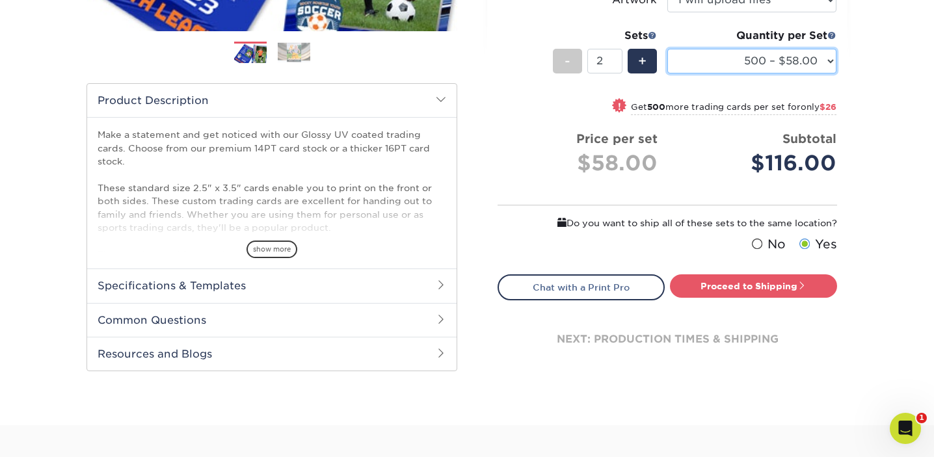
scroll to position [369, 0]
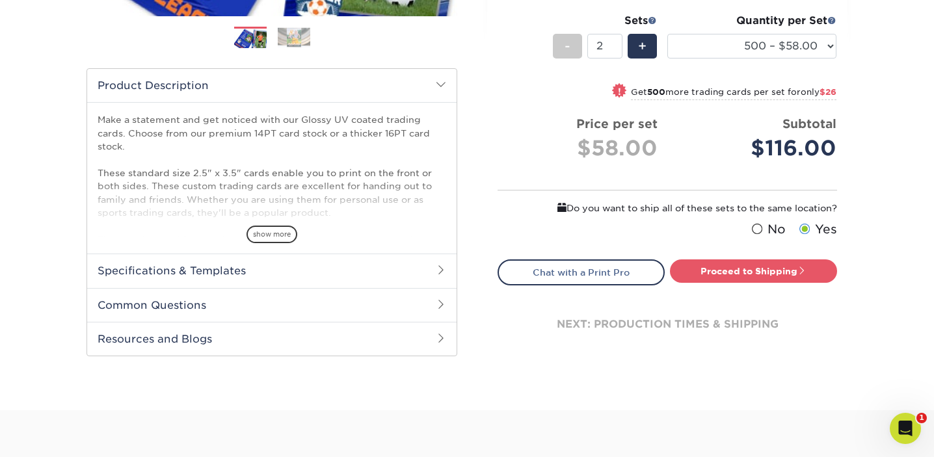
click at [758, 230] on span at bounding box center [756, 229] width 11 height 12
click at [0, 0] on input "No" at bounding box center [0, 0] width 0 height 0
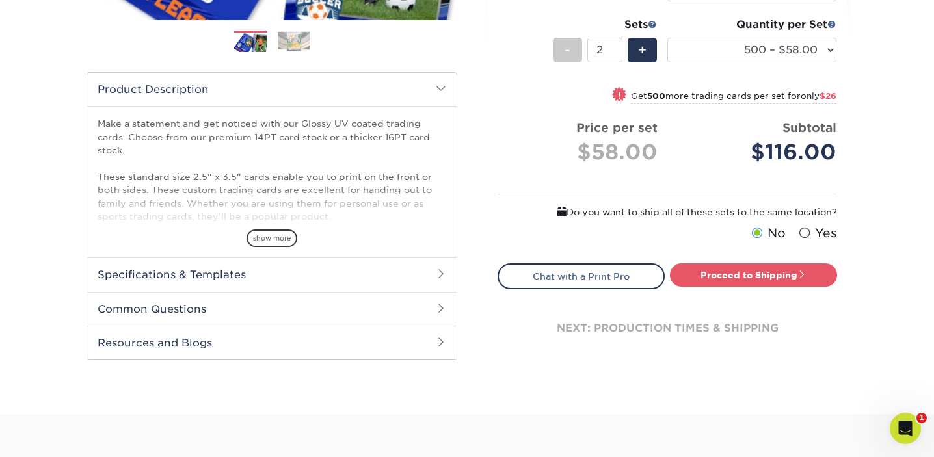
scroll to position [364, 0]
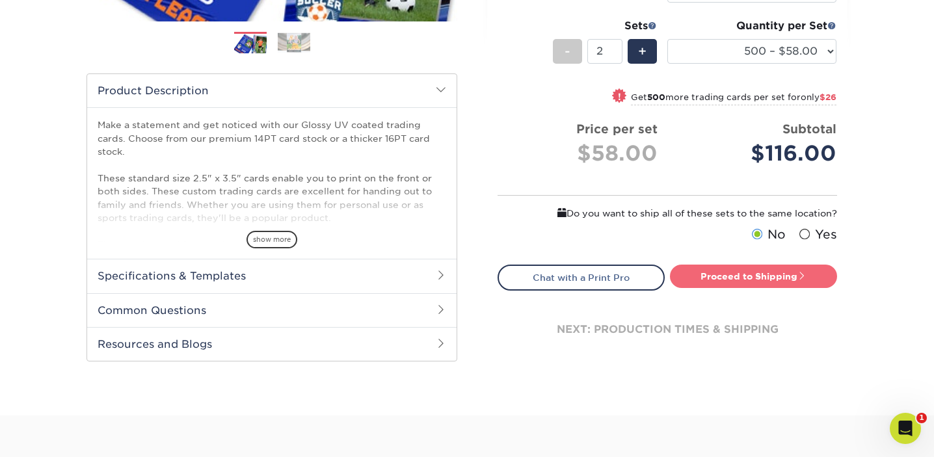
click at [743, 277] on link "Proceed to Shipping" at bounding box center [753, 276] width 167 height 23
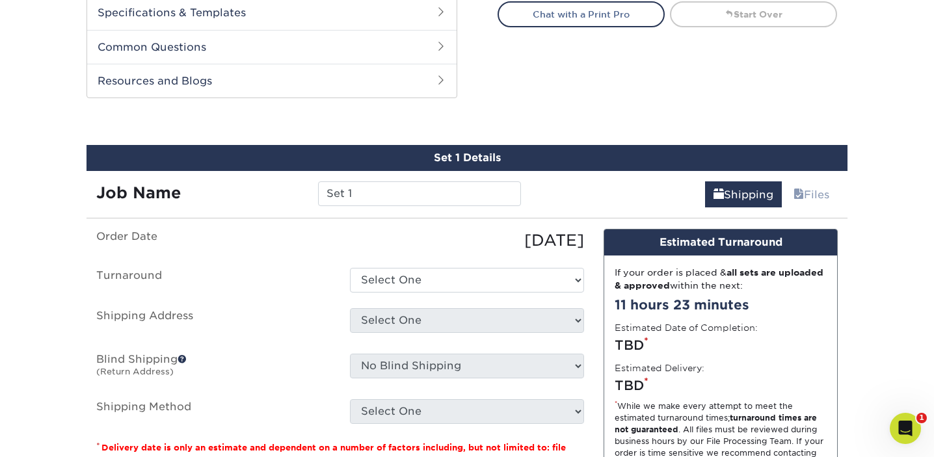
scroll to position [663, 0]
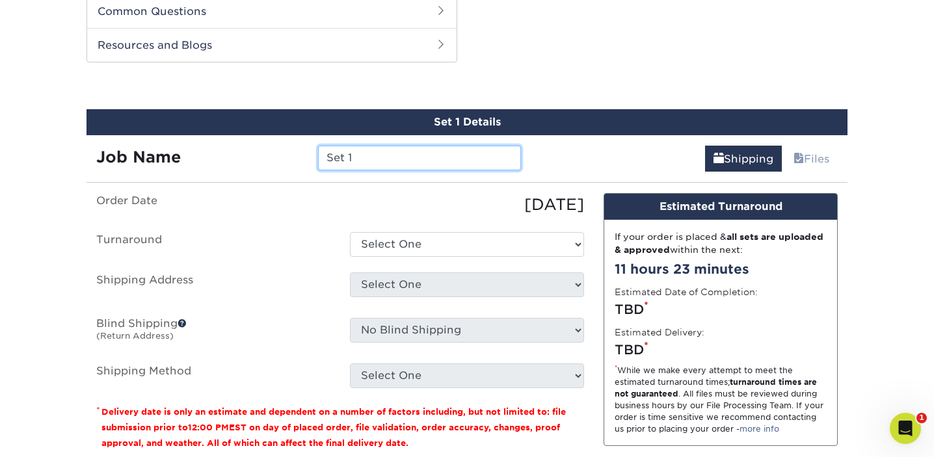
click at [380, 157] on input "Set 1" at bounding box center [419, 158] width 202 height 25
drag, startPoint x: 380, startPoint y: 157, endPoint x: 319, endPoint y: 154, distance: 61.8
click at [318, 154] on input "Set 1" at bounding box center [419, 158] width 202 height 25
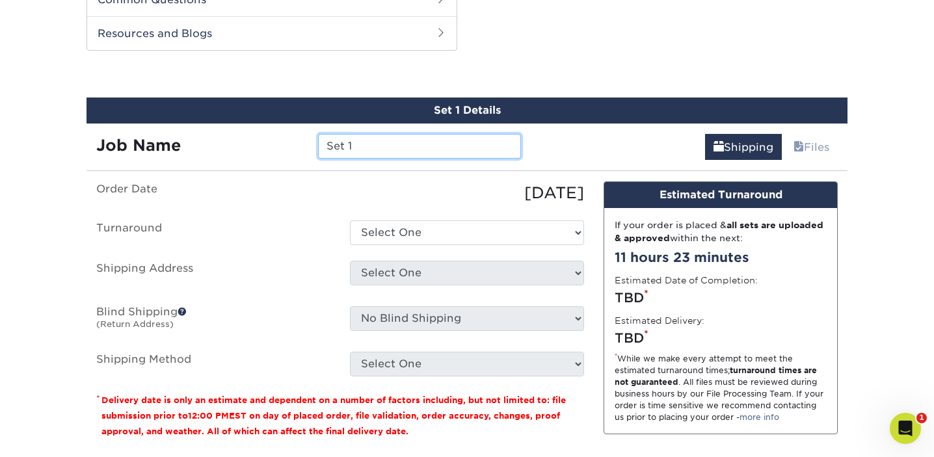
scroll to position [674, 0]
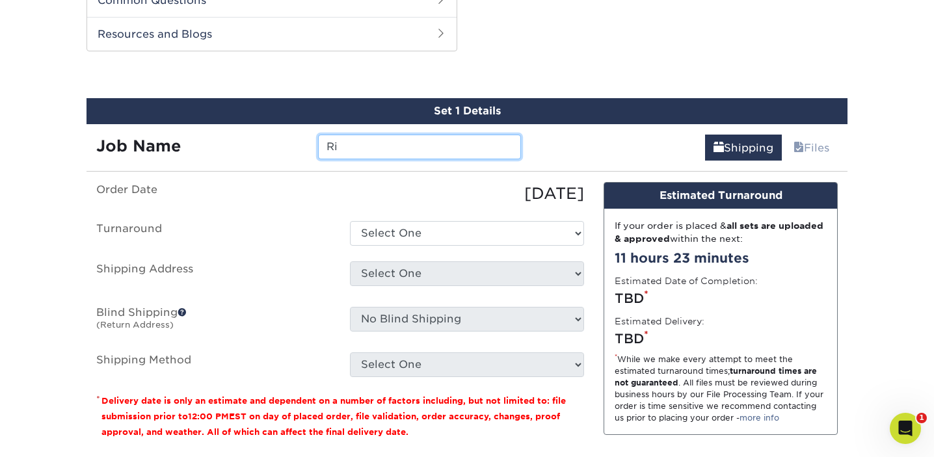
type input "R"
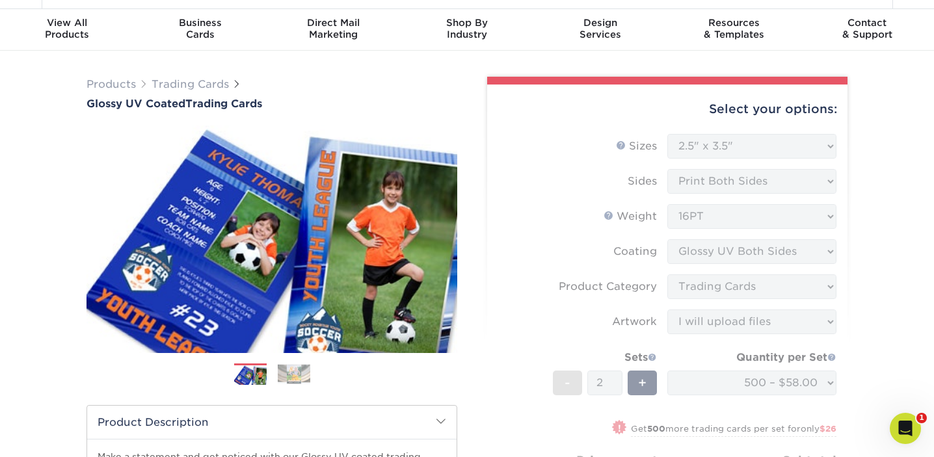
scroll to position [0, 0]
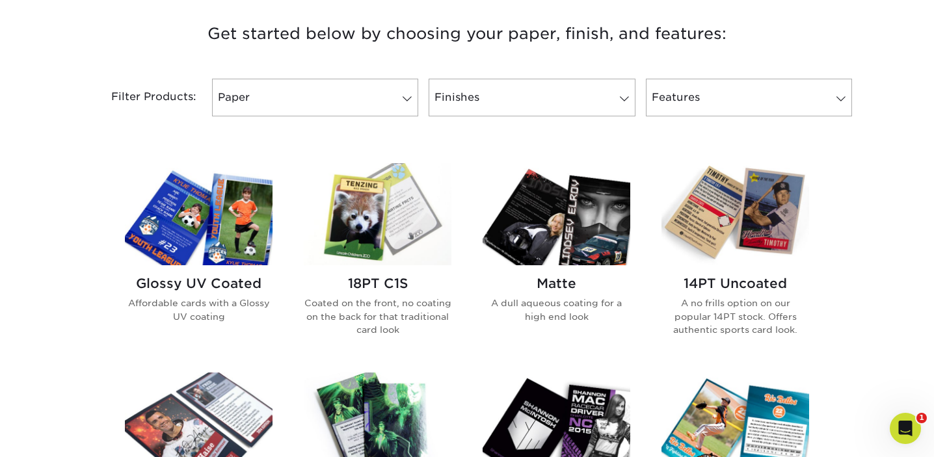
scroll to position [491, 0]
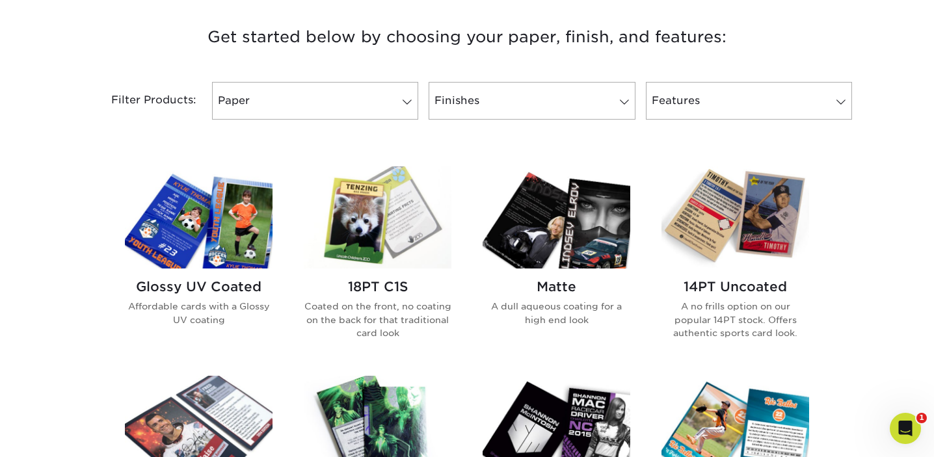
click at [213, 234] on img at bounding box center [199, 217] width 148 height 102
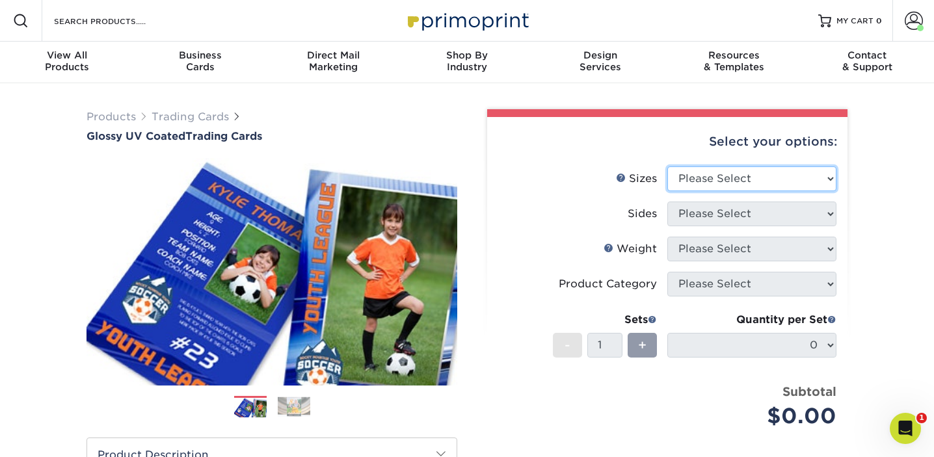
click at [718, 178] on select "Please Select 2.5" x 3.5"" at bounding box center [751, 178] width 169 height 25
select select "2.50x3.50"
click at [667, 166] on select "Please Select 2.5" x 3.5"" at bounding box center [751, 178] width 169 height 25
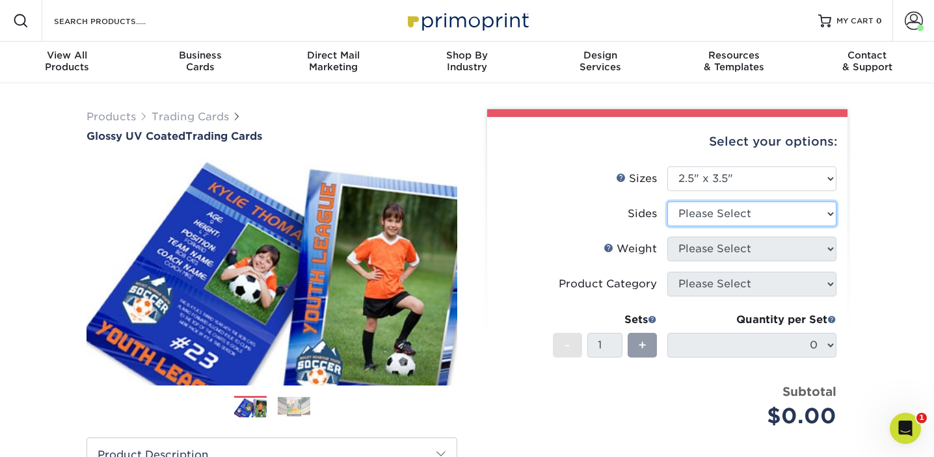
click at [733, 217] on select "Please Select Print Both Sides Print Front Only" at bounding box center [751, 214] width 169 height 25
select select "13abbda7-1d64-4f25-8bb2-c179b224825d"
click at [667, 202] on select "Please Select Print Both Sides Print Front Only" at bounding box center [751, 214] width 169 height 25
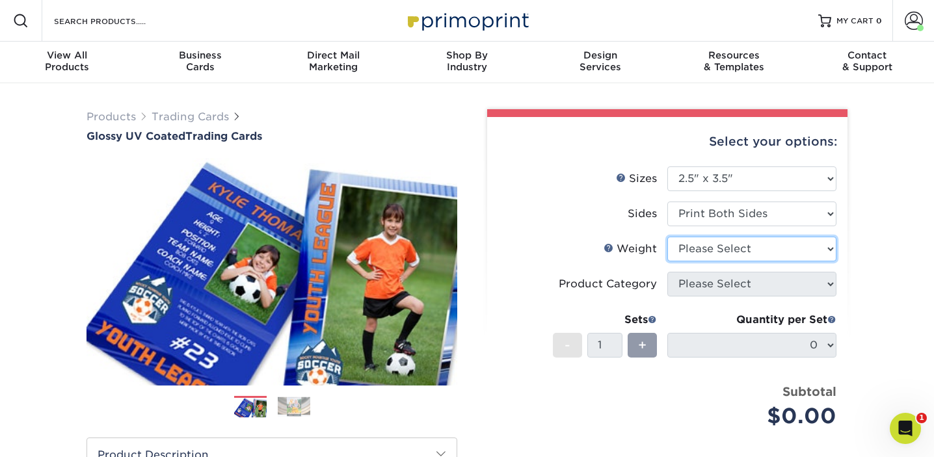
click at [728, 248] on select "Please Select 16PT 14PT 18PT C1S" at bounding box center [751, 249] width 169 height 25
select select "16PT"
click at [667, 237] on select "Please Select 16PT 14PT 18PT C1S" at bounding box center [751, 249] width 169 height 25
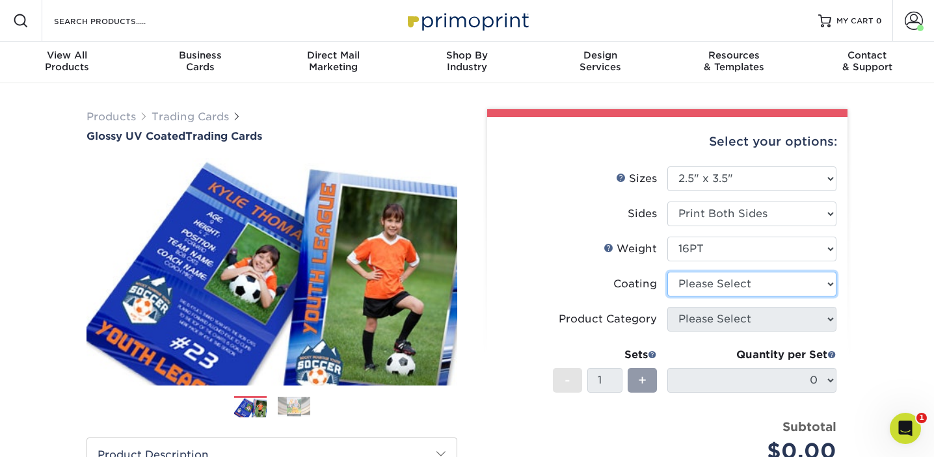
click at [723, 287] on select at bounding box center [751, 284] width 169 height 25
click at [667, 272] on select at bounding box center [751, 284] width 169 height 25
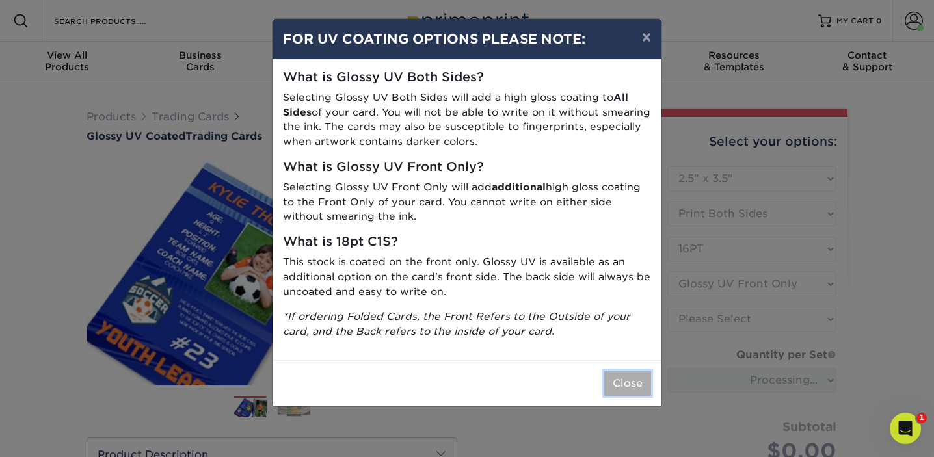
click at [628, 379] on button "Close" at bounding box center [627, 383] width 47 height 25
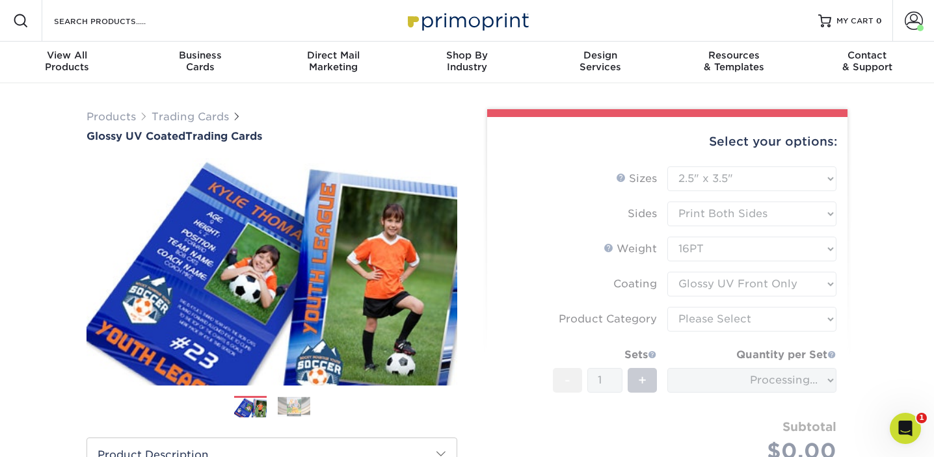
click at [697, 286] on form "Sizes Help Sizes Please Select 2.5" x 3.5" Sides Please Select 16PT - 1" at bounding box center [667, 329] width 339 height 327
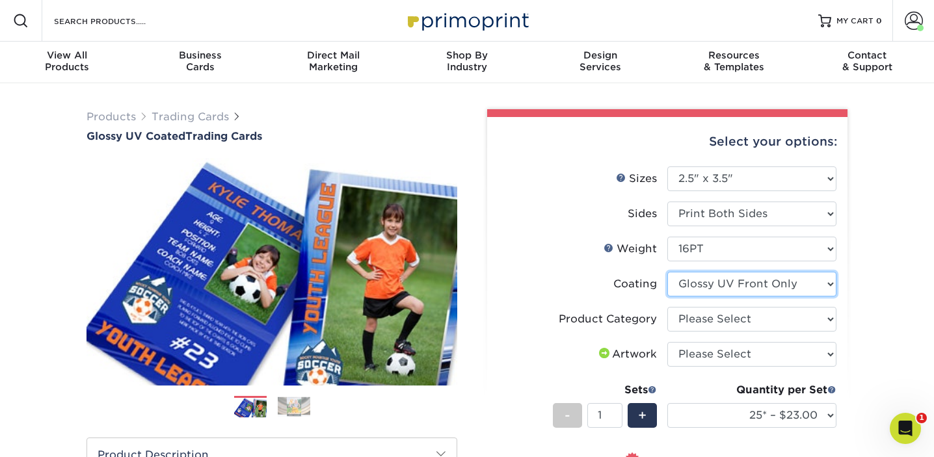
click at [808, 284] on select at bounding box center [751, 284] width 169 height 25
select select "ae367451-b2b8-45df-a344-0f05b6a12993"
click at [667, 272] on select at bounding box center [751, 284] width 169 height 25
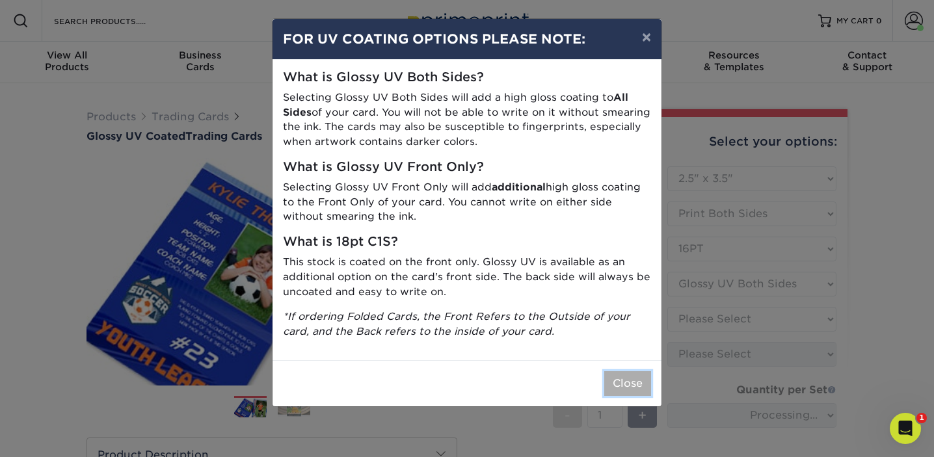
click at [628, 377] on button "Close" at bounding box center [627, 383] width 47 height 25
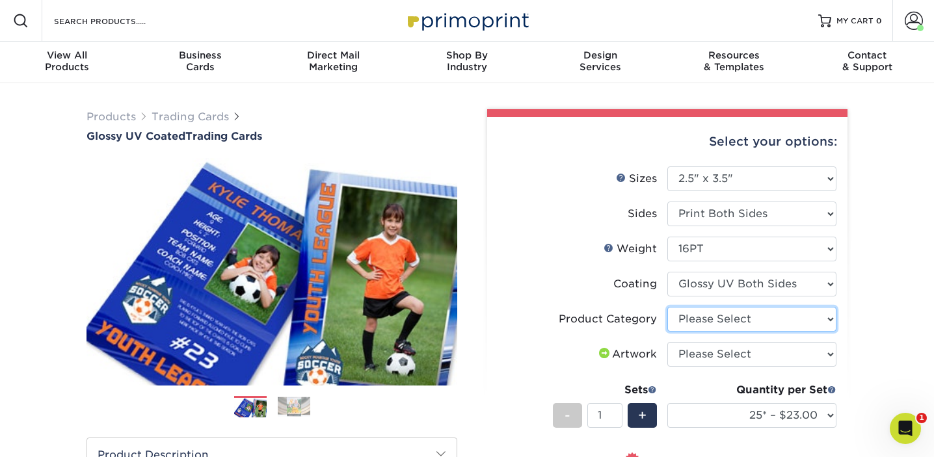
click at [764, 317] on select "Please Select Trading Cards" at bounding box center [751, 319] width 169 height 25
select select "c2f9bce9-36c2-409d-b101-c29d9d031e18"
click at [667, 307] on select "Please Select Trading Cards" at bounding box center [751, 319] width 169 height 25
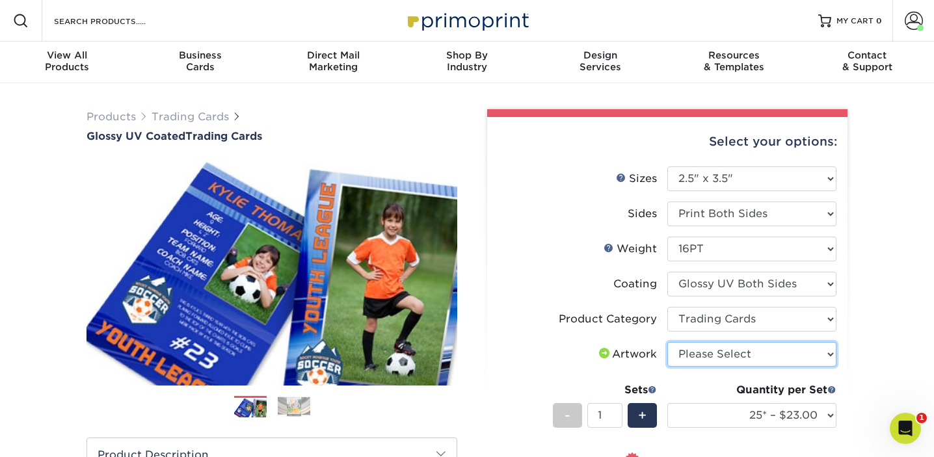
click at [760, 356] on select "Please Select I will upload files I need a design - $100" at bounding box center [751, 354] width 169 height 25
select select "upload"
click at [667, 342] on select "Please Select I will upload files I need a design - $100" at bounding box center [751, 354] width 169 height 25
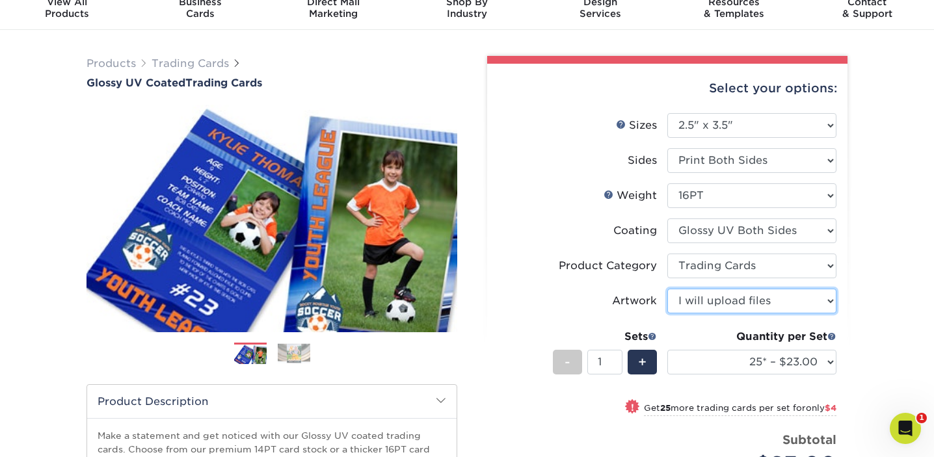
scroll to position [73, 0]
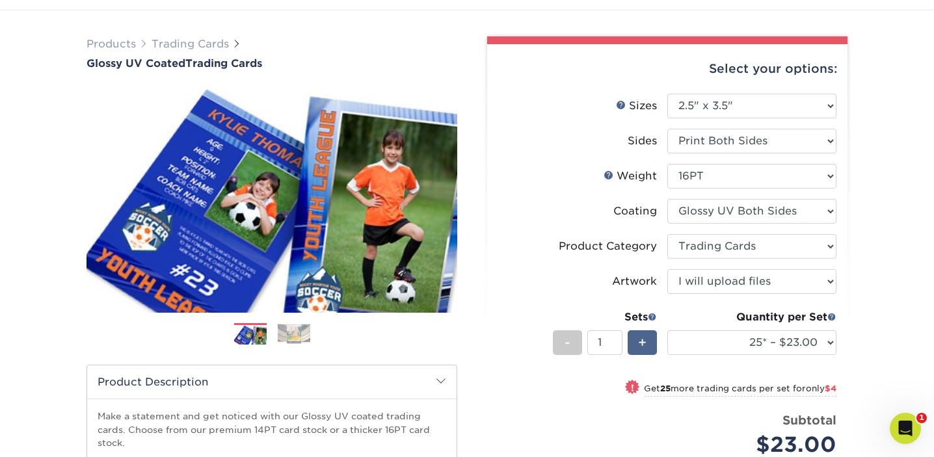
click at [648, 339] on div "+" at bounding box center [642, 342] width 29 height 25
type input "2"
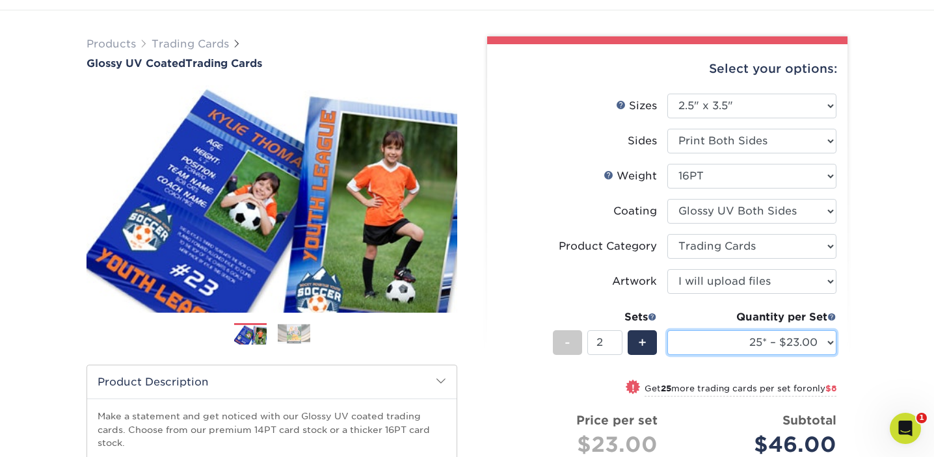
click at [757, 336] on select "25* – $23.00 50* – $27.00 75* – $33.00 100* – $37.00 250* – $47.00 500 – $58.00…" at bounding box center [751, 342] width 169 height 25
click at [667, 330] on select "25* – $23.00 50* – $27.00 75* – $33.00 100* – $37.00 250* – $47.00 500 – $58.00…" at bounding box center [751, 342] width 169 height 25
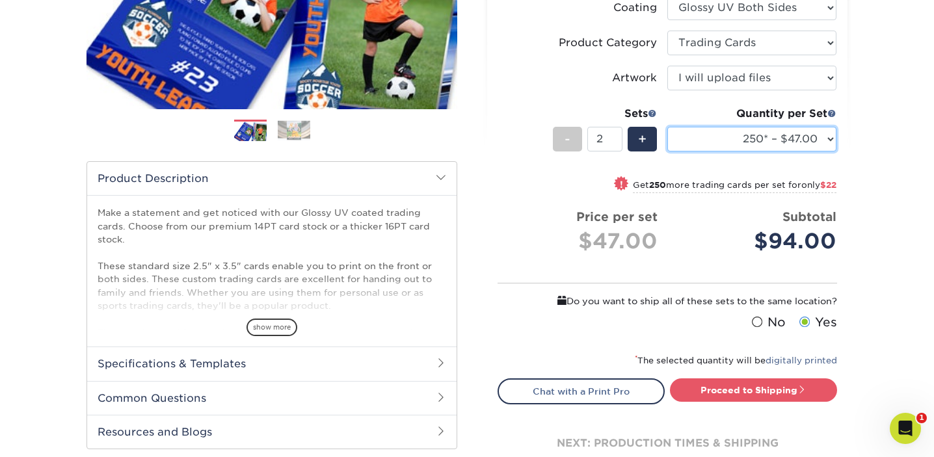
scroll to position [280, 0]
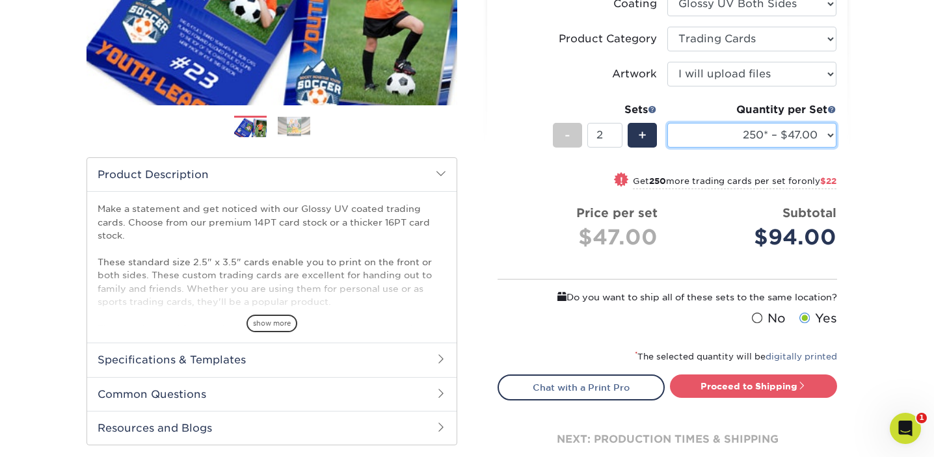
click at [801, 129] on select "25* – $23.00 50* – $27.00 75* – $33.00 100* – $37.00 250* – $47.00 500 – $58.00…" at bounding box center [751, 135] width 169 height 25
select select "500 – $58.00"
click at [667, 123] on select "25* – $23.00 50* – $27.00 75* – $33.00 100* – $37.00 250* – $47.00 500 – $58.00…" at bounding box center [751, 135] width 169 height 25
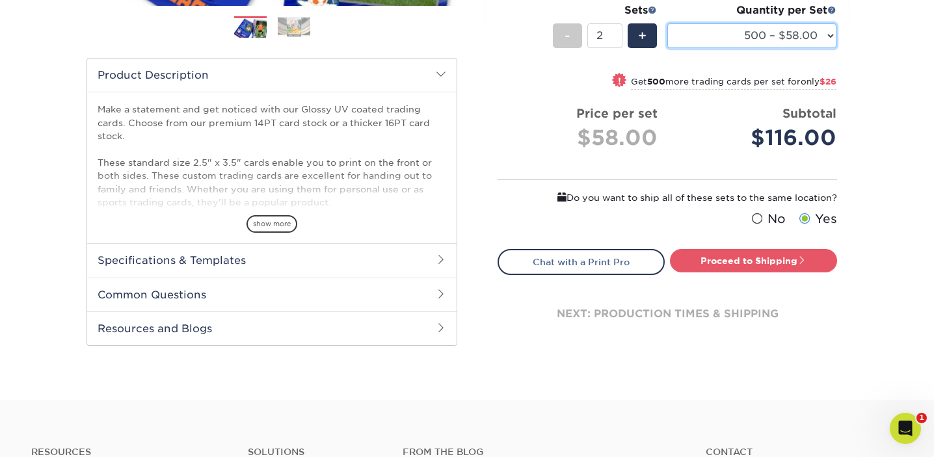
scroll to position [387, 0]
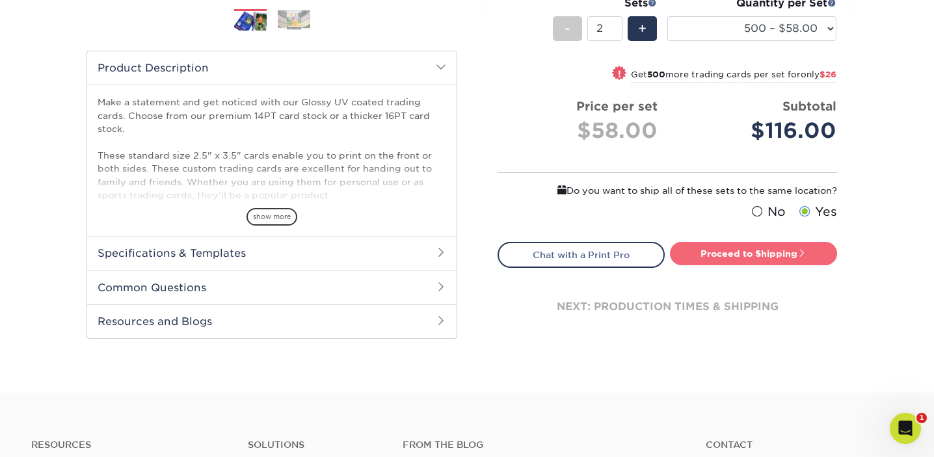
click at [742, 252] on link "Proceed to Shipping" at bounding box center [753, 253] width 167 height 23
type input "Set 1"
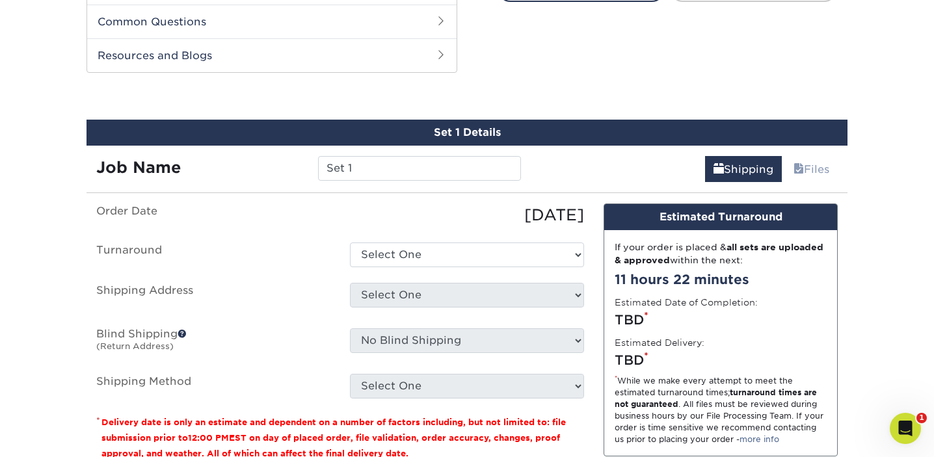
scroll to position [663, 0]
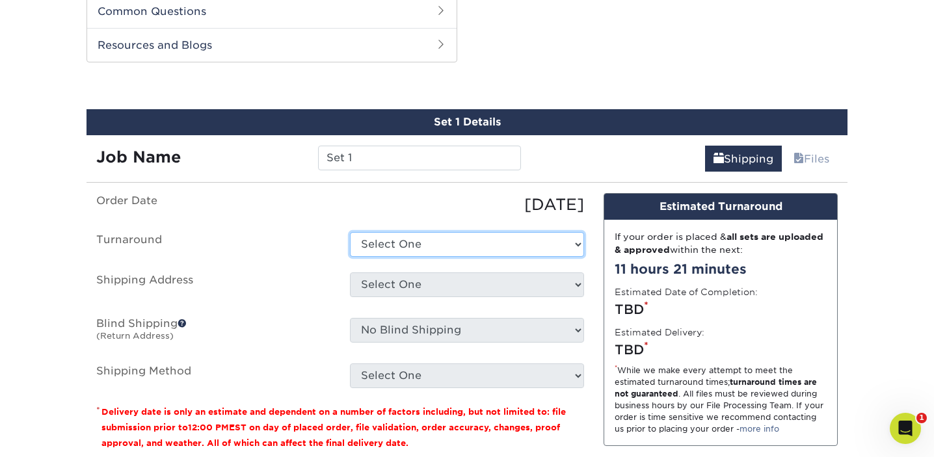
click at [444, 239] on select "Select One 2-4 Business Days 2 Day Next Business Day" at bounding box center [467, 244] width 234 height 25
select select "d7e891b1-ae9b-4226-a022-25e4a50b7758"
click at [350, 232] on select "Select One 2-4 Business Days 2 Day Next Business Day" at bounding box center [467, 244] width 234 height 25
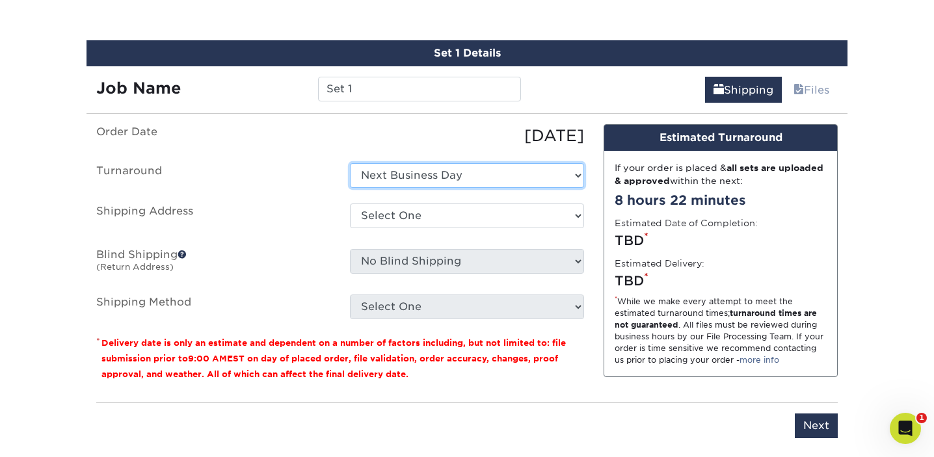
scroll to position [735, 0]
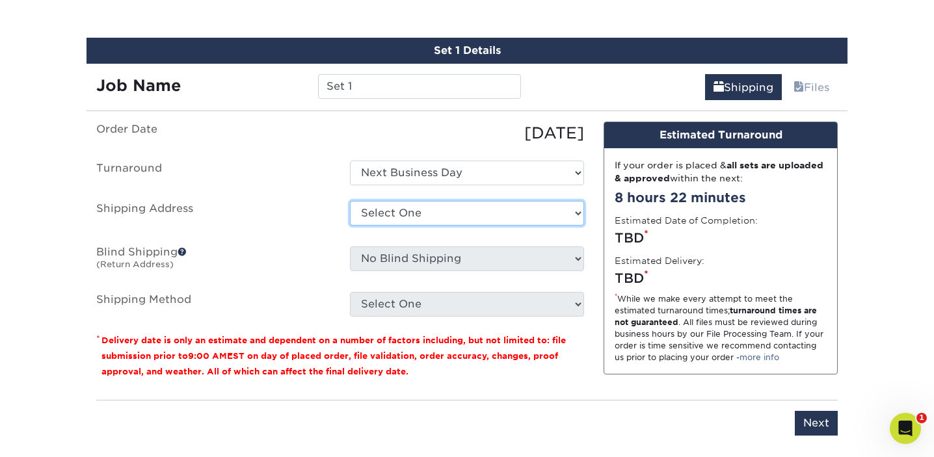
click at [473, 217] on select "Select One MLI Office + Add New Address" at bounding box center [467, 213] width 234 height 25
select select "newaddress"
click at [350, 201] on select "Select One MLI Office + Add New Address" at bounding box center [467, 213] width 234 height 25
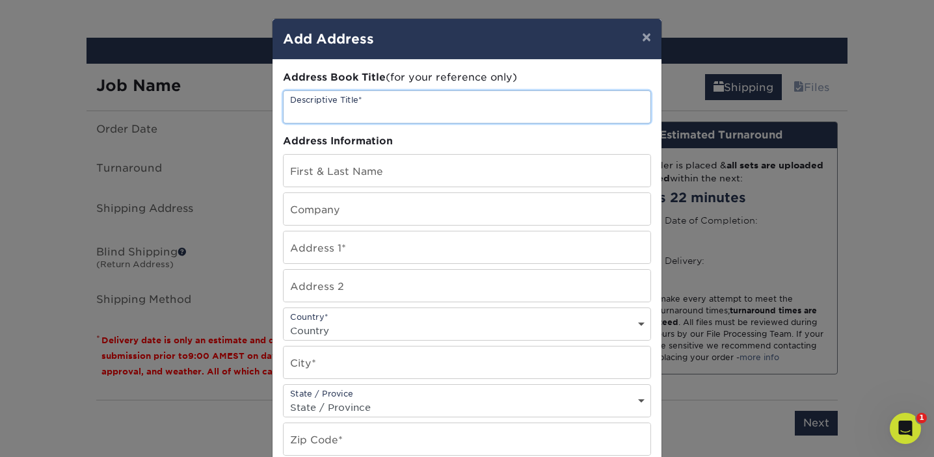
click at [372, 109] on input "text" at bounding box center [467, 107] width 367 height 32
type input "A"
type input "Anne's Address"
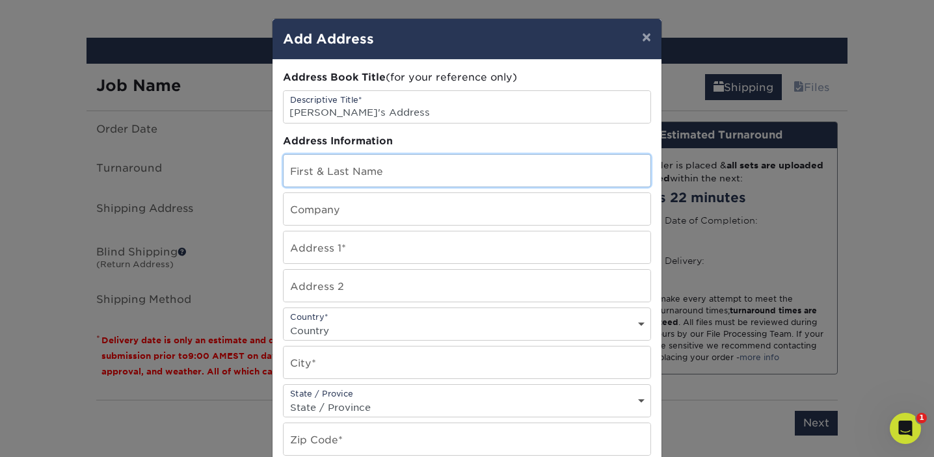
click at [337, 178] on input "text" at bounding box center [467, 171] width 367 height 32
click at [401, 178] on input "text" at bounding box center [467, 171] width 367 height 32
type input "Anne Wooleyhand"
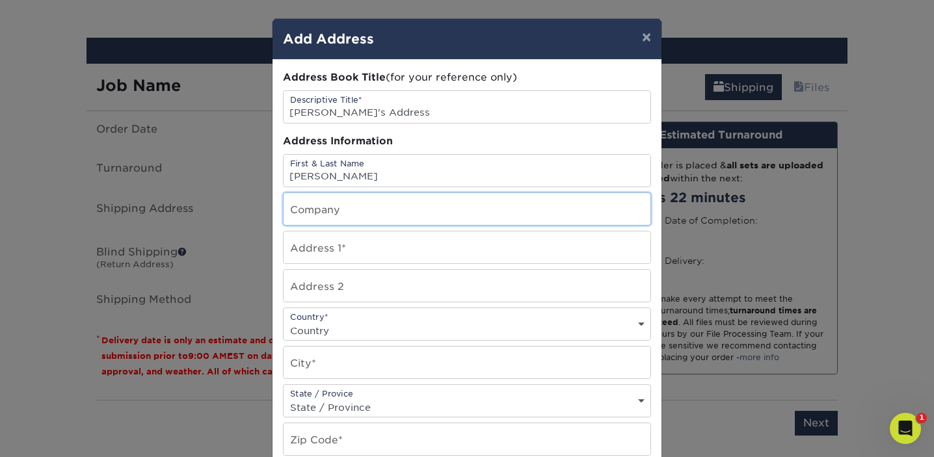
click at [420, 211] on input "text" at bounding box center [467, 209] width 367 height 32
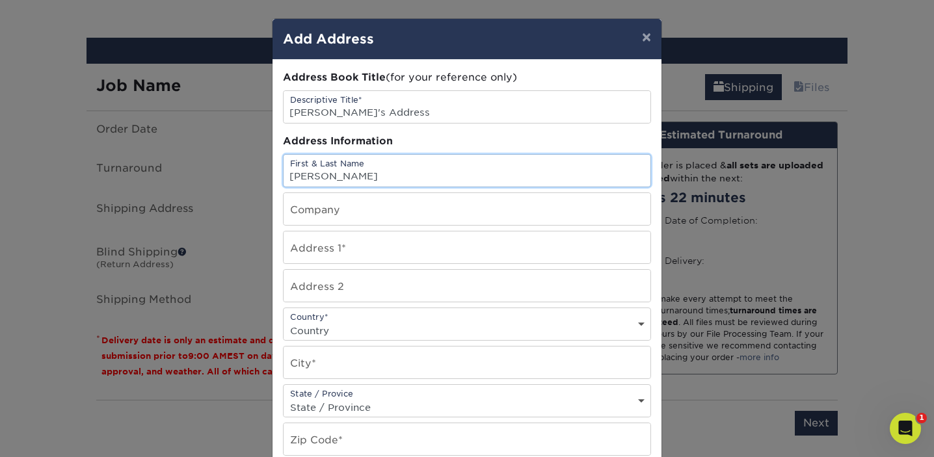
click at [436, 175] on input "Anne Wooleyhand" at bounding box center [467, 171] width 367 height 32
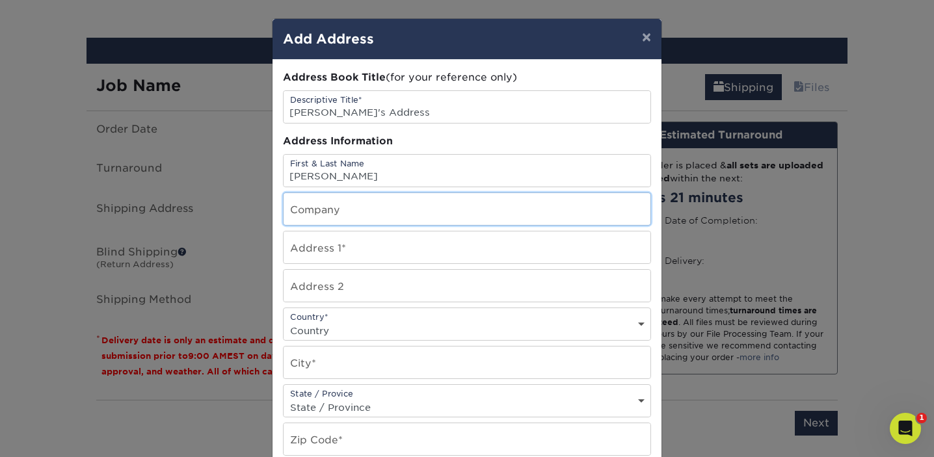
click at [380, 217] on input "text" at bounding box center [467, 209] width 367 height 32
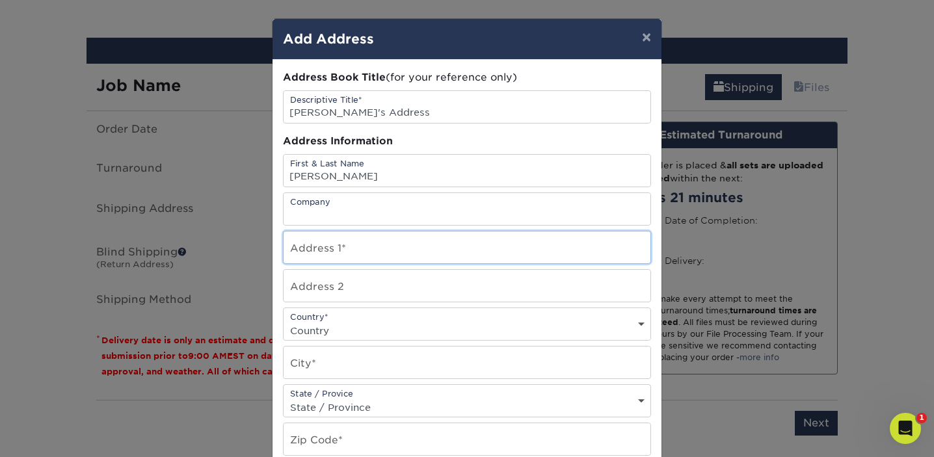
click at [303, 248] on input "text" at bounding box center [467, 248] width 367 height 32
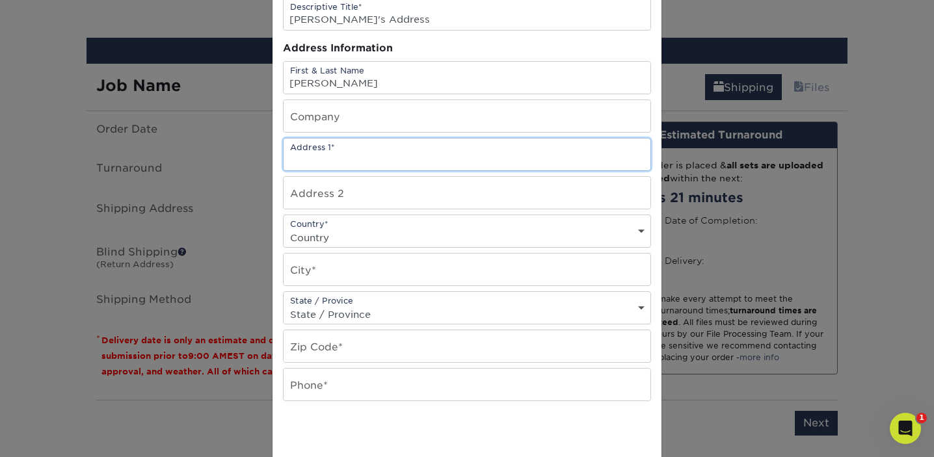
scroll to position [92, 0]
type input "36556 Coneflower"
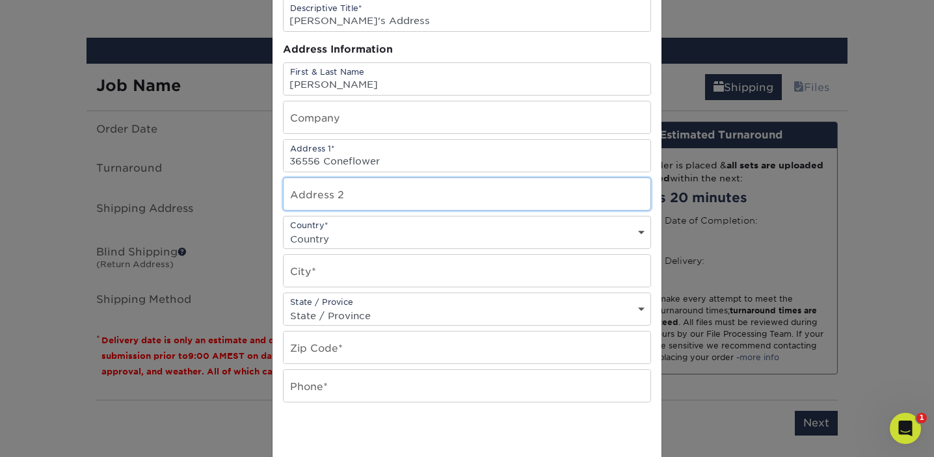
click at [361, 193] on input "text" at bounding box center [467, 194] width 367 height 32
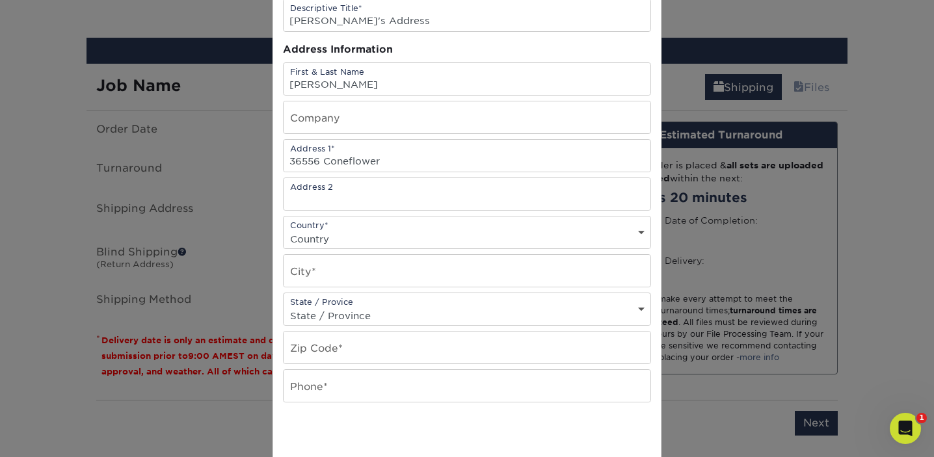
click at [310, 239] on select "Country United States Canada ----------------------------- Afghanistan Albania …" at bounding box center [467, 239] width 367 height 19
select select "US"
click at [284, 230] on select "Country United States Canada ----------------------------- Afghanistan Albania …" at bounding box center [467, 239] width 367 height 19
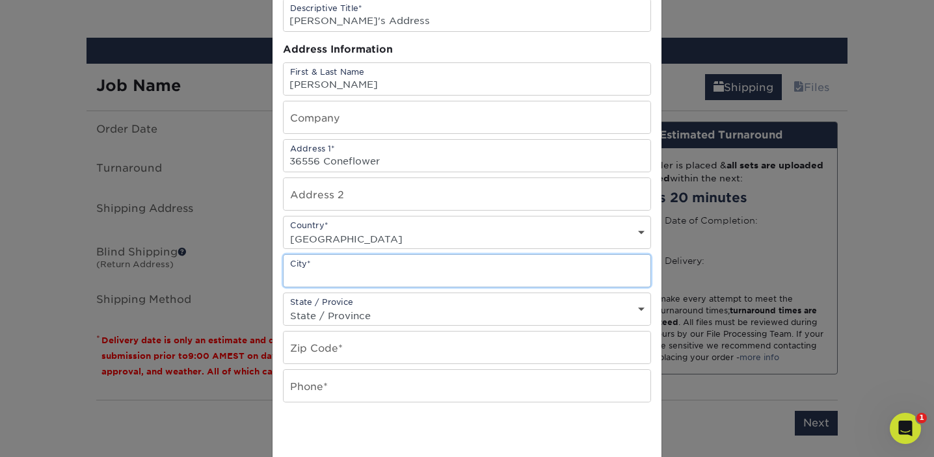
click at [380, 277] on input "text" at bounding box center [467, 271] width 367 height 32
type input "Selbyville"
select select "DE"
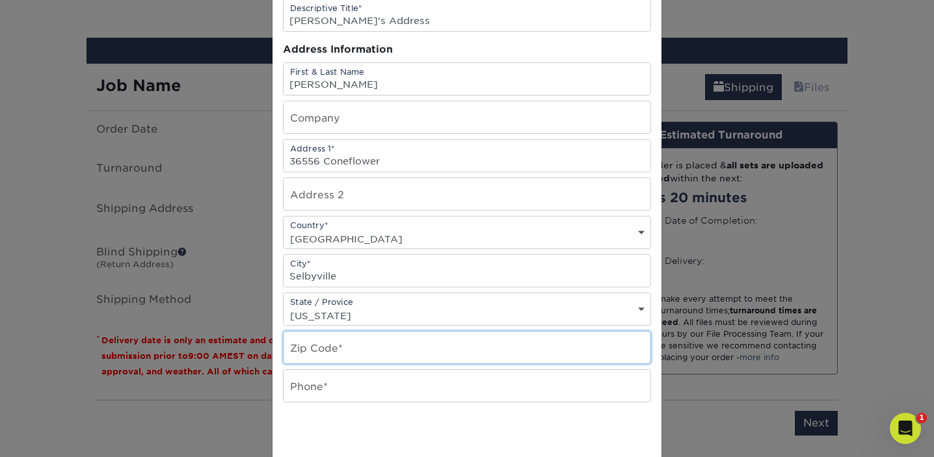
type input "19975"
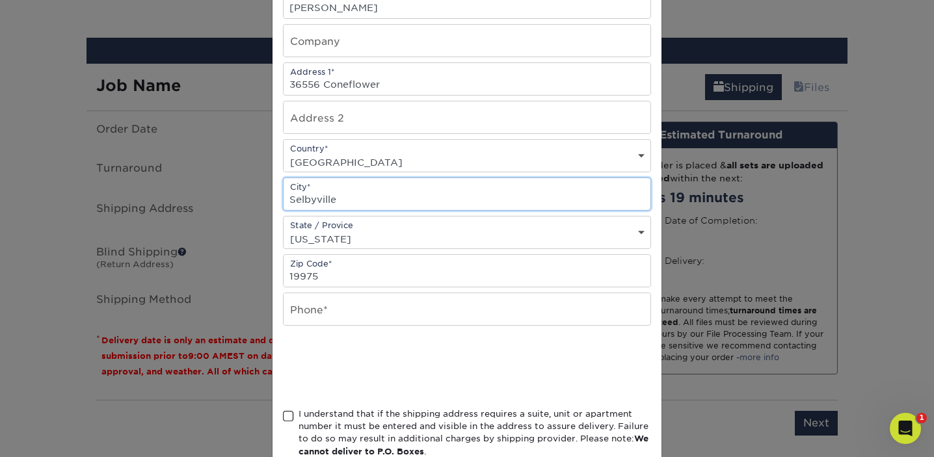
scroll to position [169, 0]
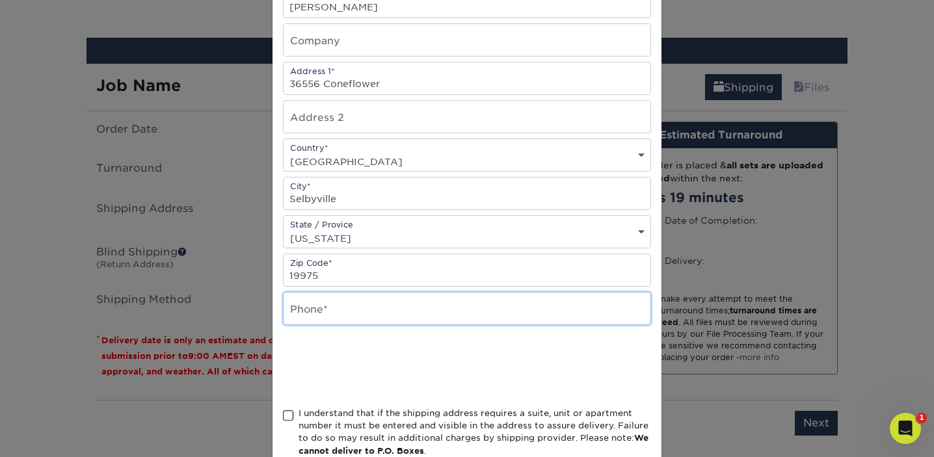
click at [361, 317] on input "text" at bounding box center [467, 309] width 367 height 32
click at [289, 314] on input "443)" at bounding box center [467, 309] width 367 height 32
click at [326, 313] on input "(443)" at bounding box center [467, 309] width 367 height 32
type input "(443) 865-6829"
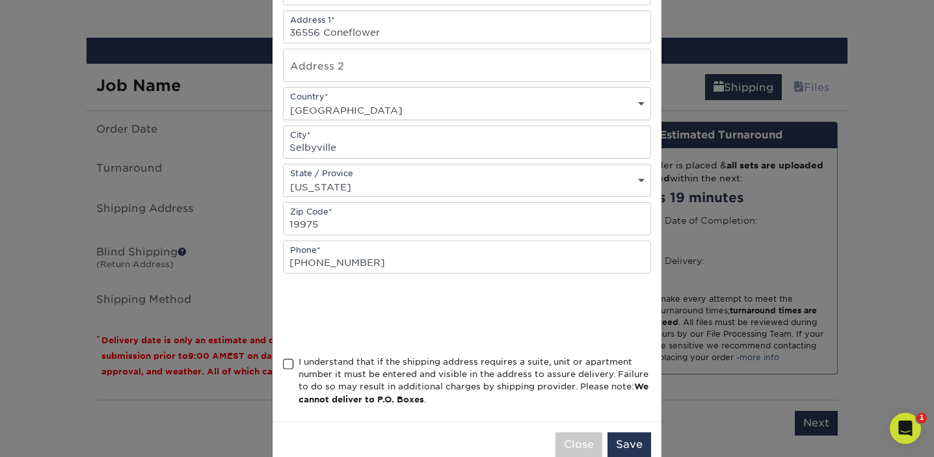
scroll to position [250, 0]
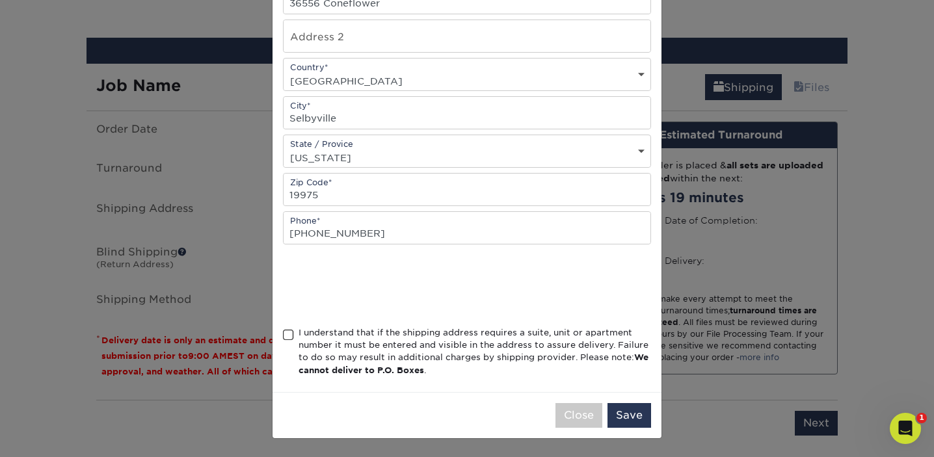
click at [288, 335] on span at bounding box center [288, 335] width 11 height 12
click at [0, 0] on input "I understand that if the shipping address requires a suite, unit or apartment n…" at bounding box center [0, 0] width 0 height 0
click at [626, 421] on button "Save" at bounding box center [629, 415] width 44 height 25
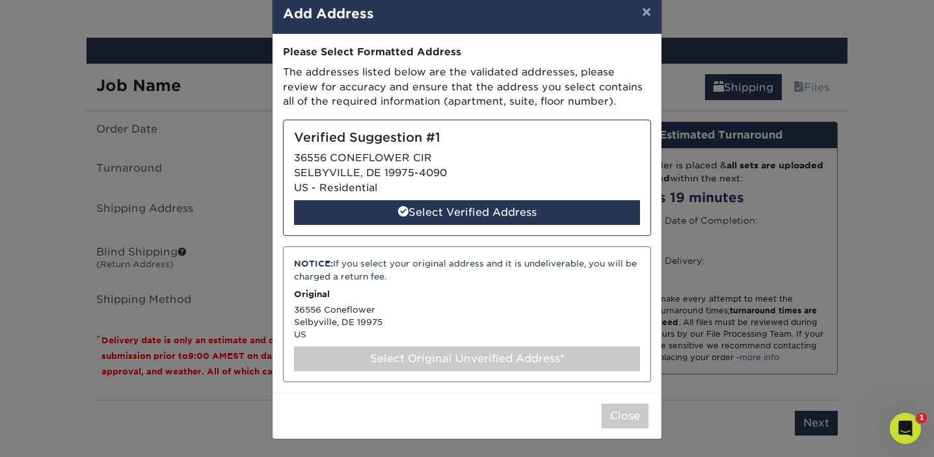
scroll to position [0, 0]
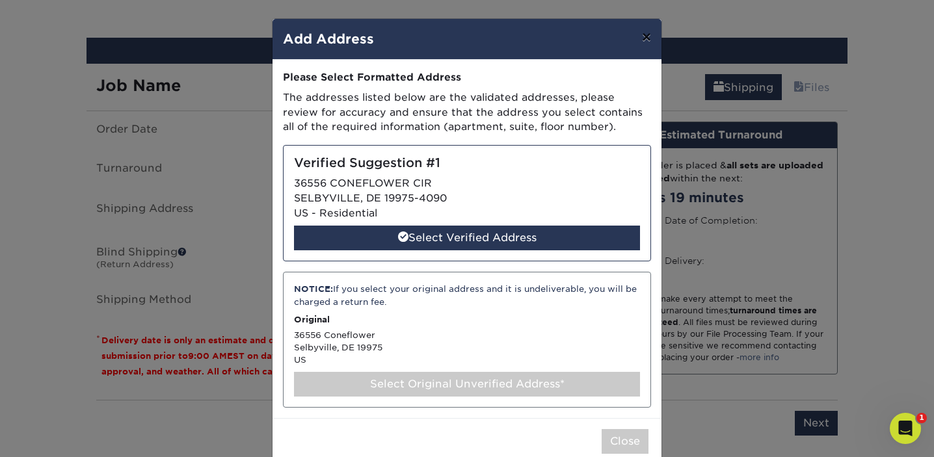
click at [647, 38] on button "×" at bounding box center [647, 37] width 30 height 36
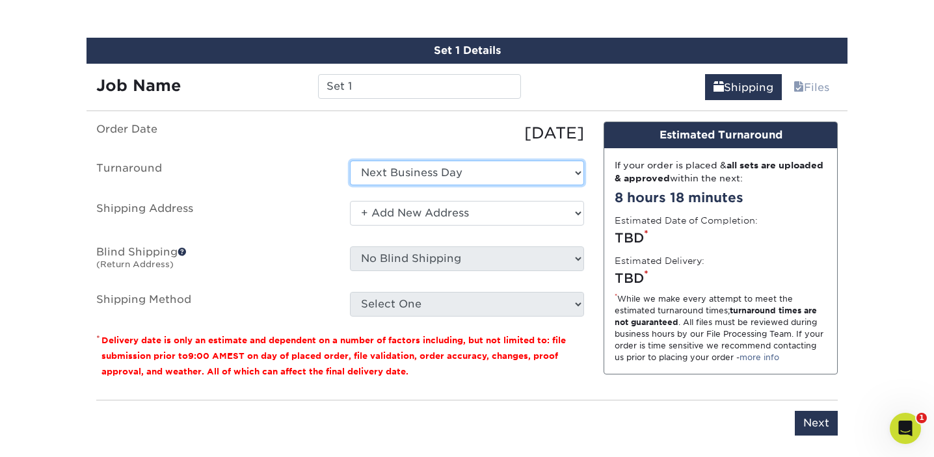
click at [526, 174] on select "Select One 2-4 Business Days 2 Day Next Business Day" at bounding box center [467, 173] width 234 height 25
click at [350, 161] on select "Select One 2-4 Business Days 2 Day Next Business Day" at bounding box center [467, 173] width 234 height 25
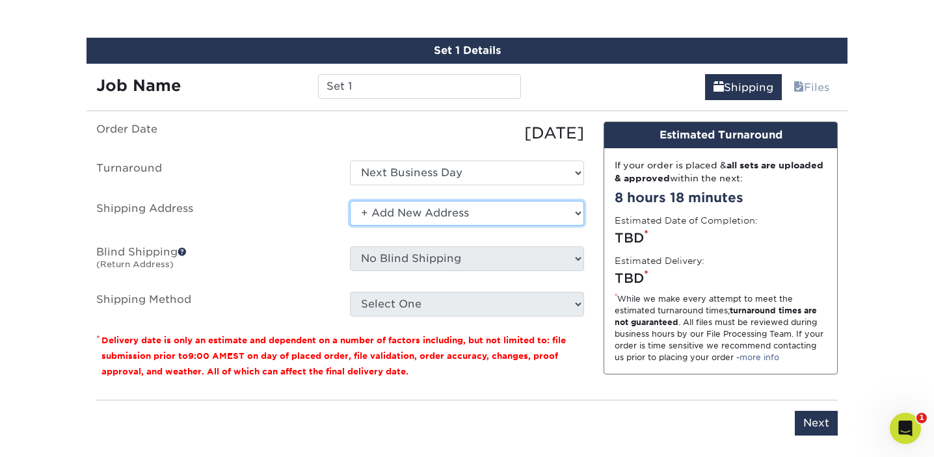
click at [502, 214] on select "Select One MLI Office + Add New Address" at bounding box center [467, 213] width 234 height 25
click at [350, 201] on select "Select One MLI Office + Add New Address" at bounding box center [467, 213] width 234 height 25
click at [405, 219] on select "Select One MLI Office + Add New Address" at bounding box center [467, 213] width 234 height 25
click at [350, 201] on select "Select One MLI Office + Add New Address" at bounding box center [467, 213] width 234 height 25
click at [496, 213] on select "Select One MLI Office + Add New Address" at bounding box center [467, 213] width 234 height 25
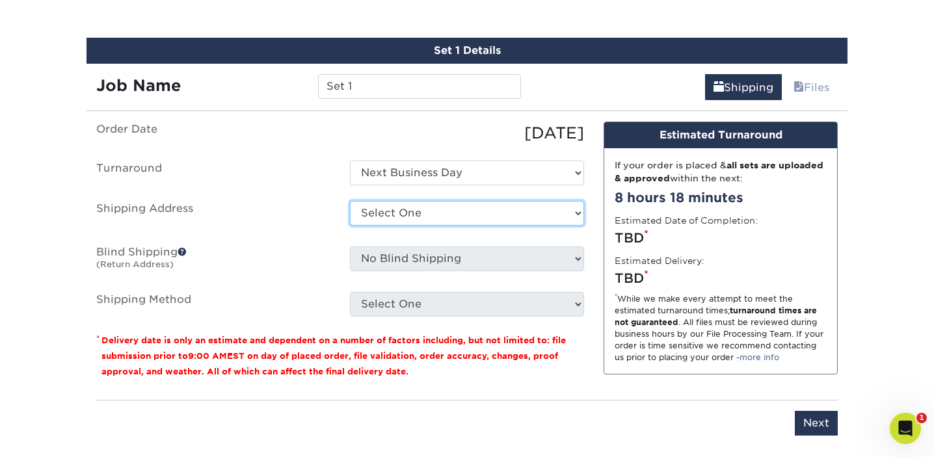
click at [350, 201] on select "Select One MLI Office + Add New Address" at bounding box center [467, 213] width 234 height 25
click at [485, 215] on select "Select One MLI Office + Add New Address" at bounding box center [467, 213] width 234 height 25
click at [350, 201] on select "Select One MLI Office + Add New Address" at bounding box center [467, 213] width 234 height 25
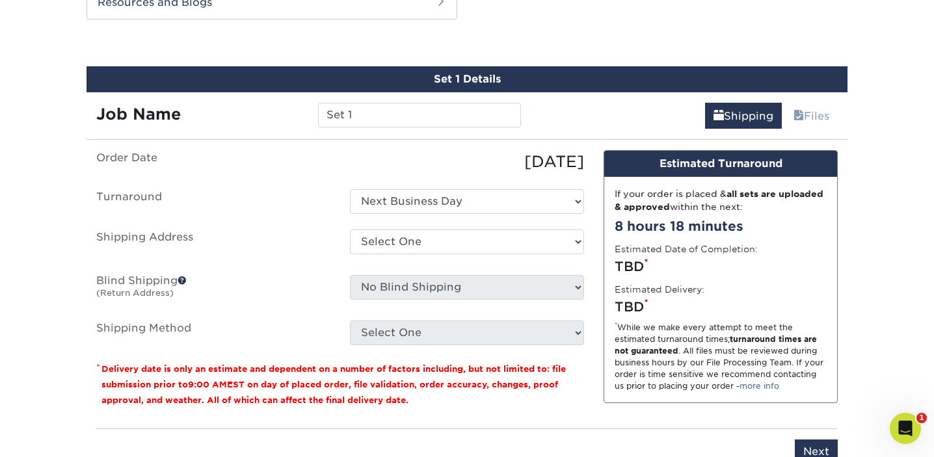
scroll to position [734, 0]
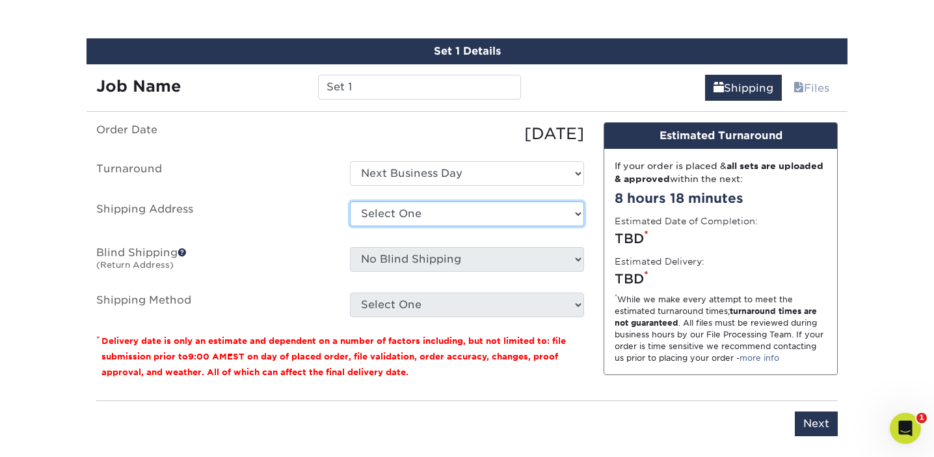
click at [450, 217] on select "Select One MLI Office + Add New Address" at bounding box center [467, 214] width 234 height 25
select select "newaddress"
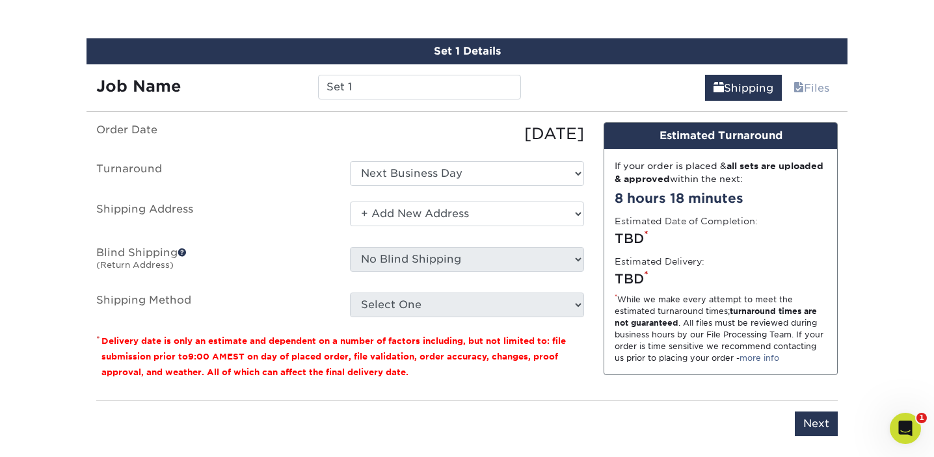
click at [350, 202] on select "Select One MLI Office + Add New Address" at bounding box center [467, 214] width 234 height 25
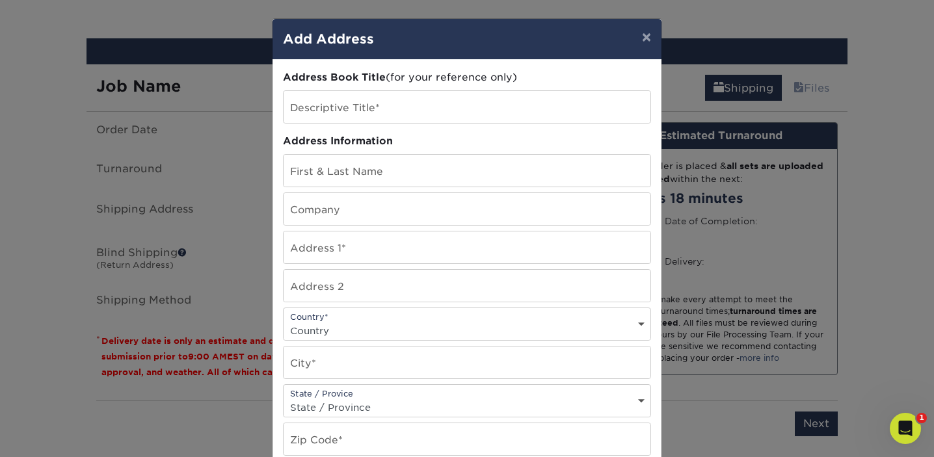
click at [231, 232] on div "× Add Address Address Book Title (for your reference only) Descriptive Title* A…" at bounding box center [467, 228] width 934 height 457
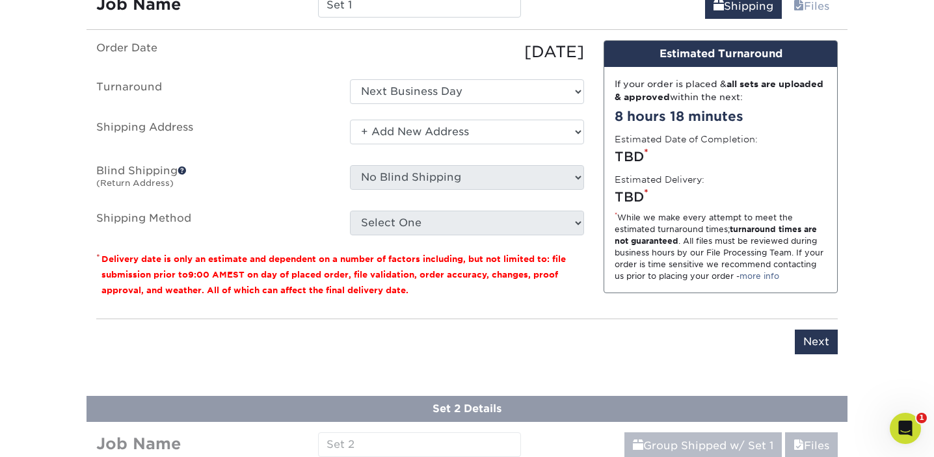
scroll to position [835, 0]
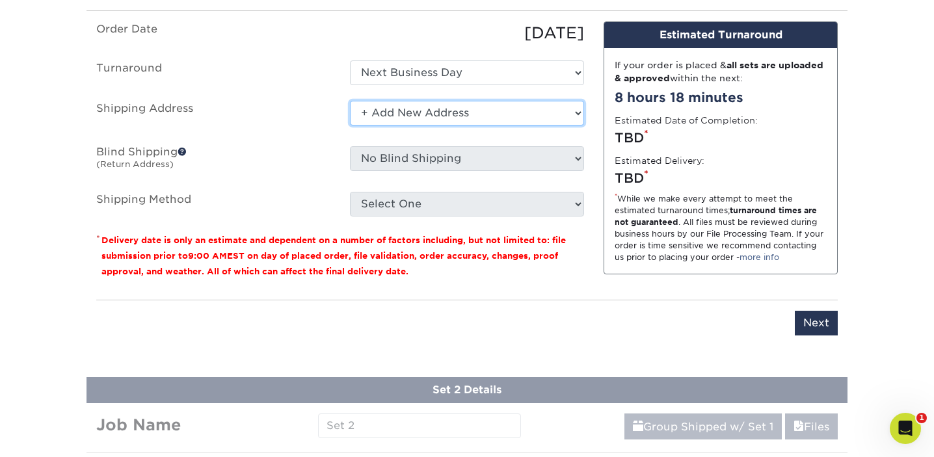
click at [446, 120] on select "Select One MLI Office + Add New Address" at bounding box center [467, 113] width 234 height 25
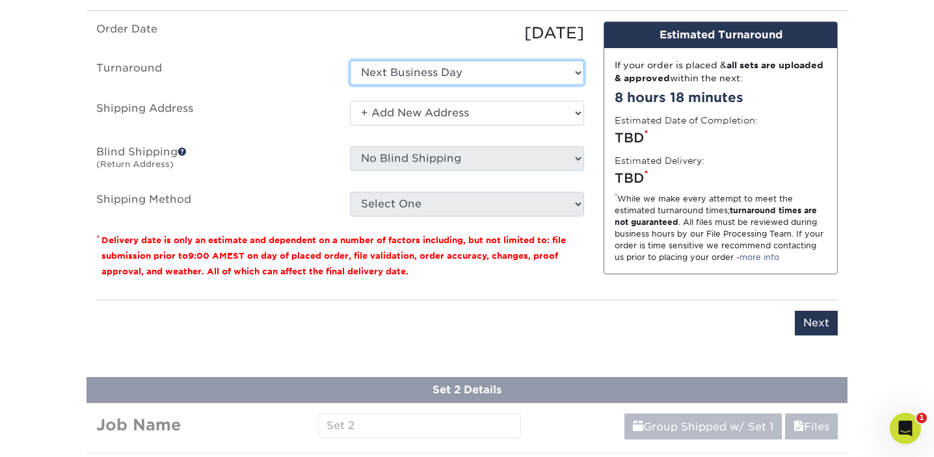
click at [459, 67] on select "Select One 2-4 Business Days 2 Day Next Business Day" at bounding box center [467, 72] width 234 height 25
click at [350, 60] on select "Select One 2-4 Business Days 2 Day Next Business Day" at bounding box center [467, 72] width 234 height 25
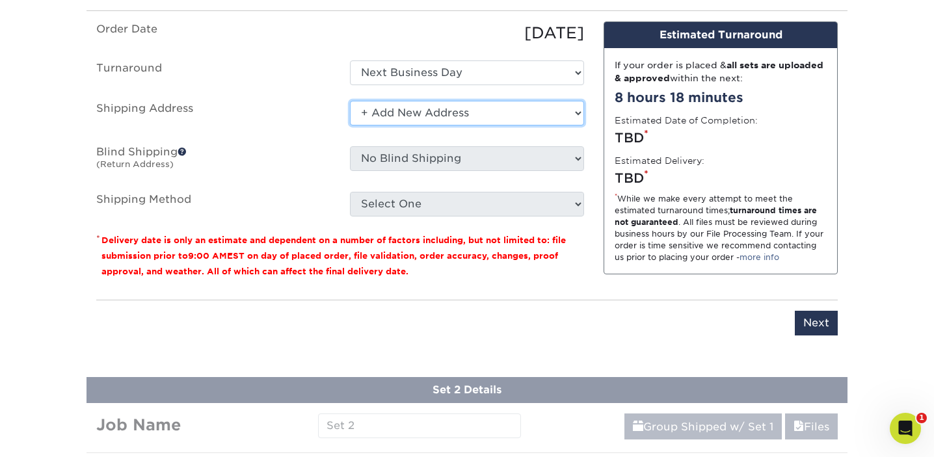
click at [501, 120] on select "Select One MLI Office + Add New Address" at bounding box center [467, 113] width 234 height 25
click at [350, 101] on select "Select One MLI Office + Add New Address" at bounding box center [467, 113] width 234 height 25
click at [514, 111] on select "Select One MLI Office + Add New Address" at bounding box center [467, 113] width 234 height 25
click at [350, 101] on select "Select One MLI Office + Add New Address" at bounding box center [467, 113] width 234 height 25
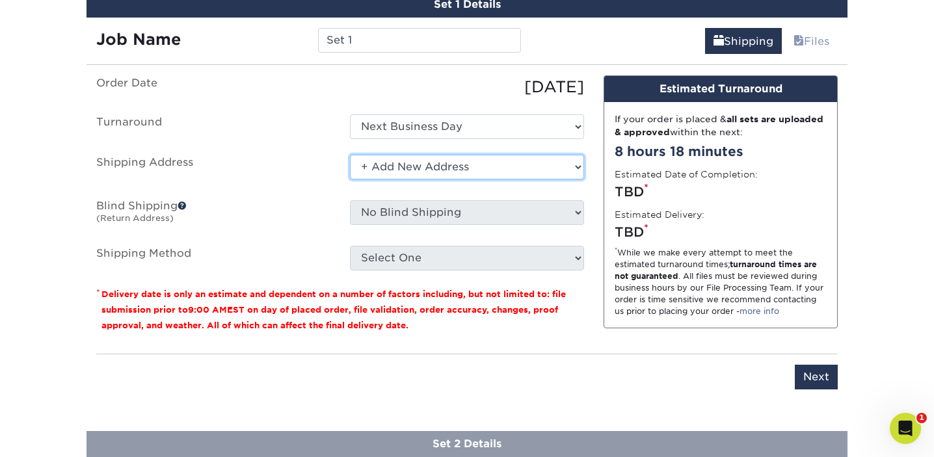
scroll to position [658, 0]
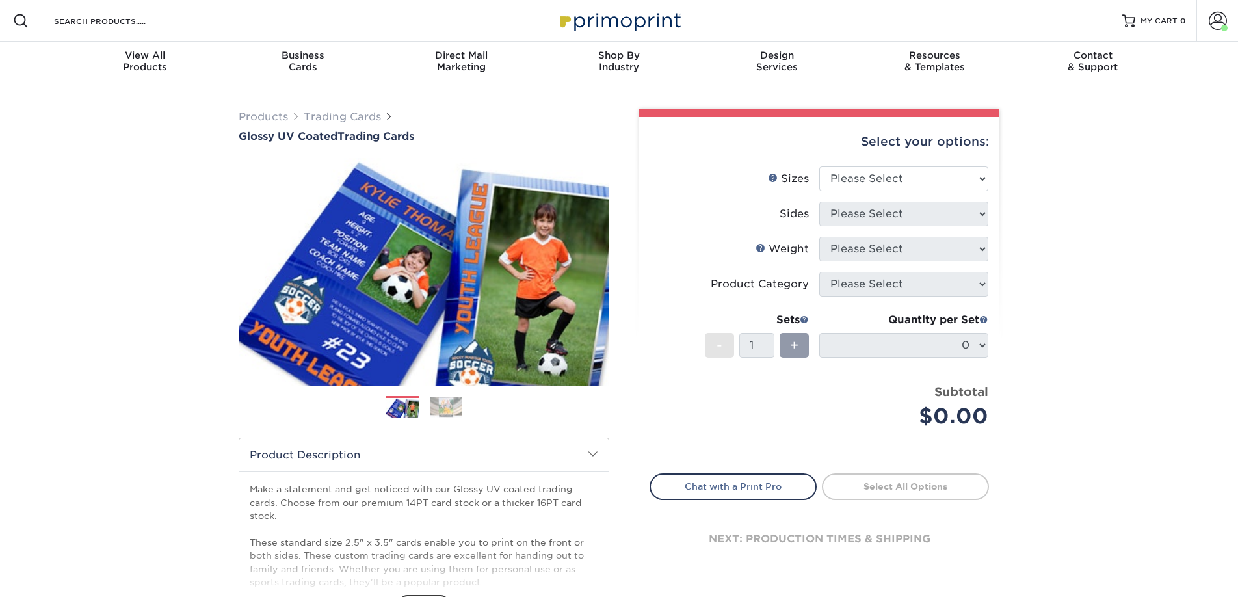
click at [113, 170] on div "Products Trading Cards Glossy UV Coated Trading Cards Previous Next /" at bounding box center [619, 430] width 1238 height 695
click at [169, 191] on div "Products Trading Cards Glossy UV Coated Trading Cards Previous Next /" at bounding box center [619, 430] width 1238 height 695
click at [1217, 14] on span at bounding box center [1218, 21] width 18 height 18
click at [1217, 16] on span at bounding box center [1218, 21] width 18 height 18
click at [1118, 304] on div "Products Trading Cards Glossy UV Coated Trading Cards Previous Next /" at bounding box center [619, 430] width 1238 height 695
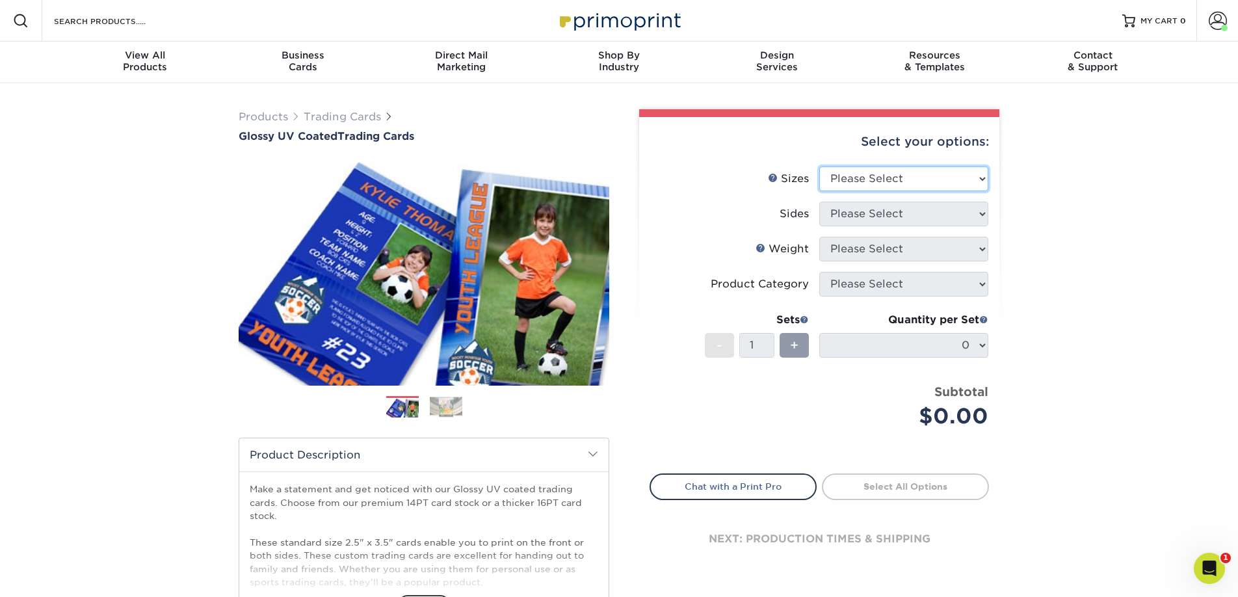
click at [847, 185] on select "Please Select 2.5" x 3.5"" at bounding box center [903, 178] width 169 height 25
select select "2.50x3.50"
click at [819, 166] on select "Please Select 2.5" x 3.5"" at bounding box center [903, 178] width 169 height 25
click at [883, 217] on select "Please Select Print Both Sides Print Front Only" at bounding box center [903, 214] width 169 height 25
select select "13abbda7-1d64-4f25-8bb2-c179b224825d"
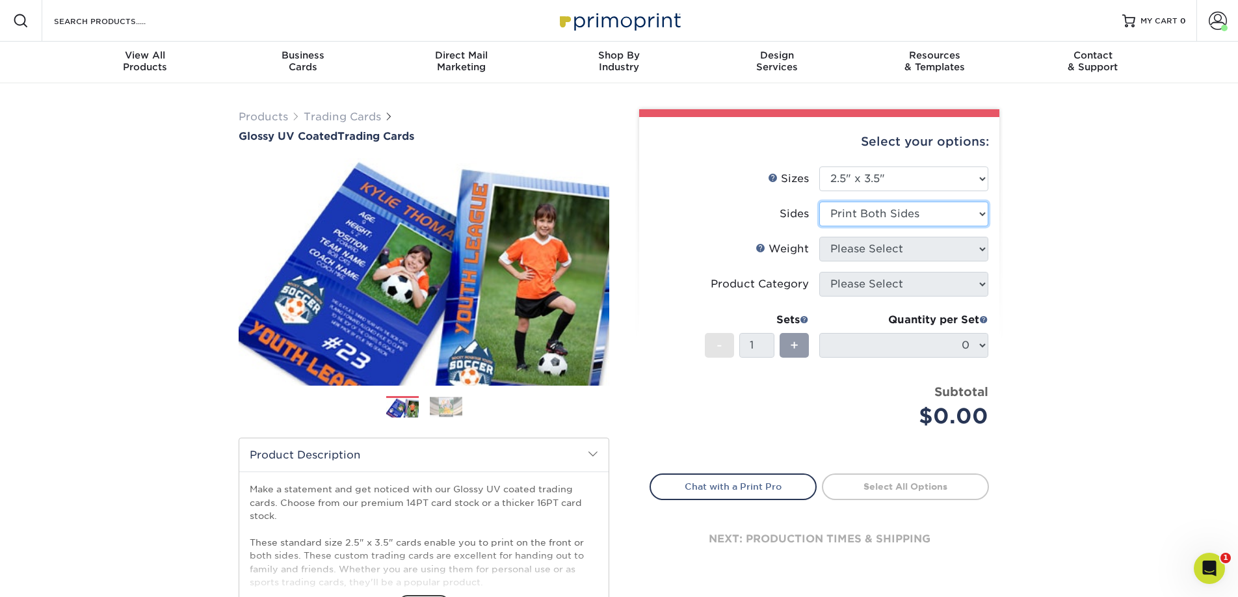
click at [819, 202] on select "Please Select Print Both Sides Print Front Only" at bounding box center [903, 214] width 169 height 25
click at [897, 253] on select "Please Select" at bounding box center [903, 249] width 169 height 25
select select "16PT"
click at [819, 237] on select "Please Select 16PT 14PT 18PT C1S" at bounding box center [903, 249] width 169 height 25
click at [0, 0] on select at bounding box center [0, 0] width 0 height 0
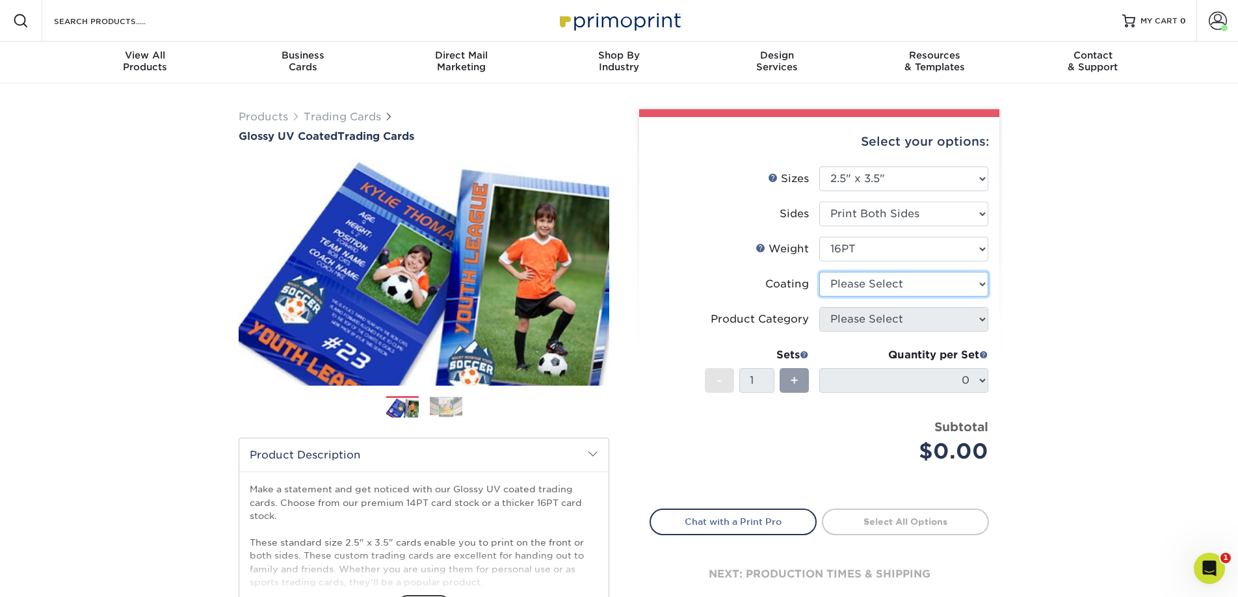
select select "ae367451-b2b8-45df-a344-0f05b6a12993"
click at [819, 272] on select at bounding box center [903, 284] width 169 height 25
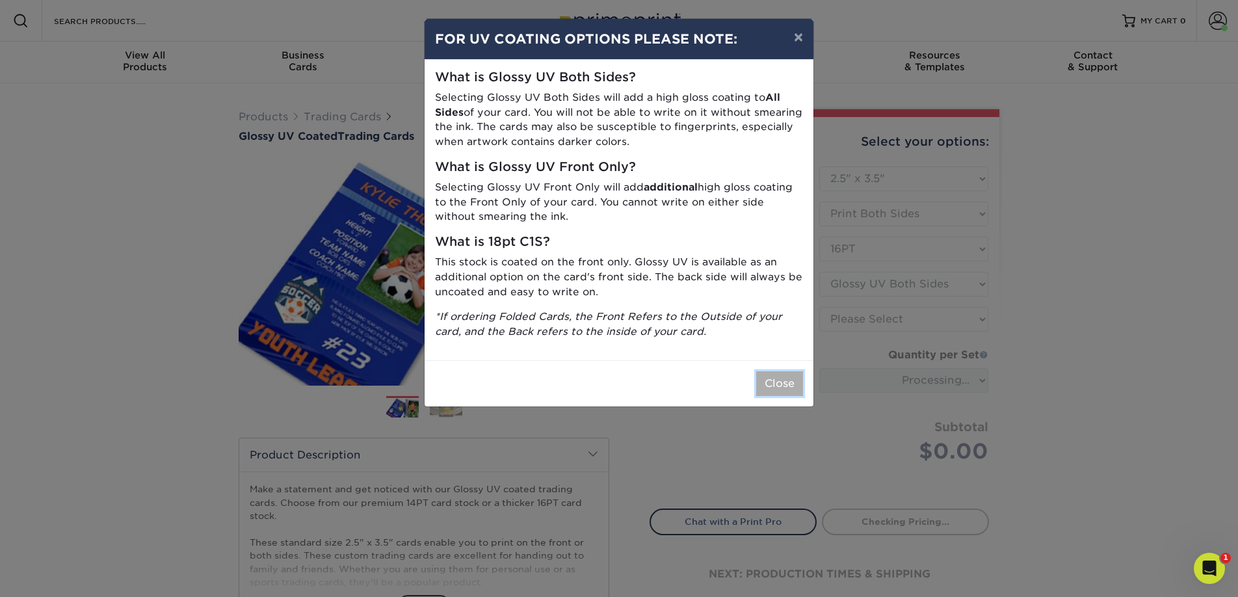
click at [786, 382] on button "Close" at bounding box center [779, 383] width 47 height 25
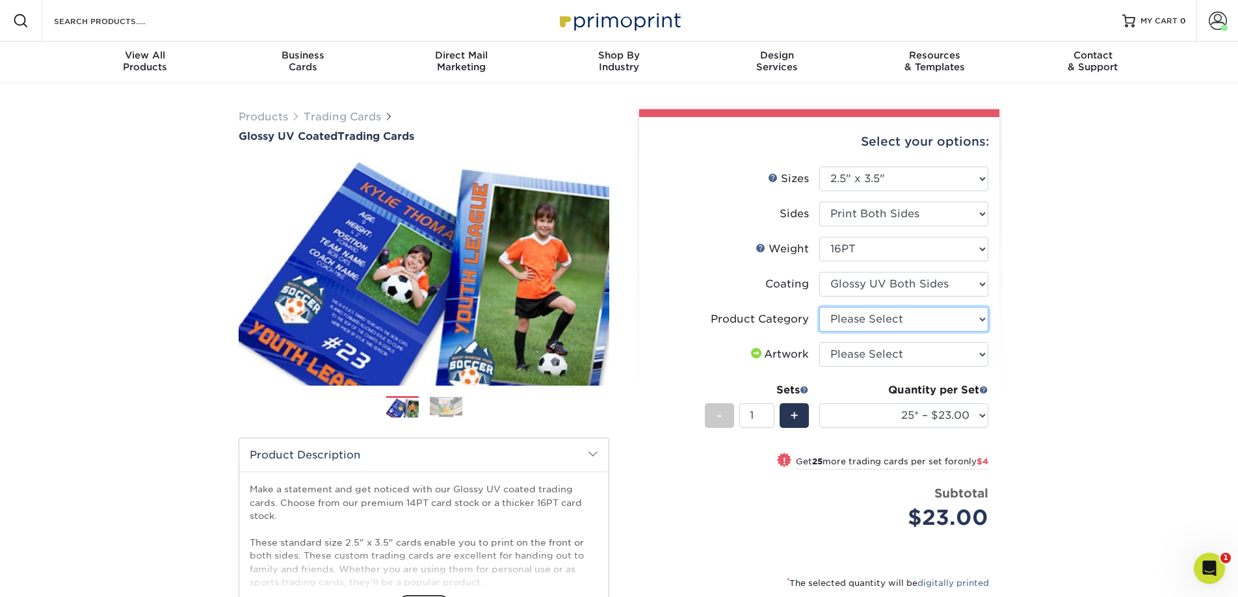
click at [915, 323] on select "Please Select Trading Cards" at bounding box center [903, 319] width 169 height 25
select select "c2f9bce9-36c2-409d-b101-c29d9d031e18"
click at [819, 307] on select "Please Select Trading Cards" at bounding box center [903, 319] width 169 height 25
click at [900, 358] on select "Please Select I will upload files I need a design - $100" at bounding box center [903, 354] width 169 height 25
select select "upload"
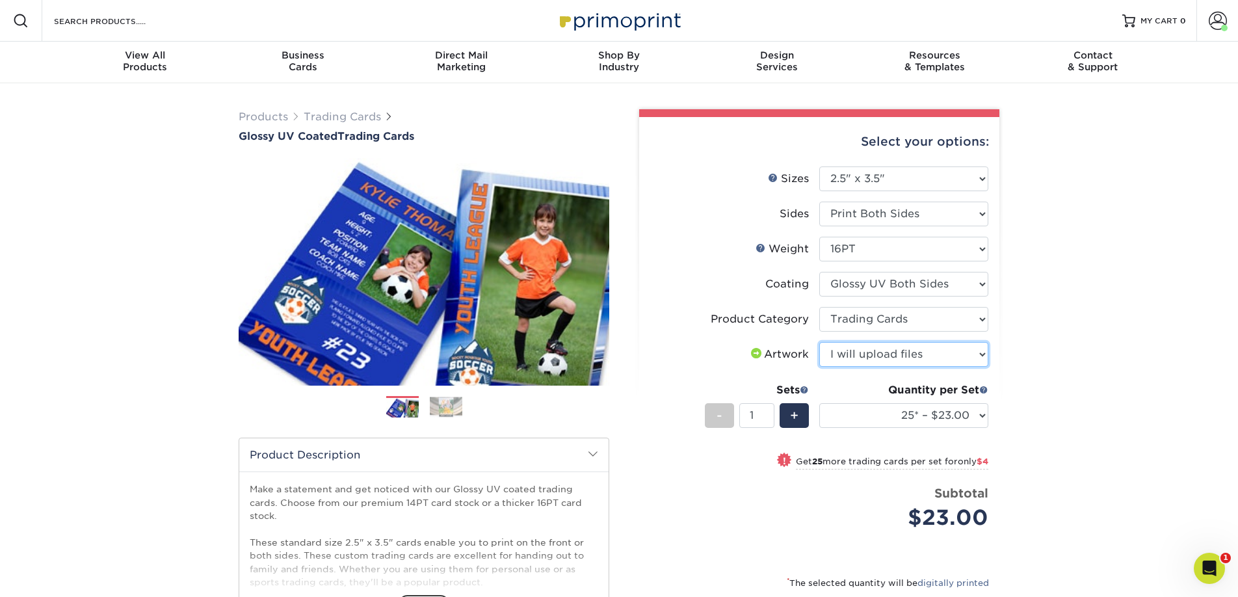
click at [819, 342] on select "Please Select I will upload files I need a design - $100" at bounding box center [903, 354] width 169 height 25
click at [764, 416] on input "1" at bounding box center [756, 415] width 34 height 25
type input "2"
click at [769, 411] on input "2" at bounding box center [756, 415] width 34 height 25
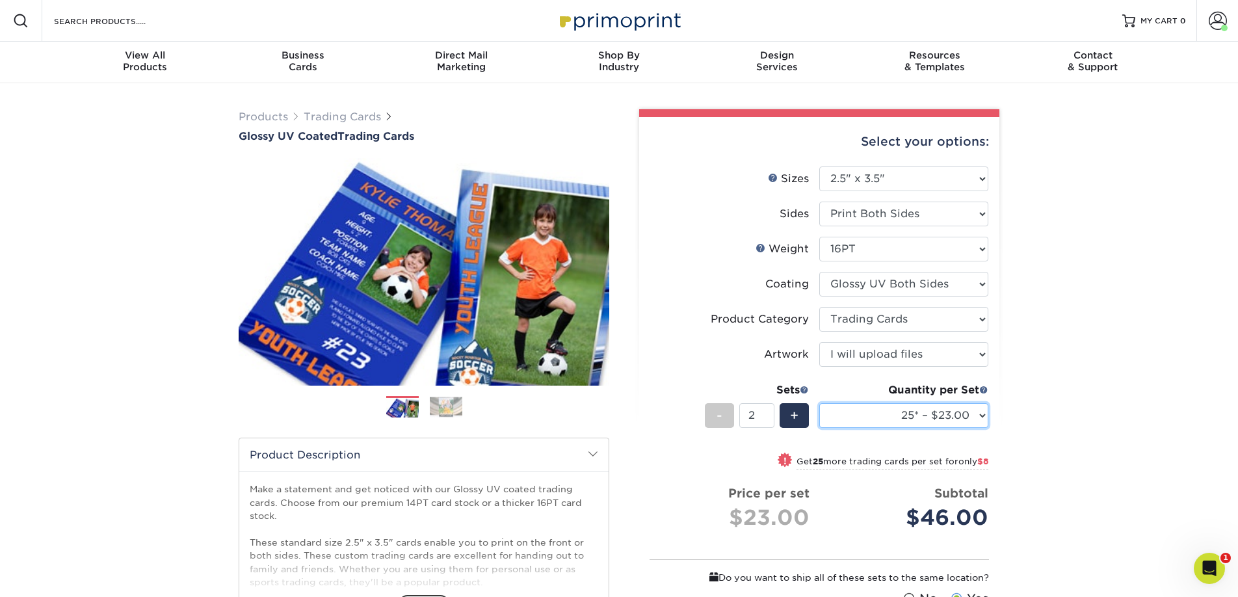
click at [953, 417] on select "25* – $23.00 50* – $27.00 75* – $33.00 100* – $37.00 250* – $47.00 500 – $58.00…" at bounding box center [903, 415] width 169 height 25
select select "500 – $58.00"
click at [819, 403] on select "25* – $23.00 50* – $27.00 75* – $33.00 100* – $37.00 250* – $47.00 500 – $58.00…" at bounding box center [903, 415] width 169 height 25
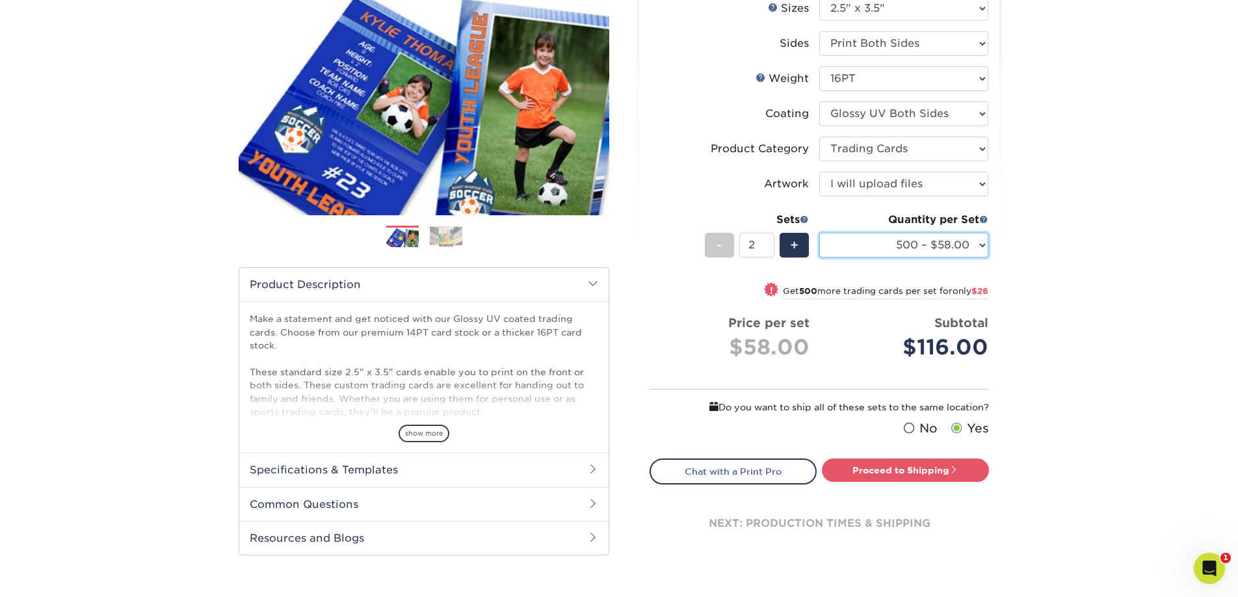
scroll to position [199, 0]
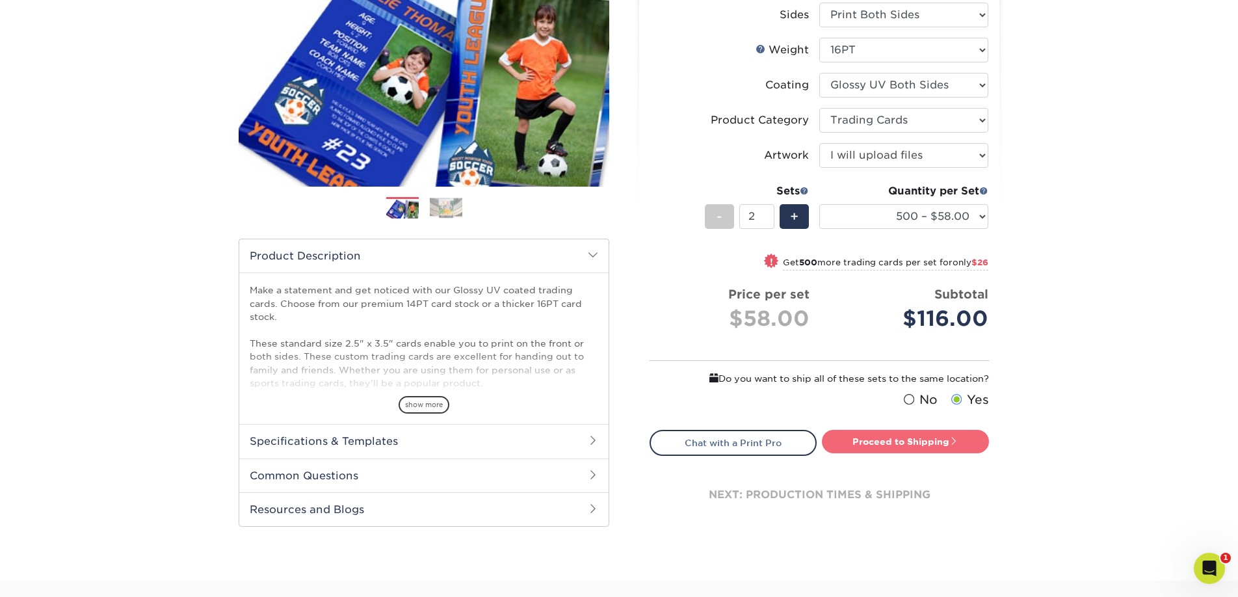
click at [907, 440] on link "Proceed to Shipping" at bounding box center [905, 441] width 167 height 23
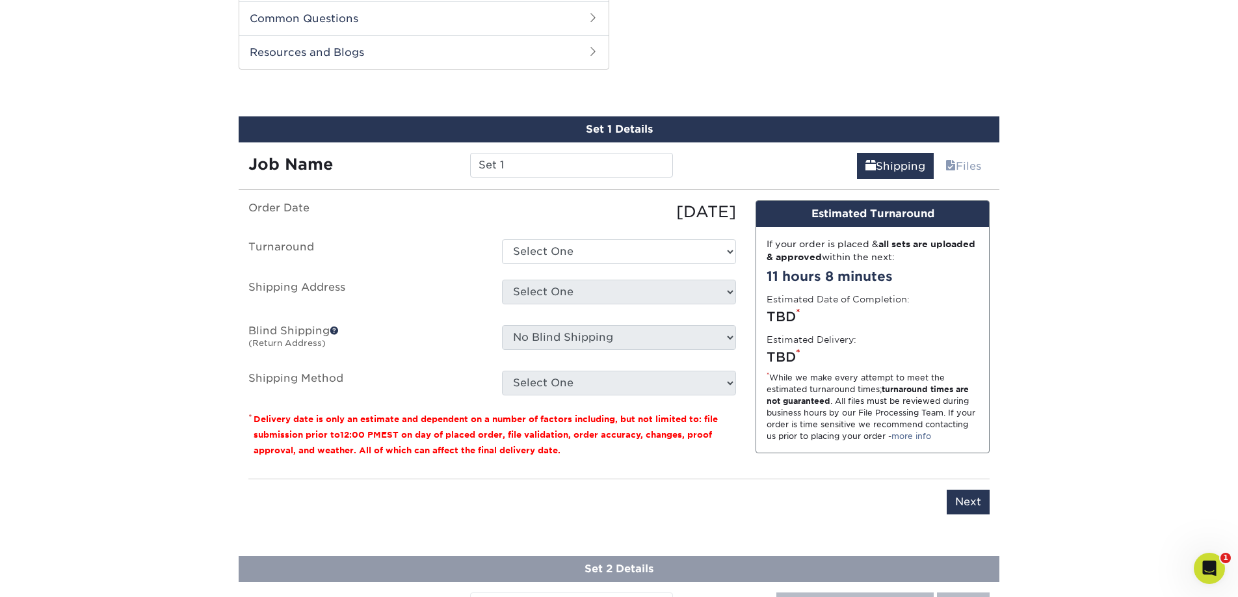
scroll to position [664, 0]
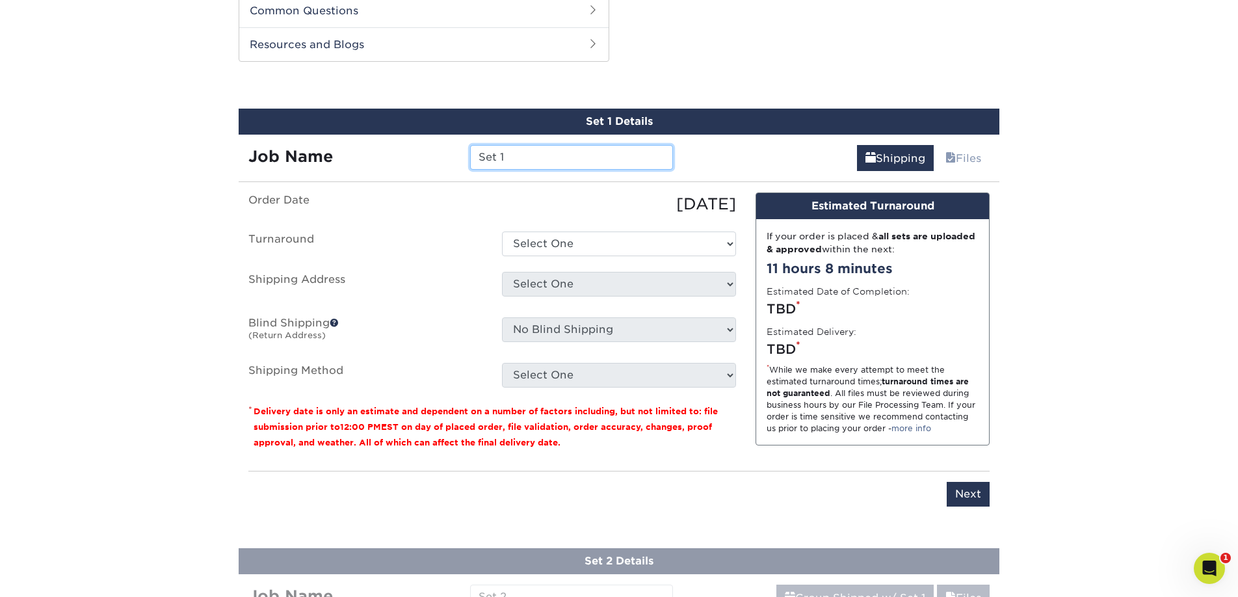
click at [529, 159] on input "Set 1" at bounding box center [571, 157] width 202 height 25
drag, startPoint x: 522, startPoint y: 160, endPoint x: 470, endPoint y: 161, distance: 51.4
click at [470, 161] on input "Set 1" at bounding box center [571, 157] width 202 height 25
type input "MDD [PERSON_NAME]"
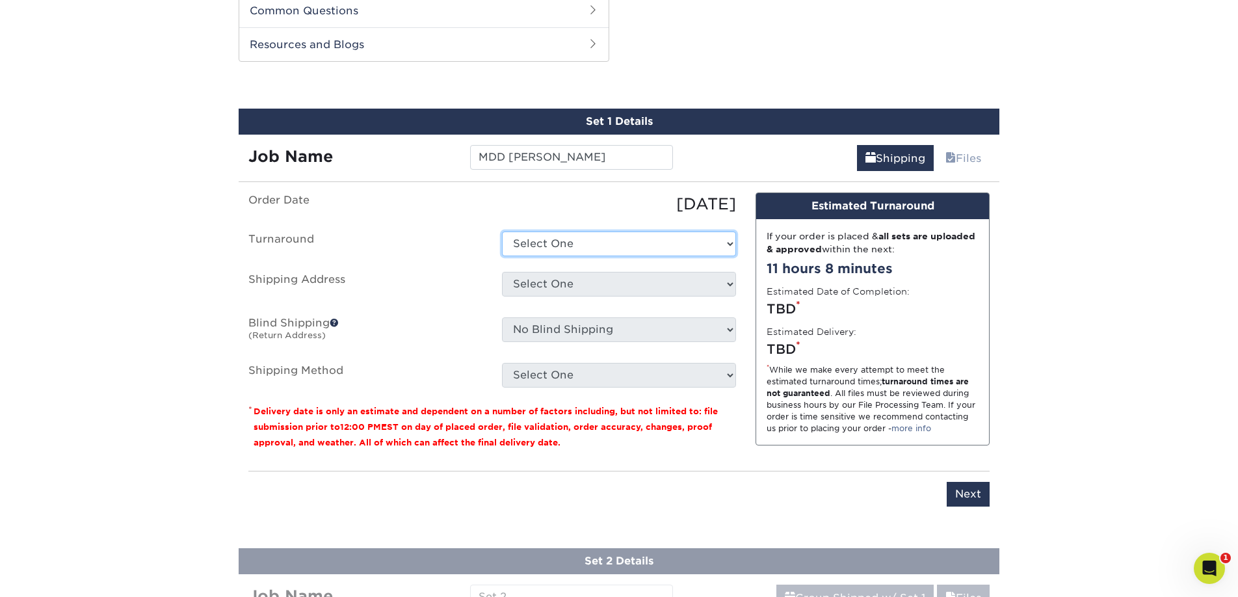
click at [566, 248] on select "Select One 2-4 Business Days 2 Day Next Business Day" at bounding box center [619, 244] width 234 height 25
select select "d7e891b1-ae9b-4226-a022-25e4a50b7758"
click at [502, 232] on select "Select One 2-4 Business Days 2 Day Next Business Day" at bounding box center [619, 244] width 234 height 25
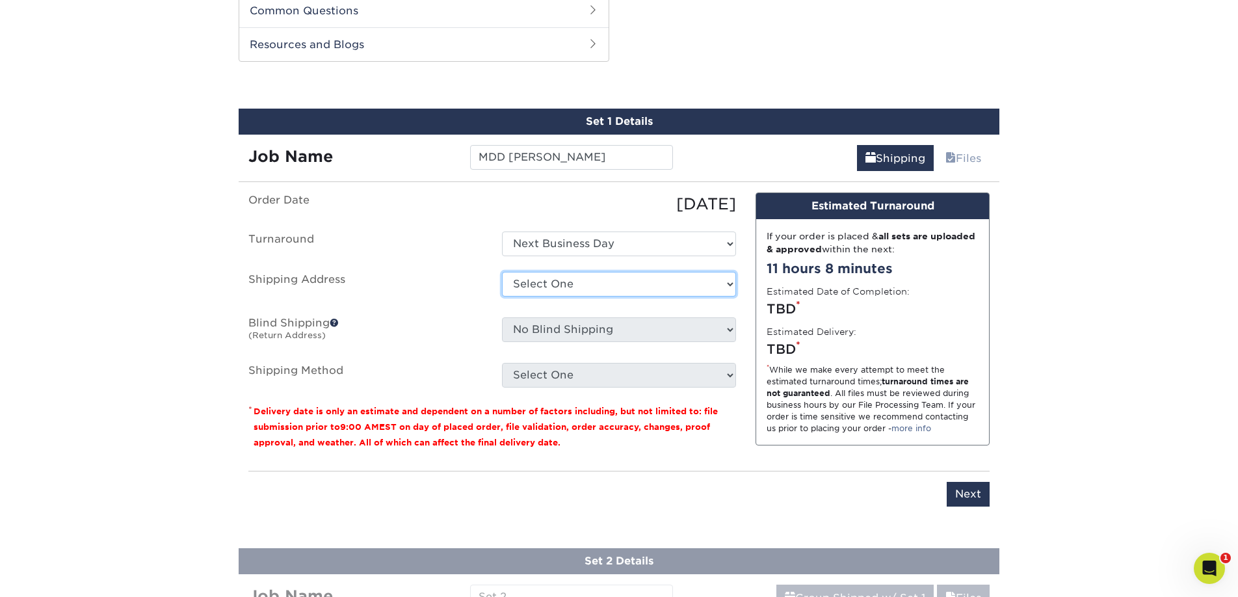
click at [592, 282] on select "Select One MLI Office + Add New Address" at bounding box center [619, 284] width 234 height 25
select select "newaddress"
click at [502, 272] on select "Select One MLI Office + Add New Address" at bounding box center [619, 284] width 234 height 25
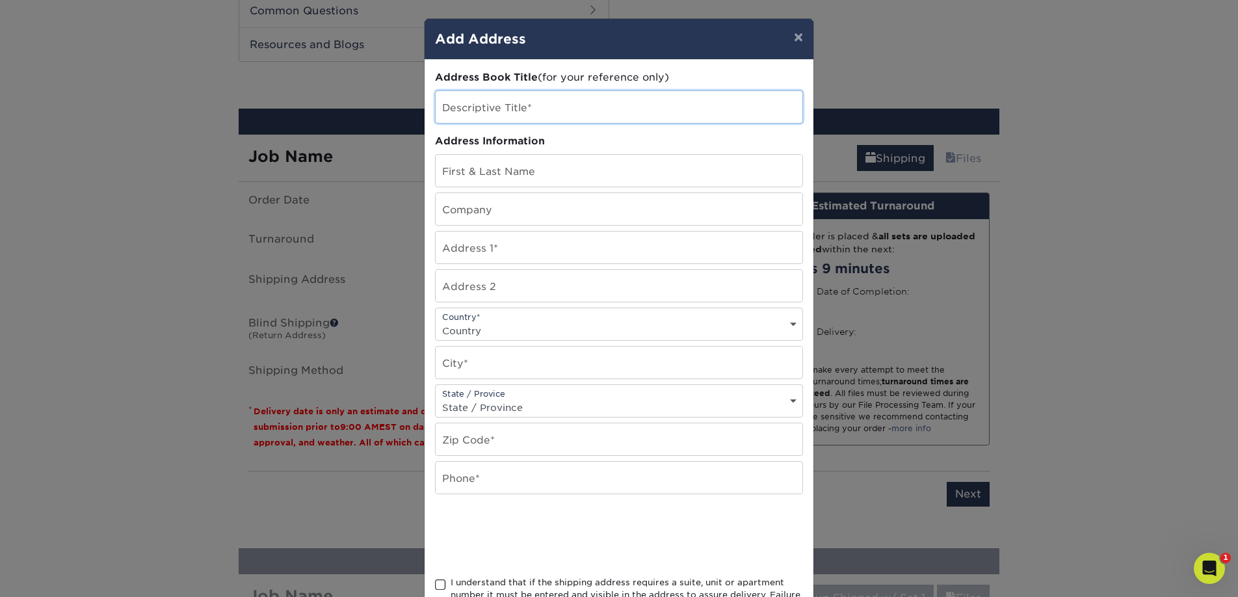
click at [495, 98] on input "text" at bounding box center [619, 107] width 367 height 32
type input "Anne's Address"
click at [519, 172] on input "text" at bounding box center [619, 171] width 367 height 32
type input "[PERSON_NAME]"
type input "36556 Coneflower"
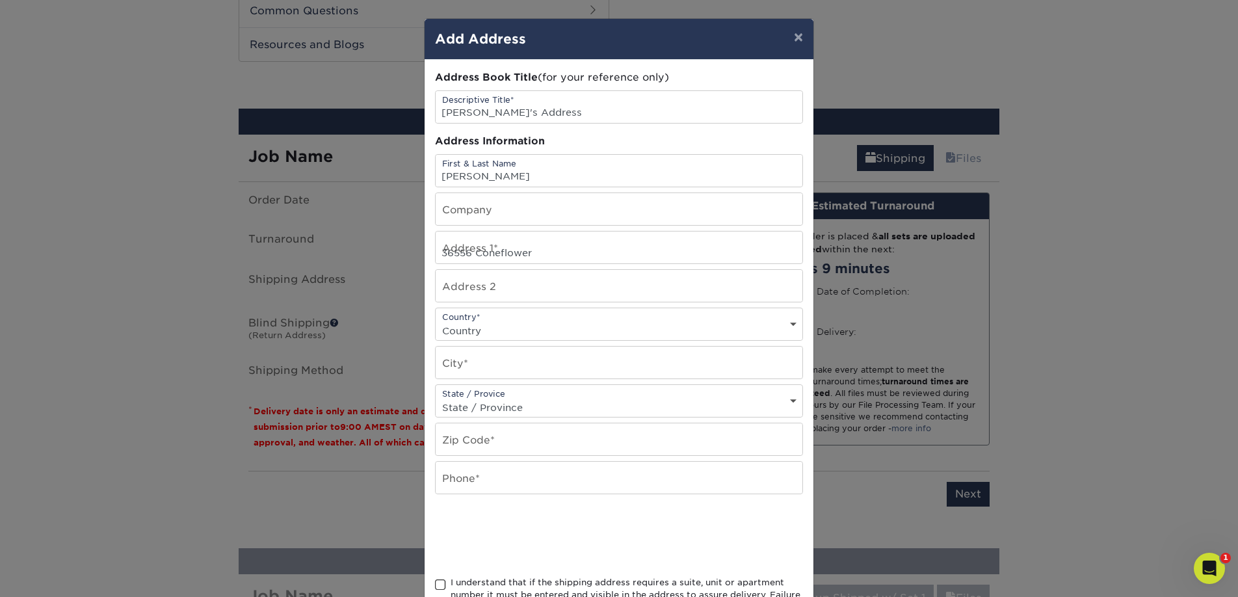
select select "US"
type input "Selbyville"
select select "DE"
type input "19975"
type input "4438656829"
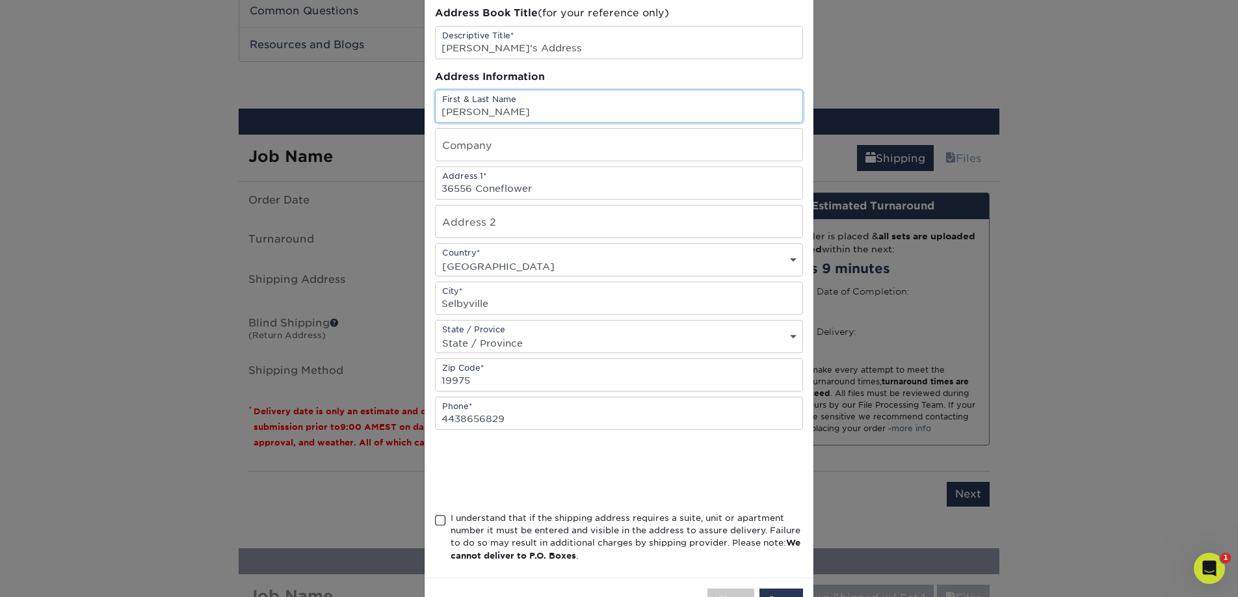
scroll to position [110, 0]
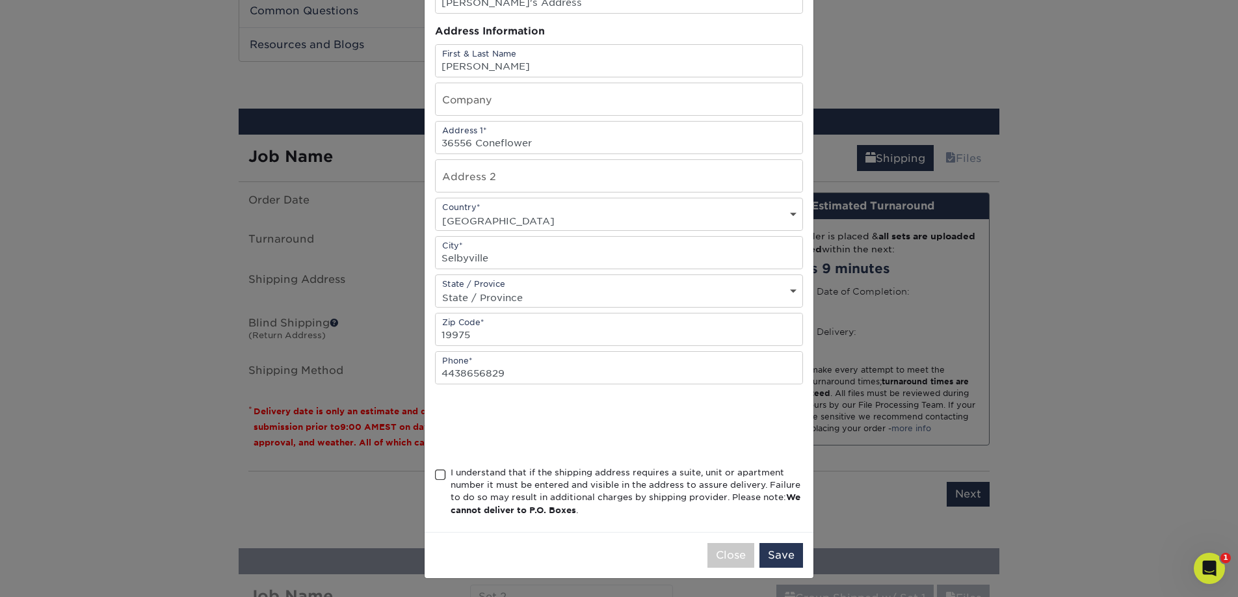
click at [441, 475] on span at bounding box center [440, 475] width 11 height 12
click at [0, 0] on input "I understand that if the shipping address requires a suite, unit or apartment n…" at bounding box center [0, 0] width 0 height 0
click at [786, 550] on button "Save" at bounding box center [782, 555] width 44 height 25
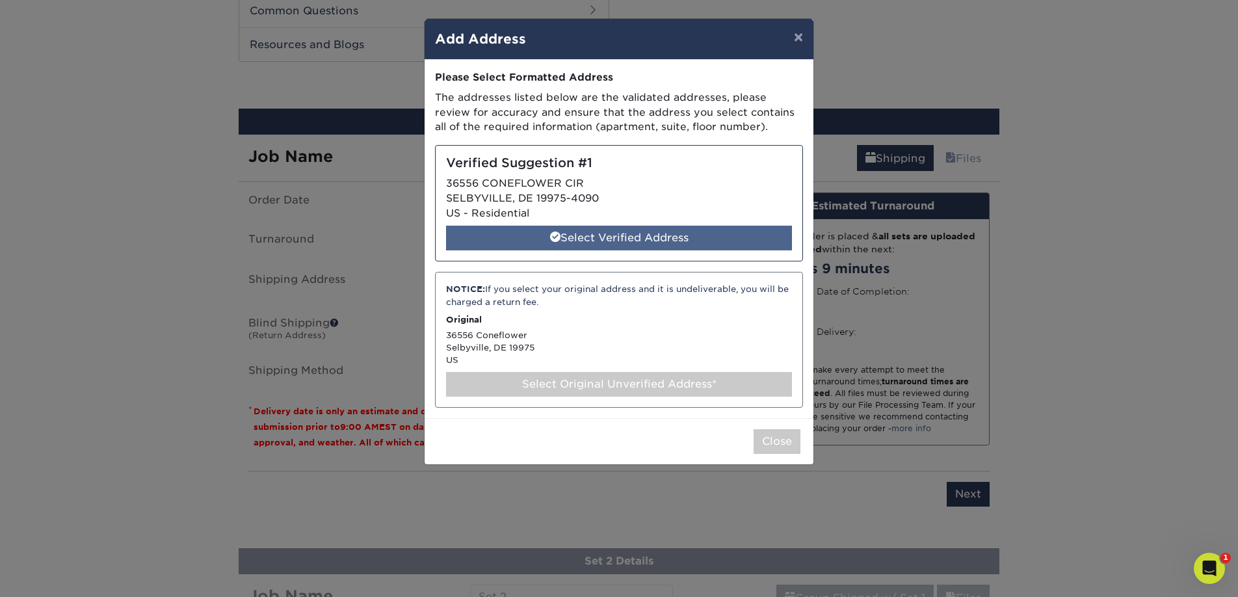
click at [619, 240] on div "Select Verified Address" at bounding box center [619, 238] width 346 height 25
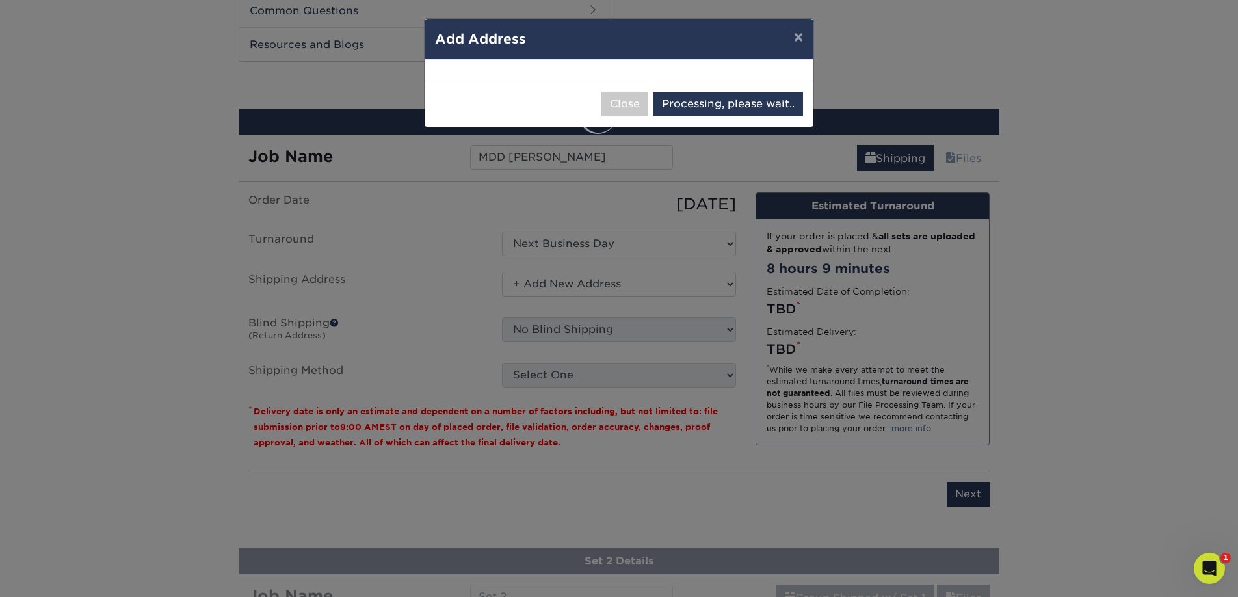
select select "286934"
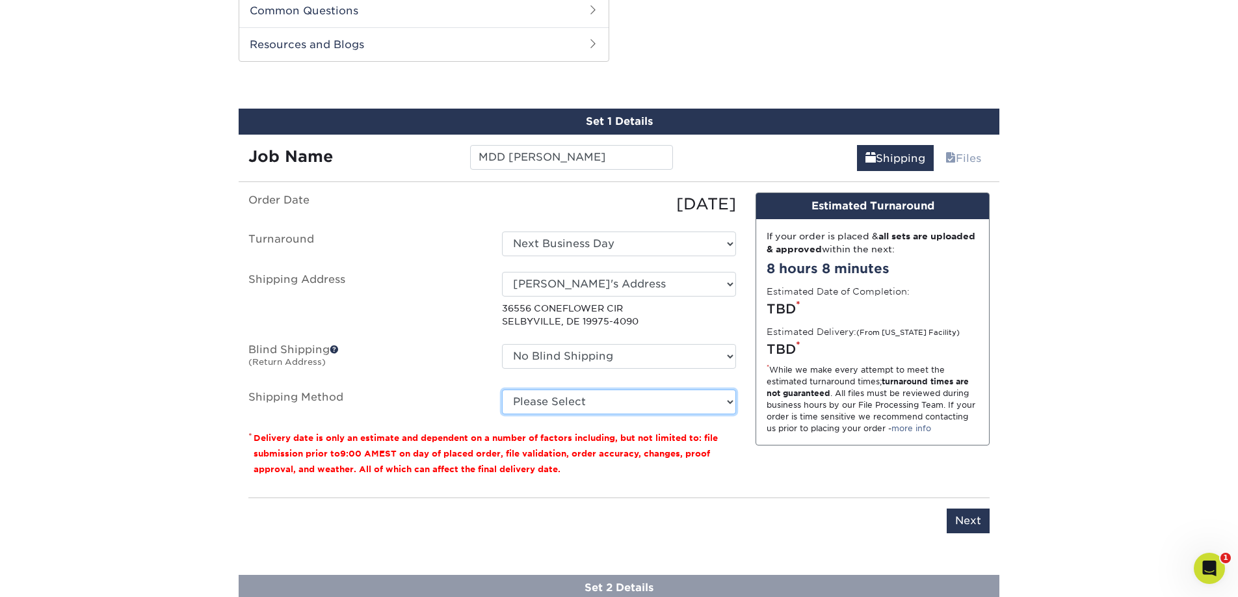
click at [571, 406] on select "Please Select 3 Day Shipping Service (+$25.52) 2 Day Air Shipping (+$26.00) Gro…" at bounding box center [619, 402] width 234 height 25
select select "01"
click at [502, 390] on select "Please Select 3 Day Shipping Service (+$25.52) 2 Day Air Shipping (+$26.00) Gro…" at bounding box center [619, 402] width 234 height 25
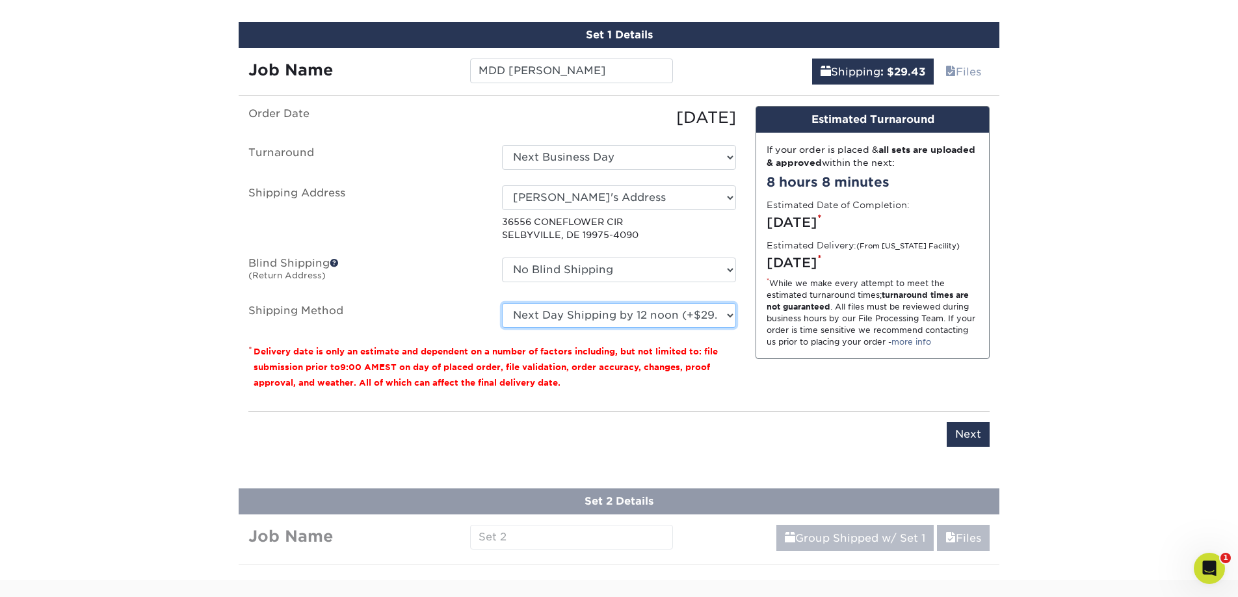
scroll to position [762, 0]
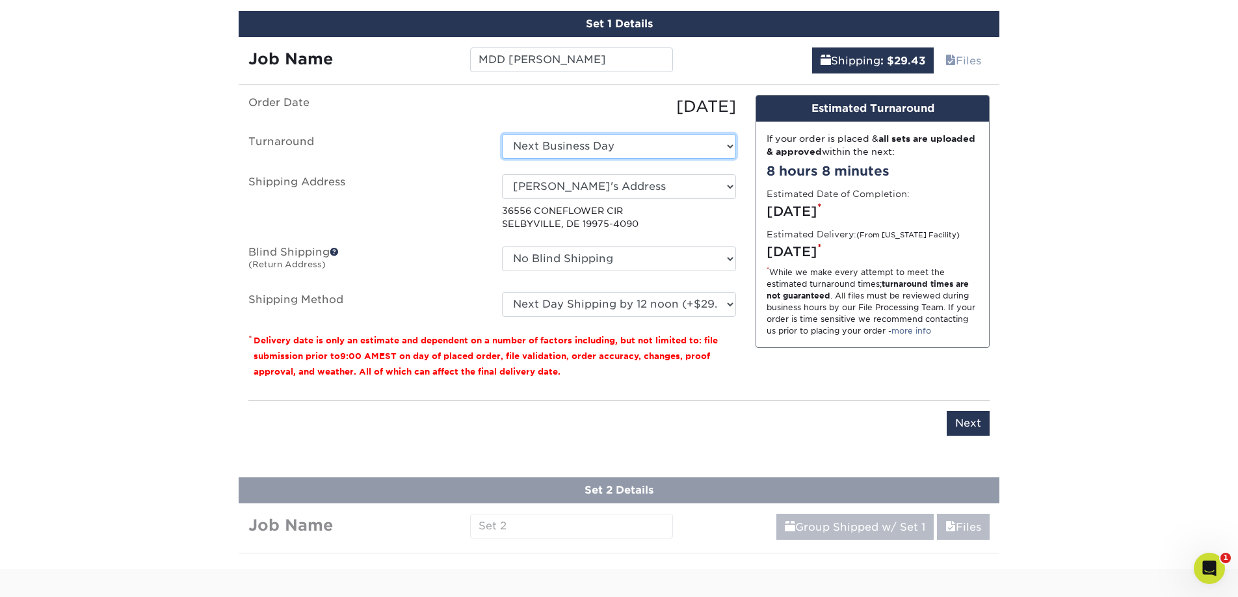
click at [665, 148] on select "Select One 2-4 Business Days 2 Day Next Business Day" at bounding box center [619, 146] width 234 height 25
click at [502, 134] on select "Select One 2-4 Business Days 2 Day Next Business Day" at bounding box center [619, 146] width 234 height 25
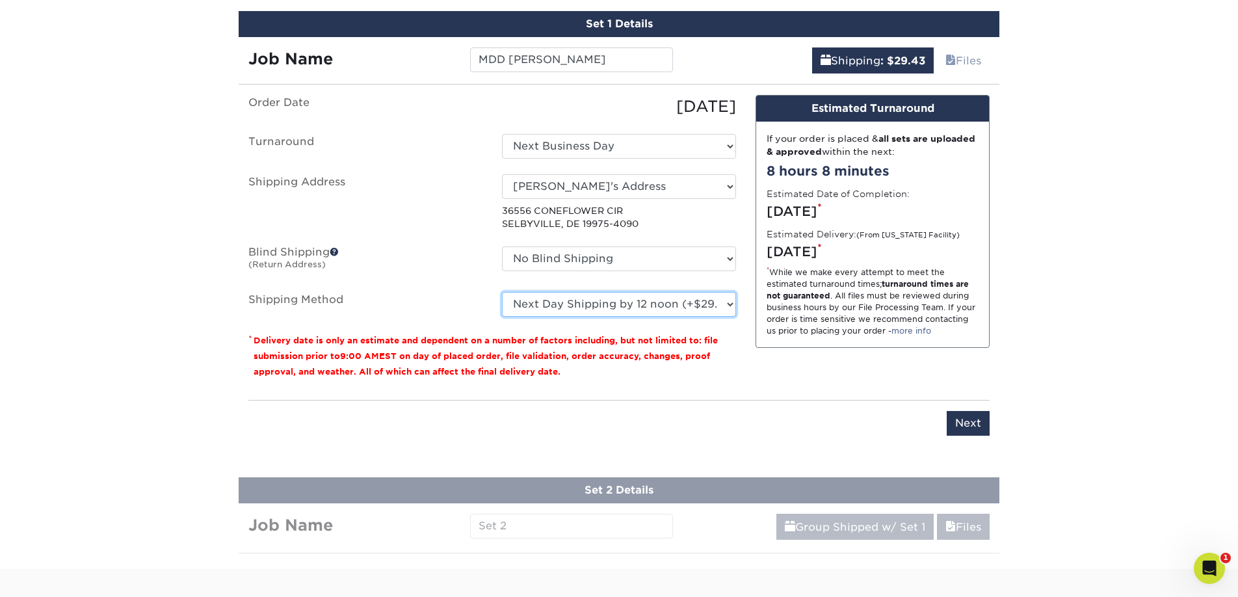
click at [685, 302] on select "Please Select 3 Day Shipping Service (+$25.52) 2 Day Air Shipping (+$26.00) Gro…" at bounding box center [619, 304] width 234 height 25
click at [968, 423] on input "Next" at bounding box center [968, 423] width 43 height 25
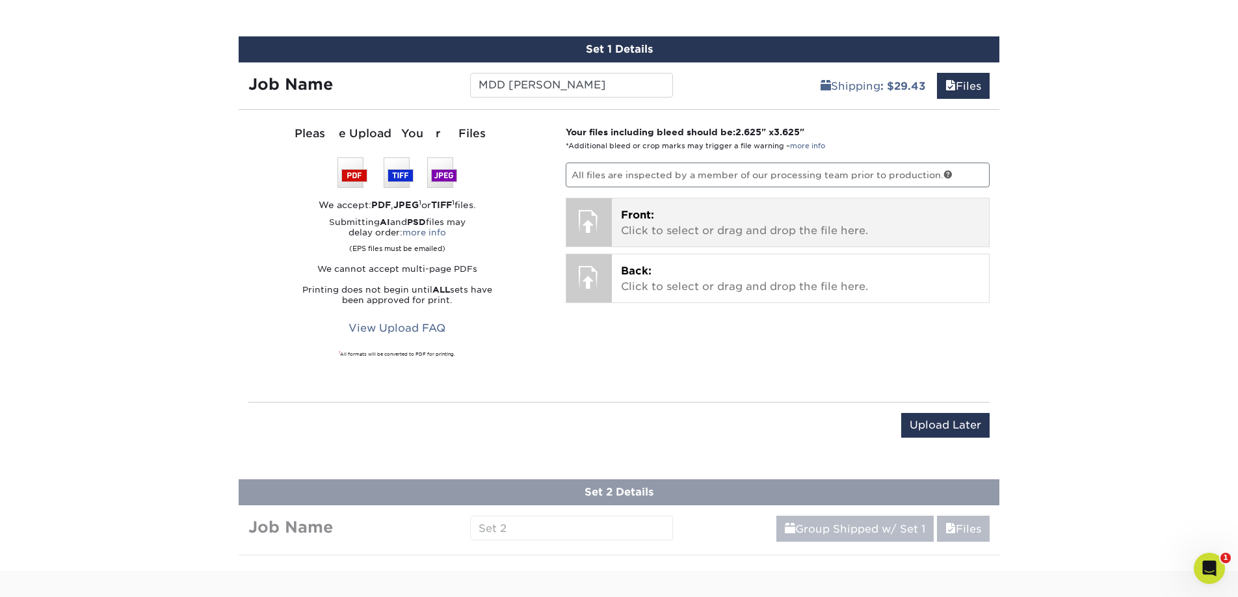
scroll to position [781, 0]
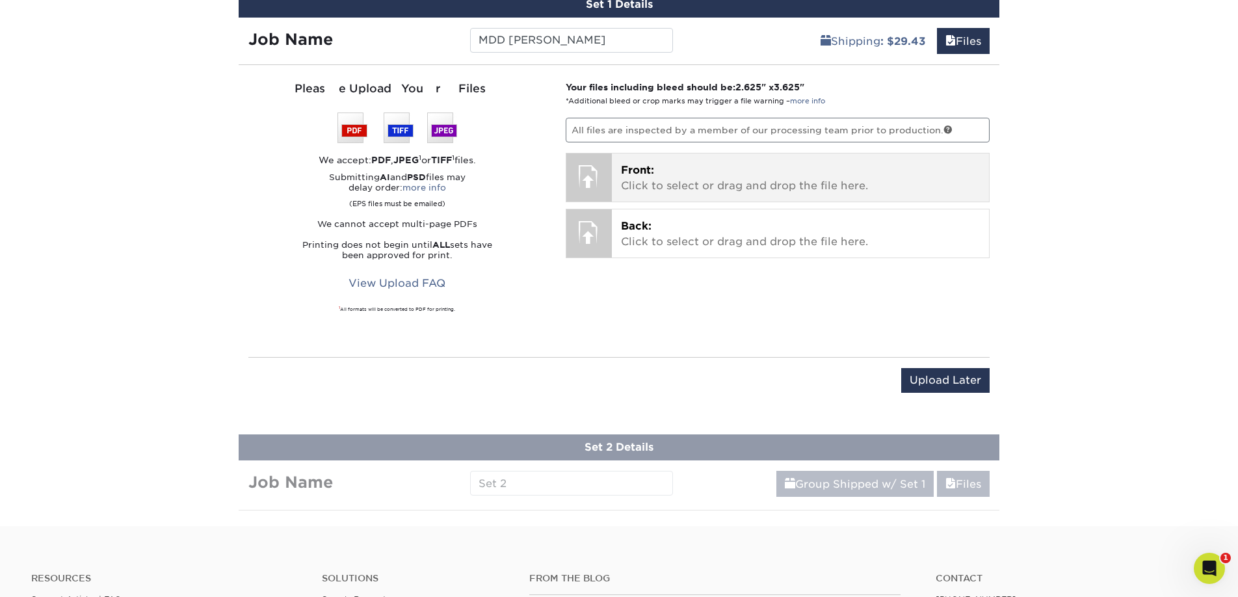
click at [892, 188] on p "Front: Click to select or drag and drop the file here." at bounding box center [801, 178] width 360 height 31
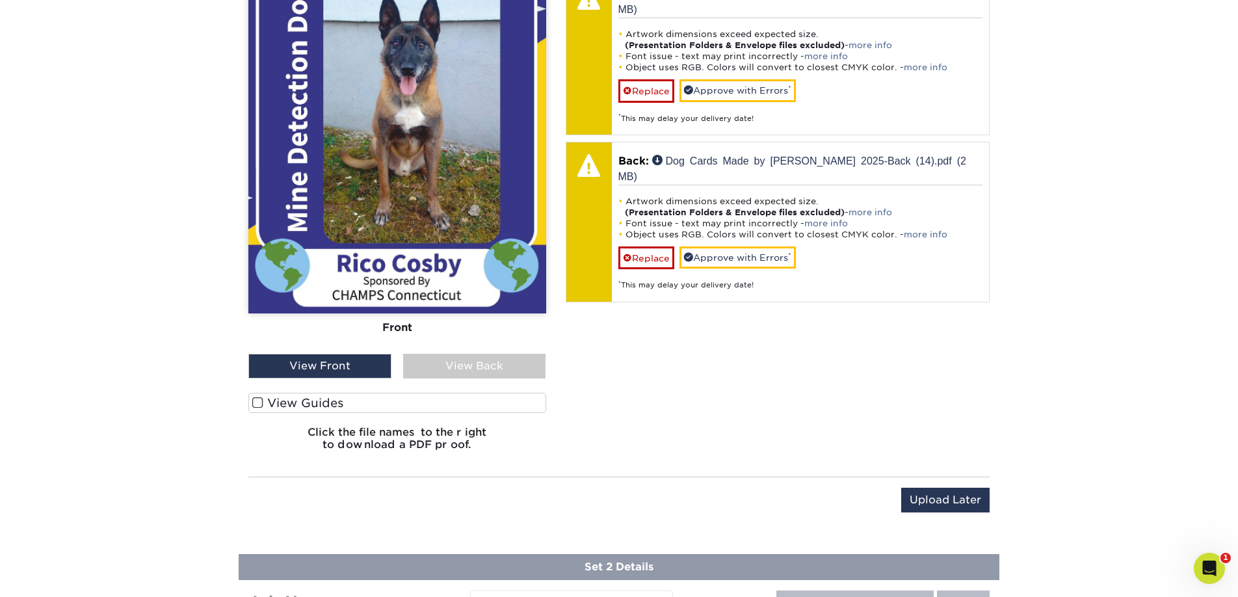
scroll to position [948, 0]
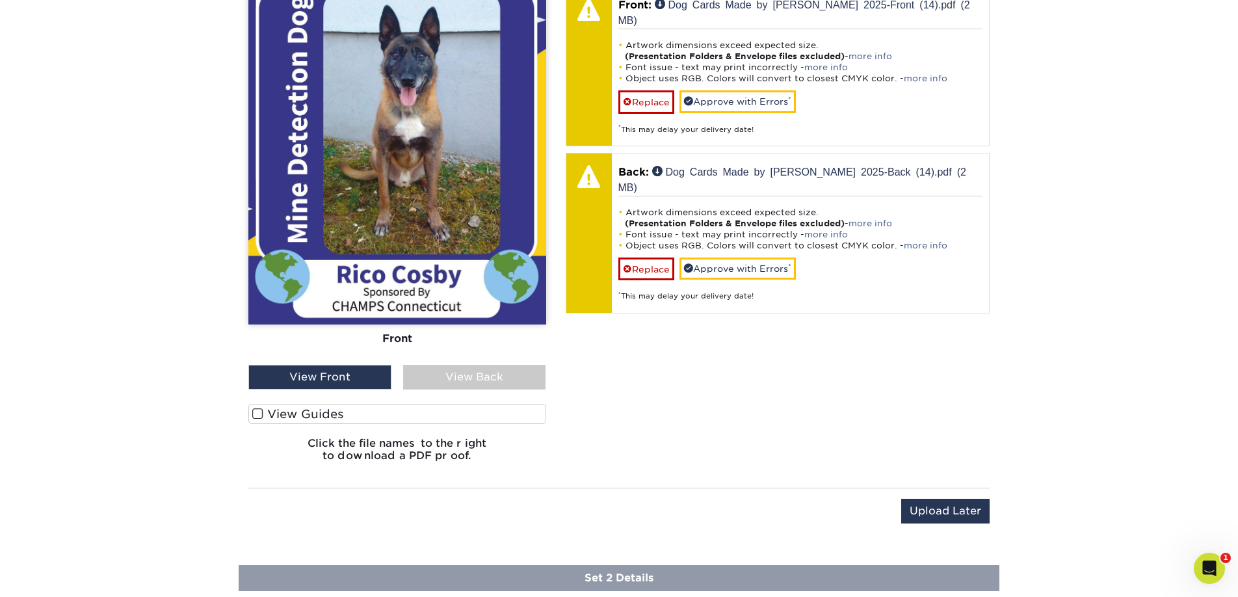
click at [256, 417] on span at bounding box center [257, 414] width 11 height 12
click at [0, 0] on input "View Guides" at bounding box center [0, 0] width 0 height 0
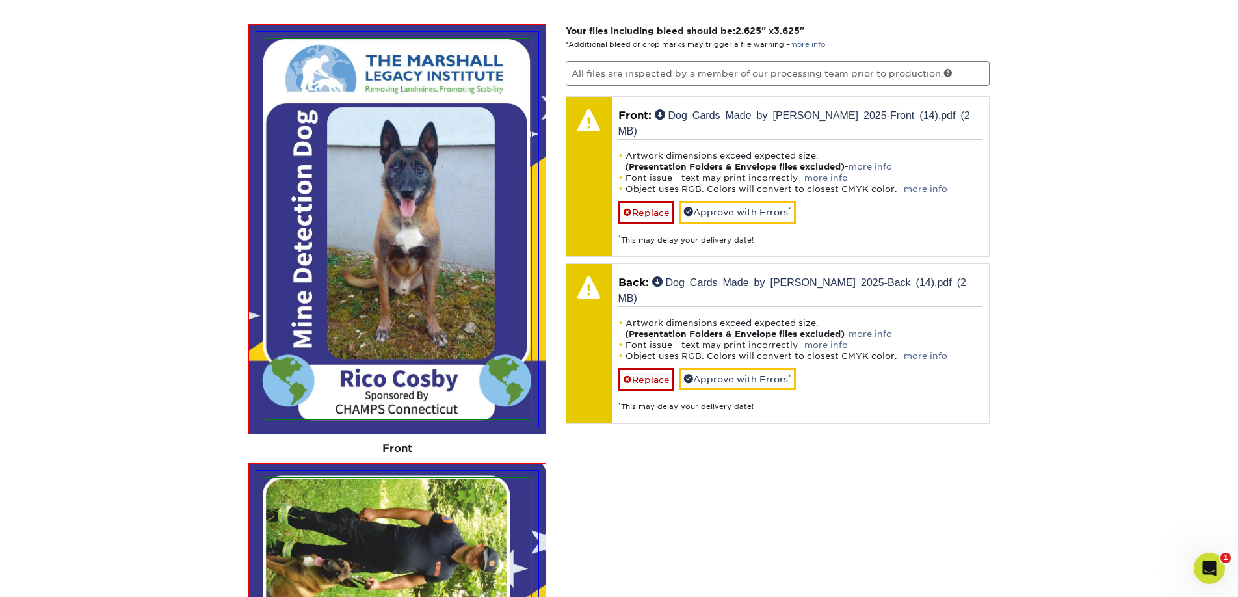
scroll to position [823, 0]
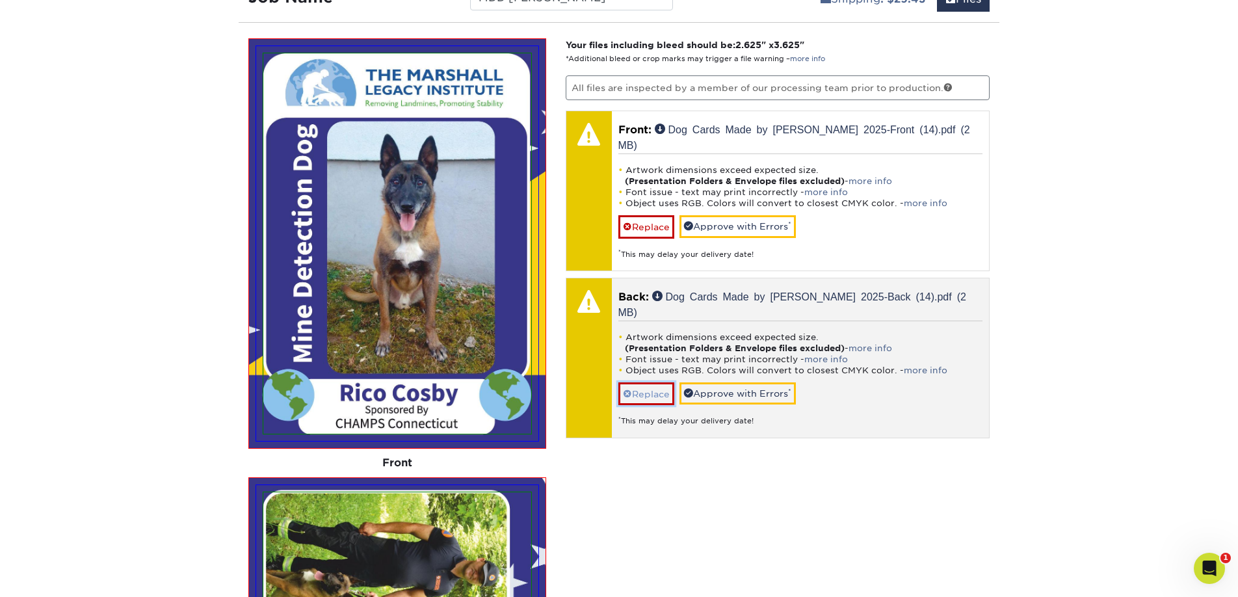
click at [645, 382] on link "Replace" at bounding box center [647, 393] width 56 height 23
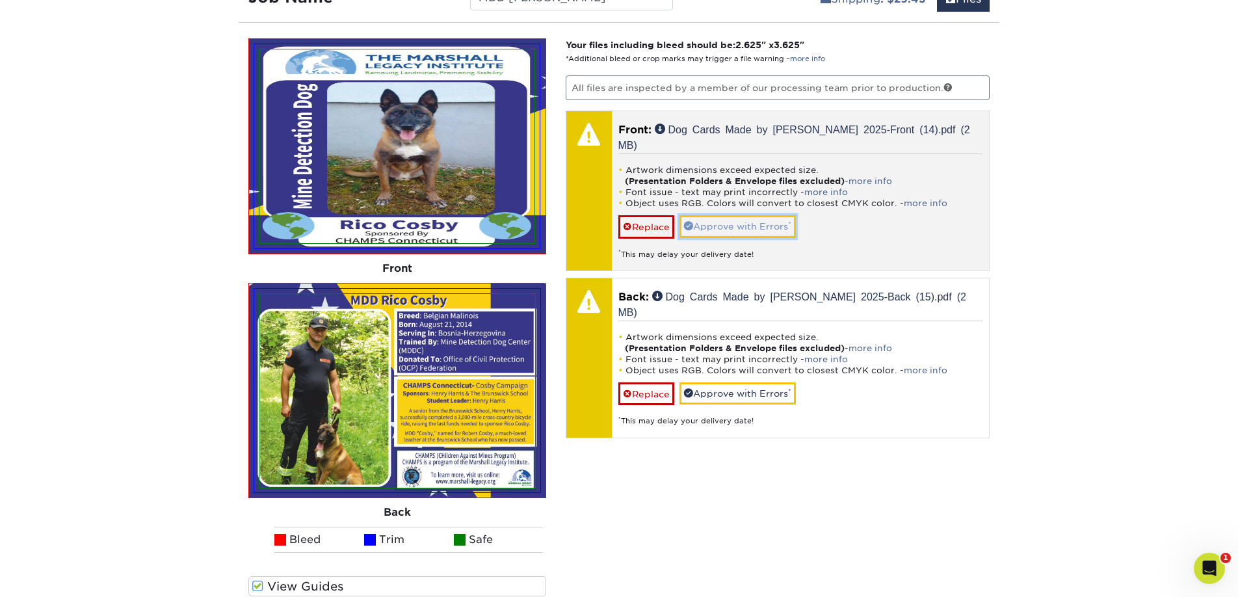
click at [725, 215] on link "Approve with Errors *" at bounding box center [738, 226] width 116 height 22
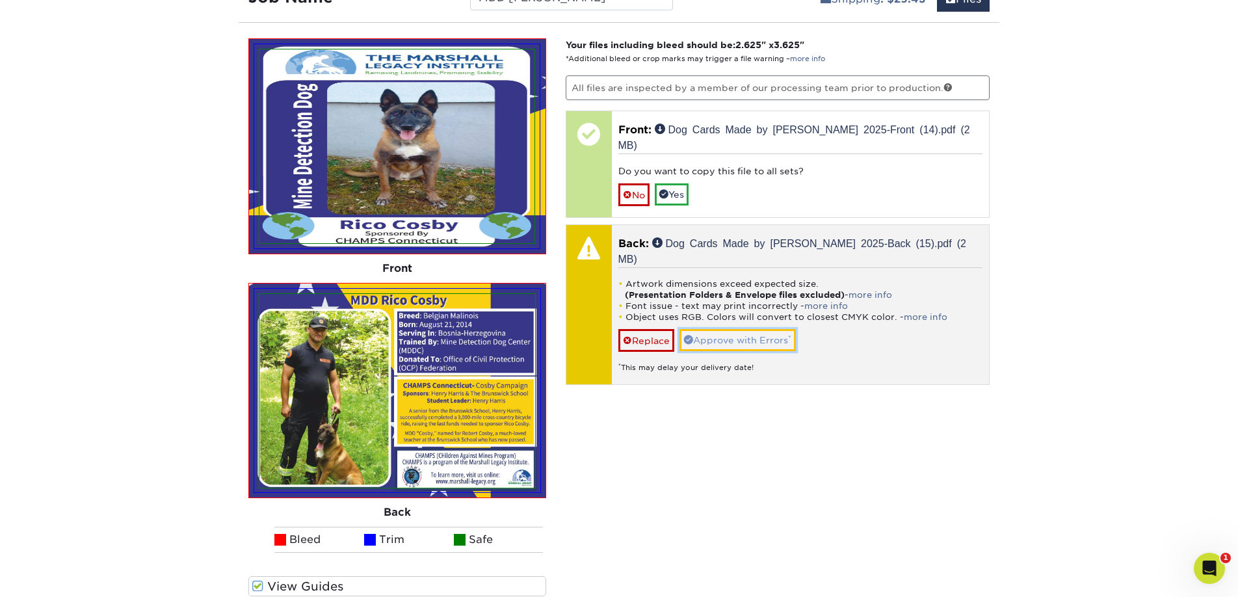
click at [721, 329] on link "Approve with Errors *" at bounding box center [738, 340] width 116 height 22
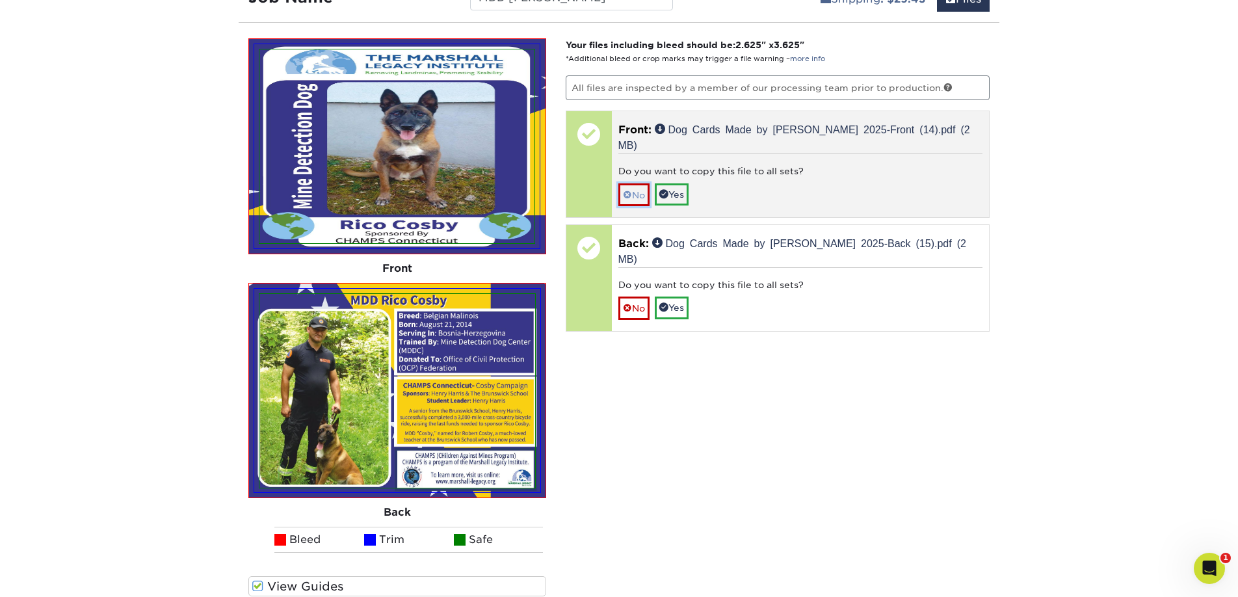
click at [632, 183] on link "No" at bounding box center [634, 194] width 31 height 23
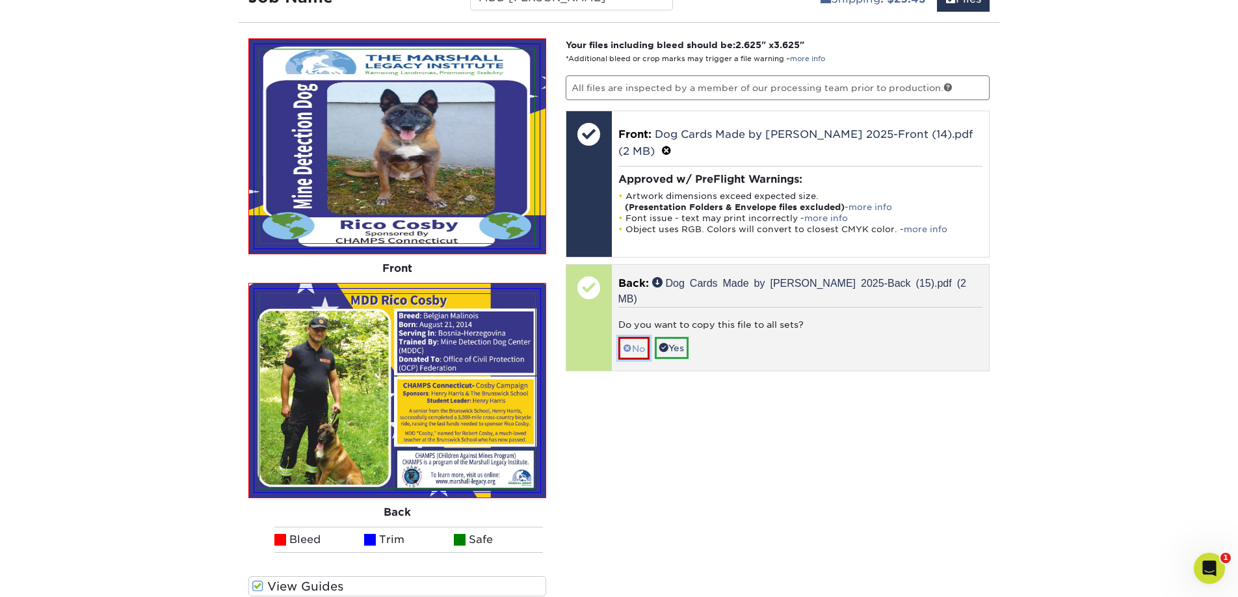
click at [646, 337] on link "No" at bounding box center [634, 348] width 31 height 23
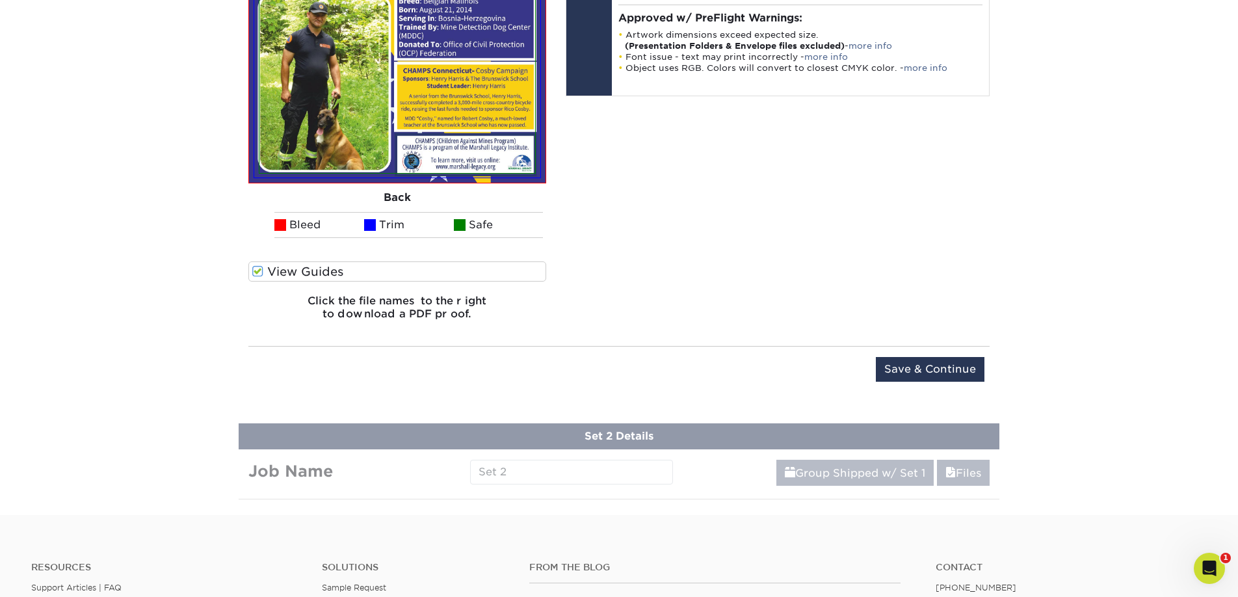
scroll to position [1188, 0]
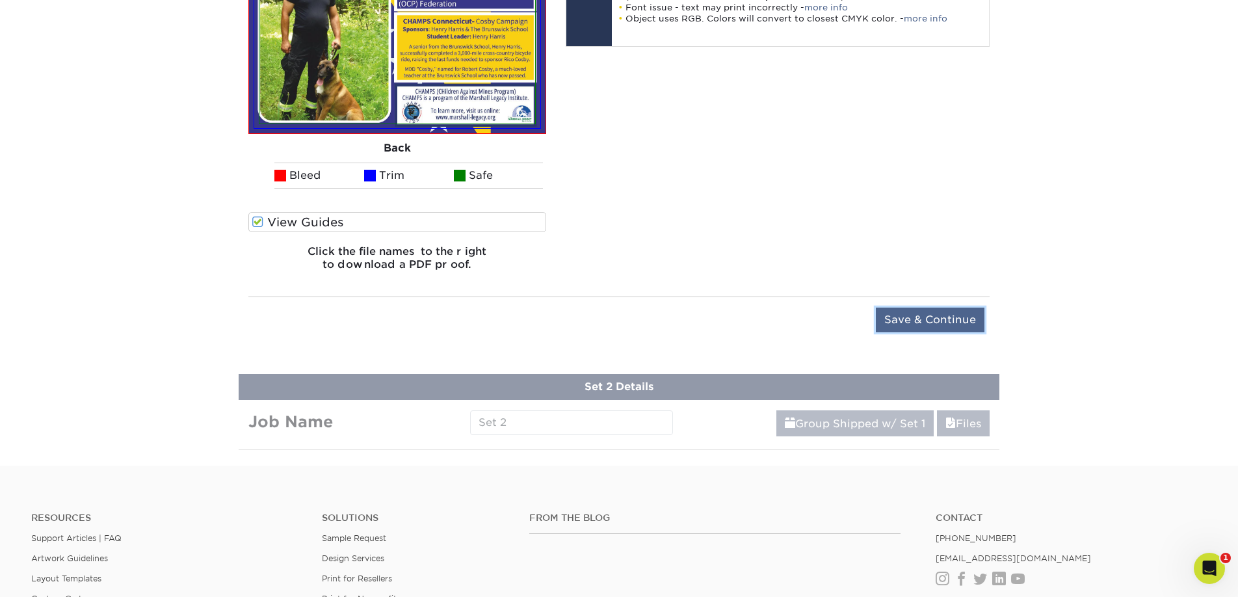
click at [907, 317] on input "Save & Continue" at bounding box center [930, 320] width 109 height 25
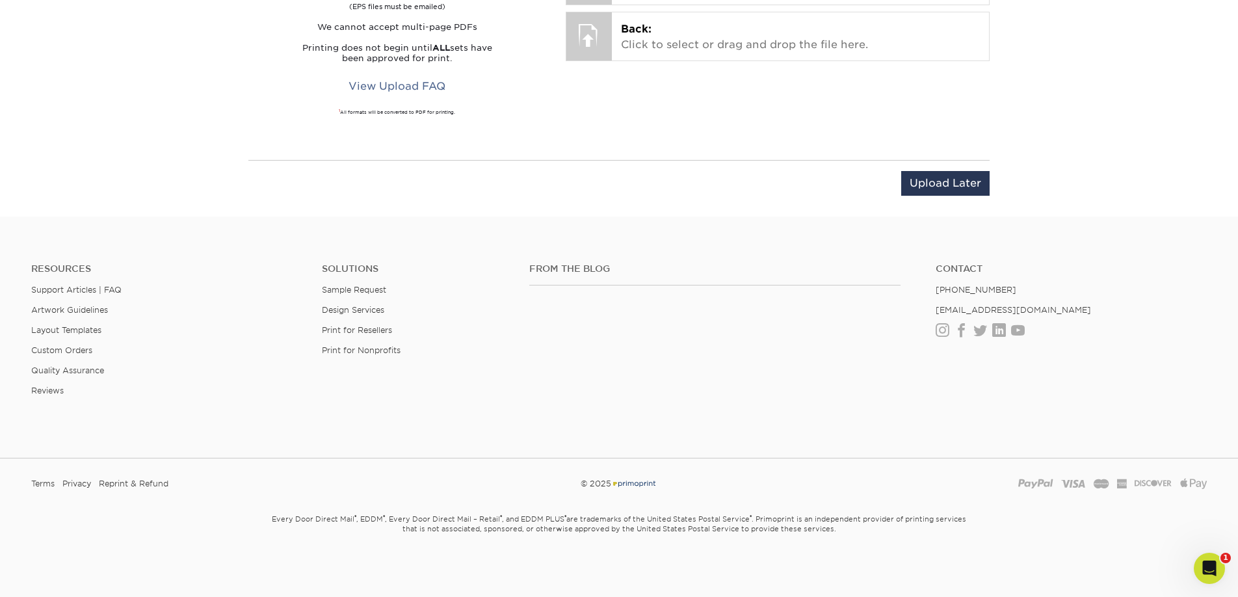
scroll to position [622, 0]
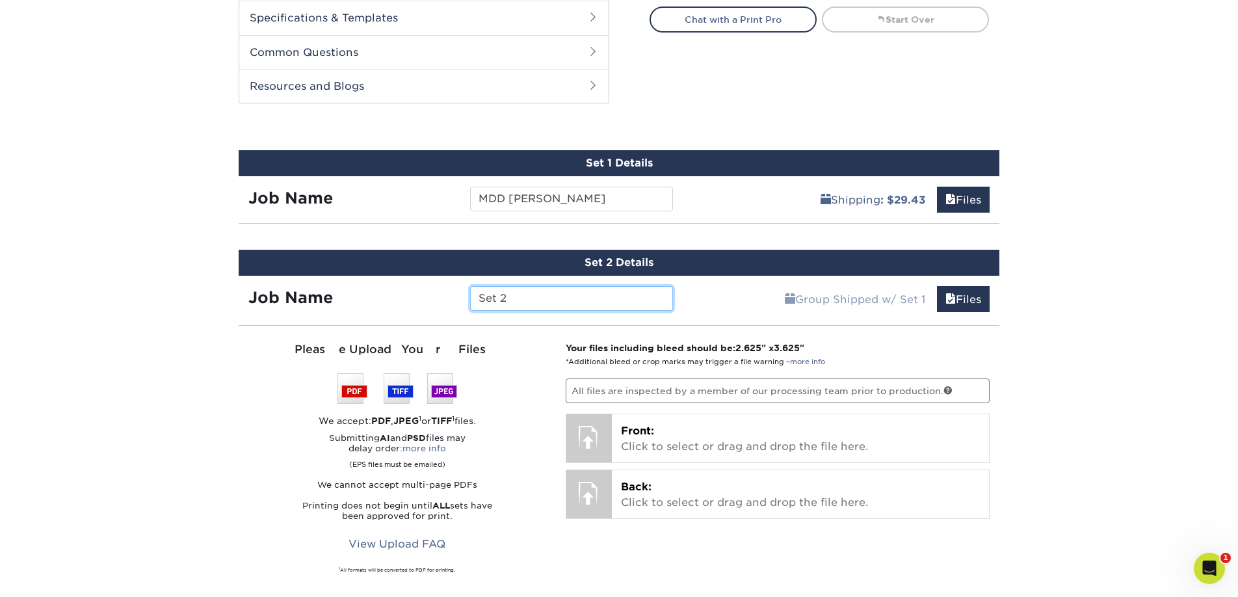
drag, startPoint x: 516, startPoint y: 302, endPoint x: 465, endPoint y: 301, distance: 51.4
click at [465, 301] on div "Set 2" at bounding box center [571, 298] width 222 height 25
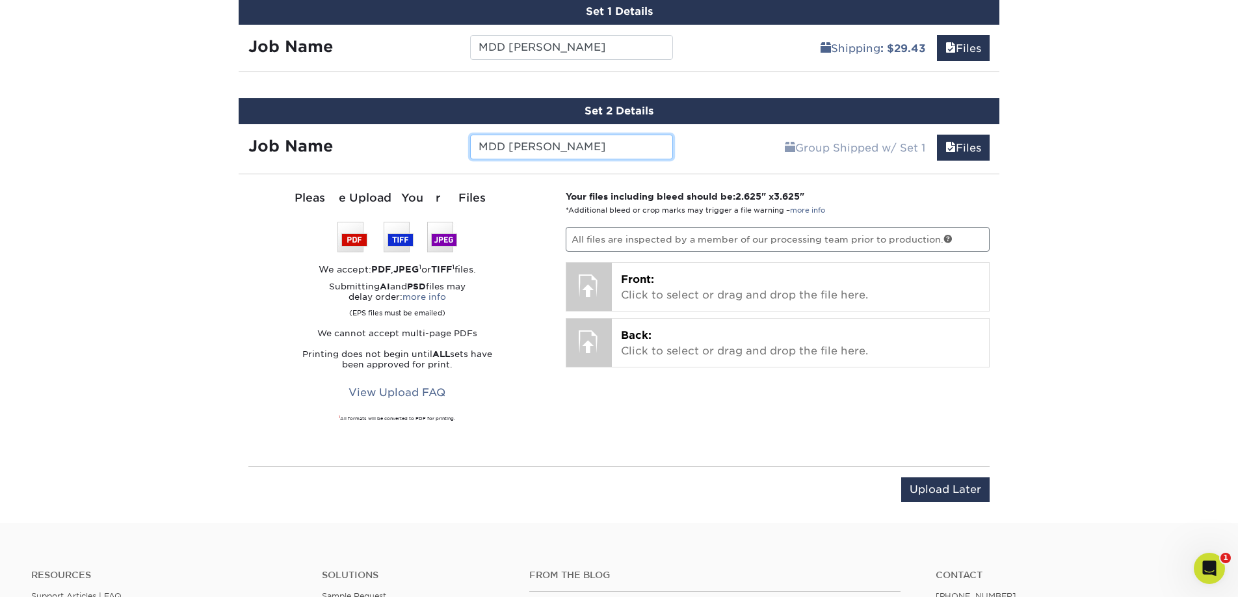
scroll to position [775, 0]
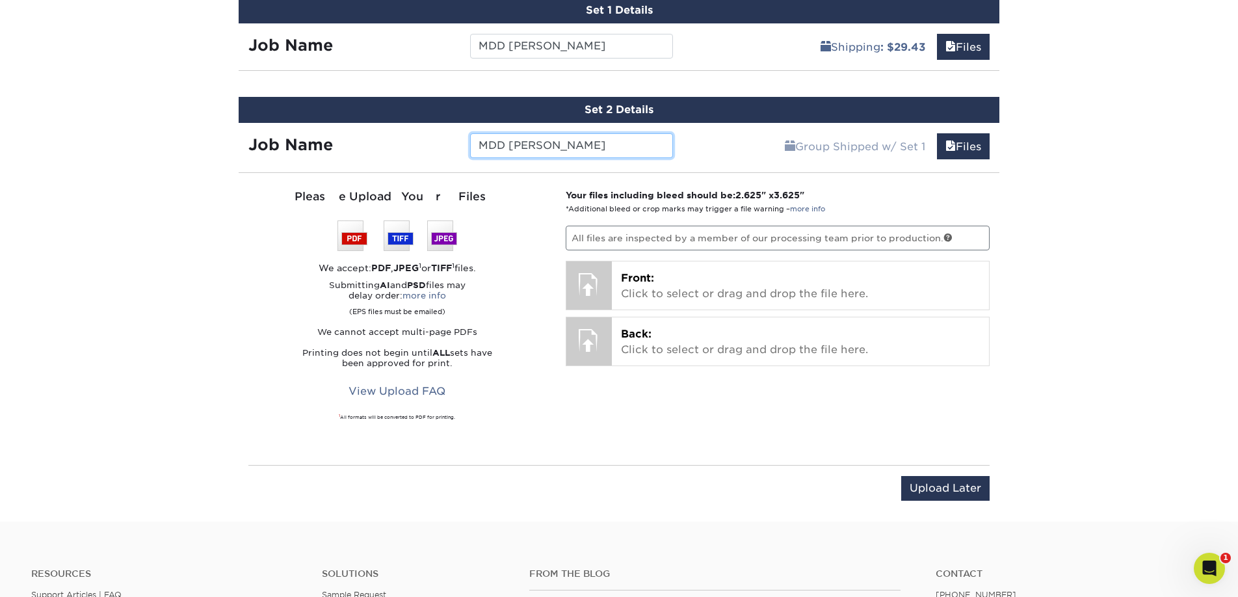
type input "MDD [PERSON_NAME]"
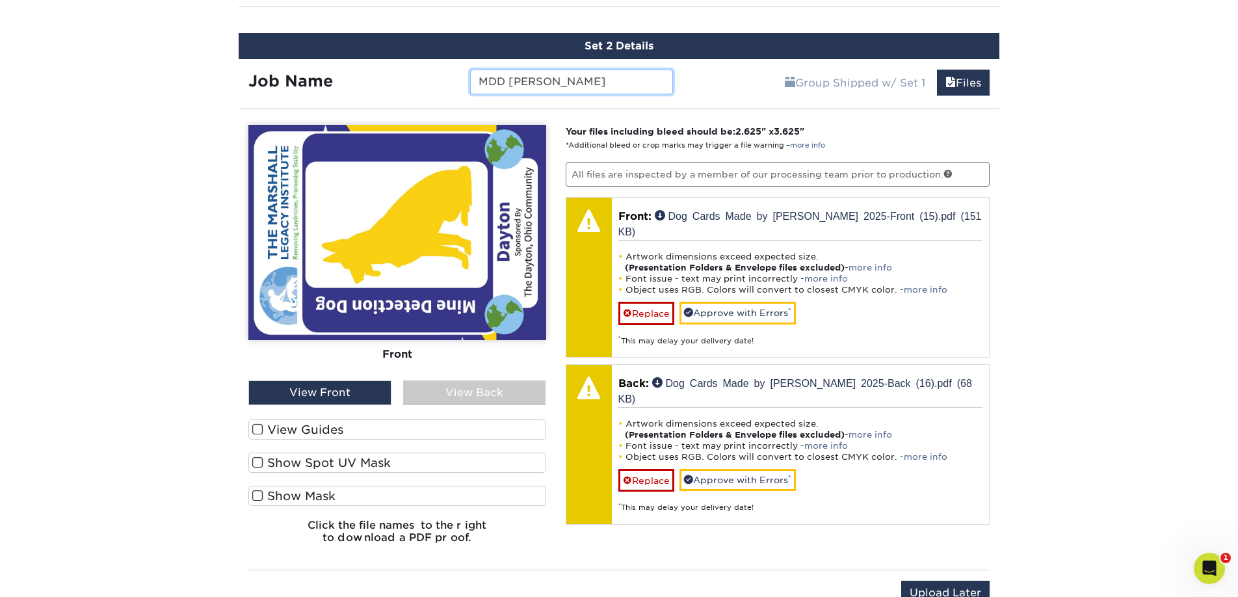
scroll to position [838, 0]
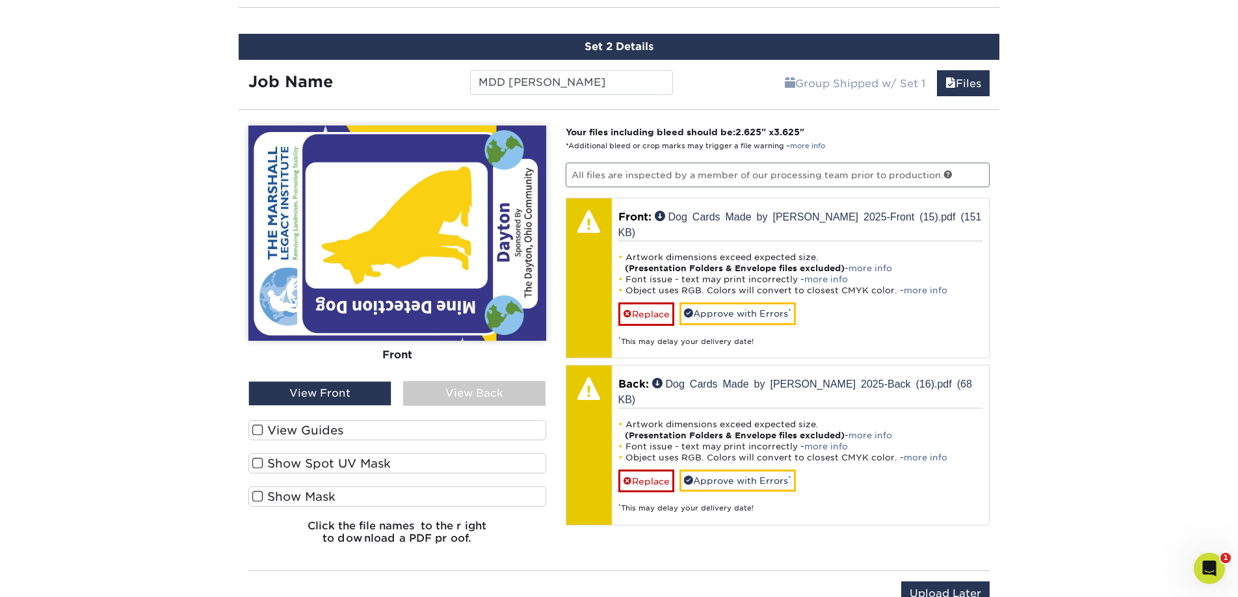
click at [259, 429] on span at bounding box center [257, 430] width 11 height 12
click at [0, 0] on input "View Guides" at bounding box center [0, 0] width 0 height 0
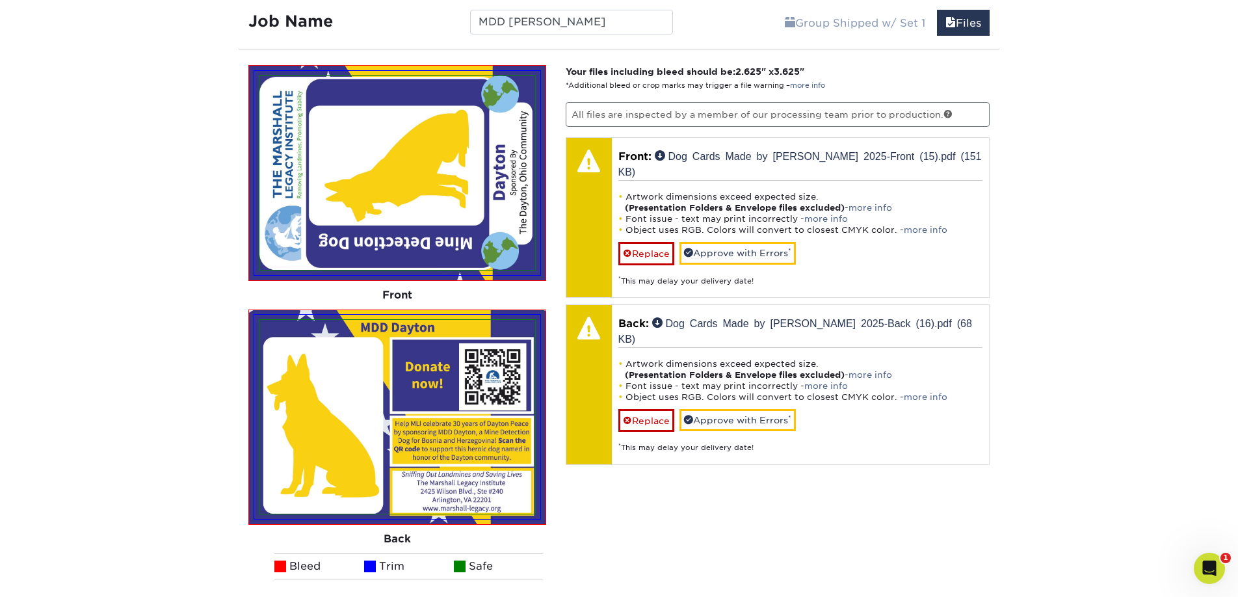
scroll to position [902, 0]
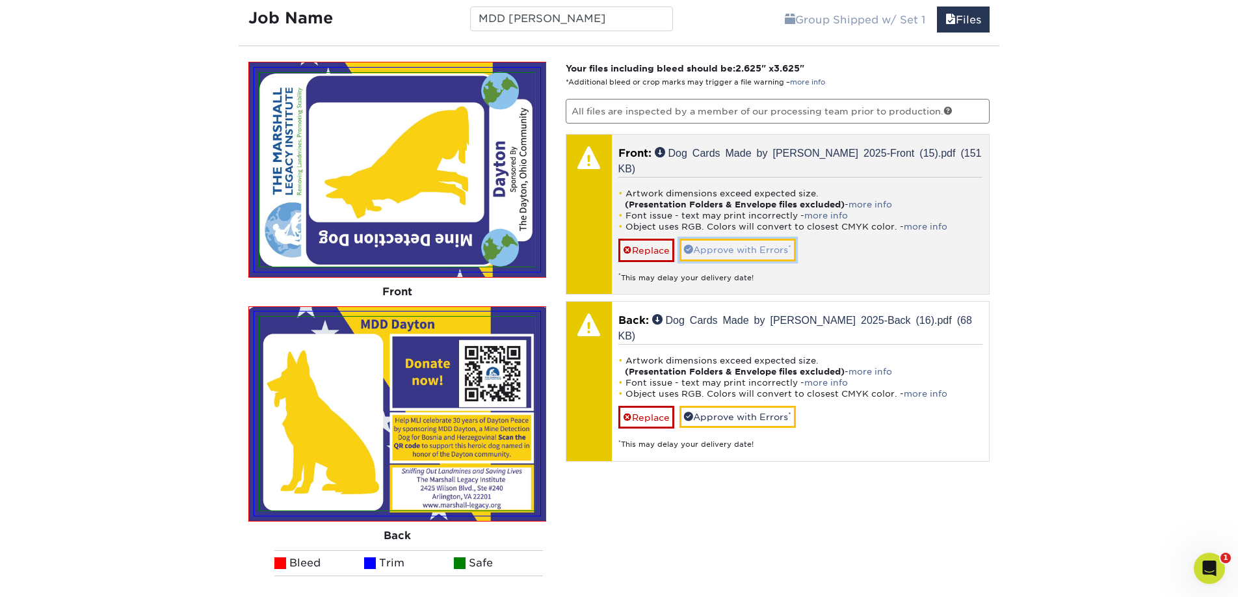
click at [730, 239] on link "Approve with Errors *" at bounding box center [738, 250] width 116 height 22
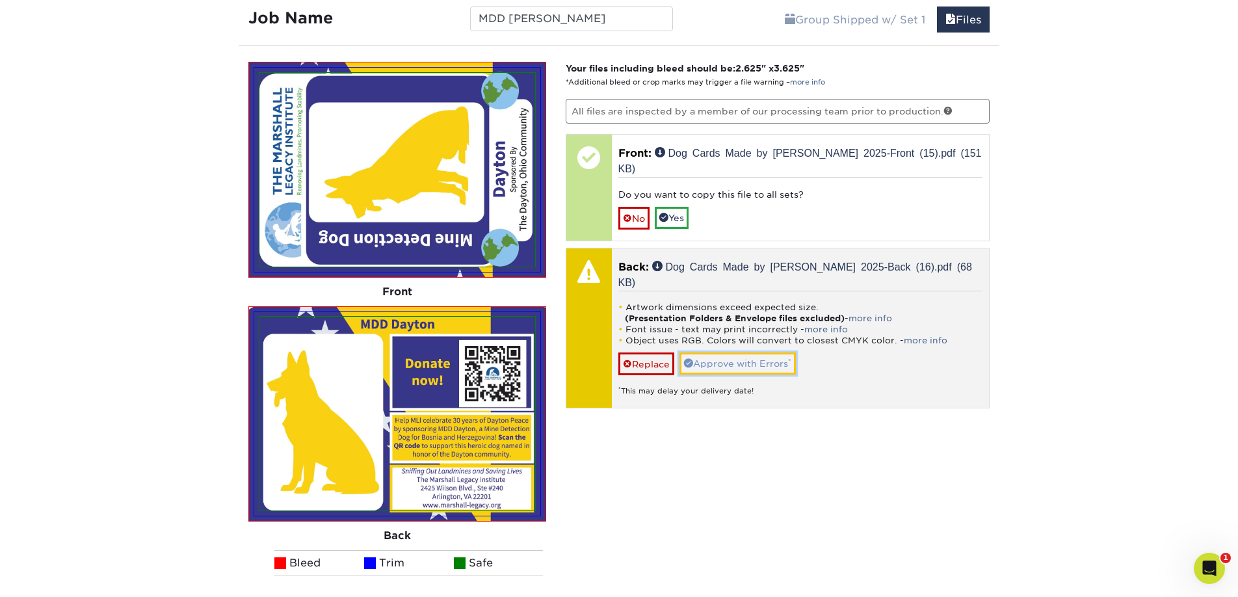
click at [729, 353] on link "Approve with Errors *" at bounding box center [738, 364] width 116 height 22
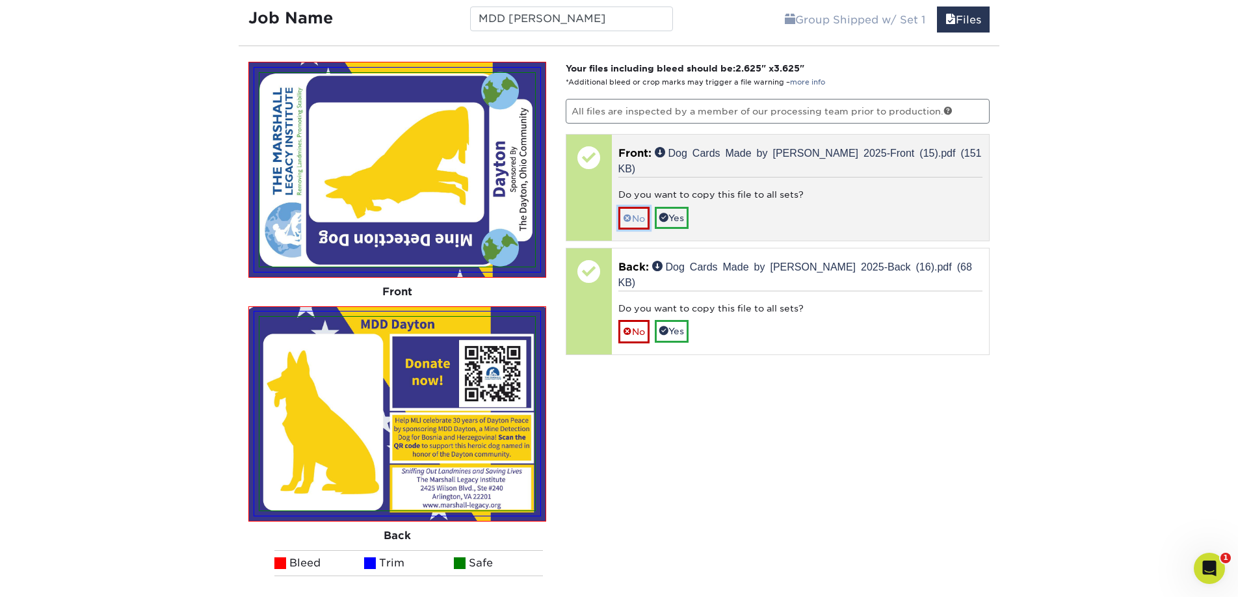
click at [639, 207] on link "No" at bounding box center [634, 218] width 31 height 23
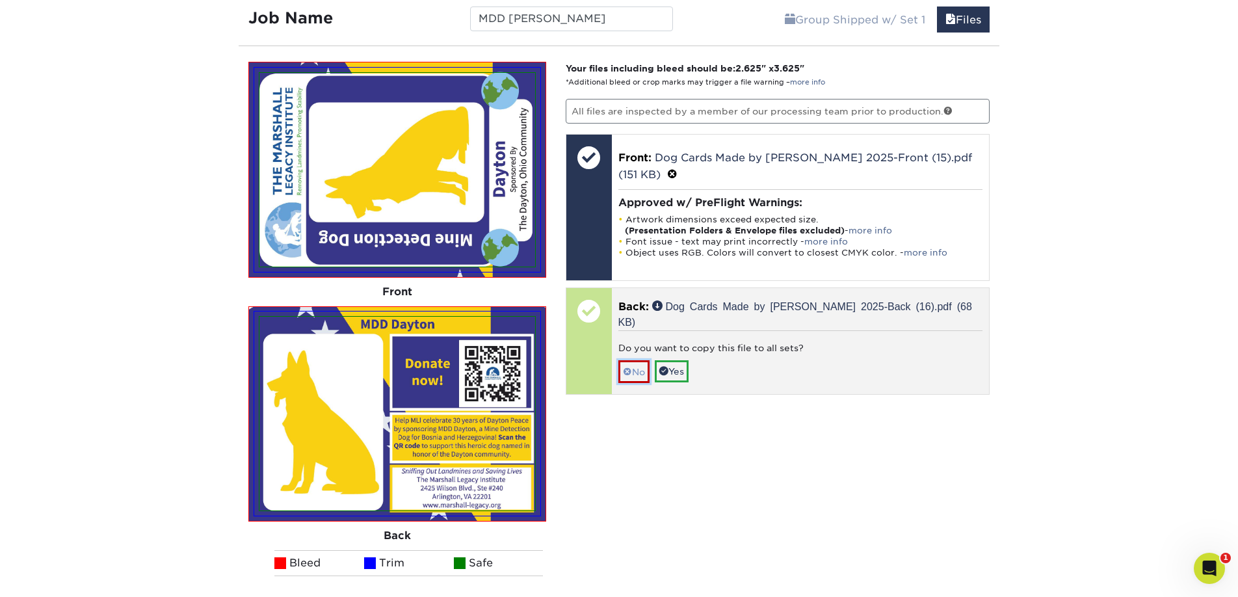
click at [635, 360] on link "No" at bounding box center [634, 371] width 31 height 23
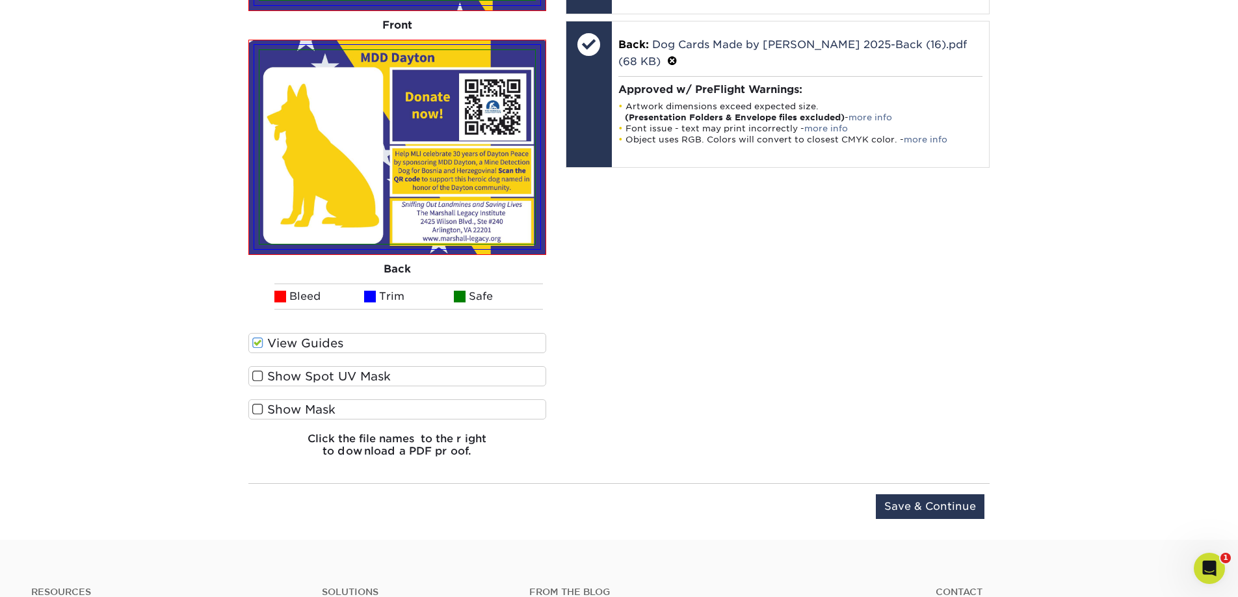
scroll to position [1171, 0]
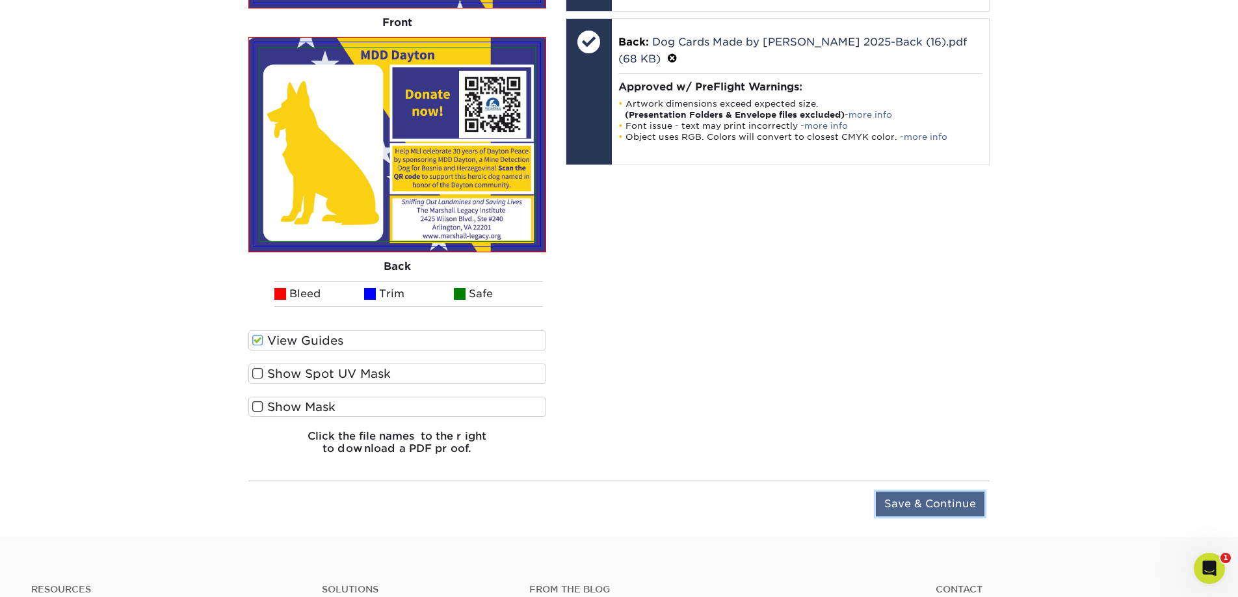
click at [922, 505] on input "Save & Continue" at bounding box center [930, 504] width 109 height 25
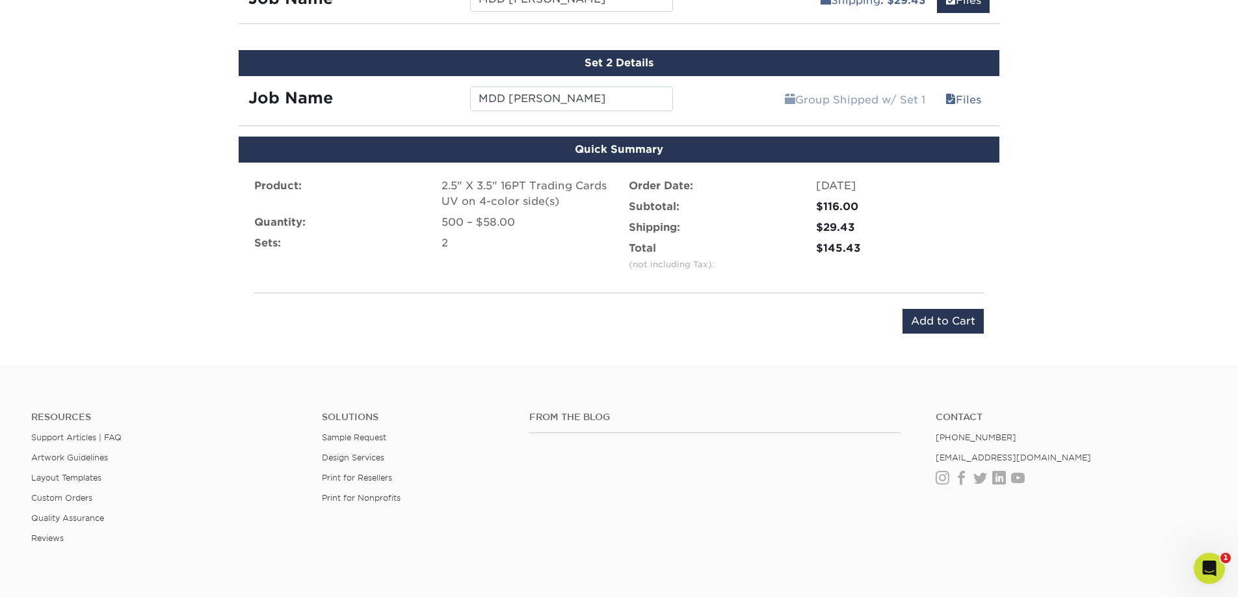
scroll to position [823, 0]
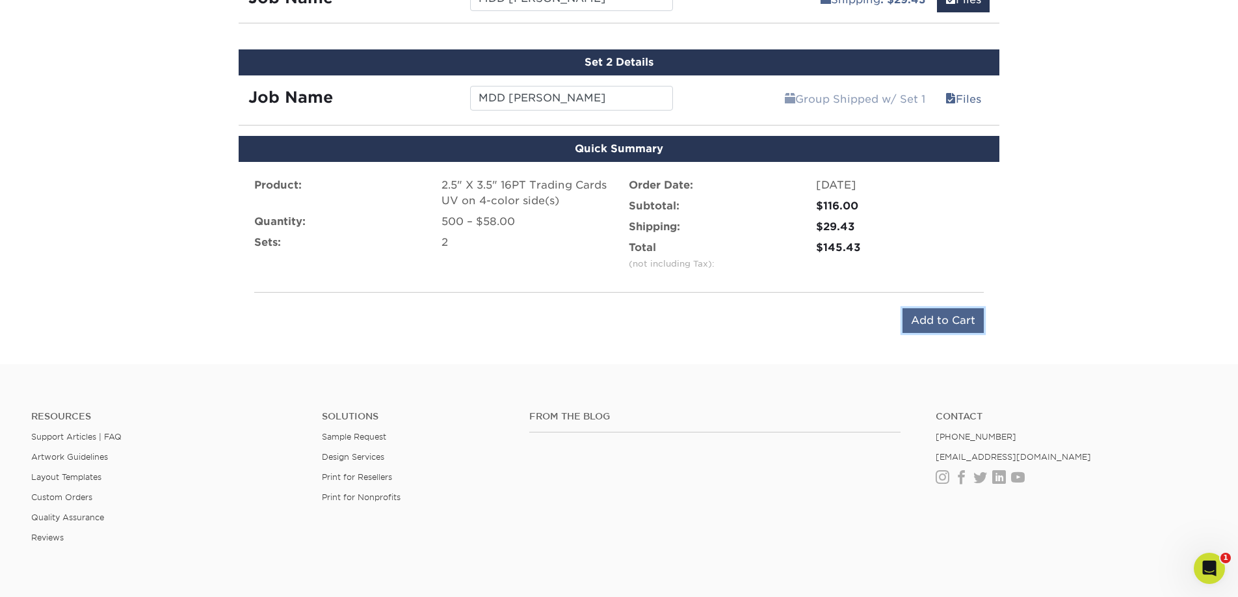
click at [931, 321] on input "Add to Cart" at bounding box center [943, 320] width 81 height 25
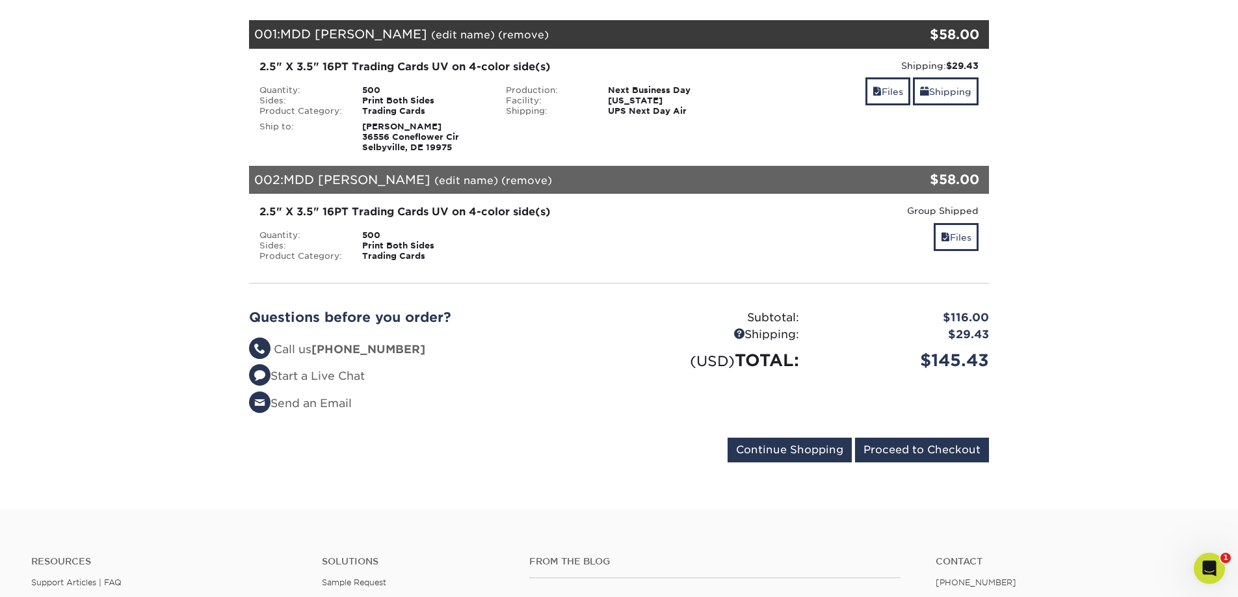
scroll to position [207, 0]
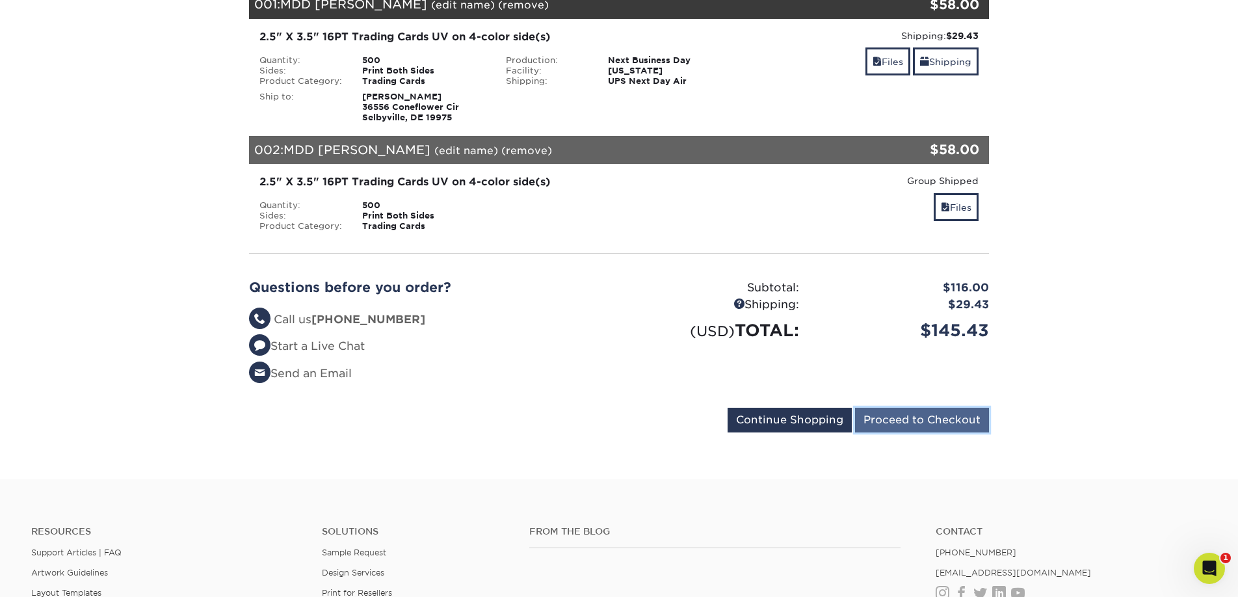
click at [901, 419] on input "Proceed to Checkout" at bounding box center [922, 420] width 134 height 25
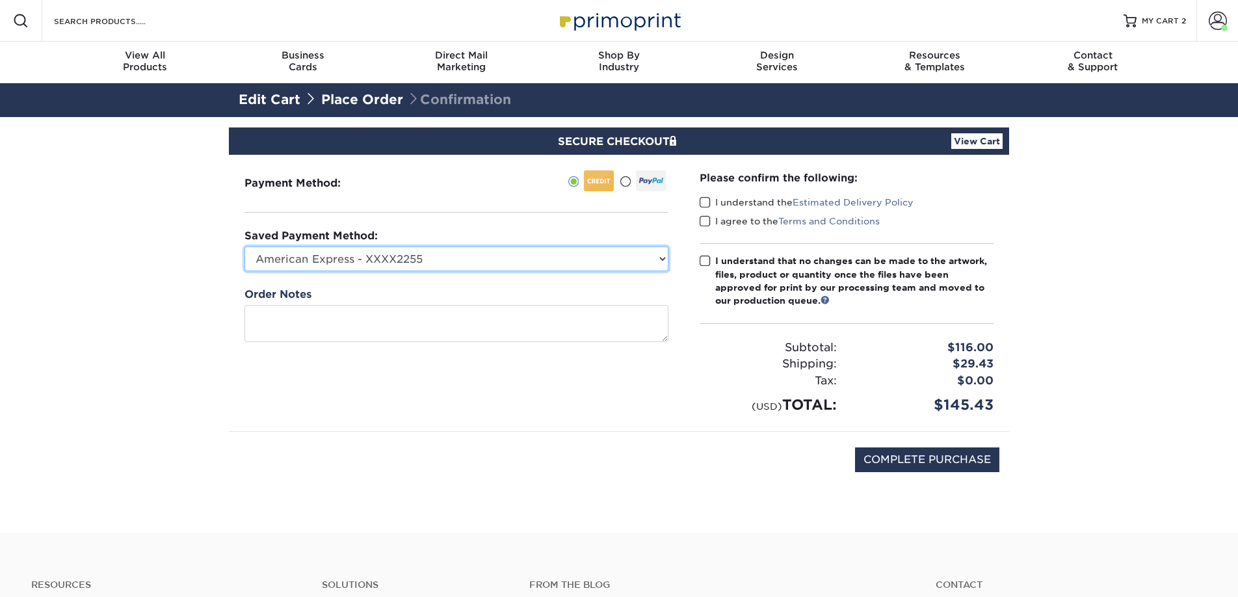
click at [498, 259] on select "American Express - XXXX2255 American Express - XXXX1140 New Credit Card" at bounding box center [457, 258] width 424 height 25
select select "66309"
click at [245, 246] on select "American Express - XXXX2255 American Express - XXXX1140 New Credit Card" at bounding box center [457, 258] width 424 height 25
click at [707, 199] on span at bounding box center [705, 202] width 11 height 12
click at [0, 0] on input "I understand the Estimated Delivery Policy" at bounding box center [0, 0] width 0 height 0
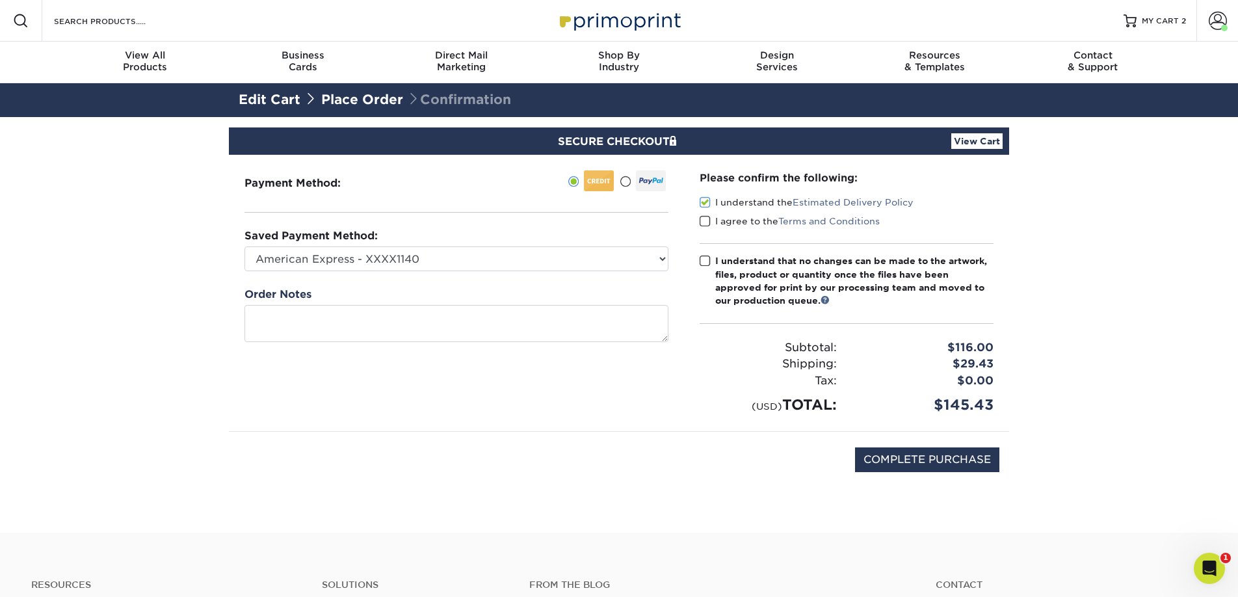
click at [707, 220] on span at bounding box center [705, 221] width 11 height 12
click at [0, 0] on input "I agree to the Terms and Conditions" at bounding box center [0, 0] width 0 height 0
click at [708, 263] on span at bounding box center [705, 261] width 11 height 12
click at [0, 0] on input "I understand that no changes can be made to the artwork, files, product or quan…" at bounding box center [0, 0] width 0 height 0
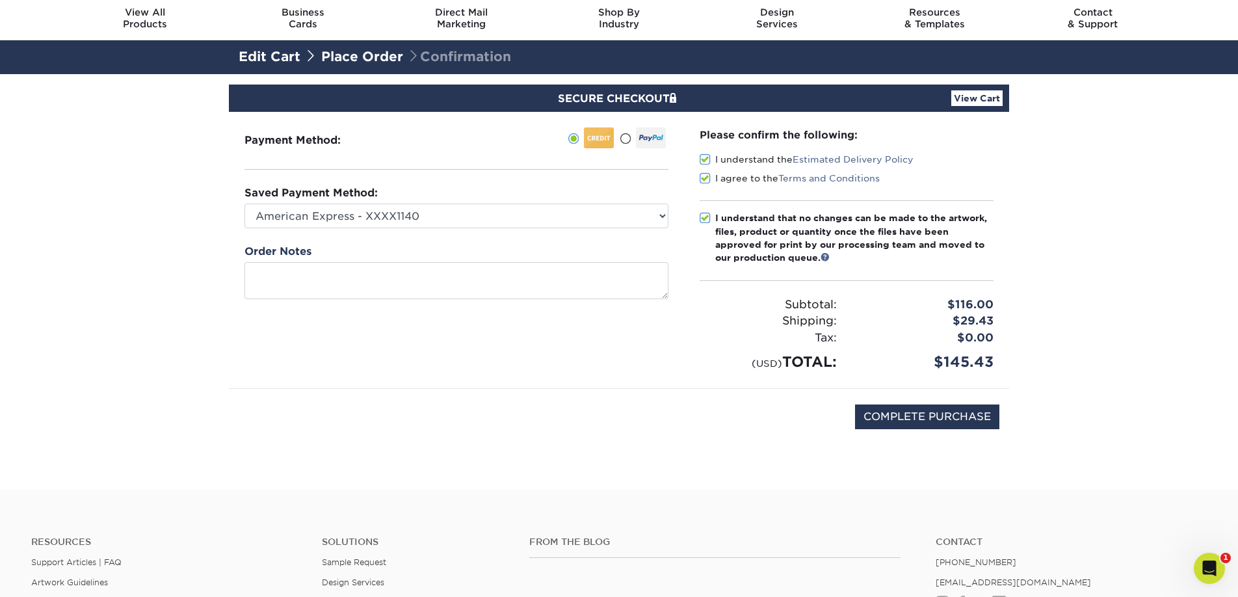
scroll to position [45, 0]
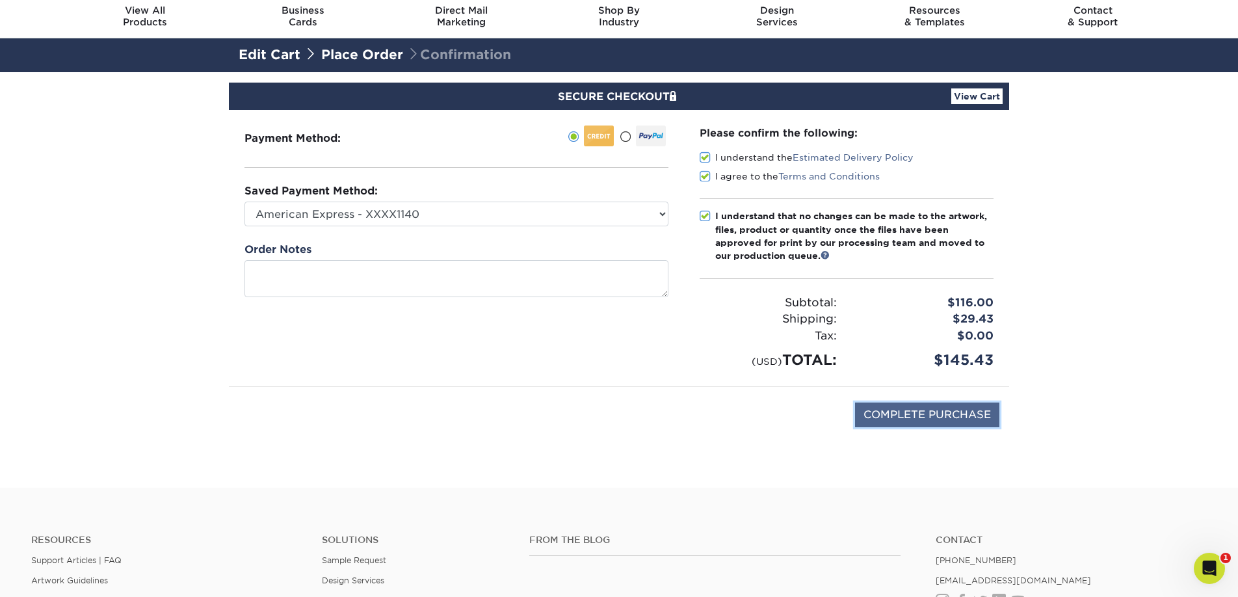
click at [942, 410] on input "COMPLETE PURCHASE" at bounding box center [927, 415] width 144 height 25
type input "PROCESSING, PLEASE WAIT..."
